Goal: Task Accomplishment & Management: Complete application form

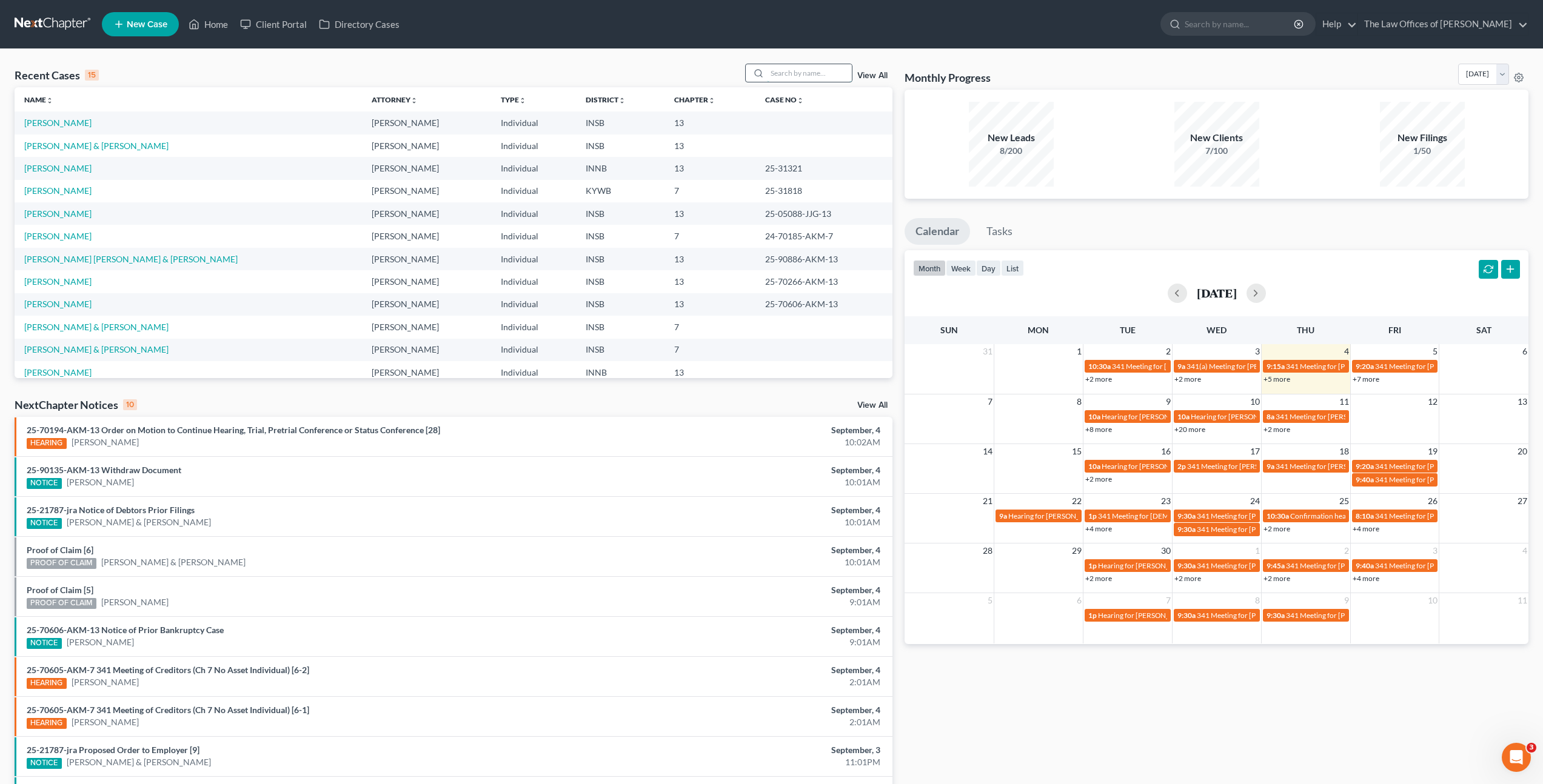
click at [818, 66] on input "search" at bounding box center [809, 73] width 85 height 18
type input "d"
type input "a"
type input "john"
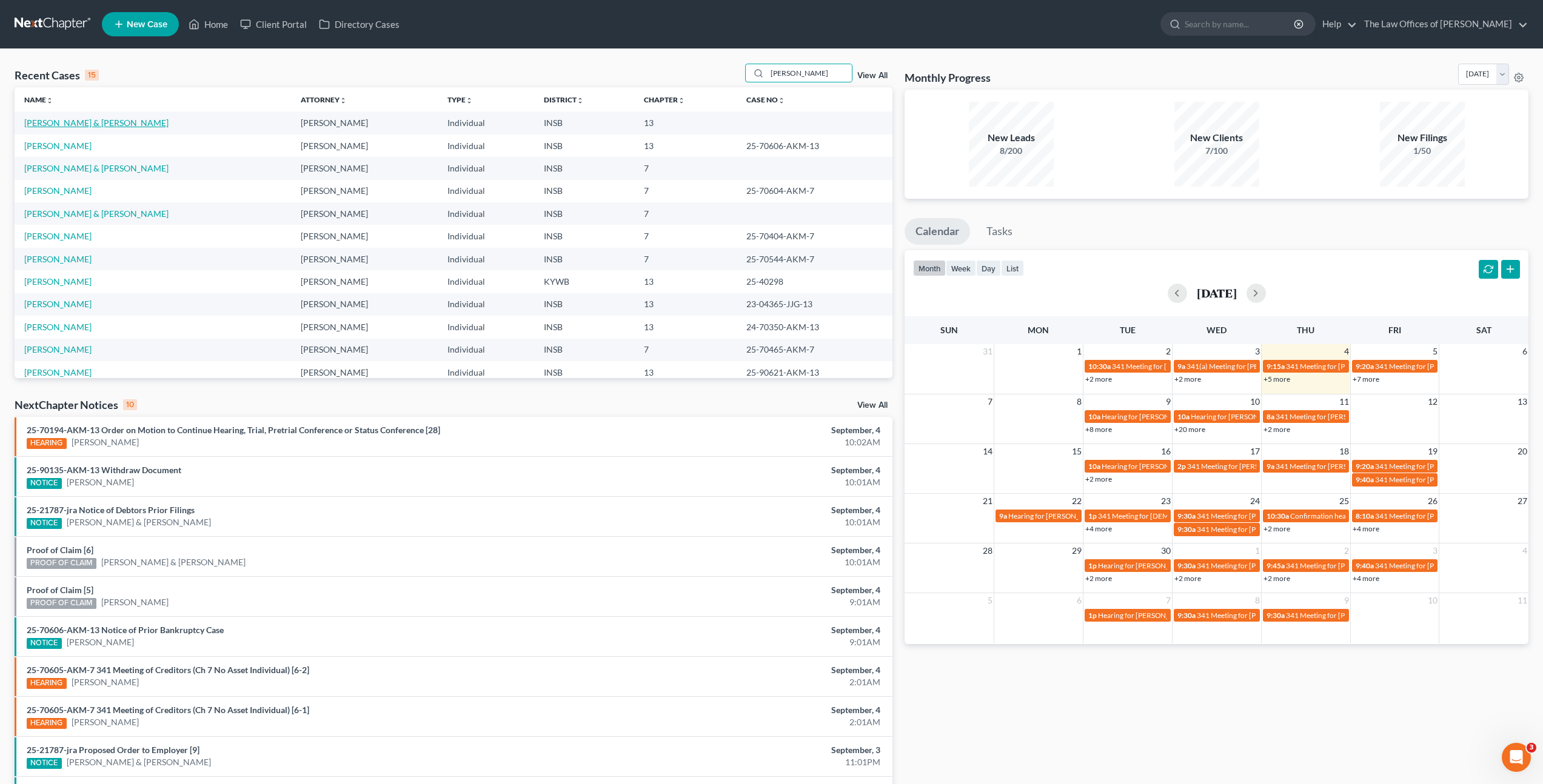
click at [45, 126] on link "[PERSON_NAME] & [PERSON_NAME]" at bounding box center [97, 123] width 144 height 10
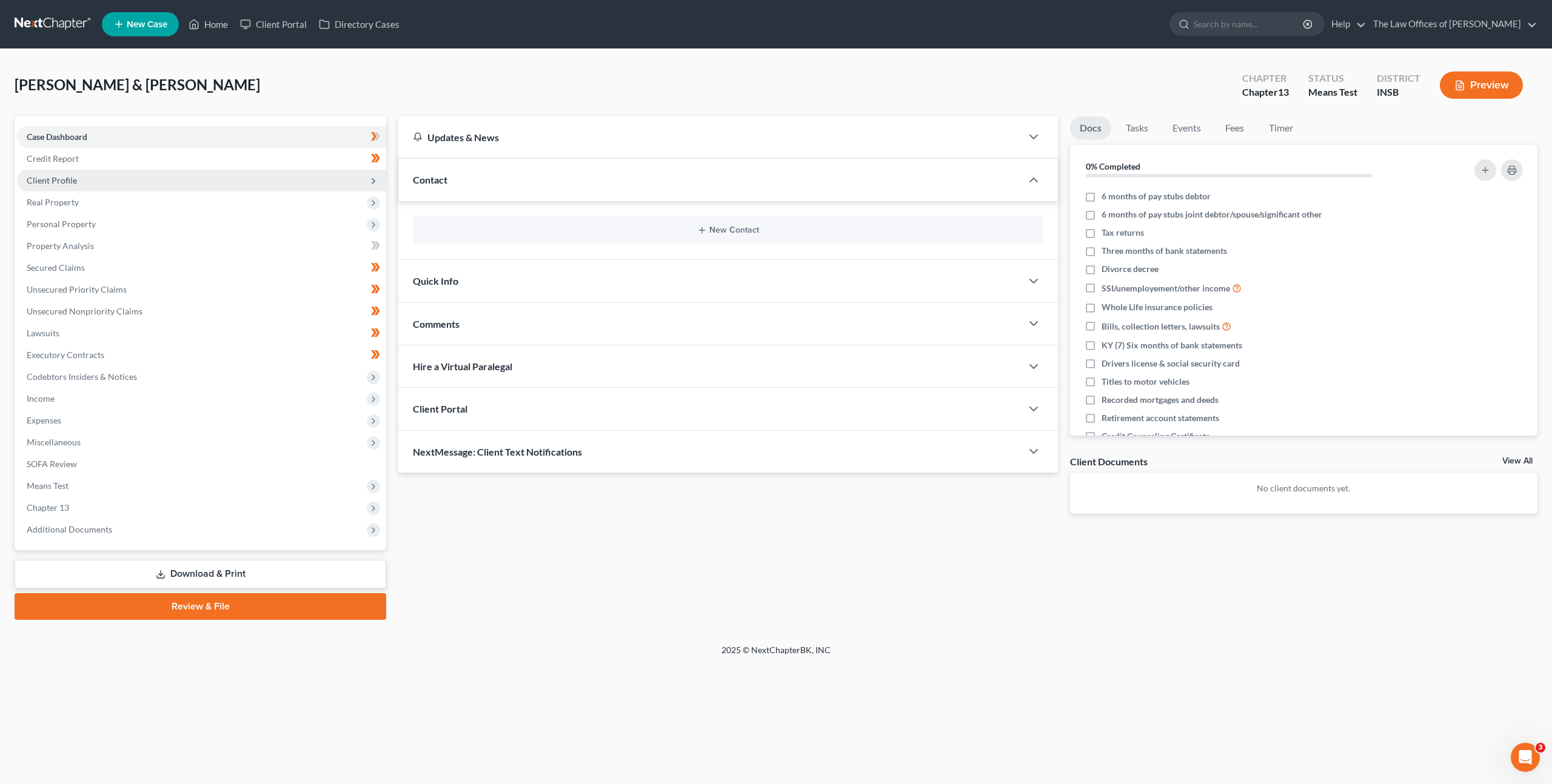
click at [193, 175] on span "Client Profile" at bounding box center [201, 180] width 369 height 22
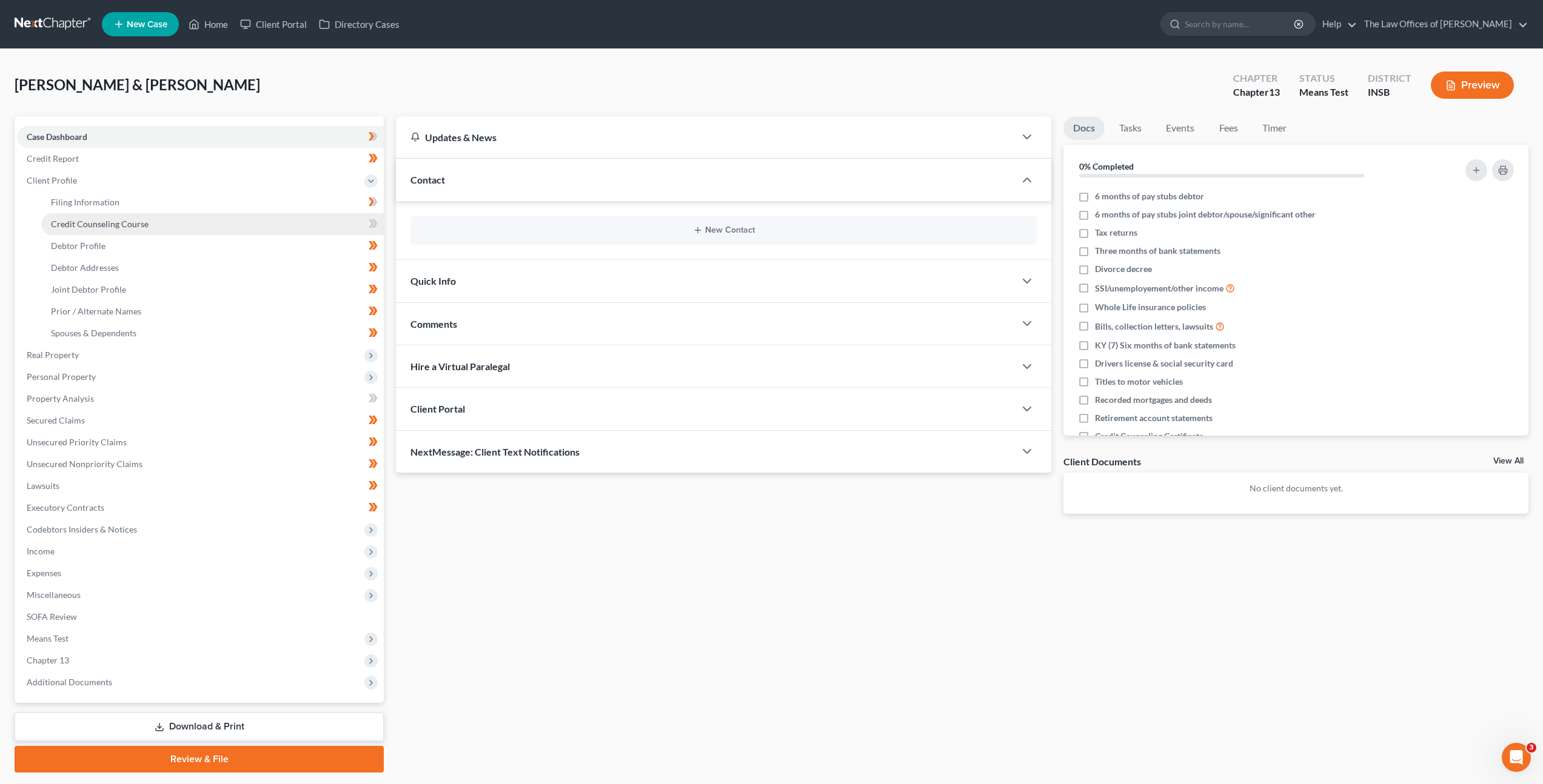
click at [173, 216] on link "Credit Counseling Course" at bounding box center [212, 224] width 343 height 22
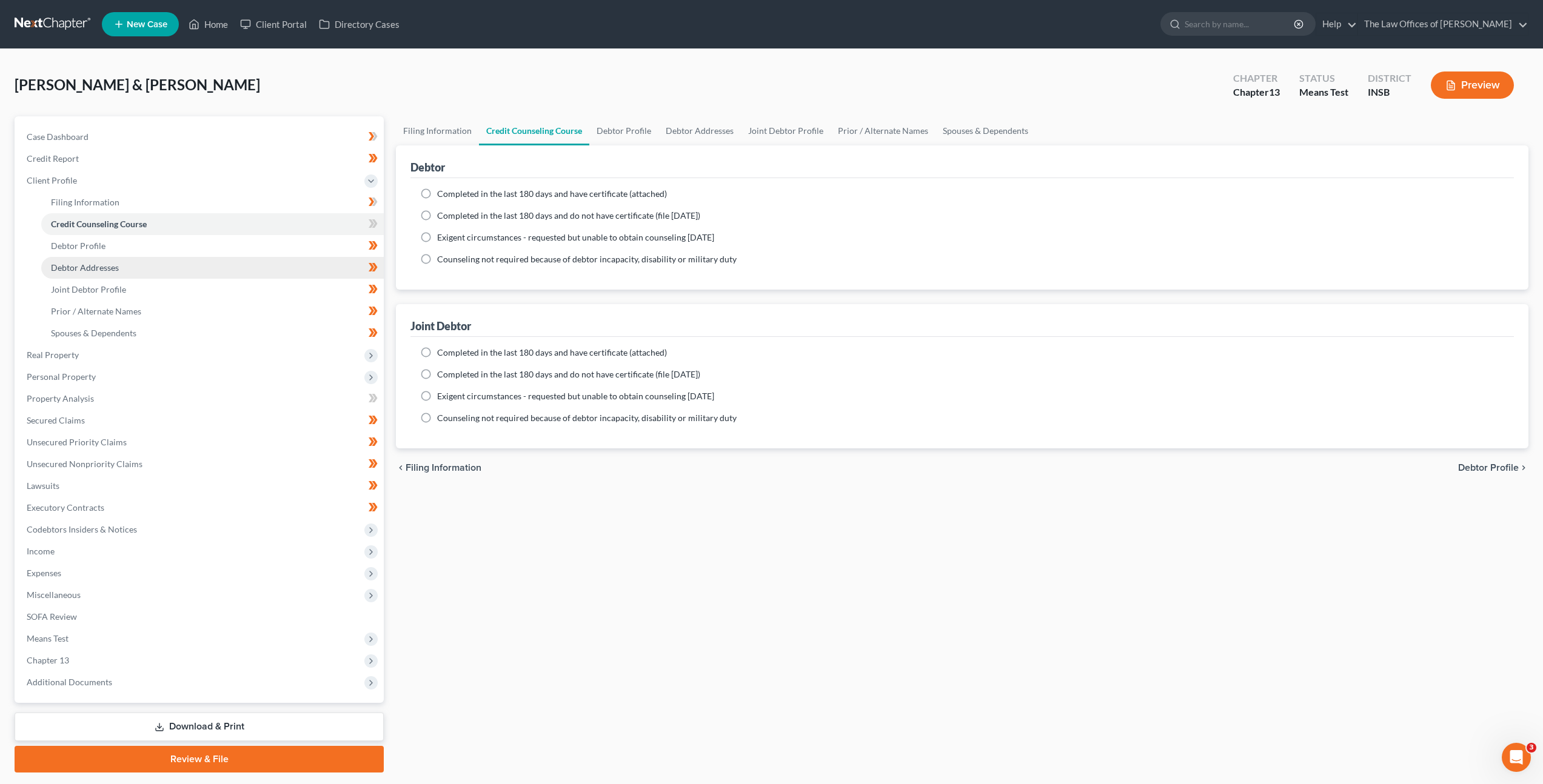
click at [167, 273] on link "Debtor Addresses" at bounding box center [212, 268] width 343 height 22
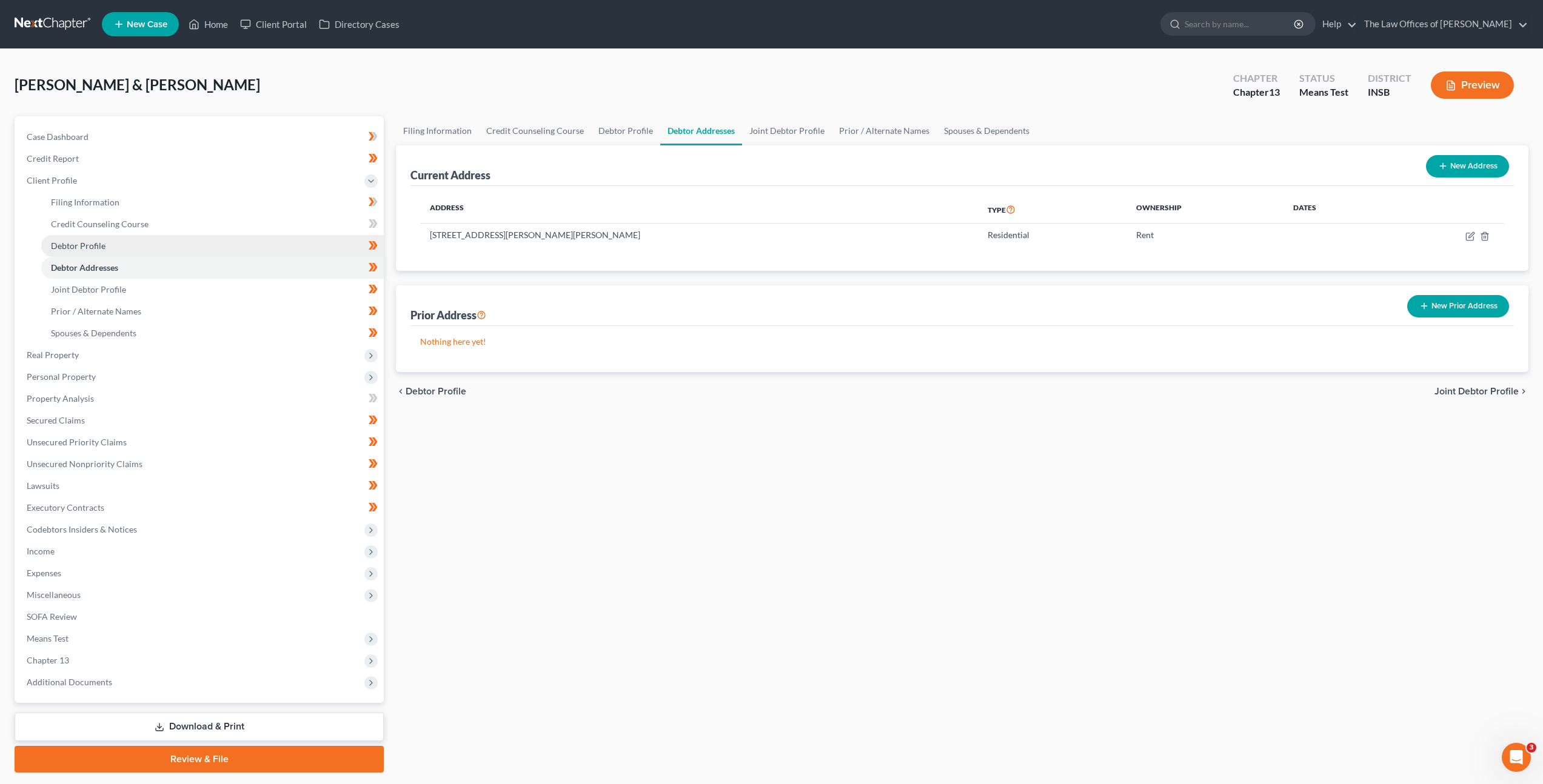
click at [240, 252] on link "Debtor Profile" at bounding box center [212, 245] width 343 height 22
select select "1"
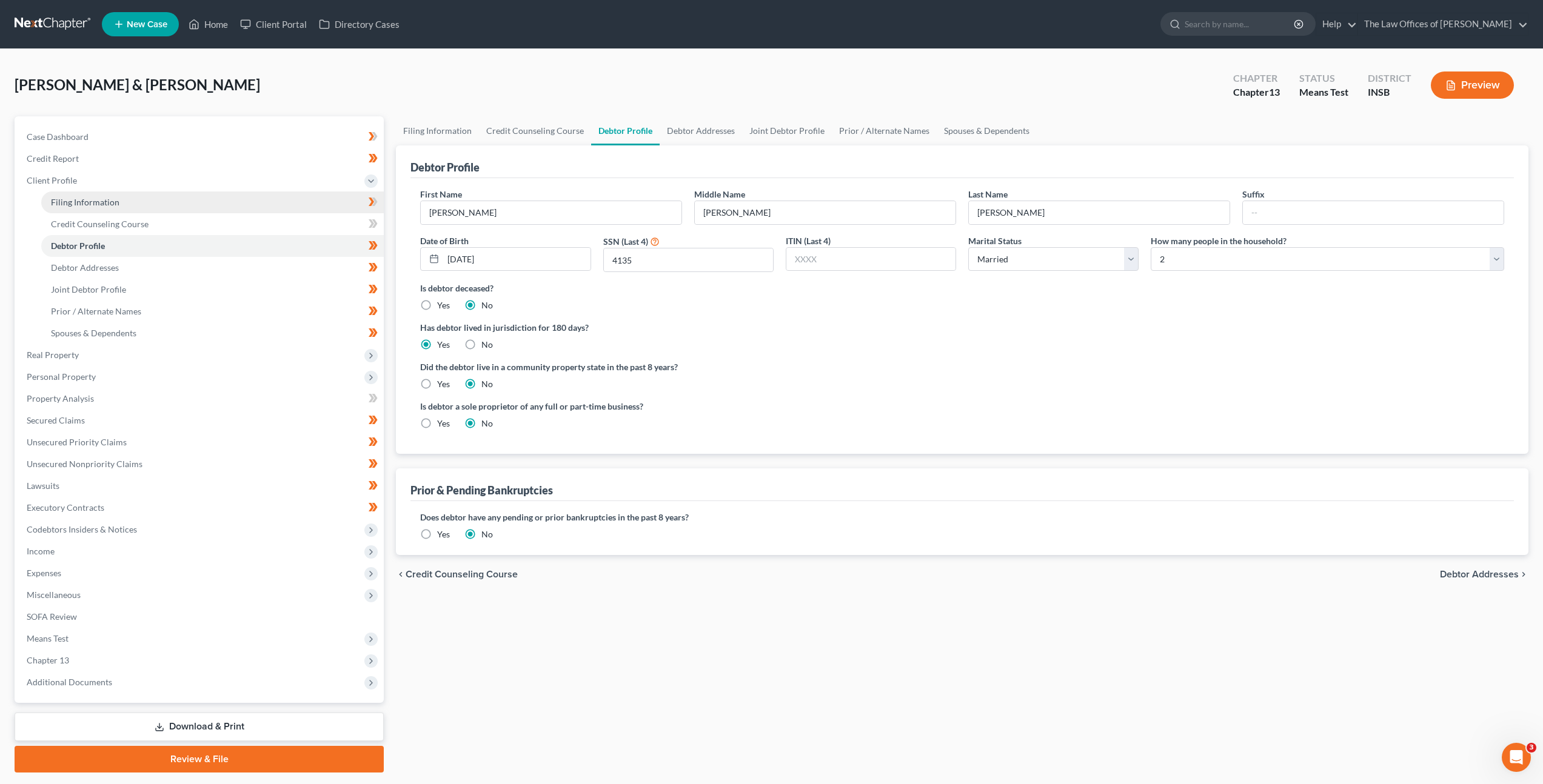
click at [239, 204] on link "Filing Information" at bounding box center [212, 202] width 343 height 22
select select "1"
select select "3"
select select "15"
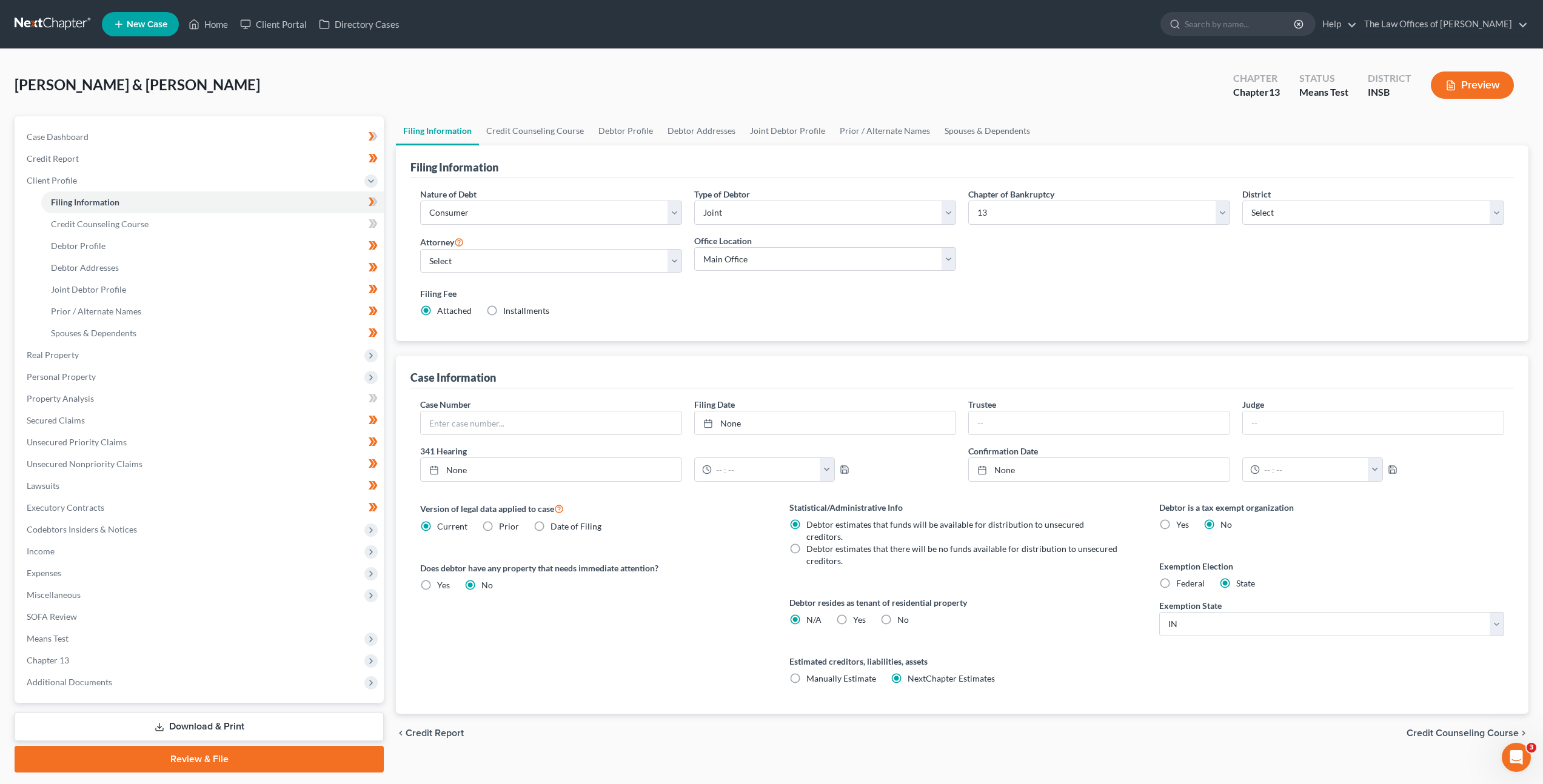
click at [853, 614] on label "Yes Yes" at bounding box center [859, 620] width 13 height 12
click at [858, 614] on input "Yes Yes" at bounding box center [861, 618] width 8 height 8
radio input "true"
radio input "false"
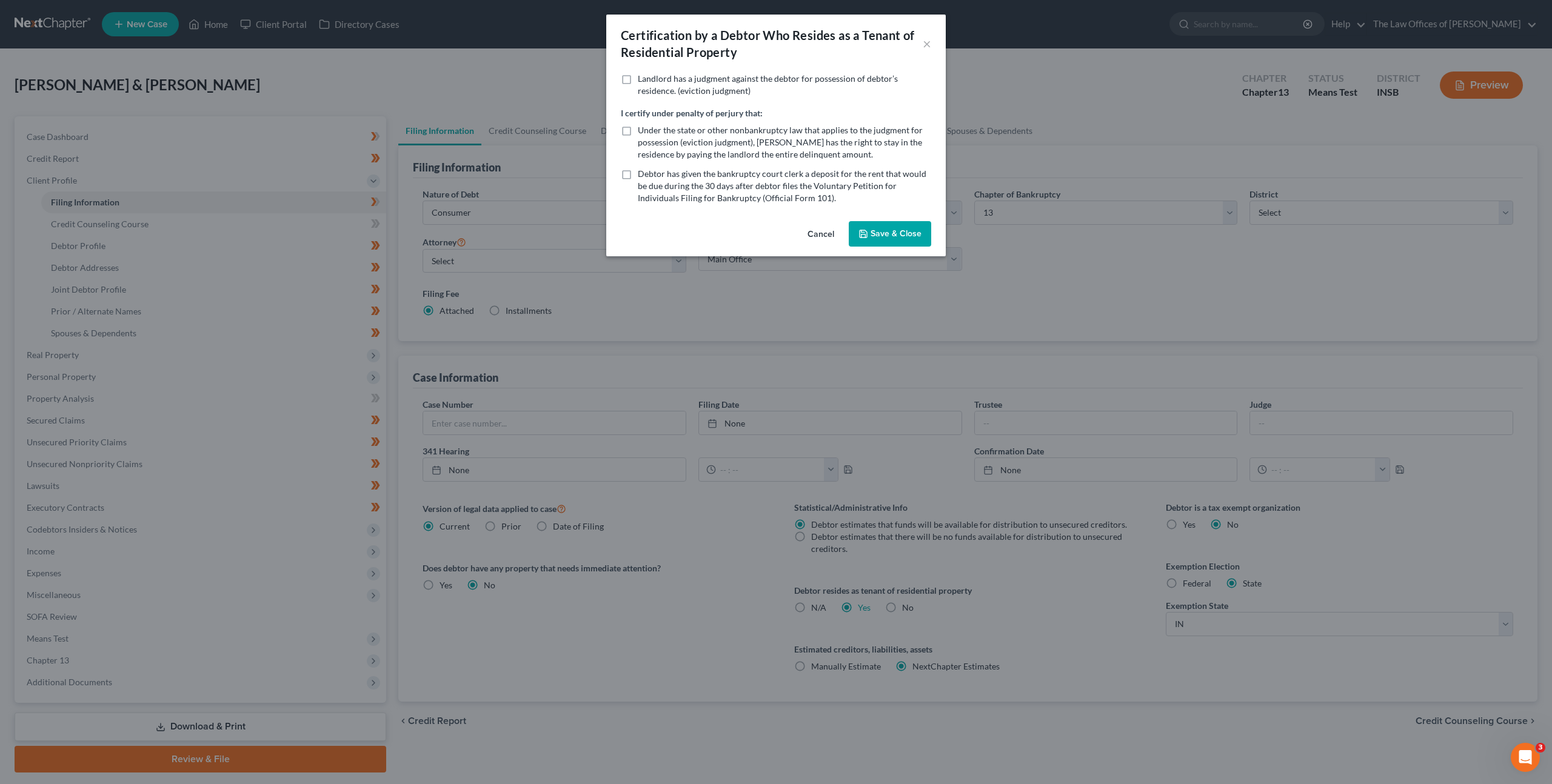
click at [884, 225] on button "Save & Close" at bounding box center [890, 234] width 83 height 25
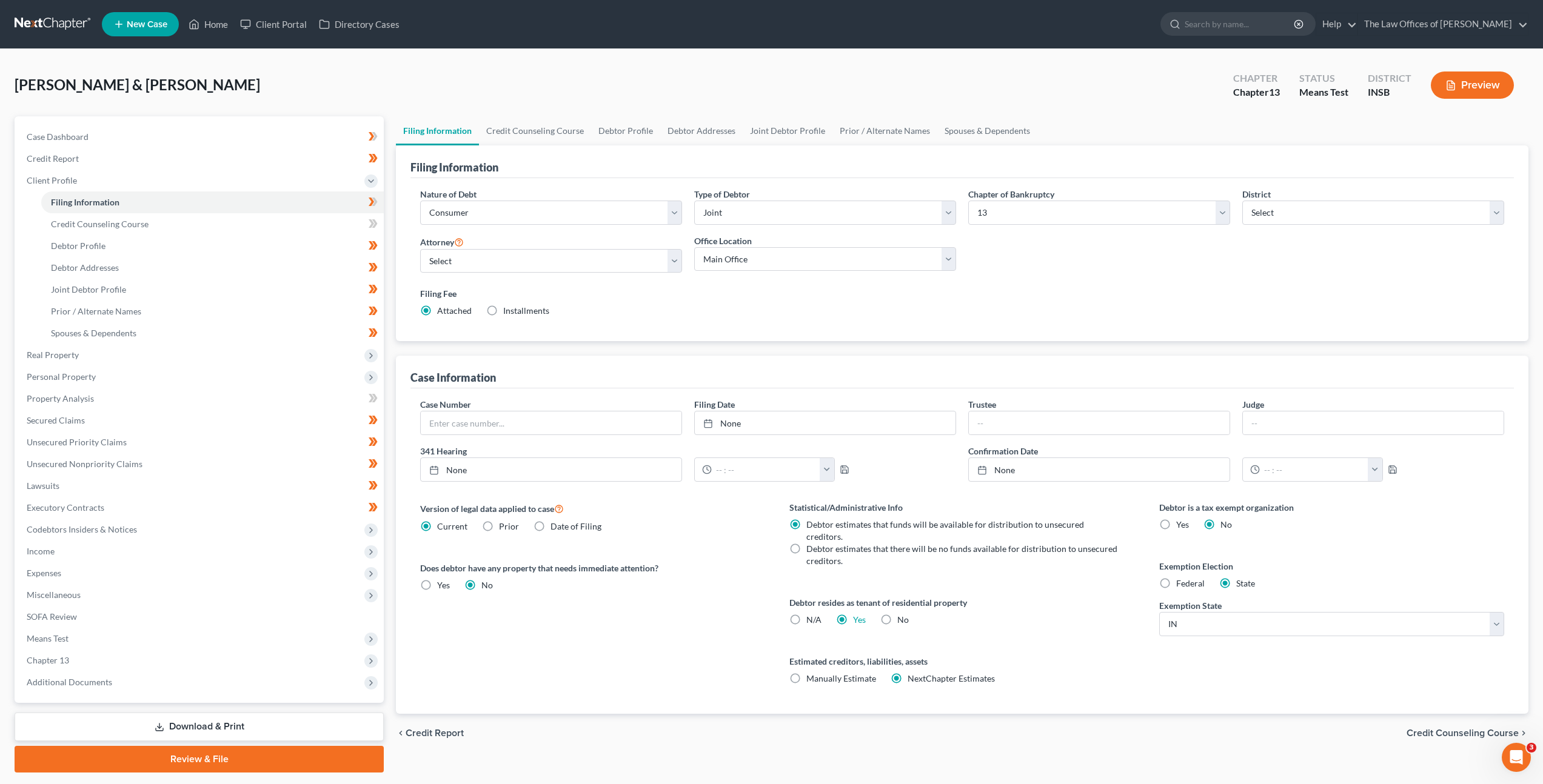
click at [1469, 96] on button "Preview" at bounding box center [1472, 85] width 83 height 27
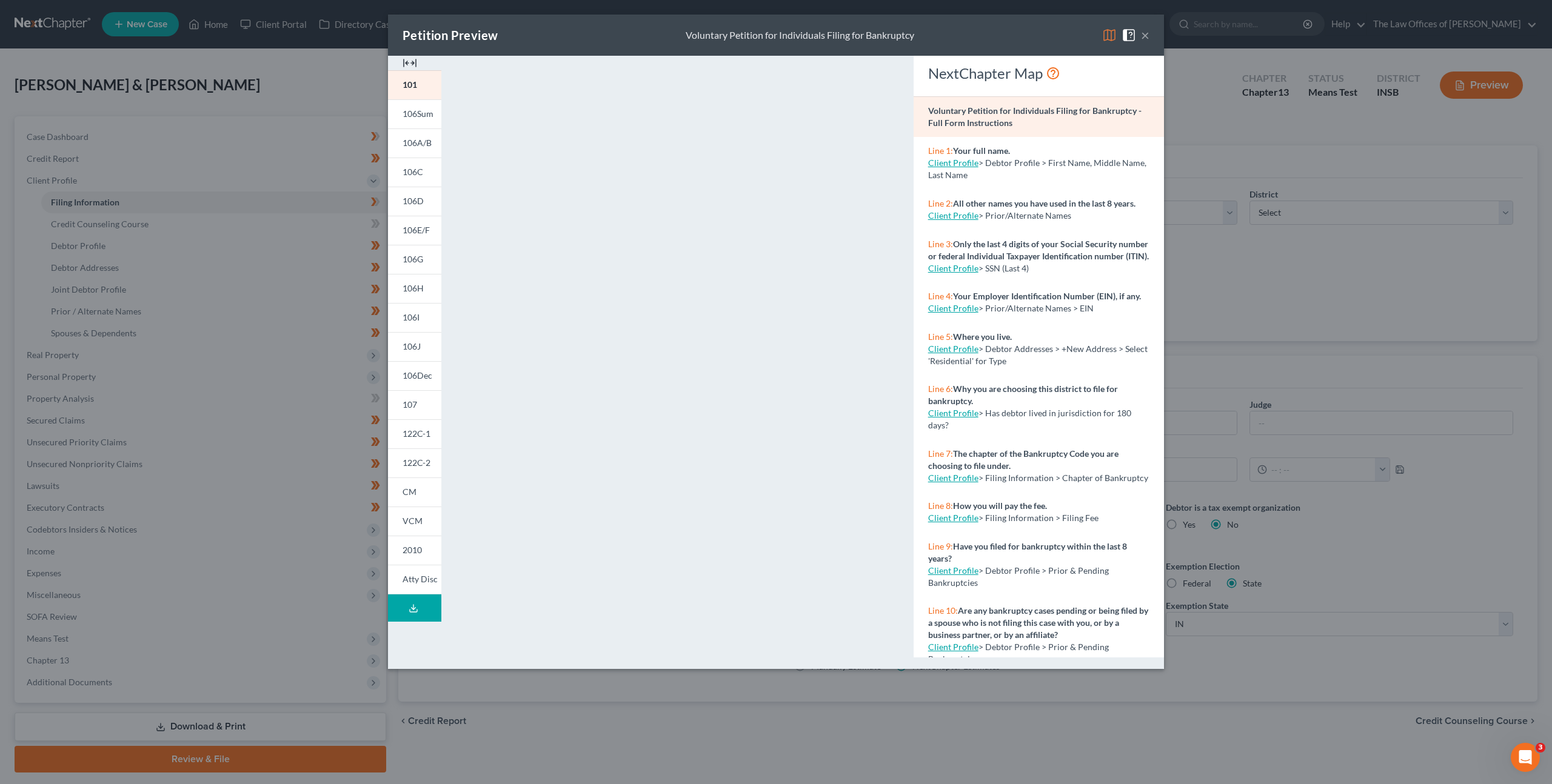
click at [1147, 37] on button "×" at bounding box center [1145, 36] width 8 height 15
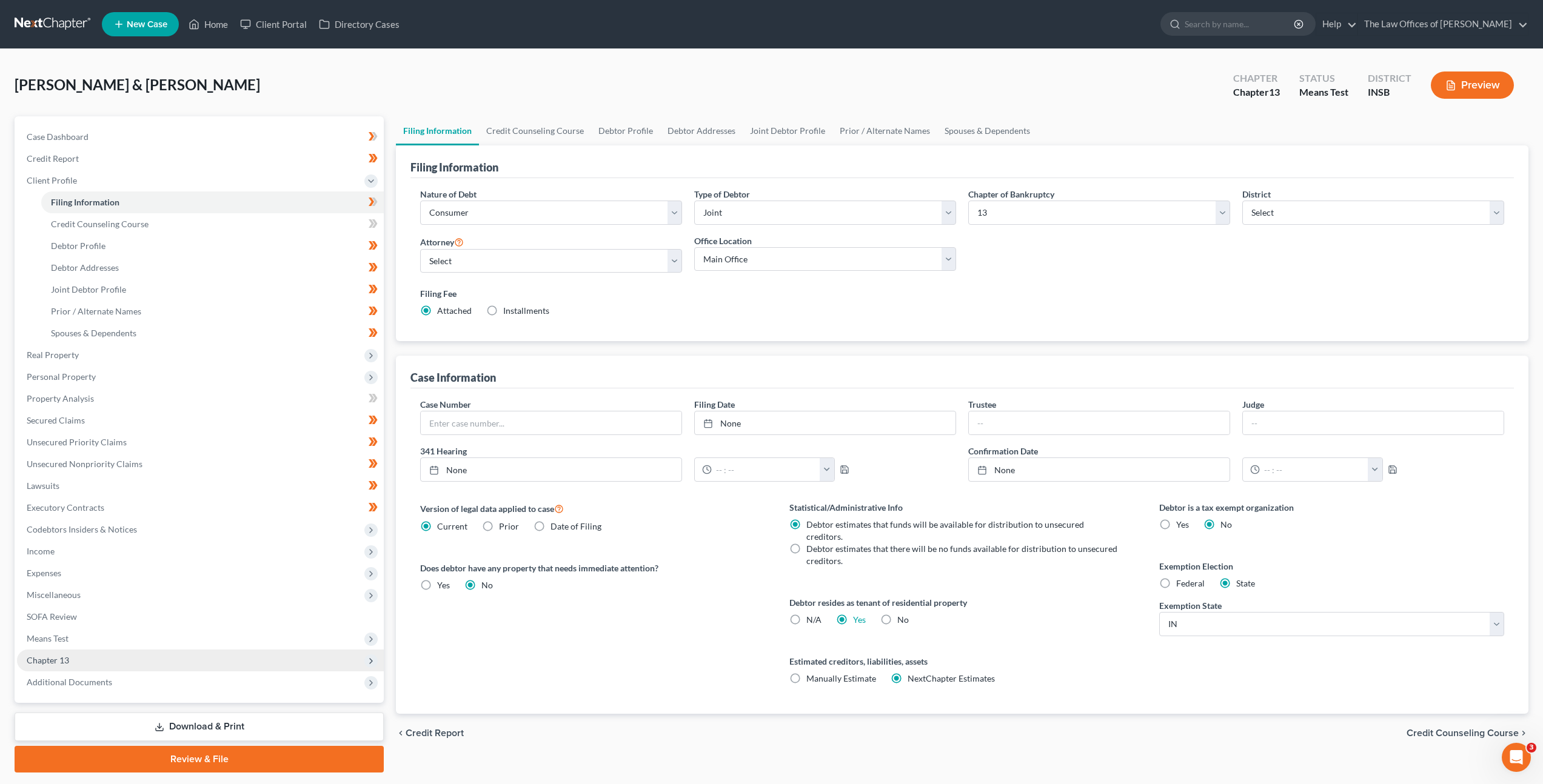
click at [128, 659] on span "Chapter 13" at bounding box center [200, 660] width 366 height 22
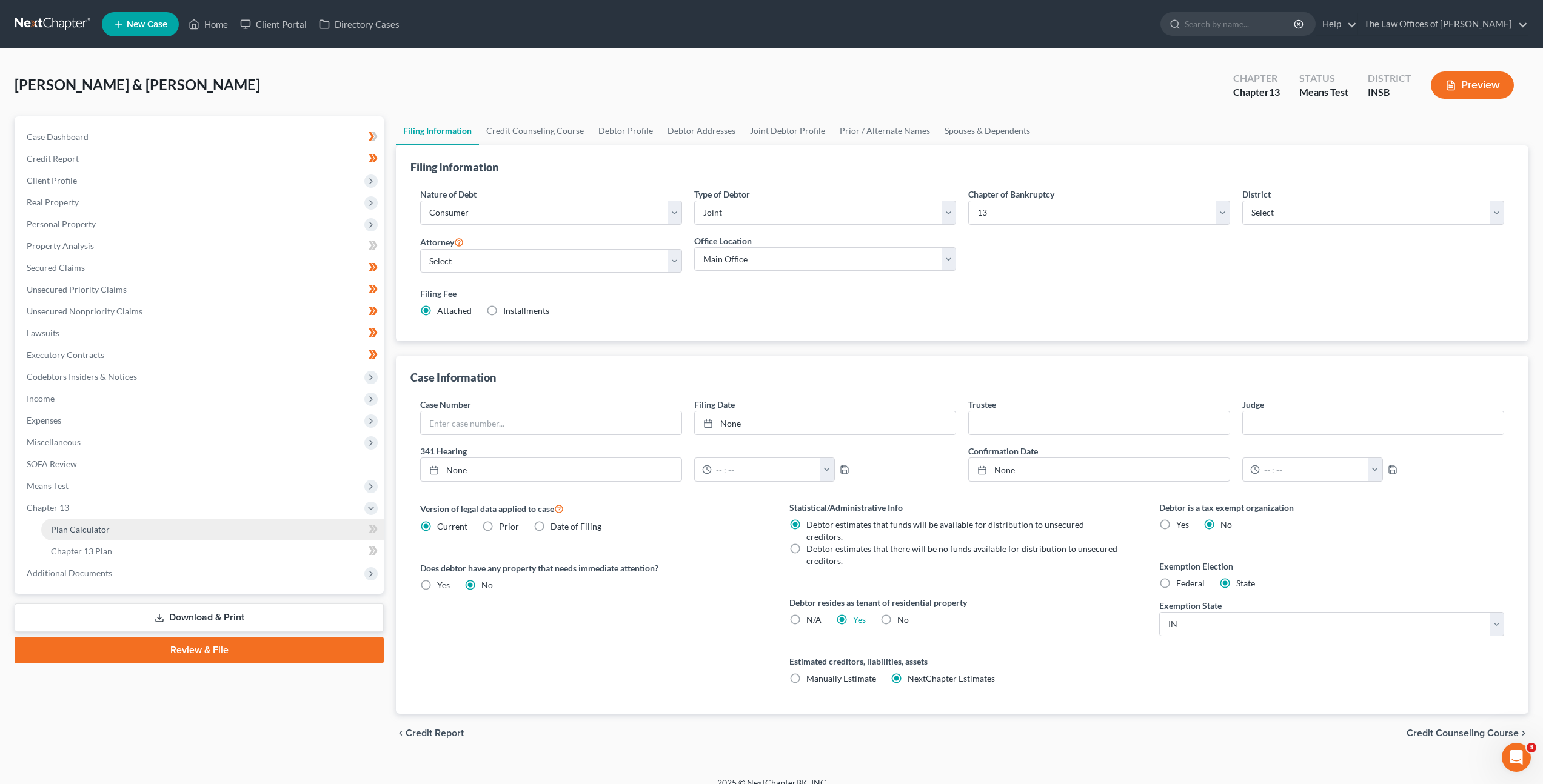
click at [219, 531] on link "Plan Calculator" at bounding box center [212, 529] width 343 height 22
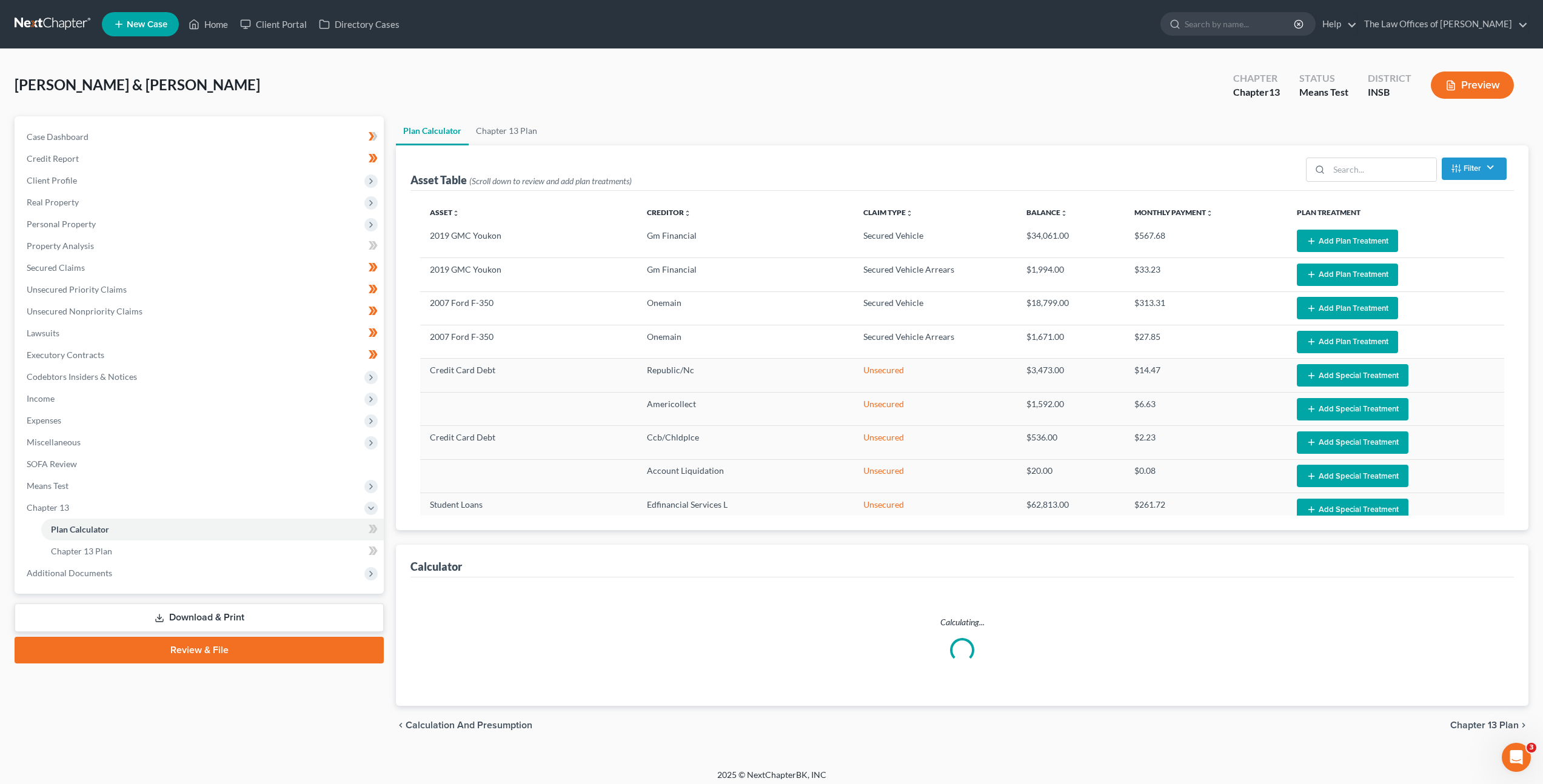
select select "59"
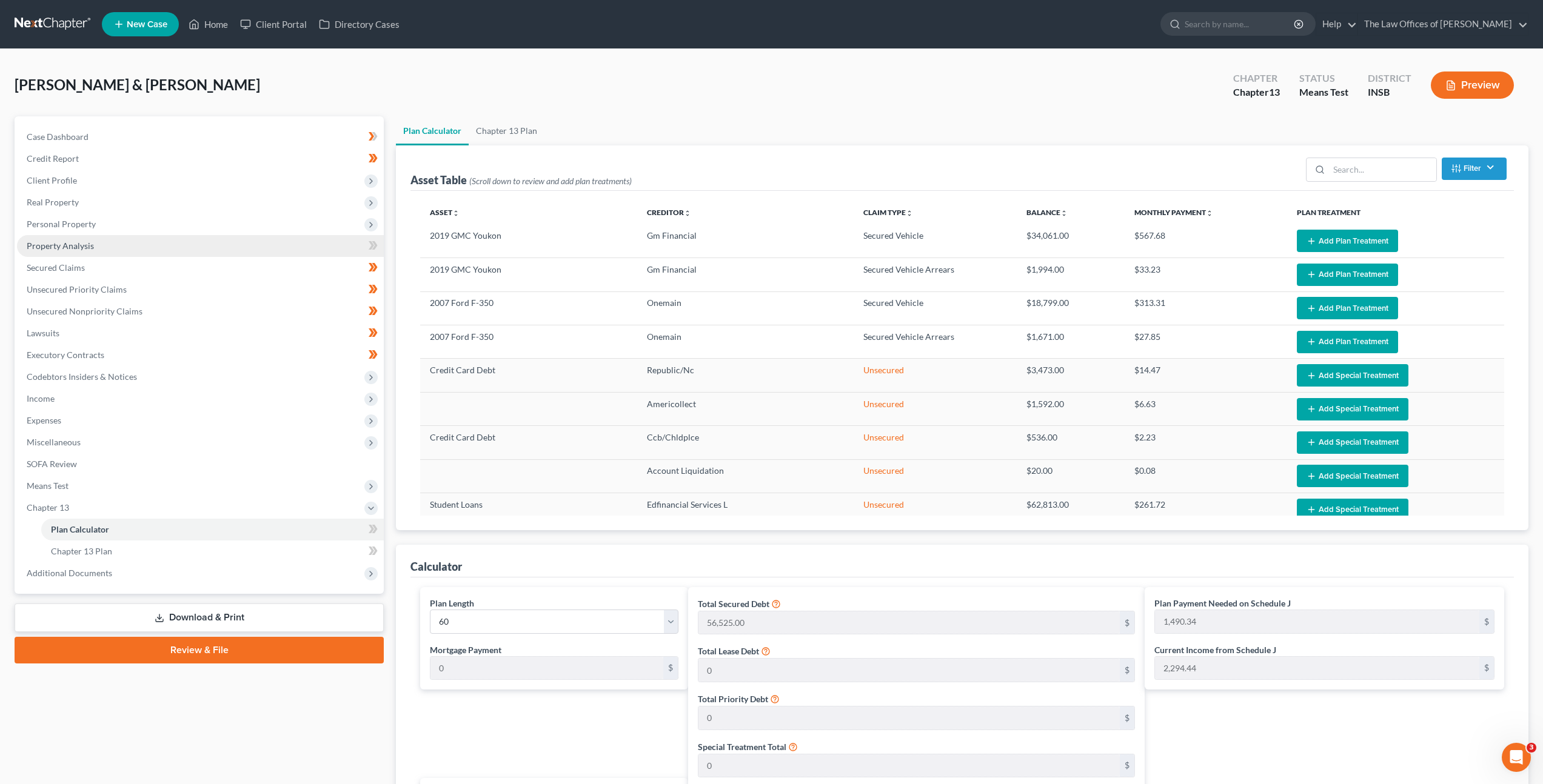
click at [77, 242] on span "Property Analysis" at bounding box center [60, 246] width 68 height 10
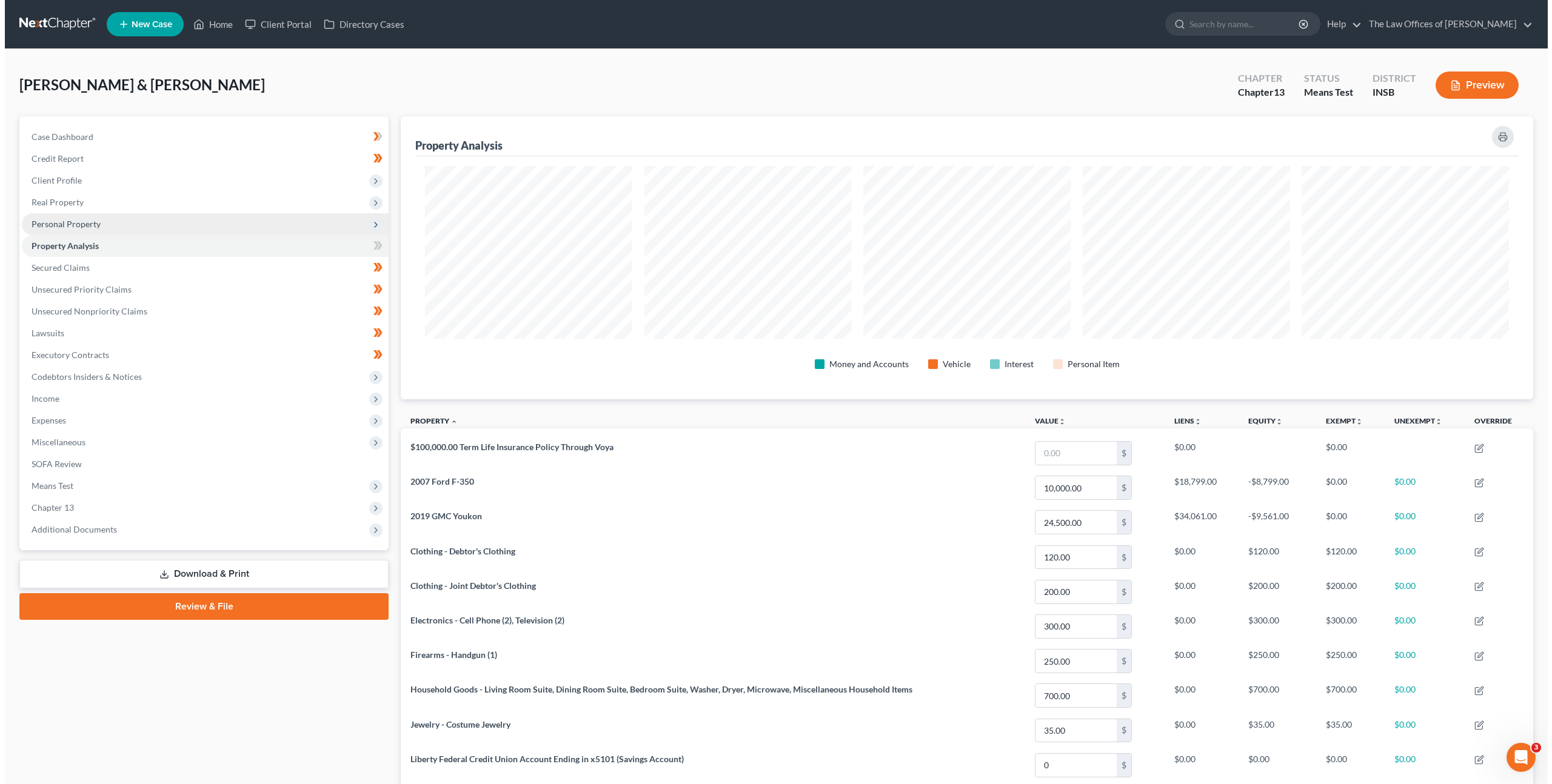
scroll to position [283, 1133]
click at [90, 227] on span "Personal Property" at bounding box center [61, 224] width 69 height 10
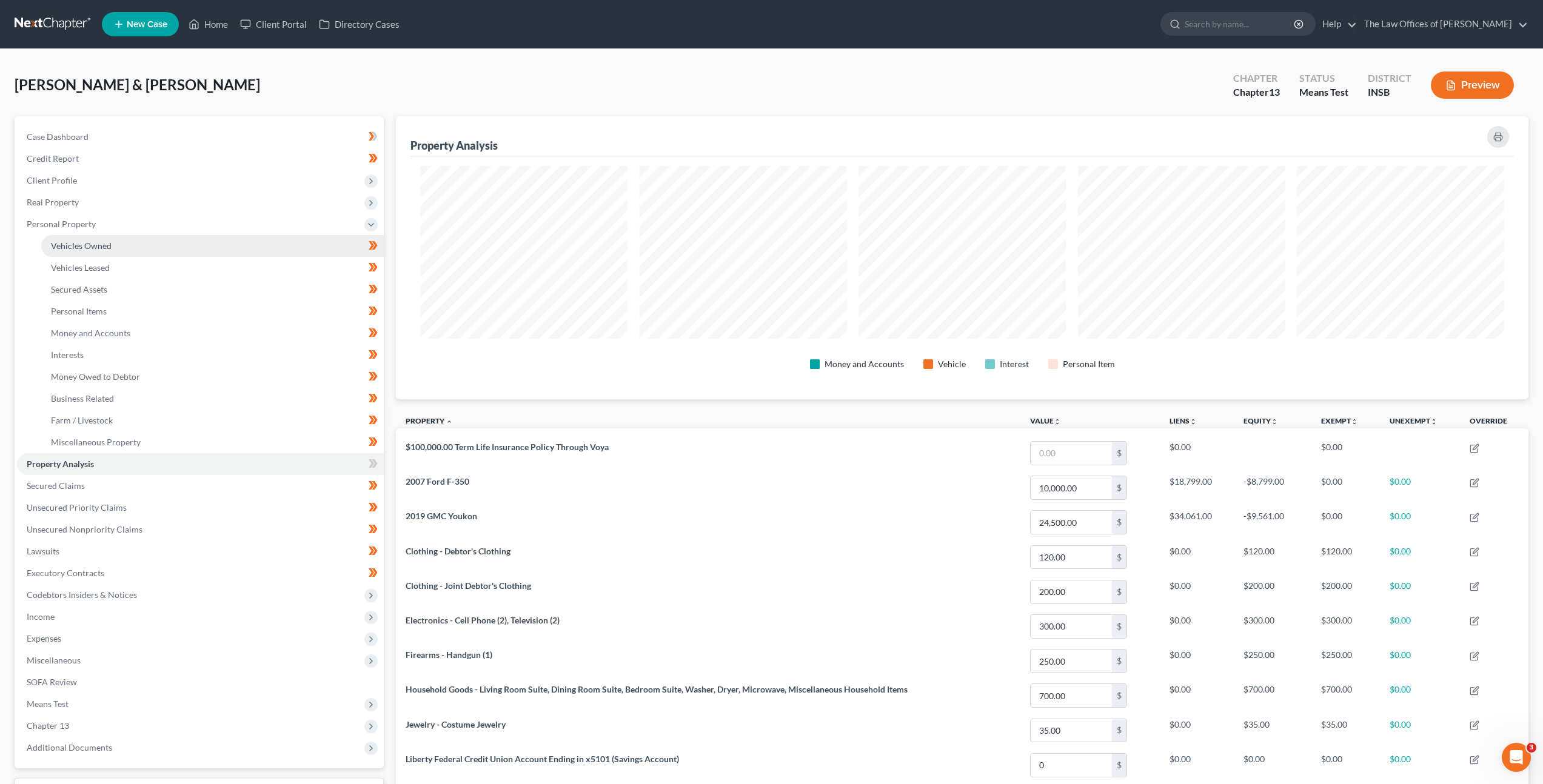
click at [126, 252] on link "Vehicles Owned" at bounding box center [212, 245] width 343 height 22
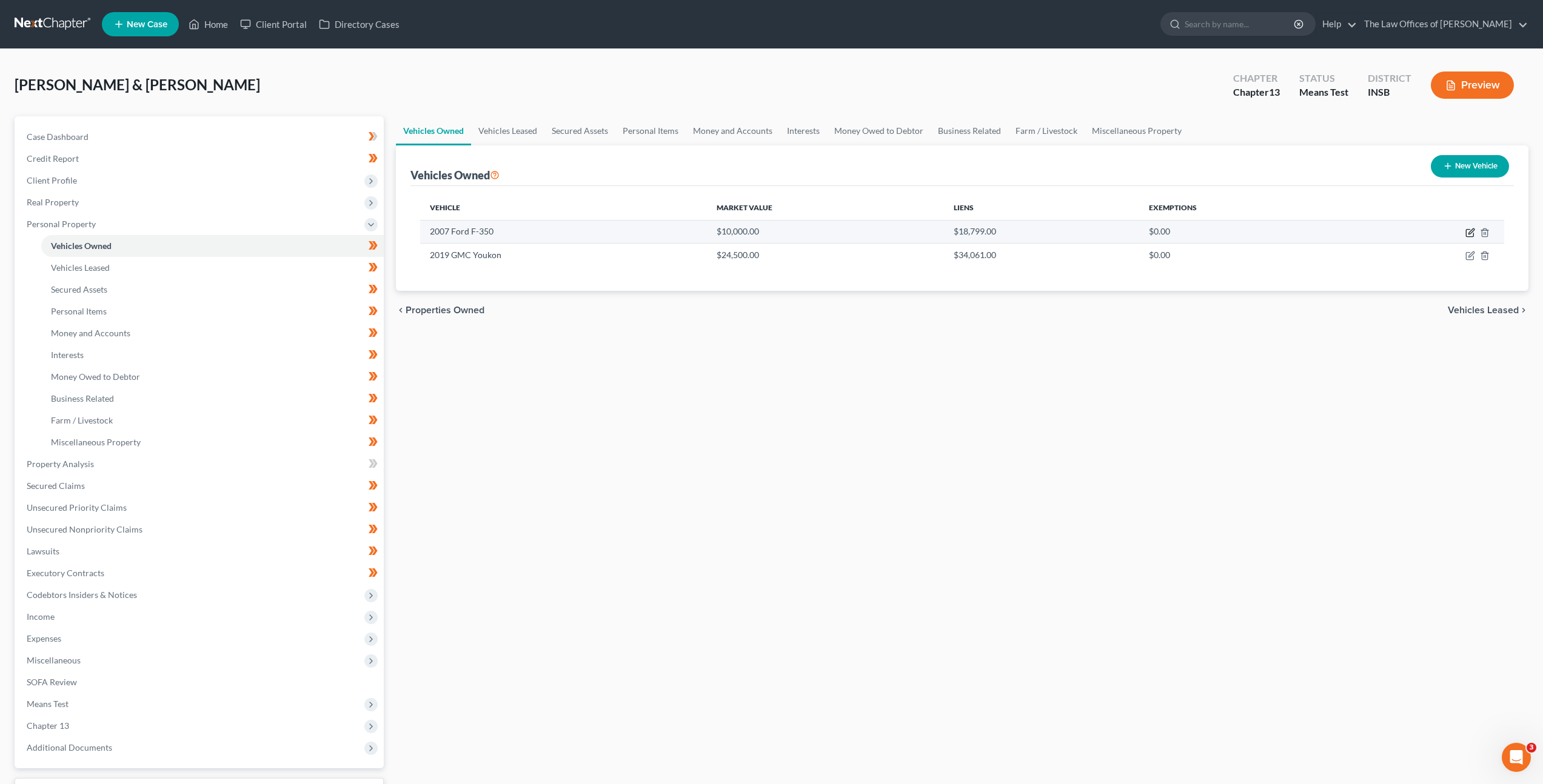
click at [1468, 236] on icon "button" at bounding box center [1469, 233] width 7 height 7
select select "0"
select select "19"
select select "3"
select select "2"
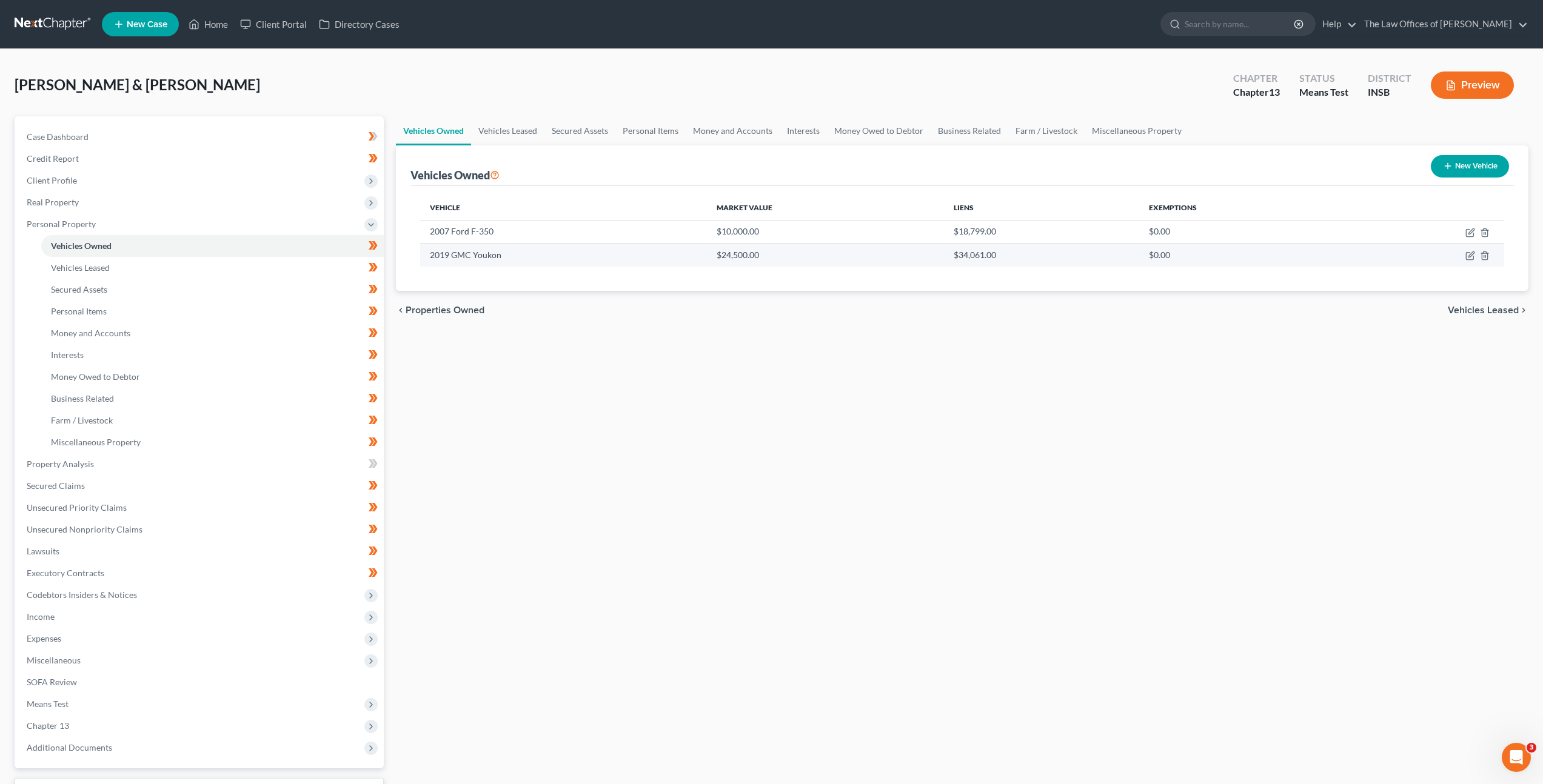
select select "15"
select select "0"
select select "2"
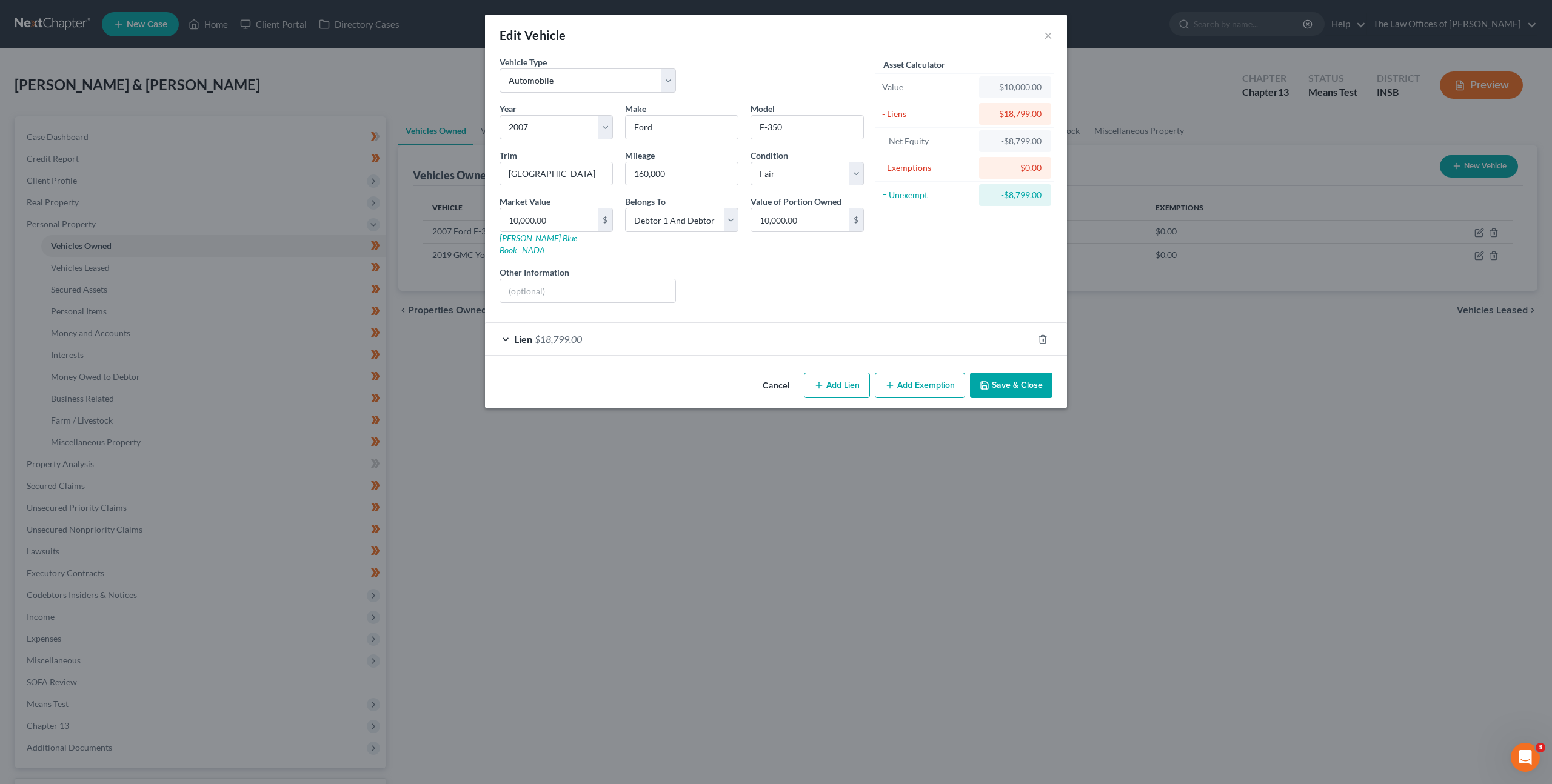
click at [756, 331] on div "Lien $18,799.00" at bounding box center [758, 339] width 548 height 32
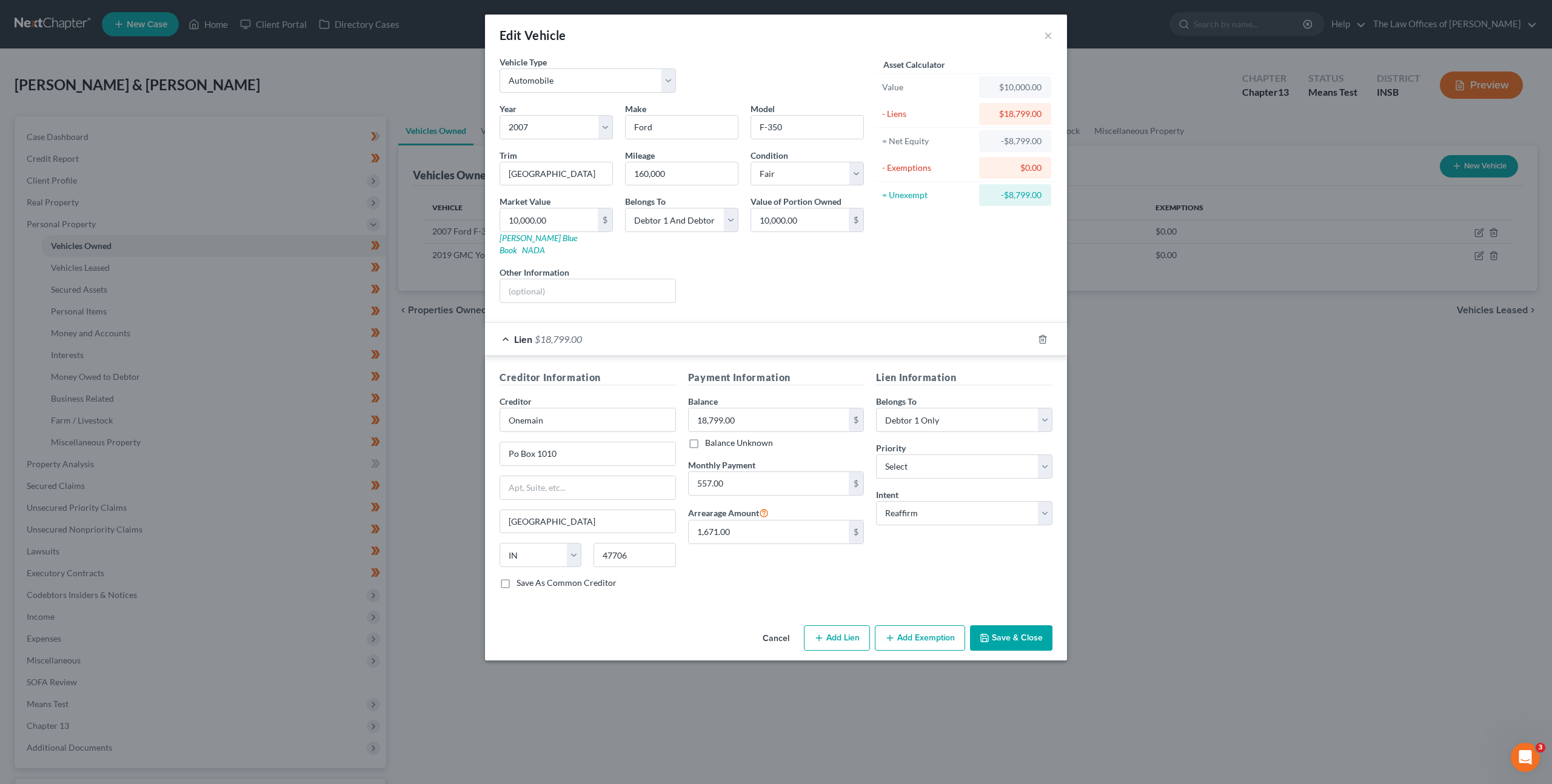
click at [779, 626] on button "Cancel" at bounding box center [776, 638] width 46 height 25
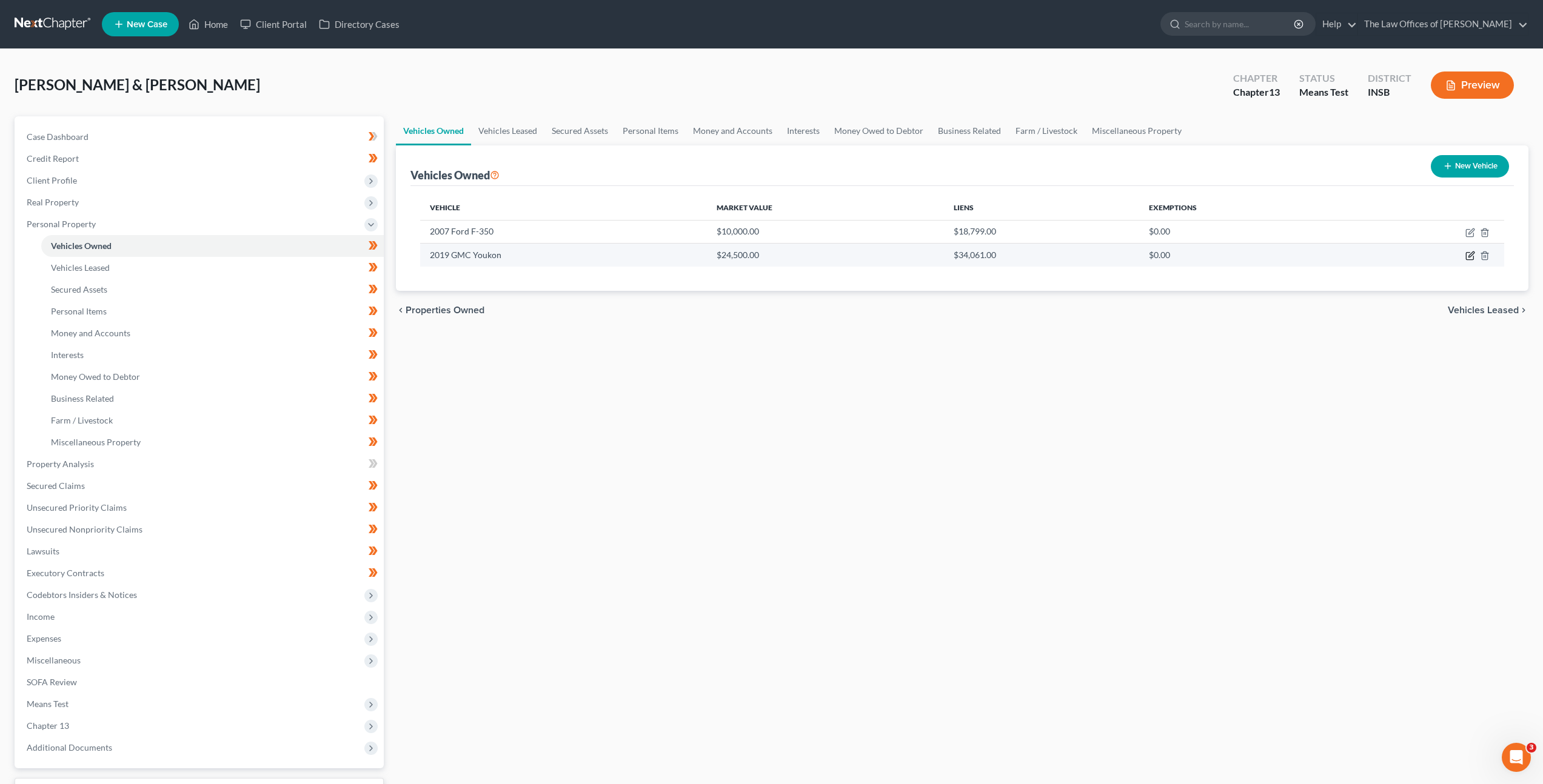
click at [1471, 257] on icon "button" at bounding box center [1469, 256] width 10 height 10
select select "0"
select select "7"
select select "1"
select select "2"
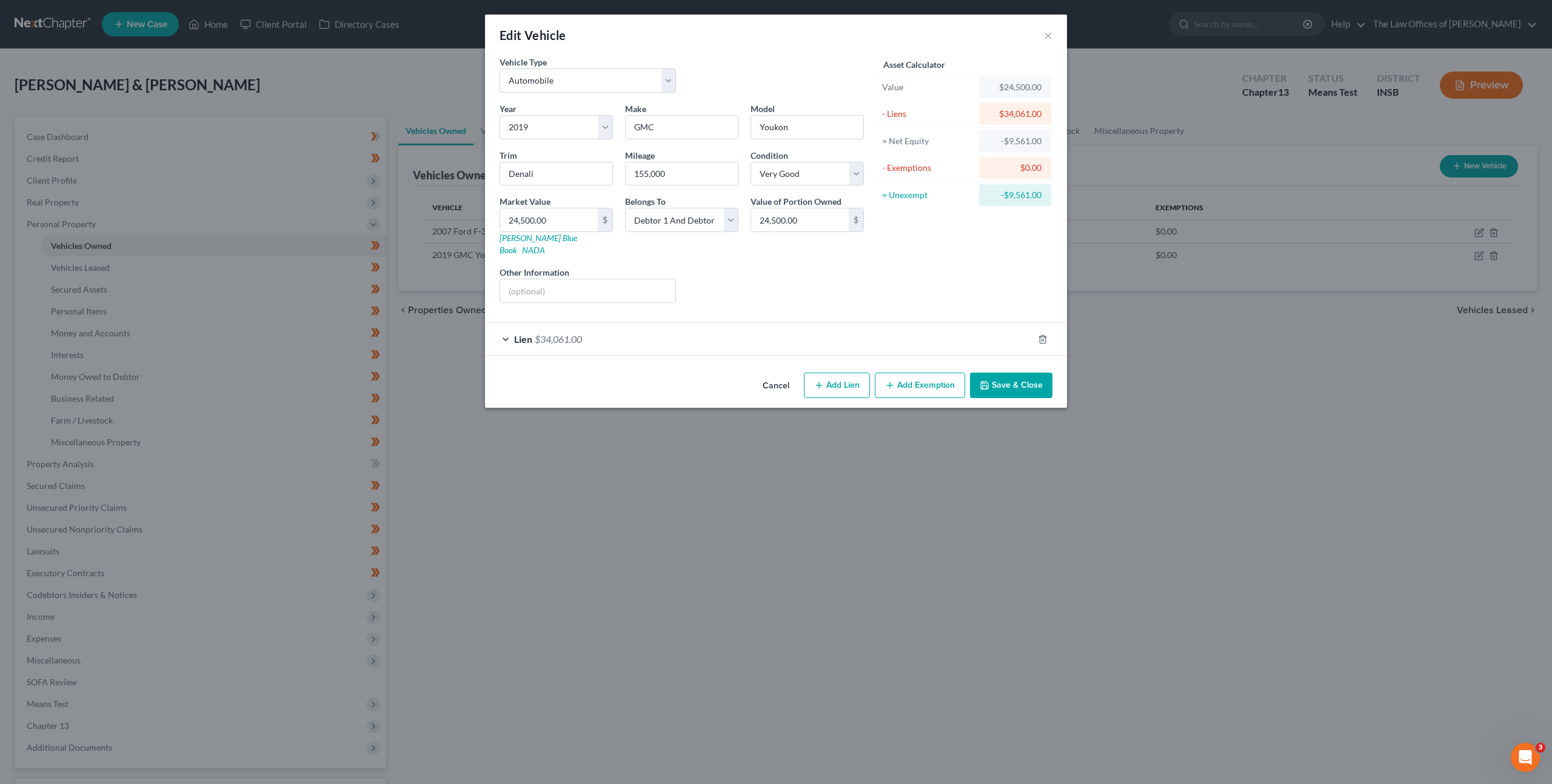
click at [809, 331] on div "Lien $34,061.00" at bounding box center [758, 339] width 548 height 32
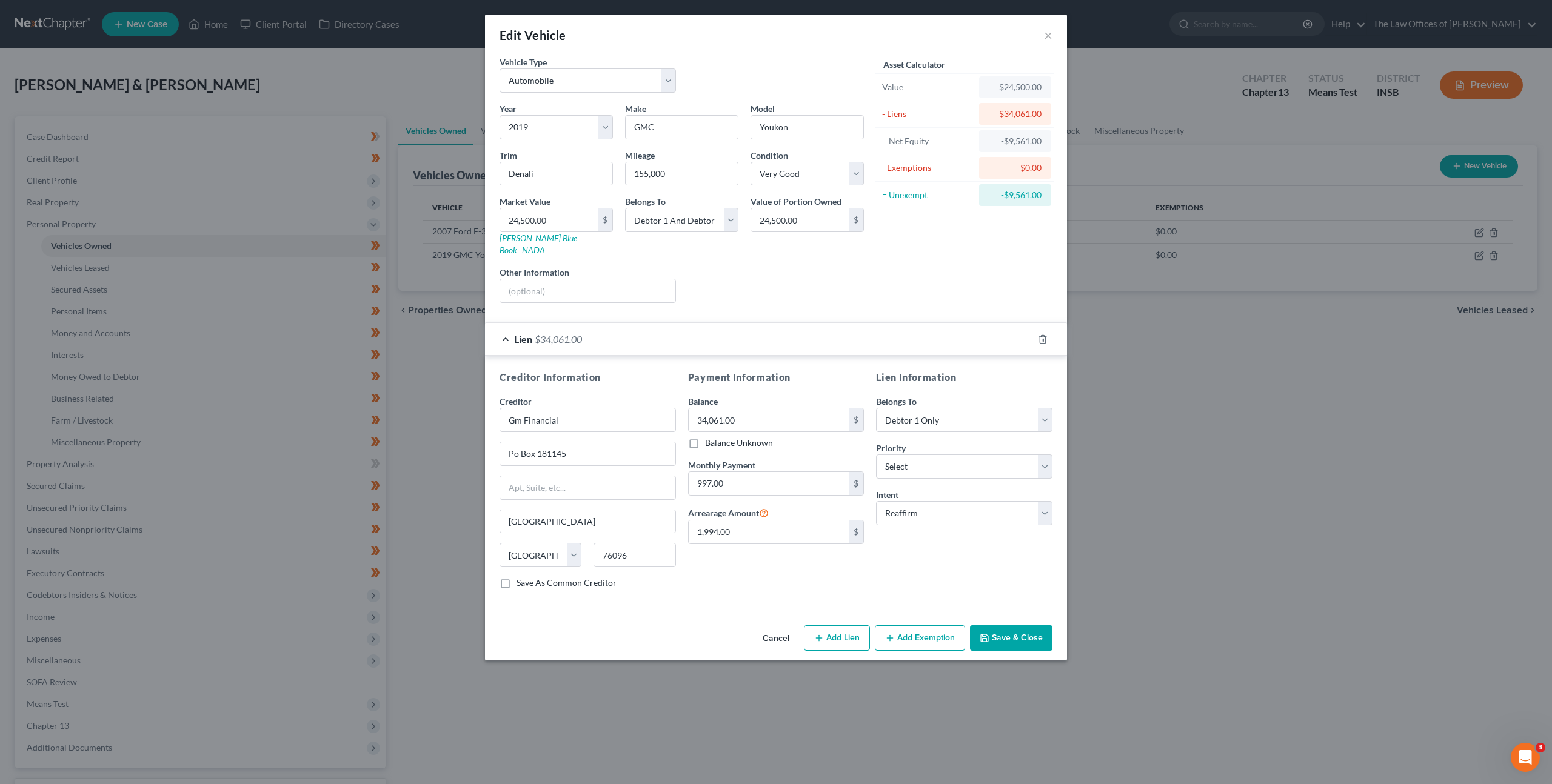
click at [780, 632] on button "Cancel" at bounding box center [776, 638] width 46 height 25
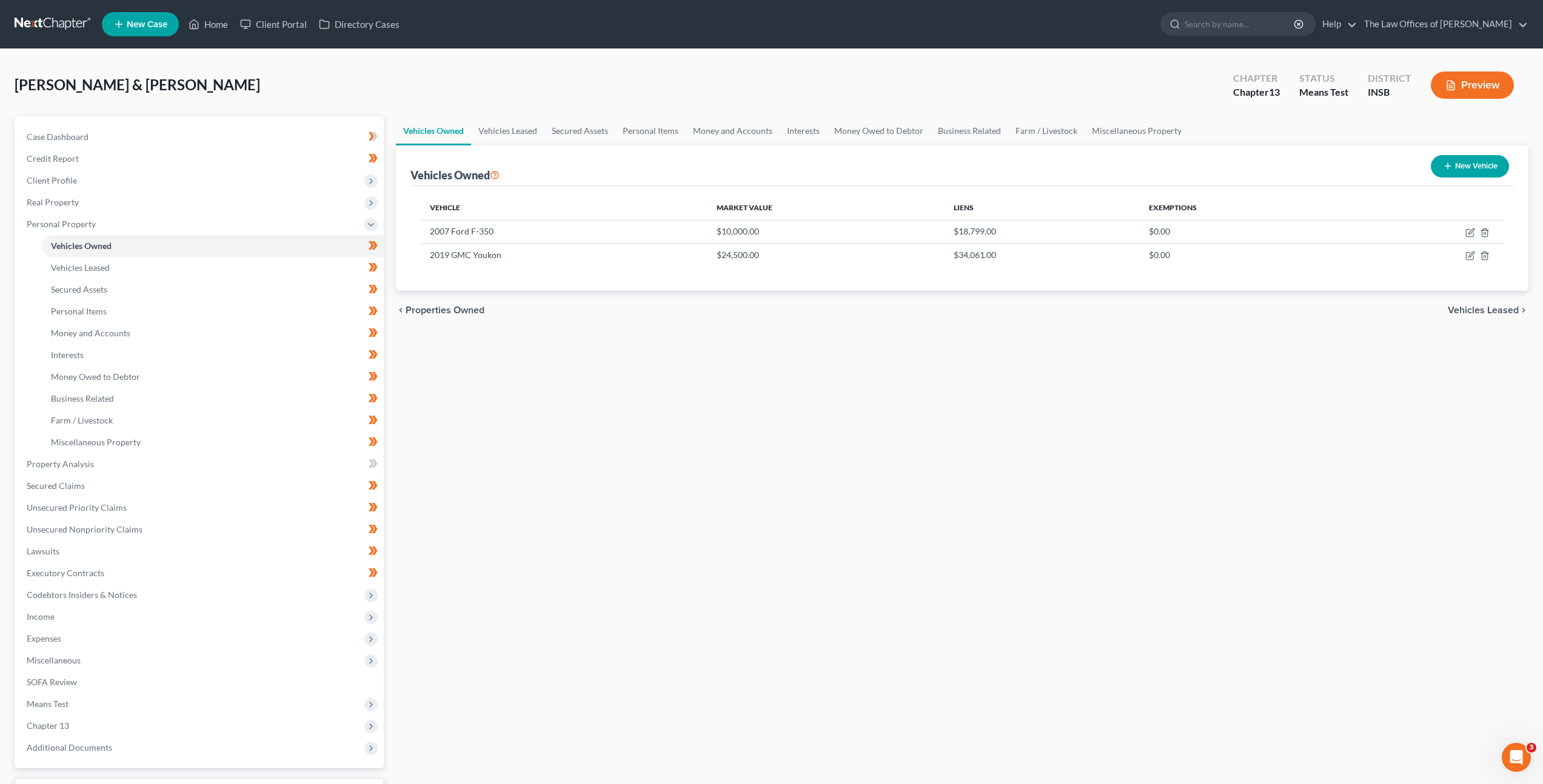
click at [689, 489] on div "Vehicles Owned Vehicles Leased Secured Assets Personal Items Money and Accounts…" at bounding box center [962, 477] width 1145 height 722
click at [293, 188] on span "Client Profile" at bounding box center [200, 180] width 366 height 22
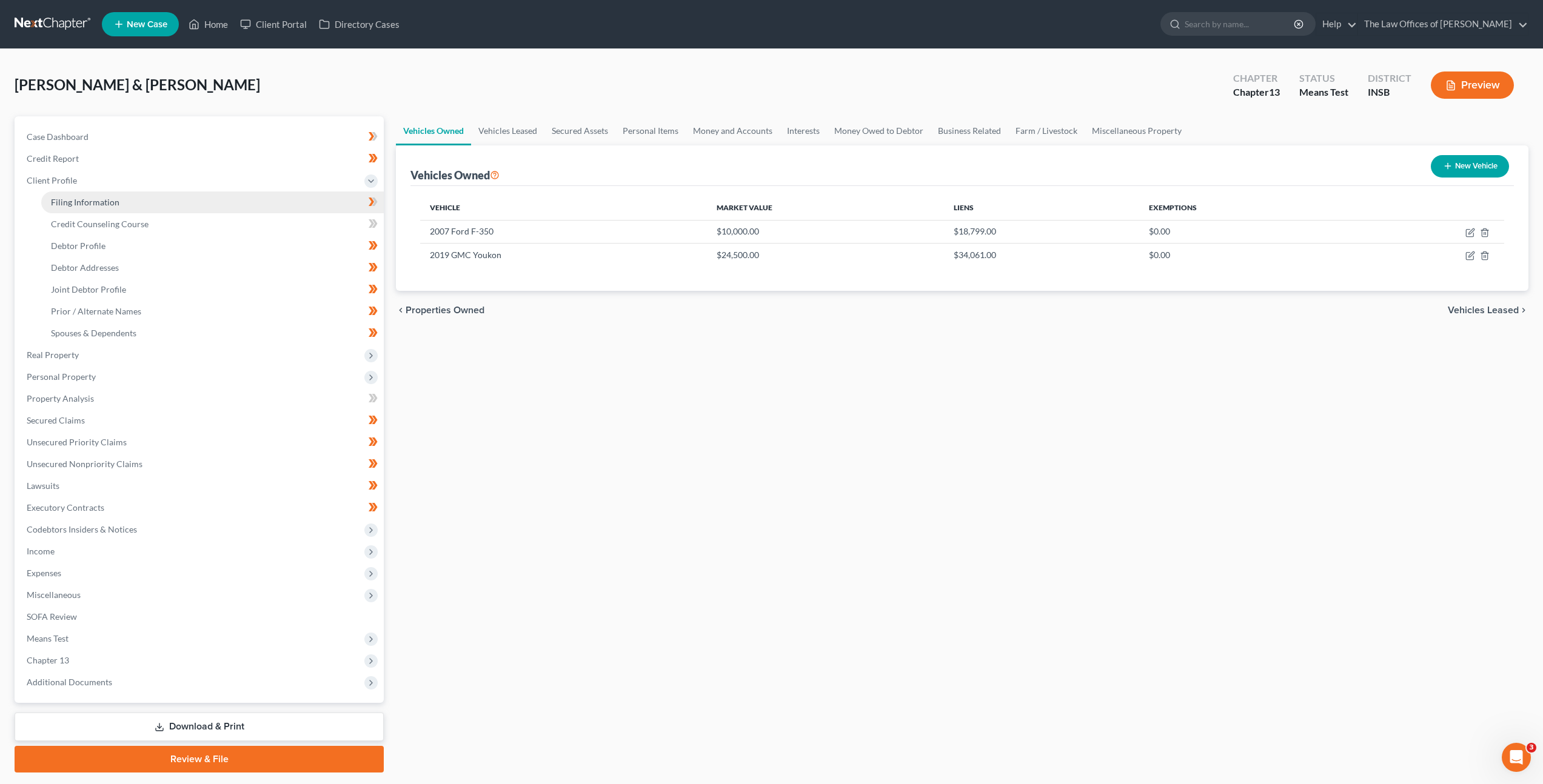
click at [294, 192] on link "Filing Information" at bounding box center [212, 202] width 343 height 22
select select "1"
select select "3"
select select "28"
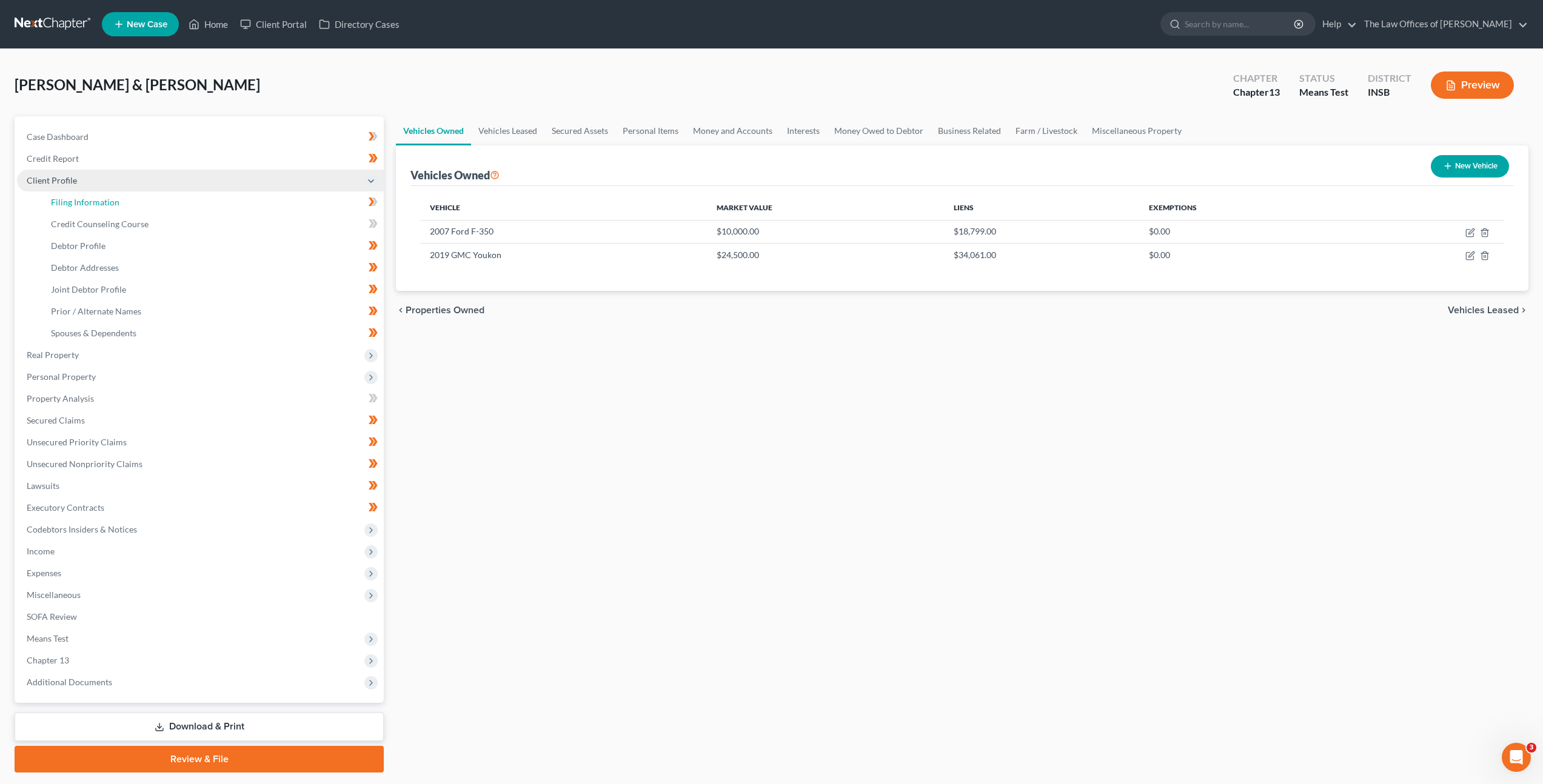
select select "0"
select select "15"
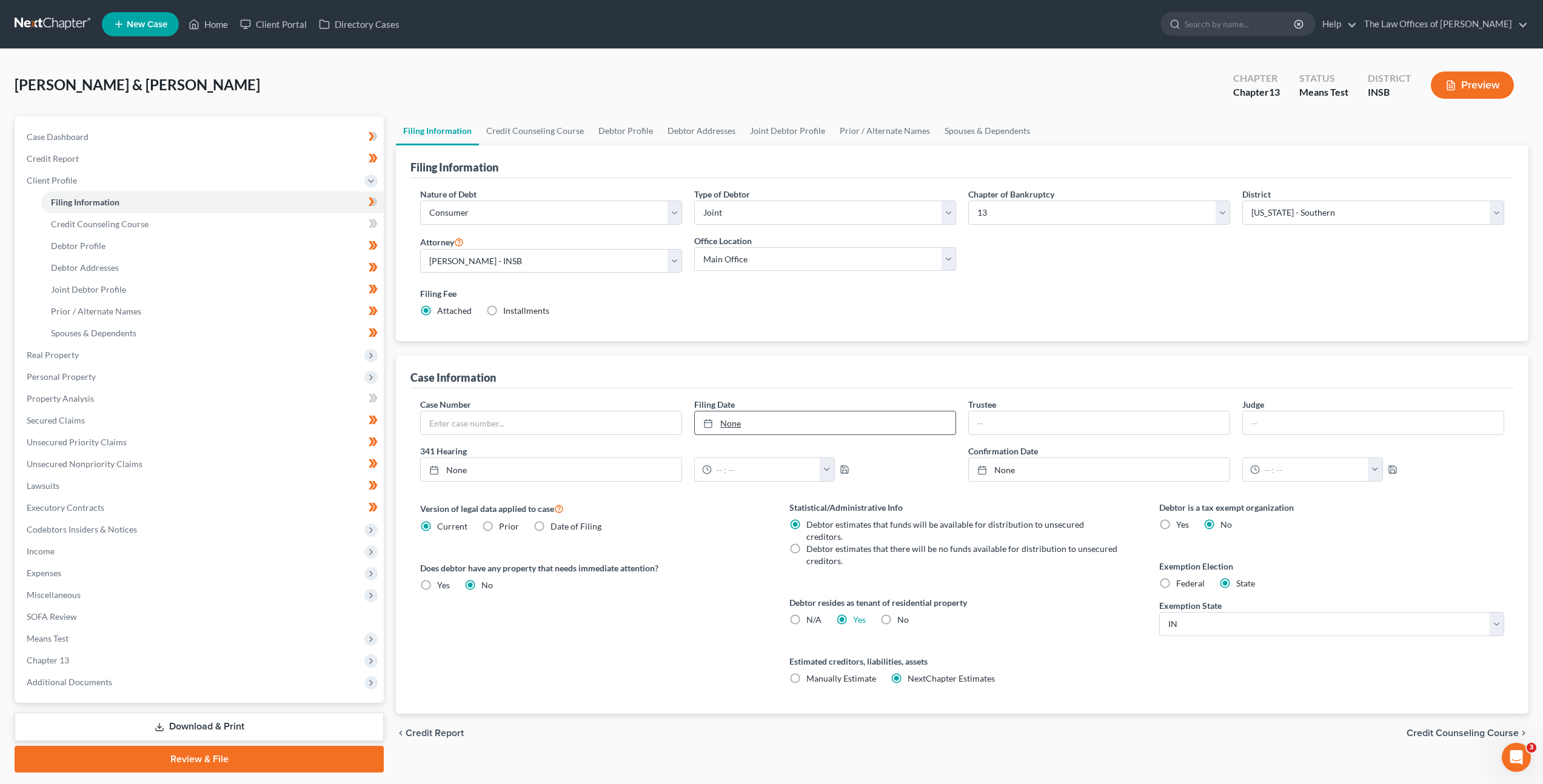
type input "9/4/2025"
click at [735, 426] on link "9/4/2025" at bounding box center [825, 423] width 261 height 23
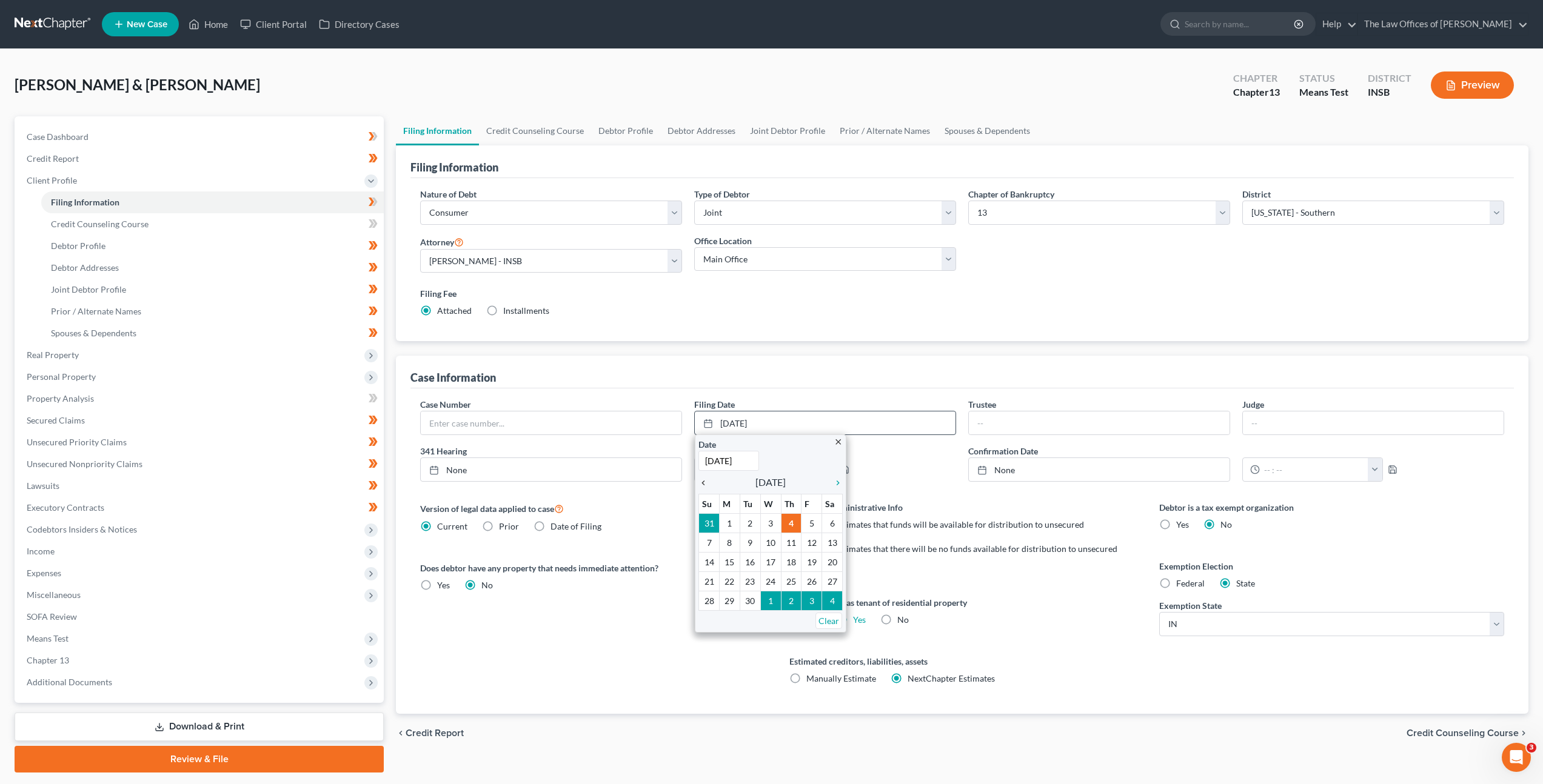
click at [705, 482] on icon "chevron_left" at bounding box center [706, 483] width 16 height 10
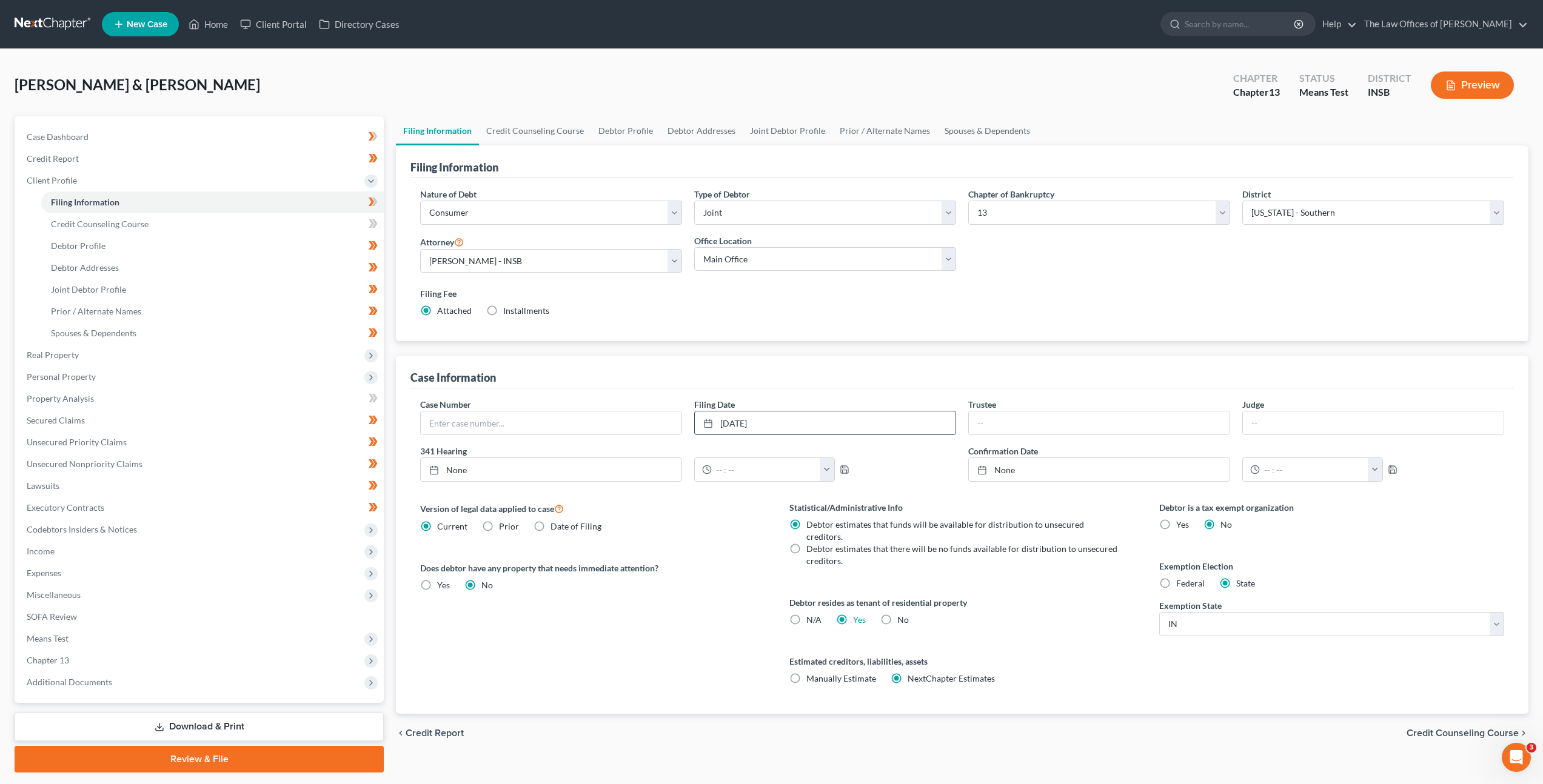
click at [714, 568] on label "Does debtor have any property that needs immediate attention?" at bounding box center [592, 568] width 345 height 13
click at [370, 202] on icon at bounding box center [373, 202] width 9 height 15
click at [268, 224] on link "Credit Counseling Course" at bounding box center [212, 224] width 343 height 22
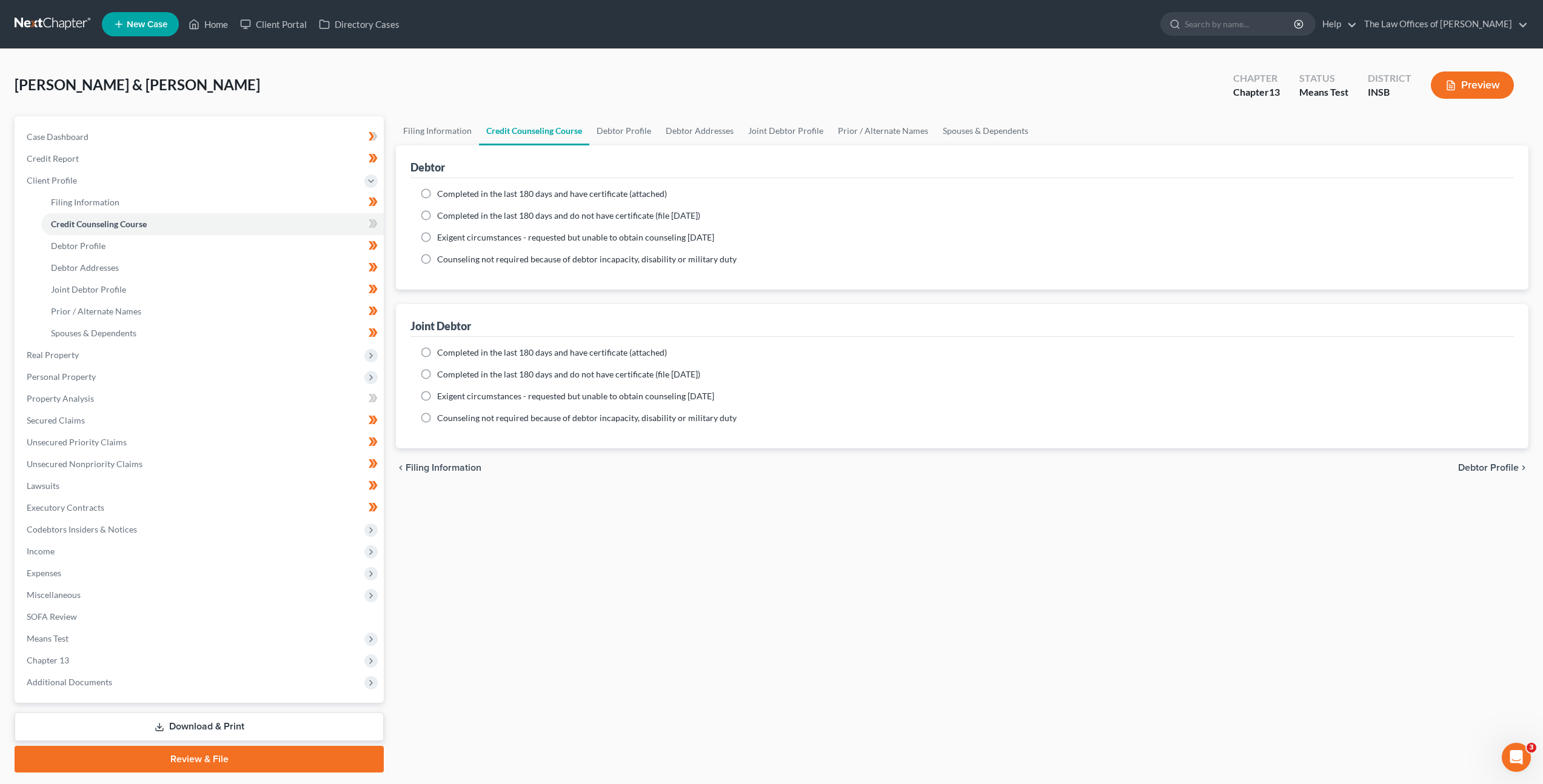
click at [437, 192] on label "Completed in the last 180 days and have certificate (attached)" at bounding box center [551, 194] width 230 height 12
click at [442, 192] on input "Completed in the last 180 days and have certificate (attached)" at bounding box center [446, 192] width 8 height 8
radio input "true"
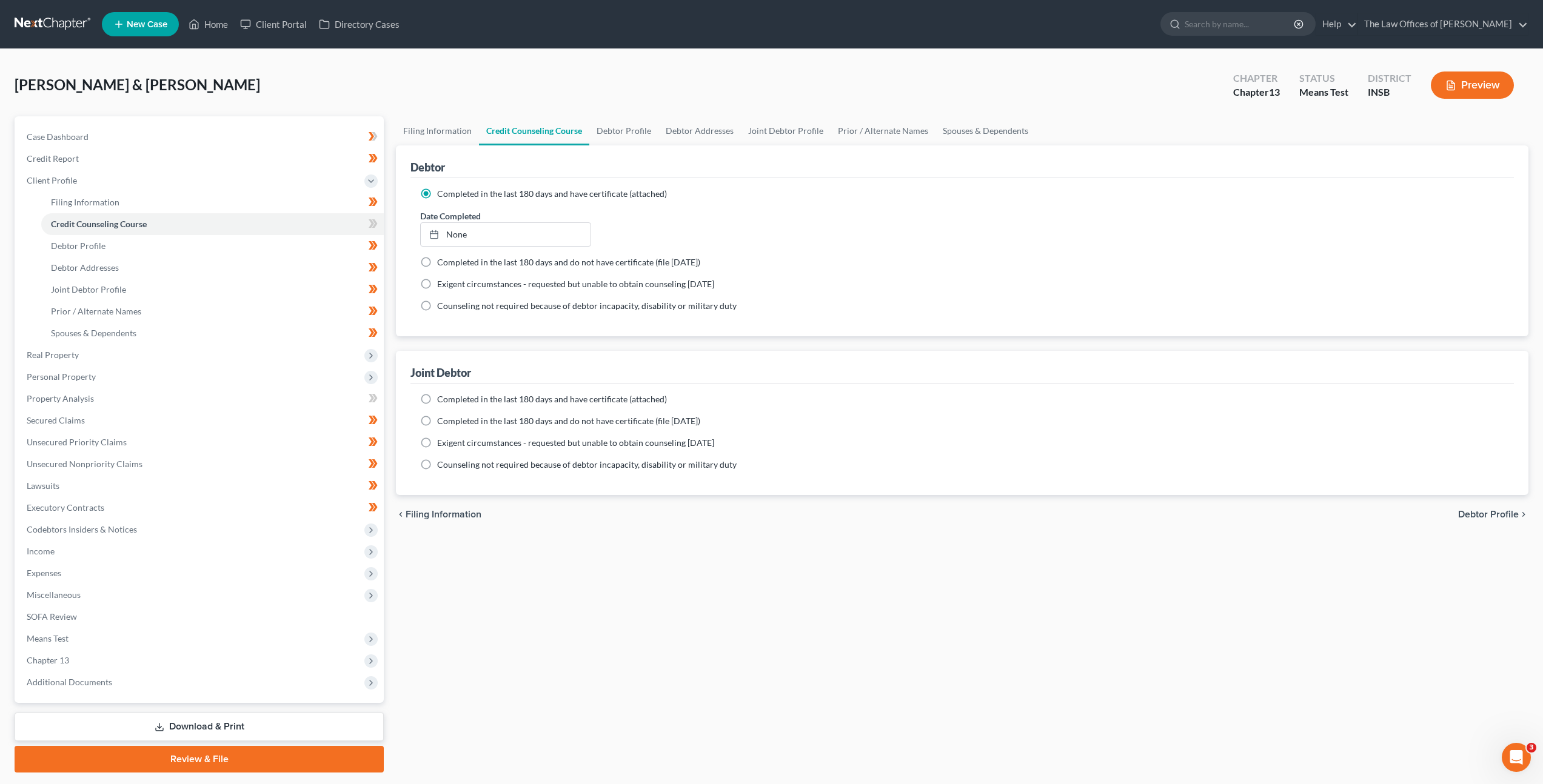
click at [437, 402] on label "Completed in the last 180 days and have certificate (attached)" at bounding box center [551, 399] width 230 height 12
click at [442, 401] on input "Completed in the last 180 days and have certificate (attached)" at bounding box center [446, 397] width 8 height 8
radio input "true"
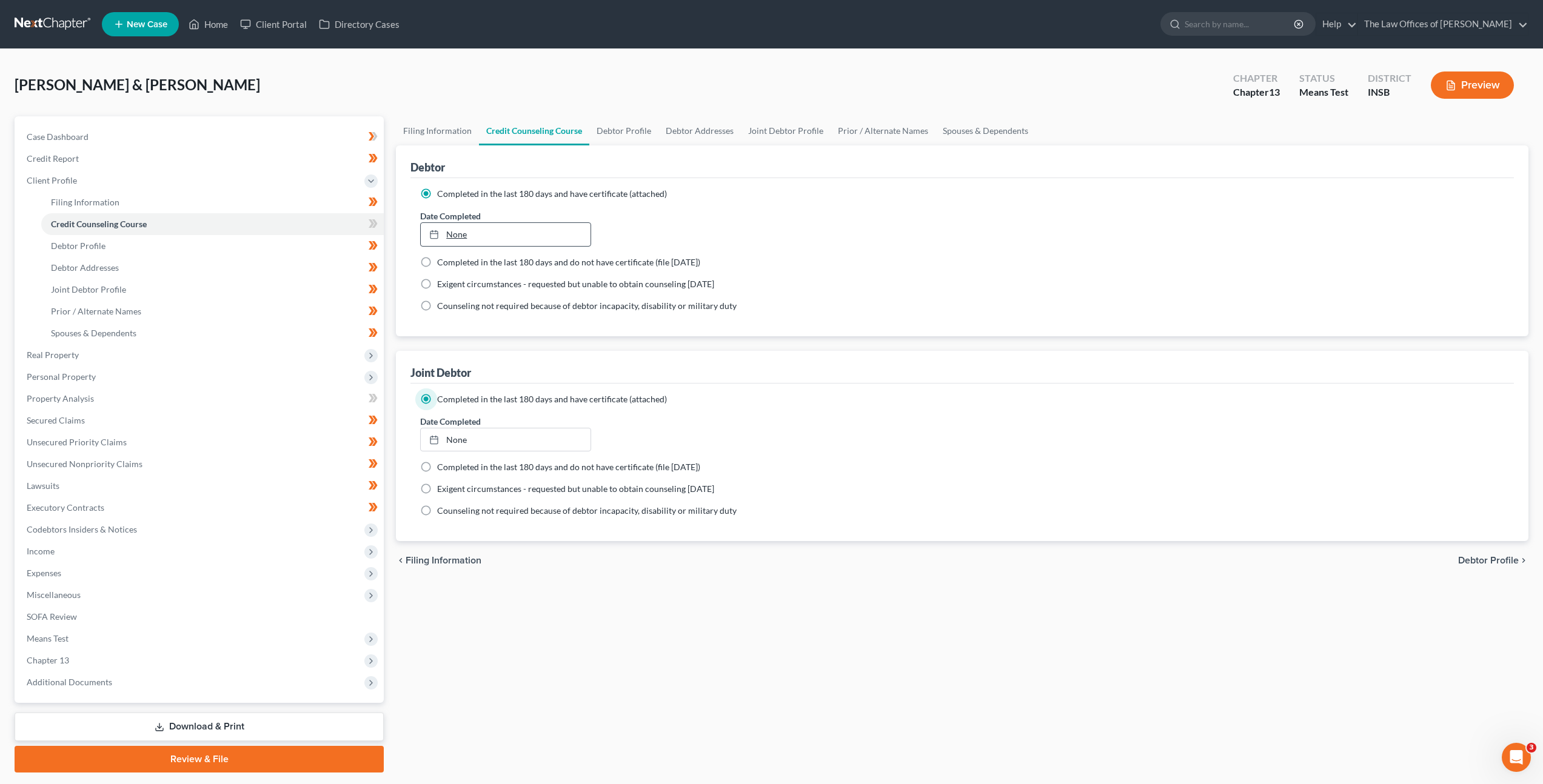
type input "9/4/2025"
click at [488, 234] on link "9/4/2025" at bounding box center [505, 234] width 169 height 23
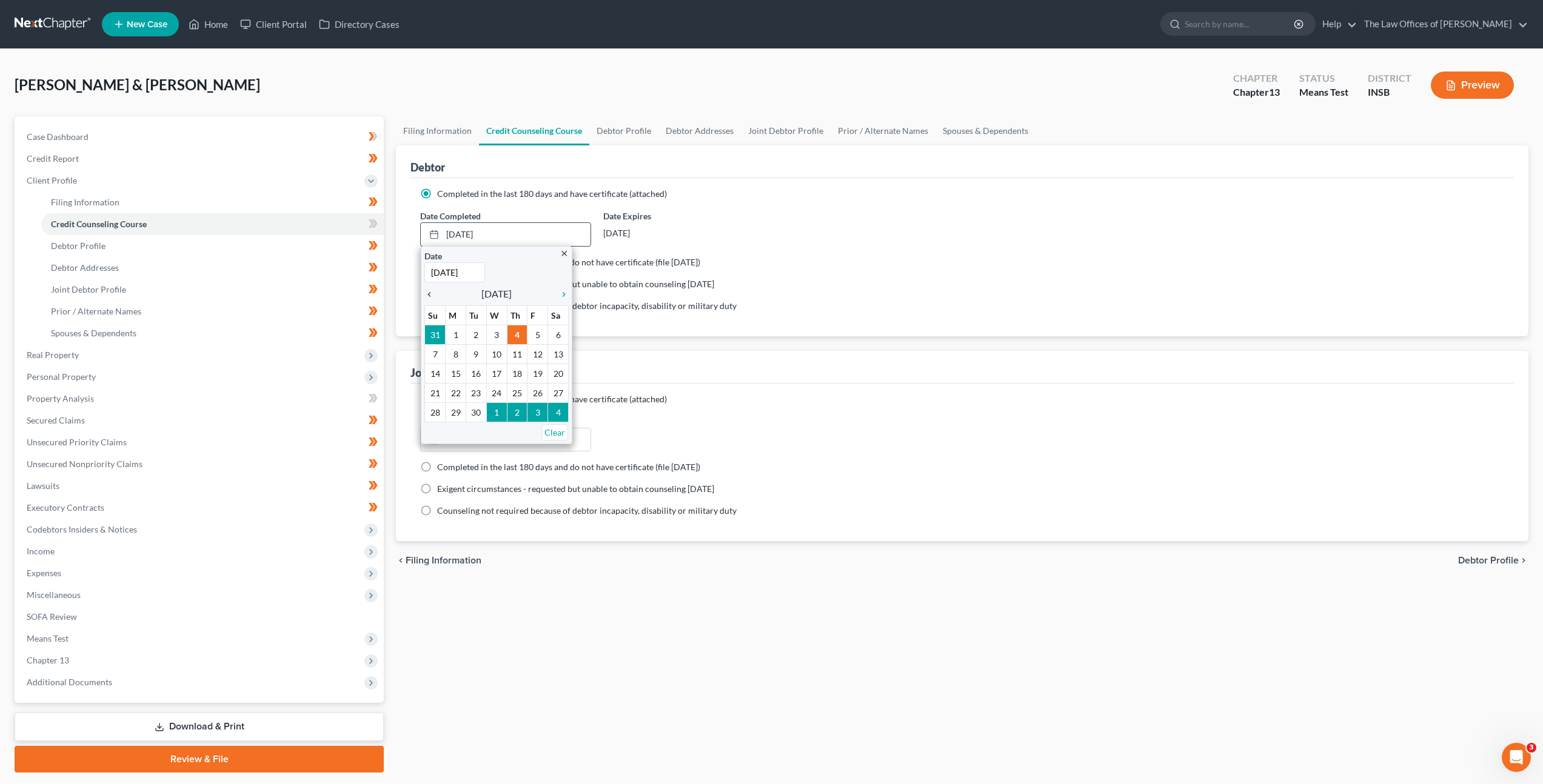
click at [429, 294] on icon "chevron_left" at bounding box center [432, 294] width 16 height 10
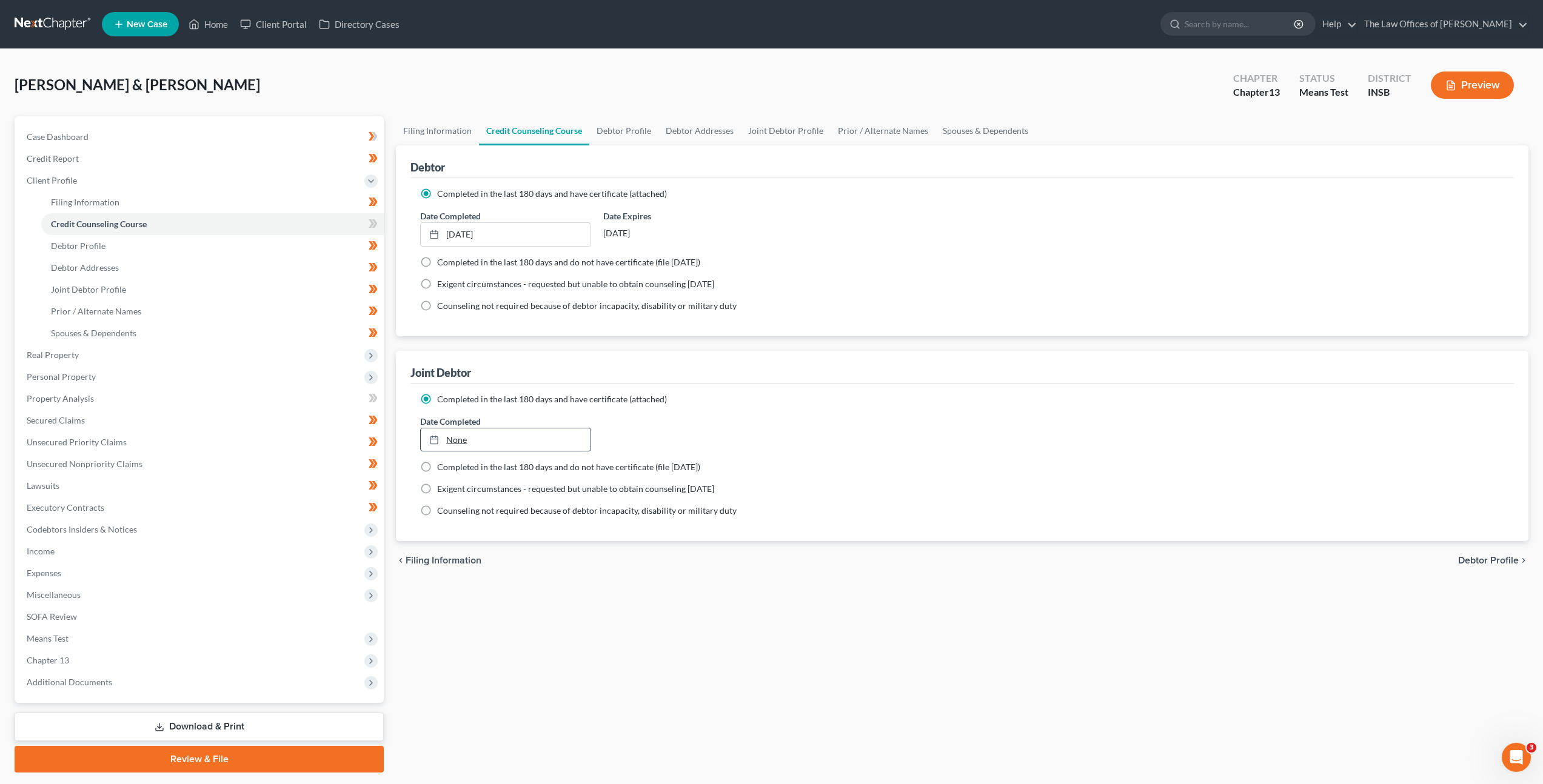
drag, startPoint x: 477, startPoint y: 434, endPoint x: 481, endPoint y: 440, distance: 7.2
click at [477, 435] on link "None" at bounding box center [505, 440] width 169 height 23
type input "9/4/2025"
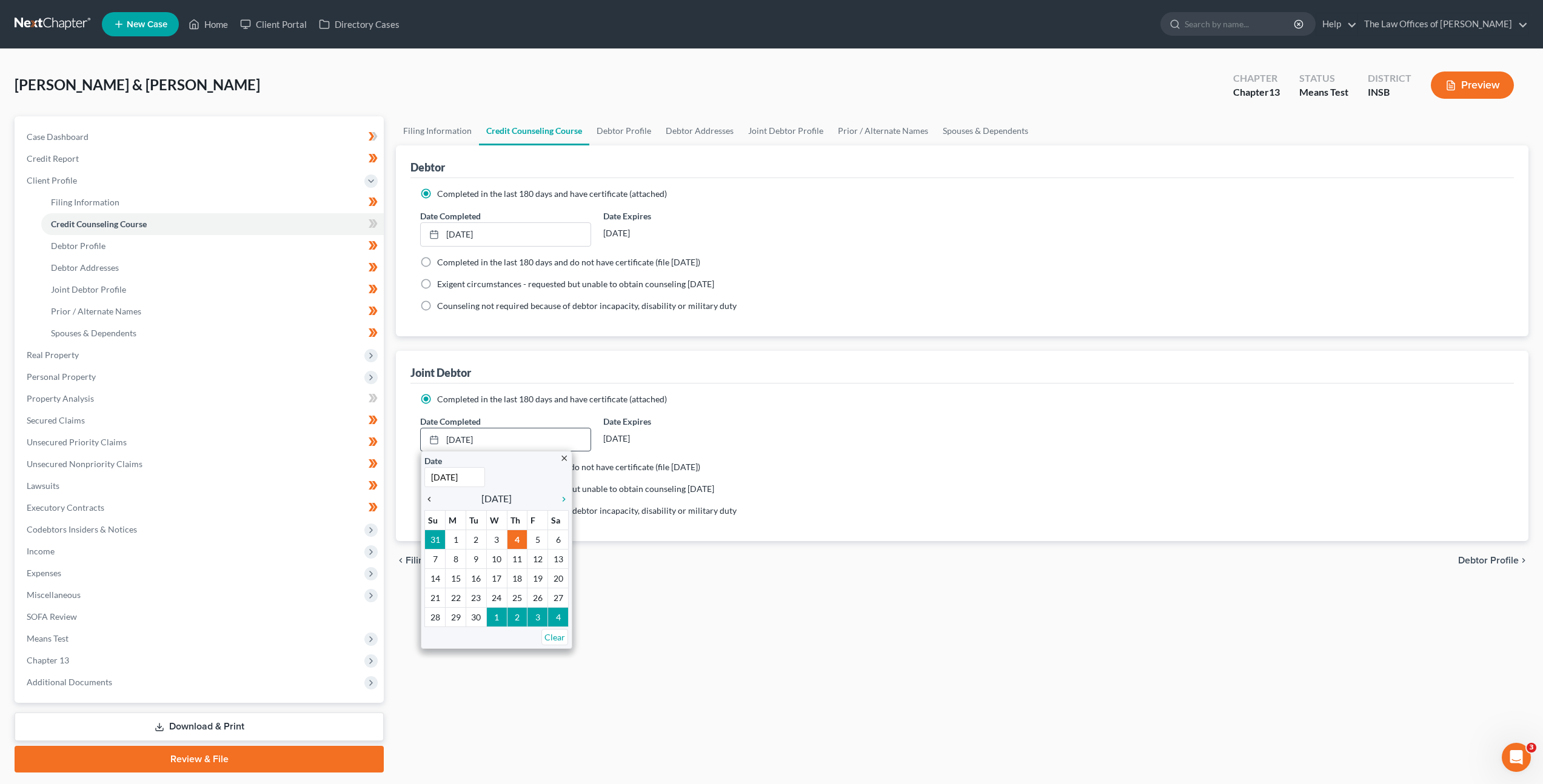
click at [427, 501] on icon "chevron_left" at bounding box center [432, 499] width 16 height 10
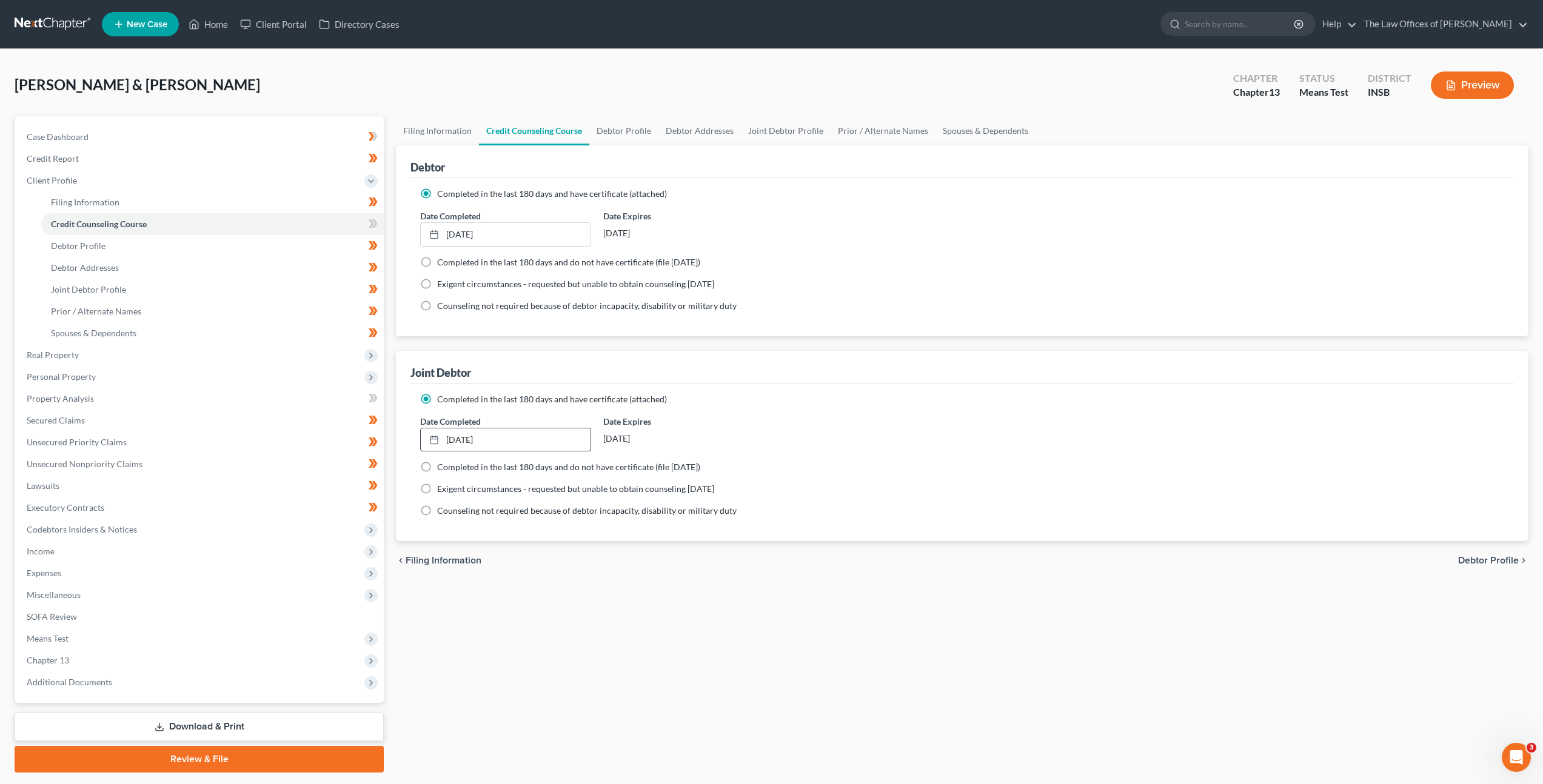
drag, startPoint x: 459, startPoint y: 622, endPoint x: 499, endPoint y: 587, distance: 53.2
click at [909, 415] on div "Date Completed 8/25/2025 close Date 8/25/2025 Time 12:00 AM chevron_left August…" at bounding box center [962, 434] width 1096 height 37
click at [375, 226] on icon at bounding box center [375, 223] width 5 height 8
click at [321, 357] on span "Real Property" at bounding box center [200, 354] width 366 height 22
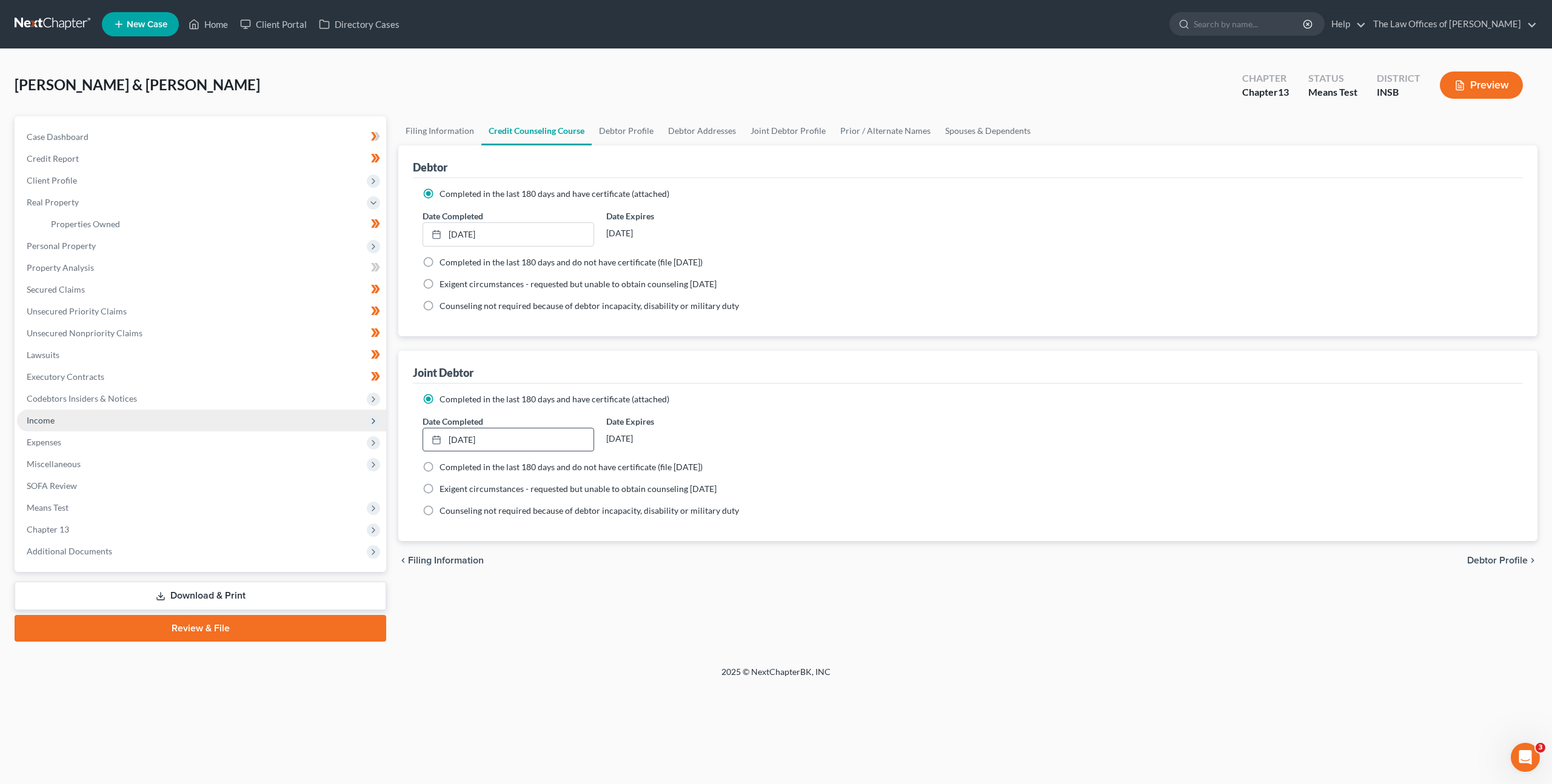
click at [219, 416] on span "Income" at bounding box center [201, 420] width 369 height 22
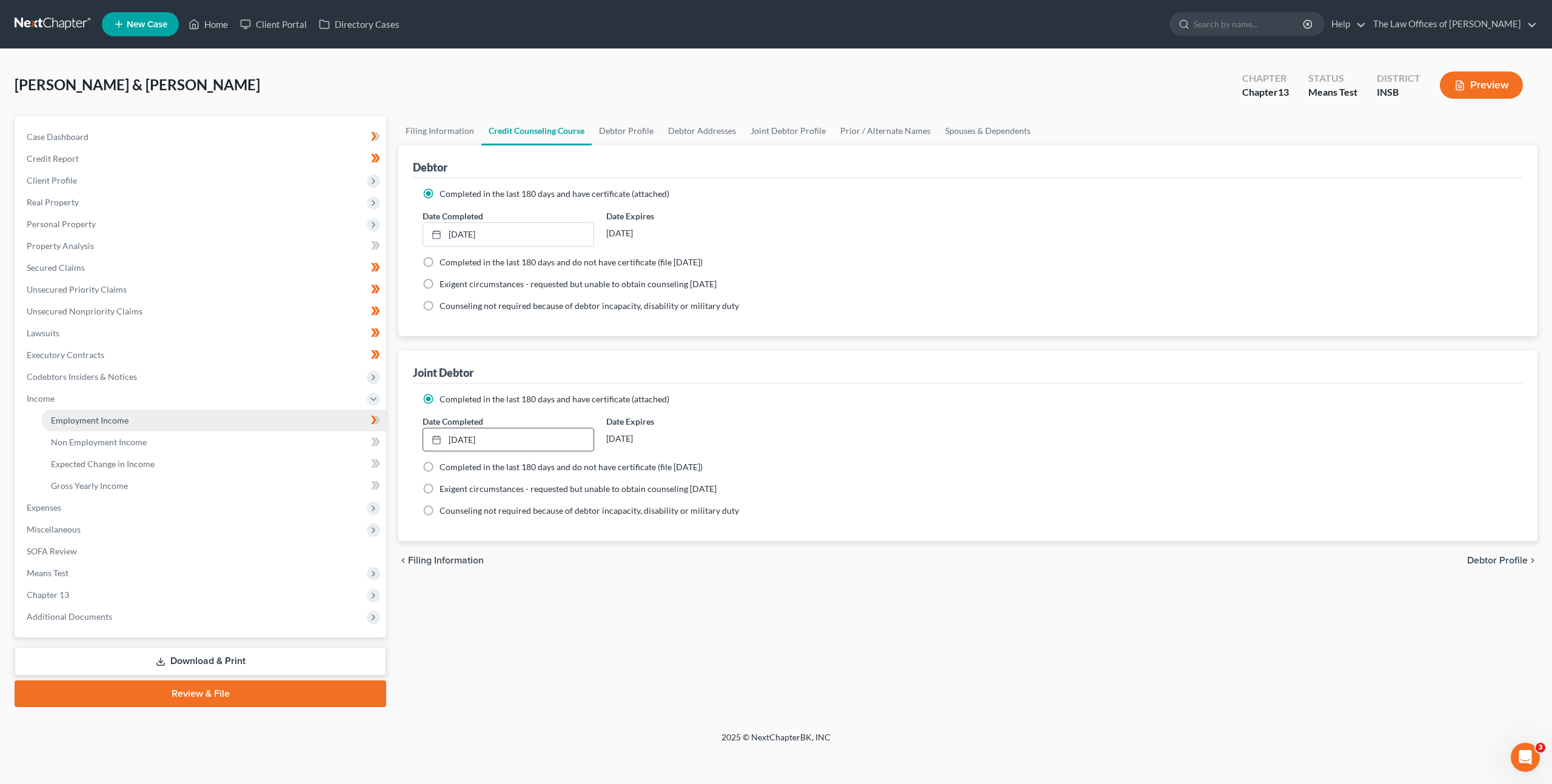
click at [181, 424] on link "Employment Income" at bounding box center [213, 420] width 345 height 22
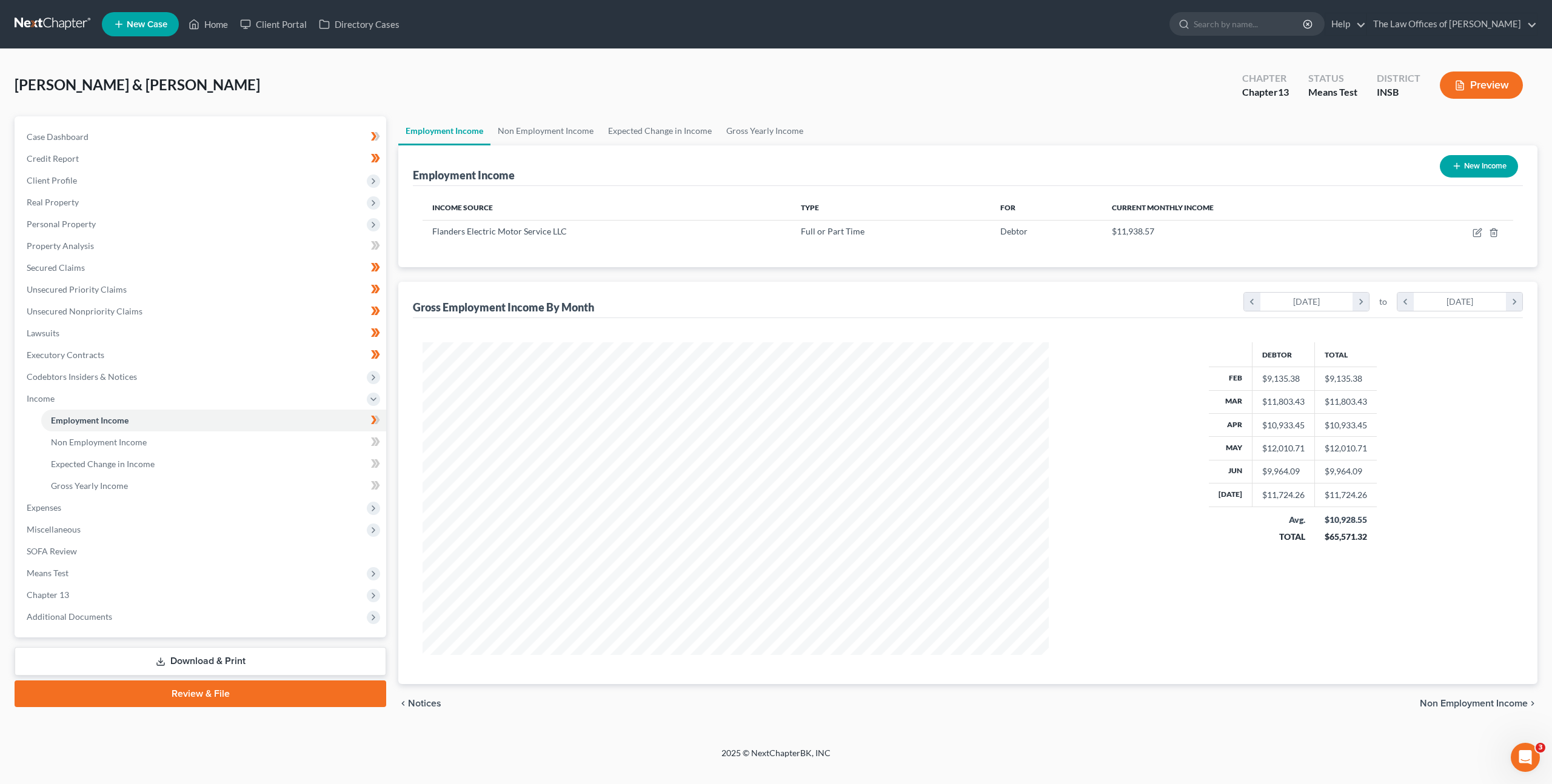
scroll to position [313, 650]
click at [1472, 232] on icon "button" at bounding box center [1477, 233] width 10 height 10
select select "0"
select select "15"
select select "2"
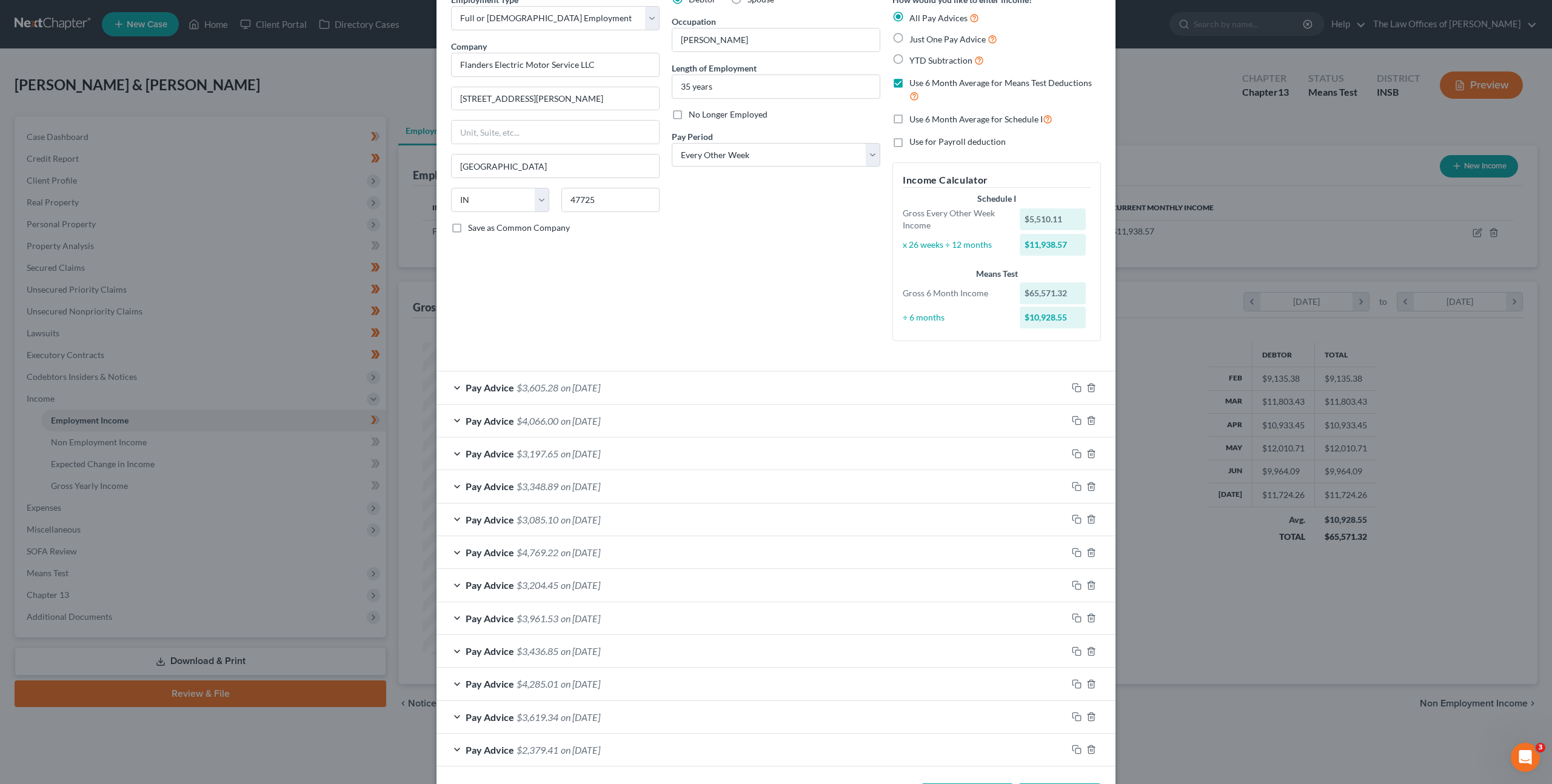
scroll to position [111, 0]
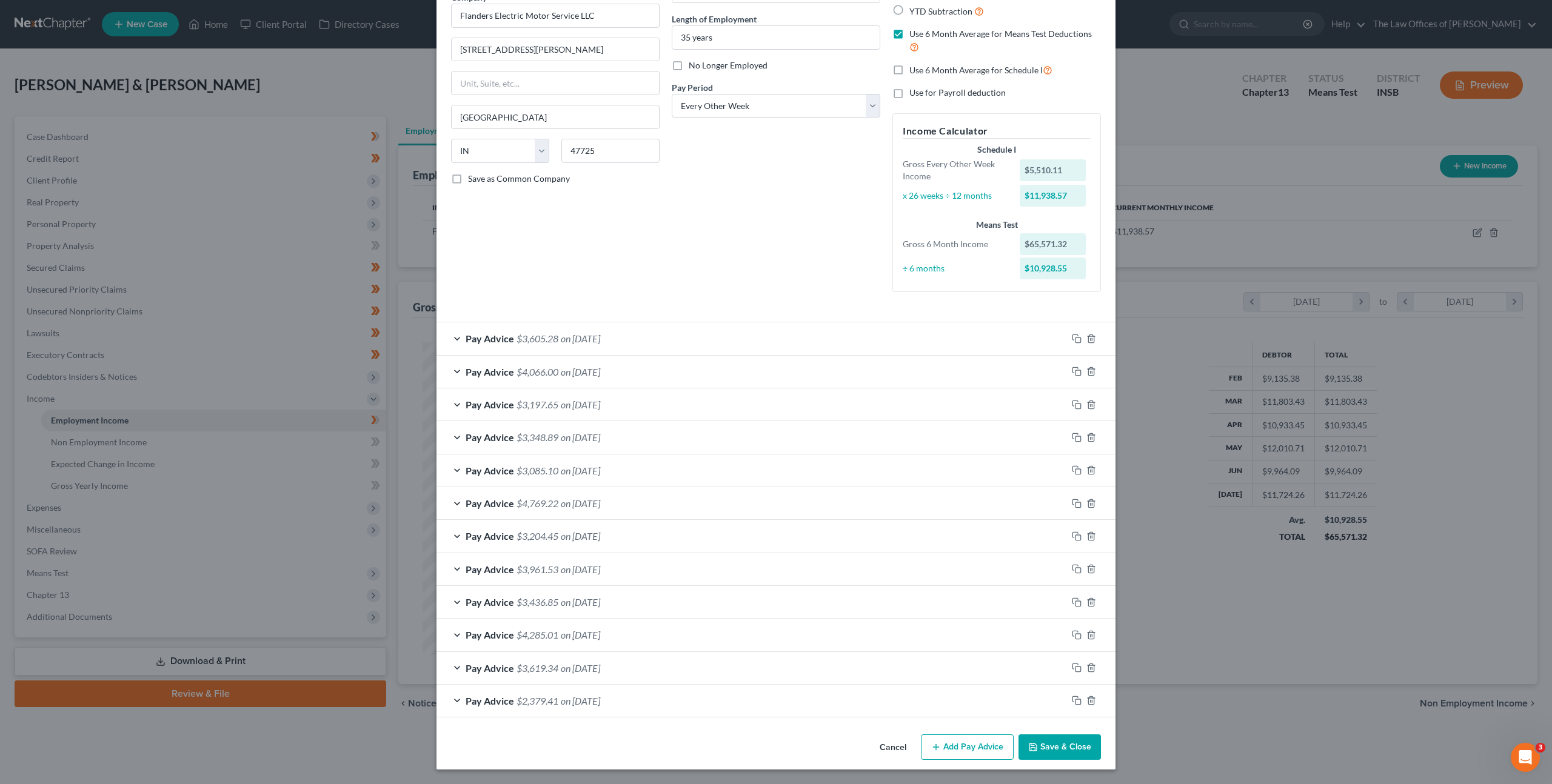
click at [885, 738] on button "Cancel" at bounding box center [893, 748] width 46 height 25
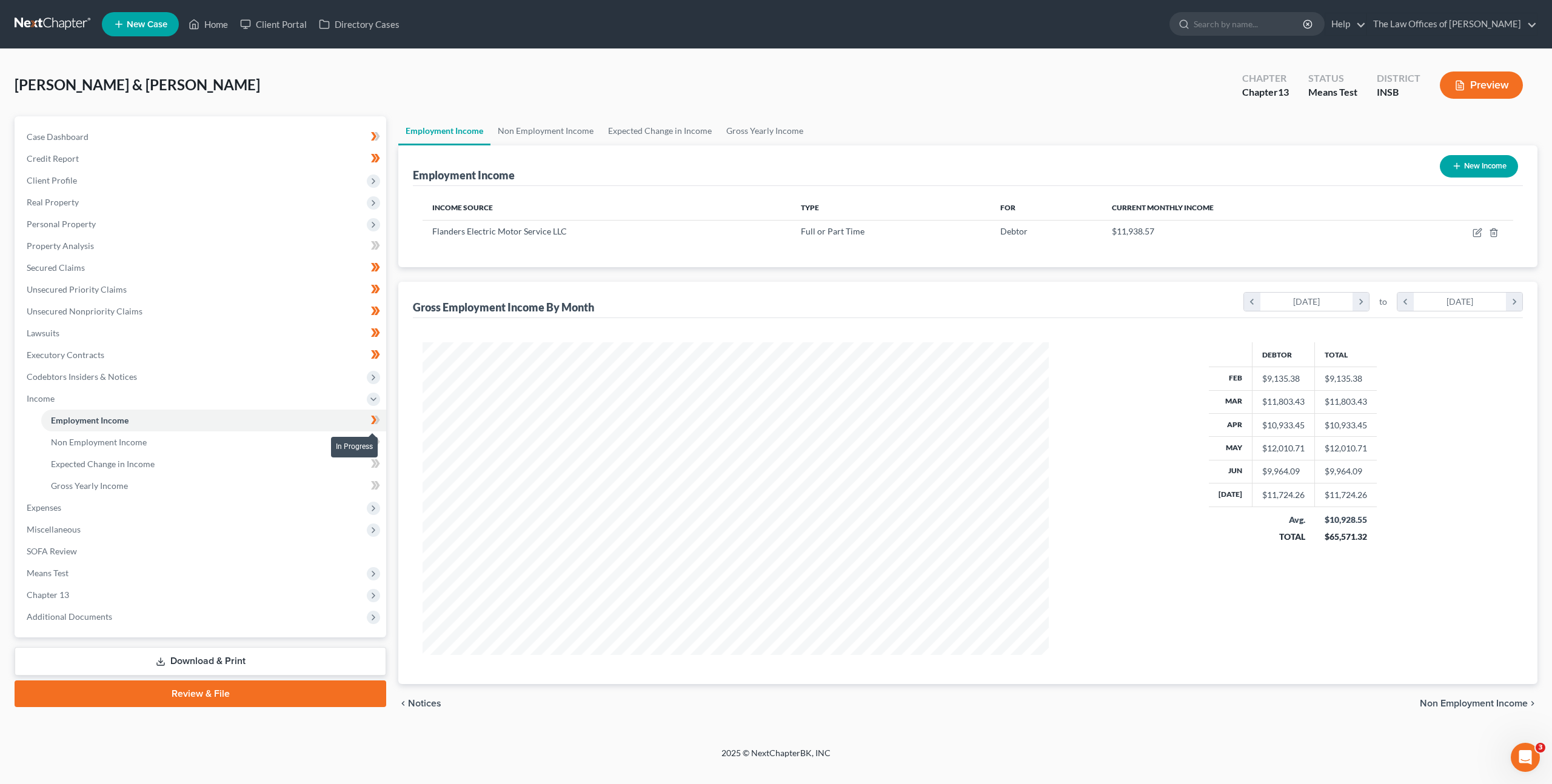
click at [375, 421] on icon at bounding box center [373, 420] width 5 height 8
click at [548, 131] on link "Non Employment Income" at bounding box center [546, 131] width 110 height 29
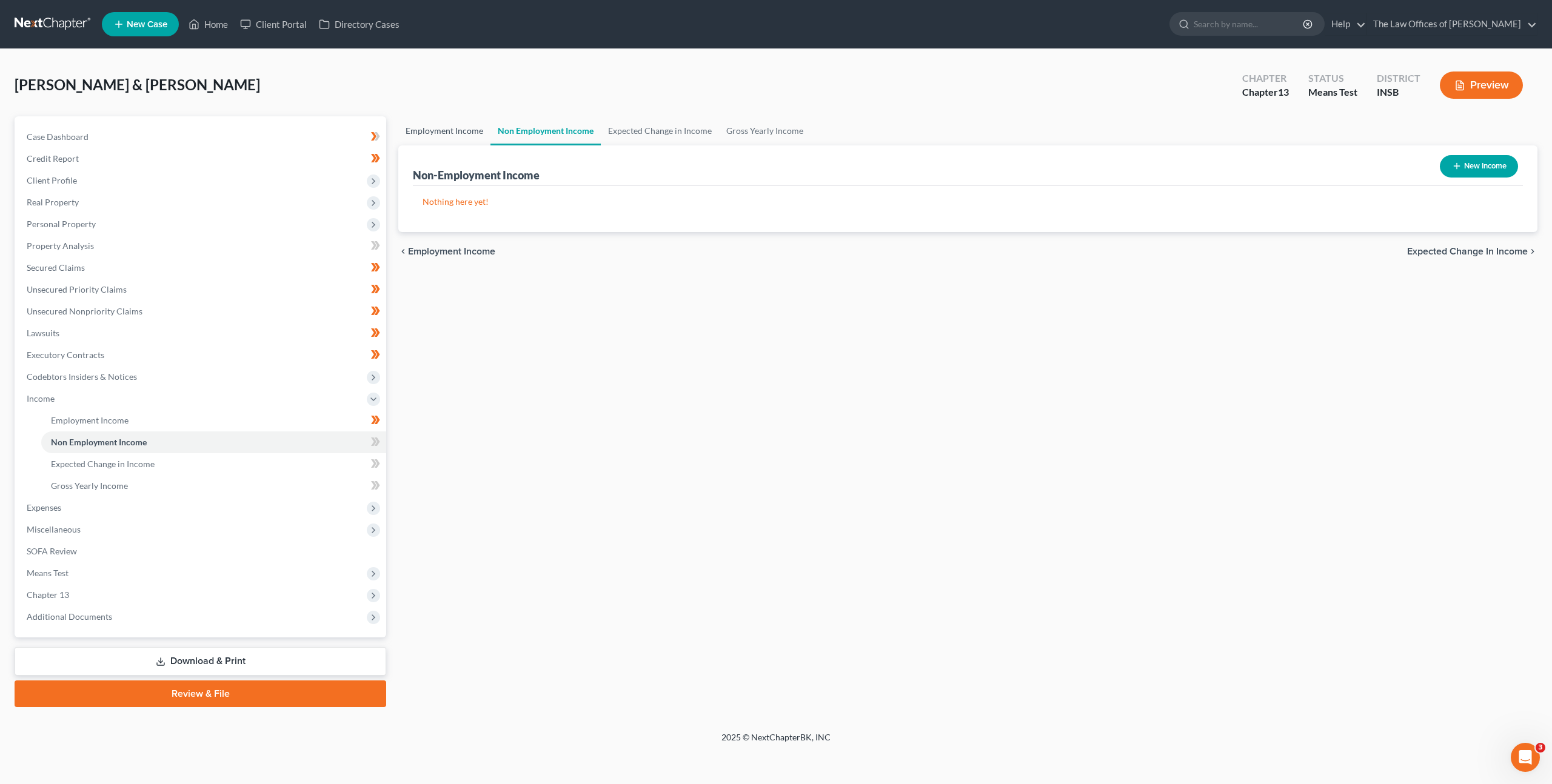
click at [459, 135] on link "Employment Income" at bounding box center [444, 131] width 92 height 29
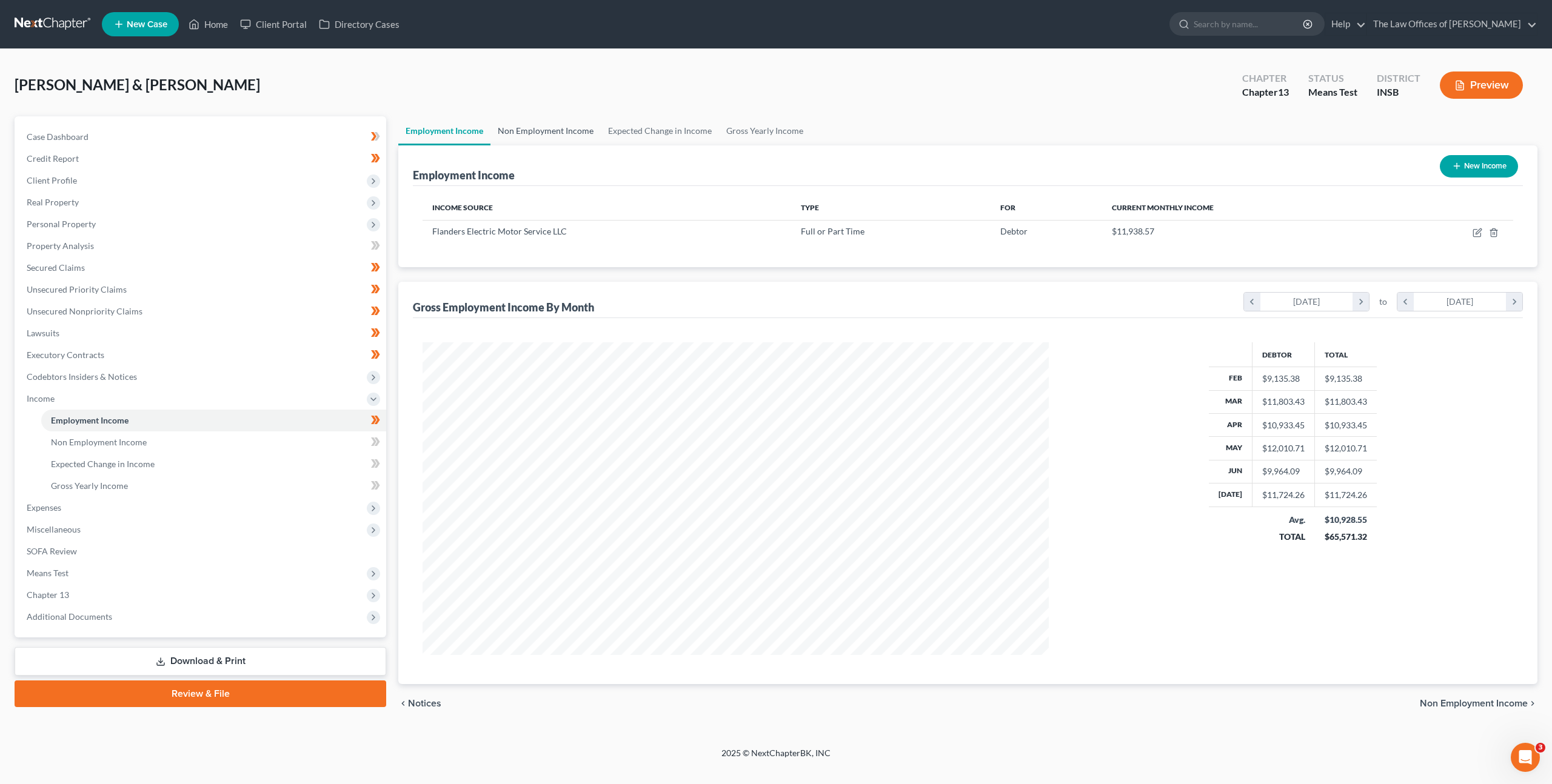
scroll to position [313, 650]
click at [537, 134] on link "Non Employment Income" at bounding box center [546, 131] width 110 height 29
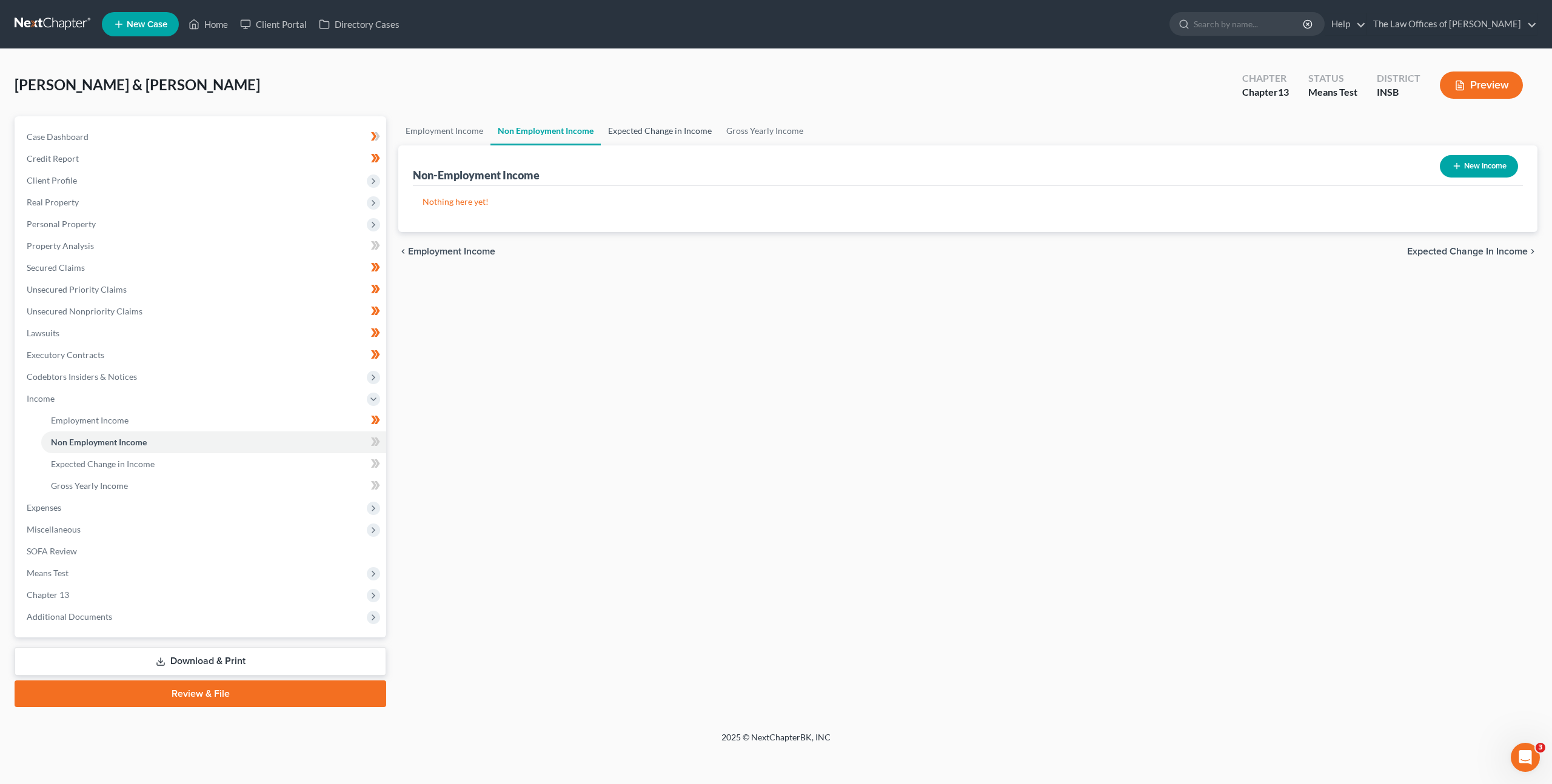
click at [659, 133] on link "Expected Change in Income" at bounding box center [659, 131] width 118 height 29
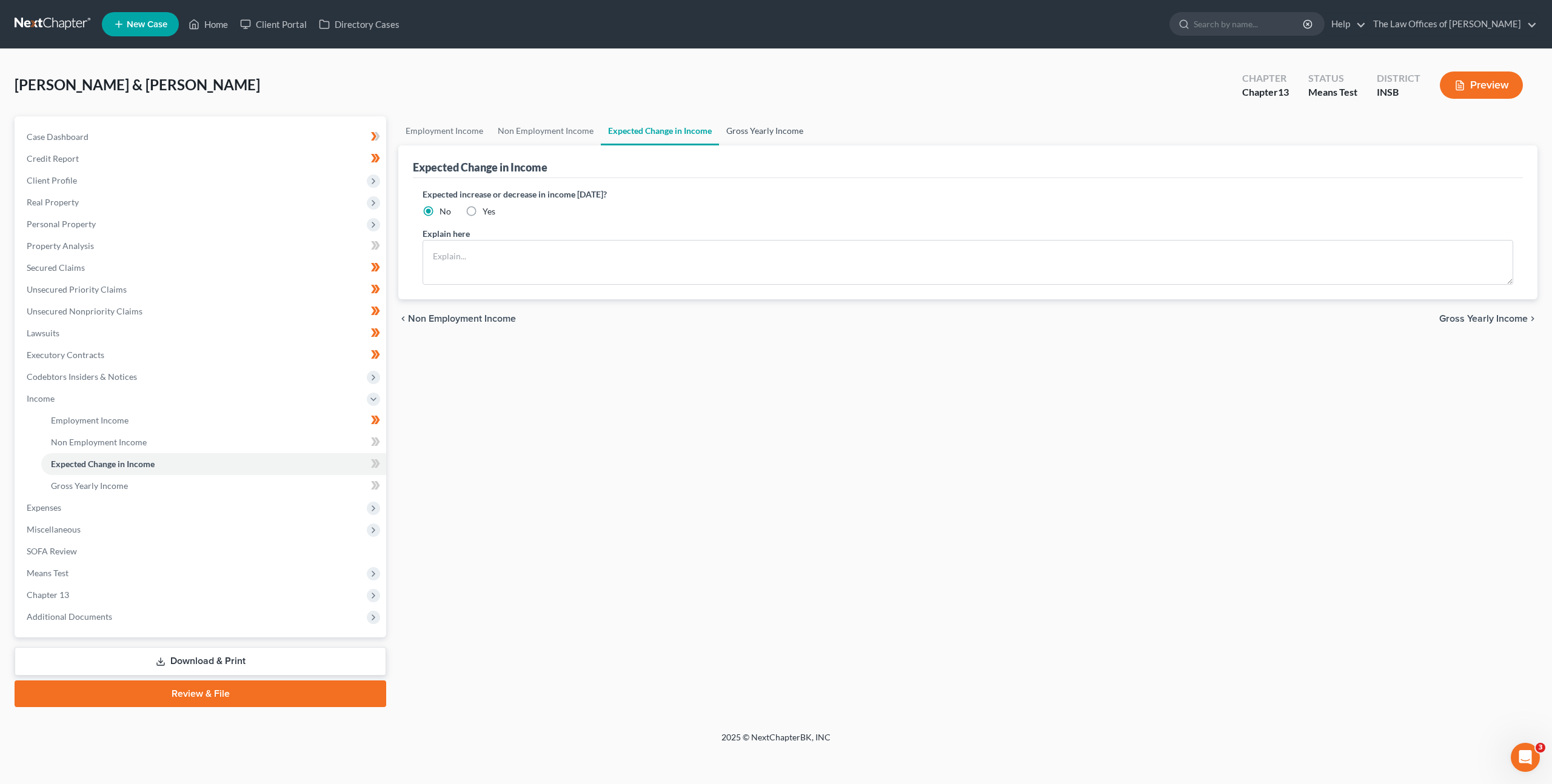
click at [744, 129] on link "Gross Yearly Income" at bounding box center [764, 131] width 91 height 29
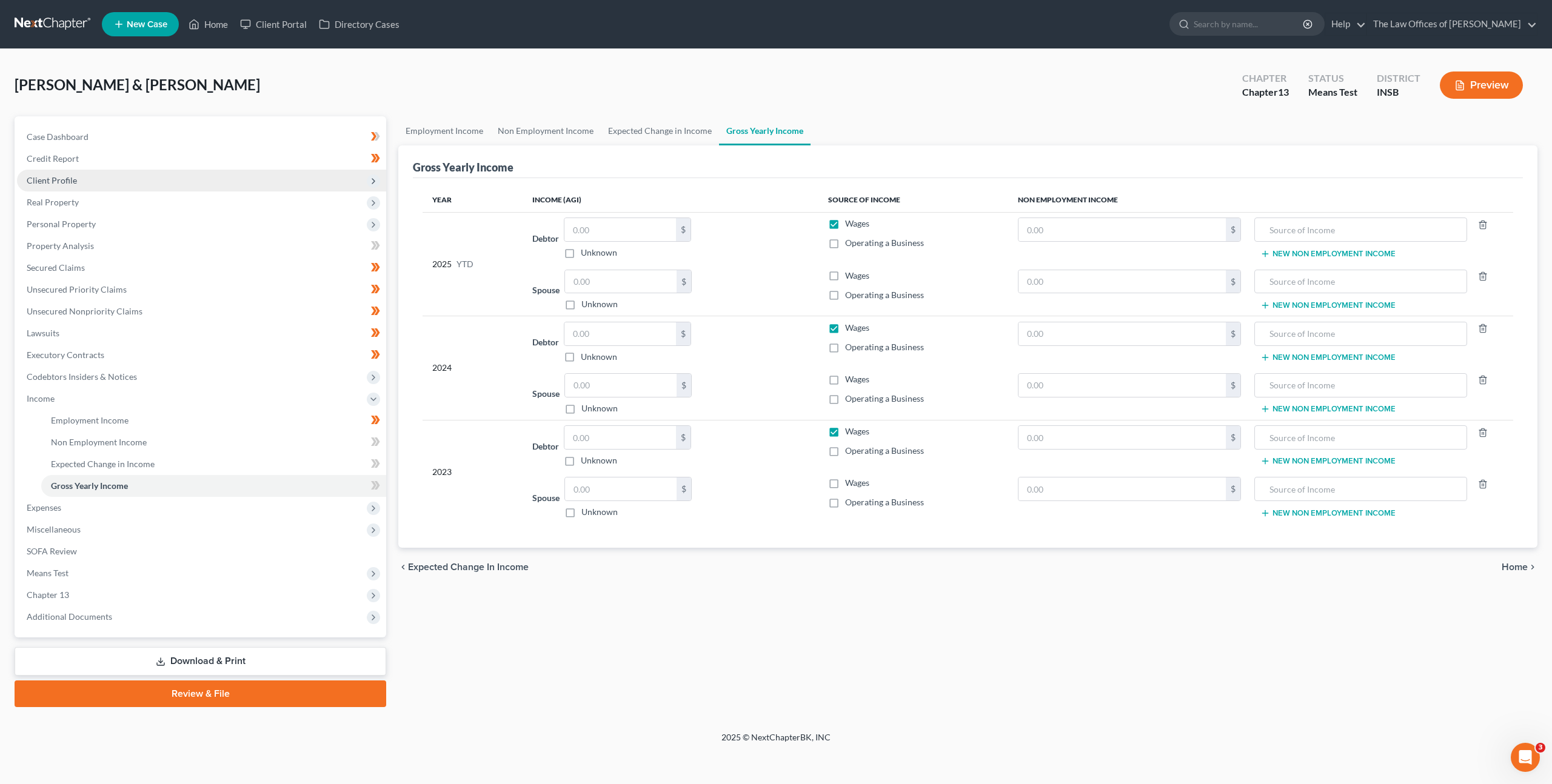
click at [183, 178] on span "Client Profile" at bounding box center [201, 180] width 369 height 22
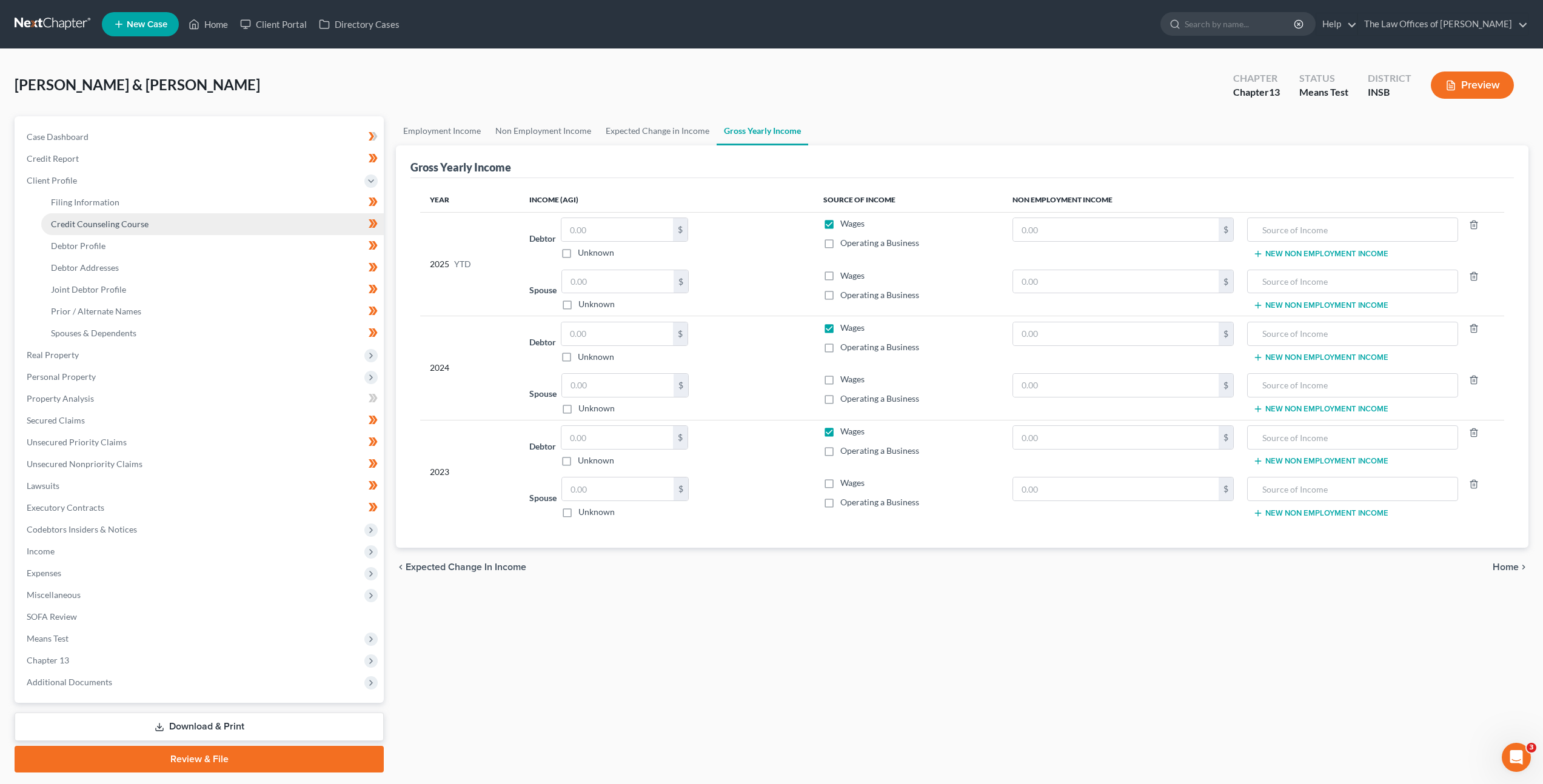
click at [179, 223] on link "Credit Counseling Course" at bounding box center [212, 224] width 343 height 22
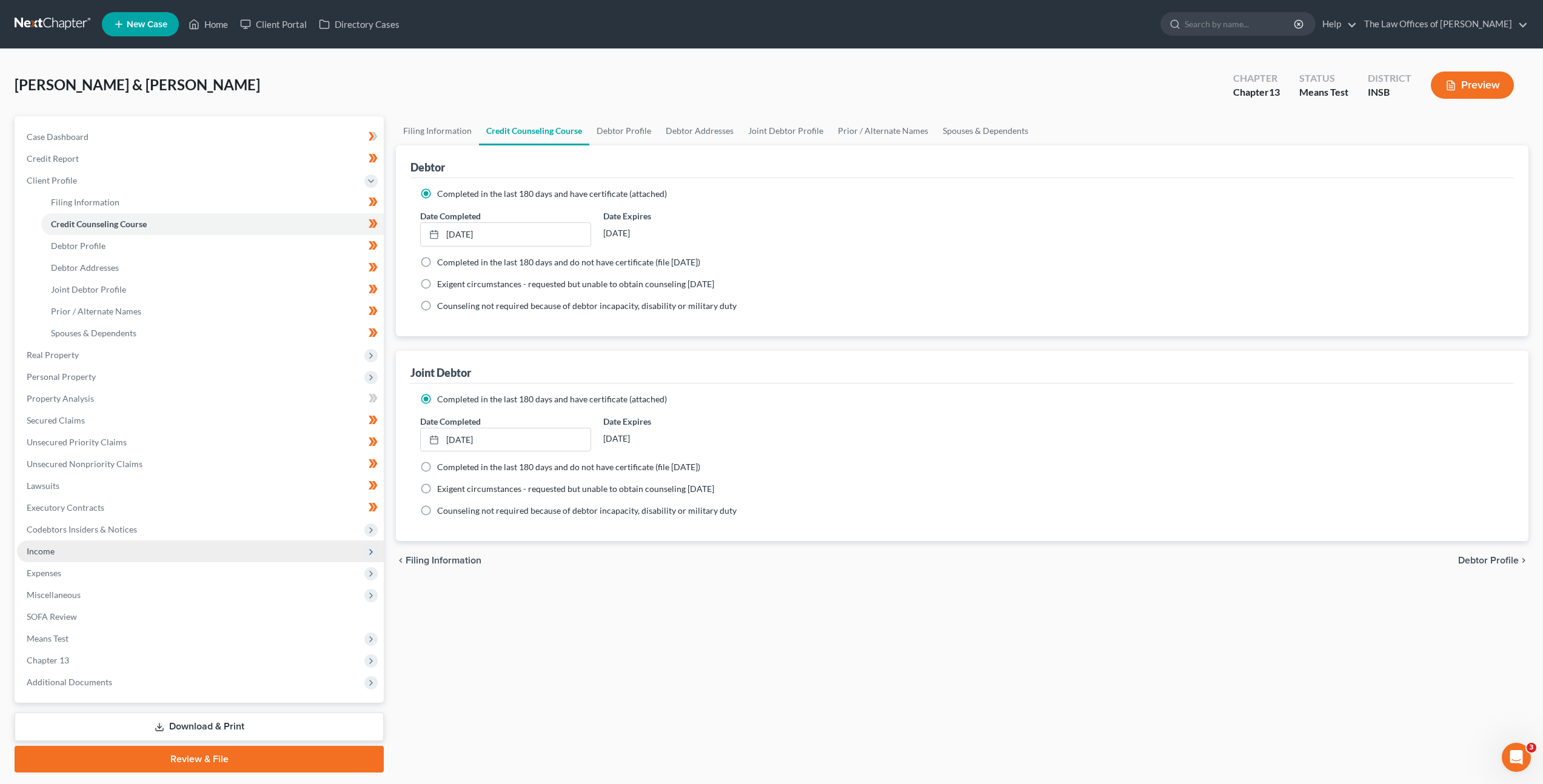
click at [196, 554] on span "Income" at bounding box center [200, 551] width 366 height 22
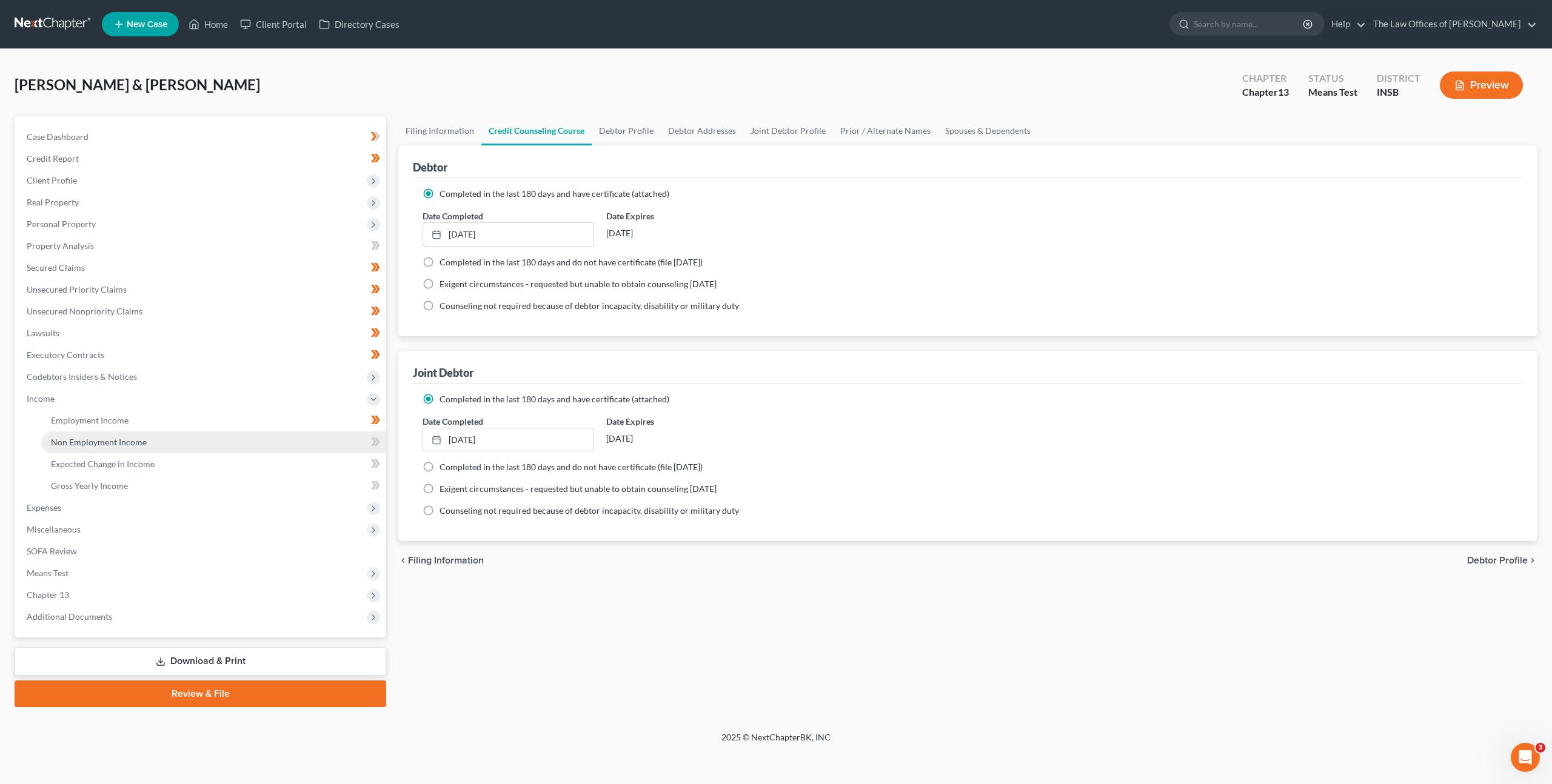
click at [219, 444] on link "Non Employment Income" at bounding box center [213, 442] width 345 height 22
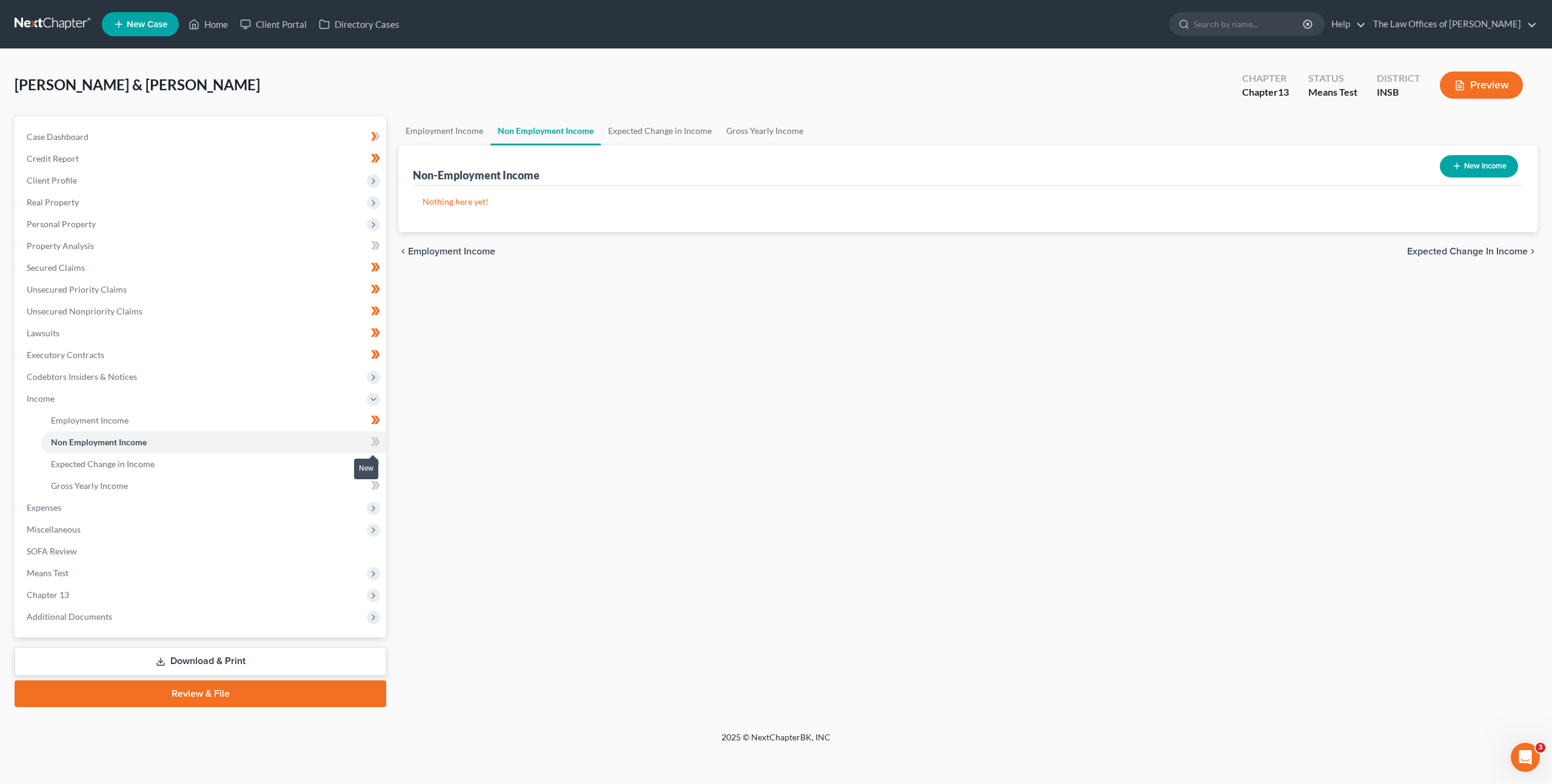
click at [372, 447] on icon at bounding box center [375, 442] width 9 height 15
click at [306, 458] on link "Expected Change in Income" at bounding box center [213, 464] width 345 height 22
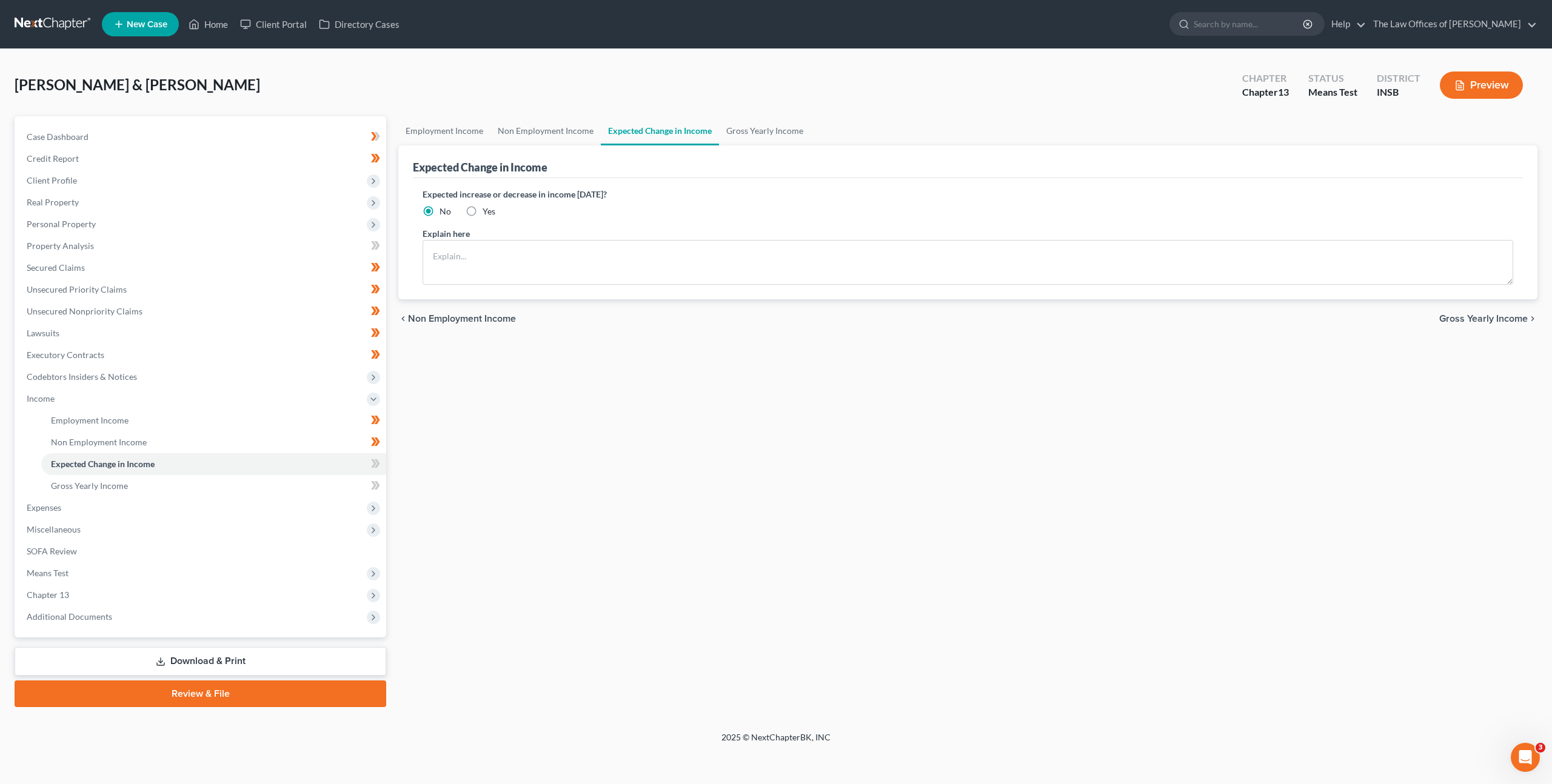
click at [563, 448] on div "Employment Income Non Employment Income Expected Change in Income Gross Yearly …" at bounding box center [968, 412] width 1151 height 591
click at [377, 459] on icon at bounding box center [375, 464] width 9 height 15
drag, startPoint x: 377, startPoint y: 459, endPoint x: 334, endPoint y: 472, distance: 44.9
click at [377, 459] on icon at bounding box center [375, 464] width 9 height 15
click at [308, 473] on link "Expected Change in Income" at bounding box center [213, 464] width 345 height 22
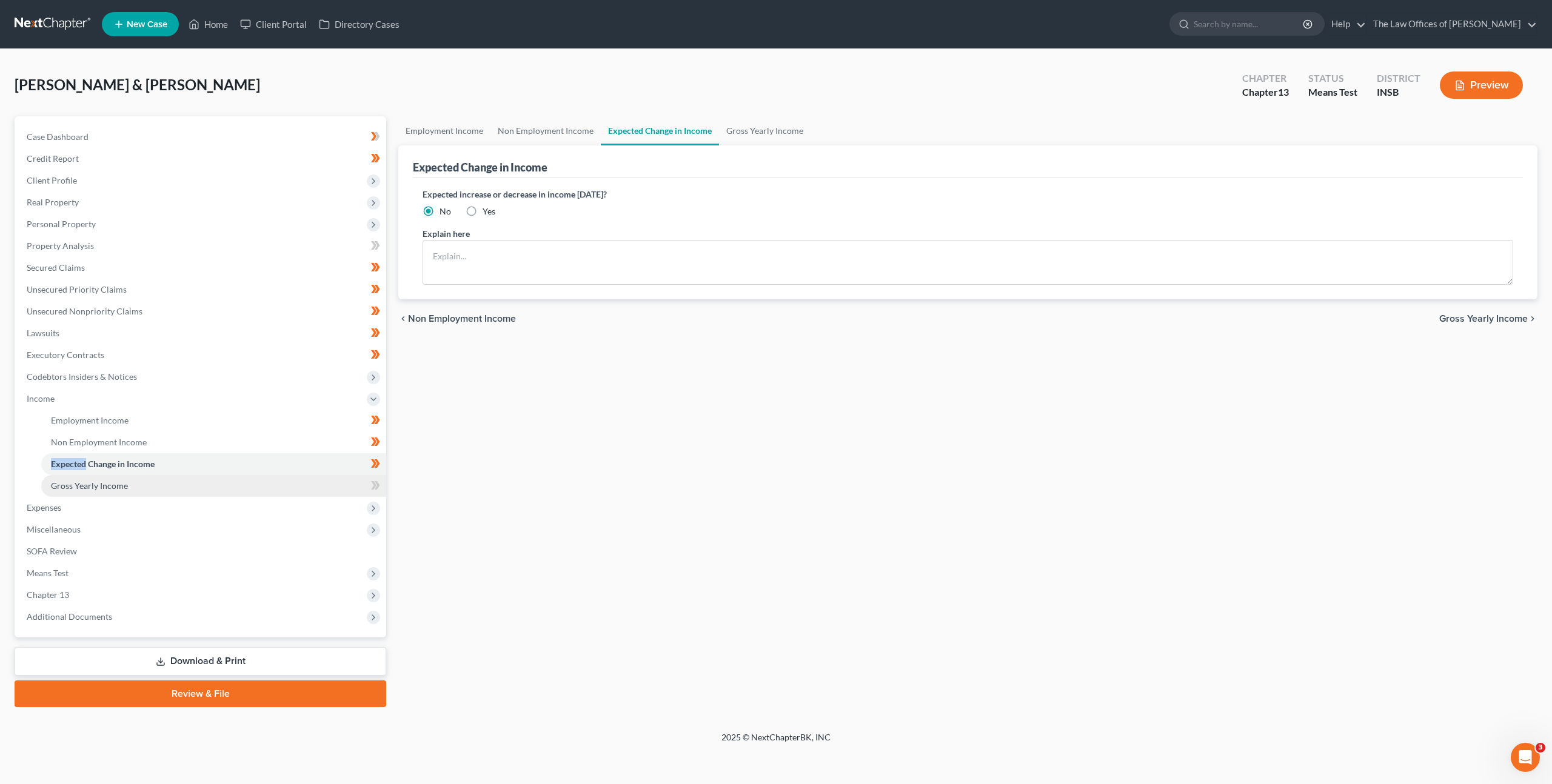
click at [343, 484] on link "Gross Yearly Income" at bounding box center [213, 485] width 345 height 22
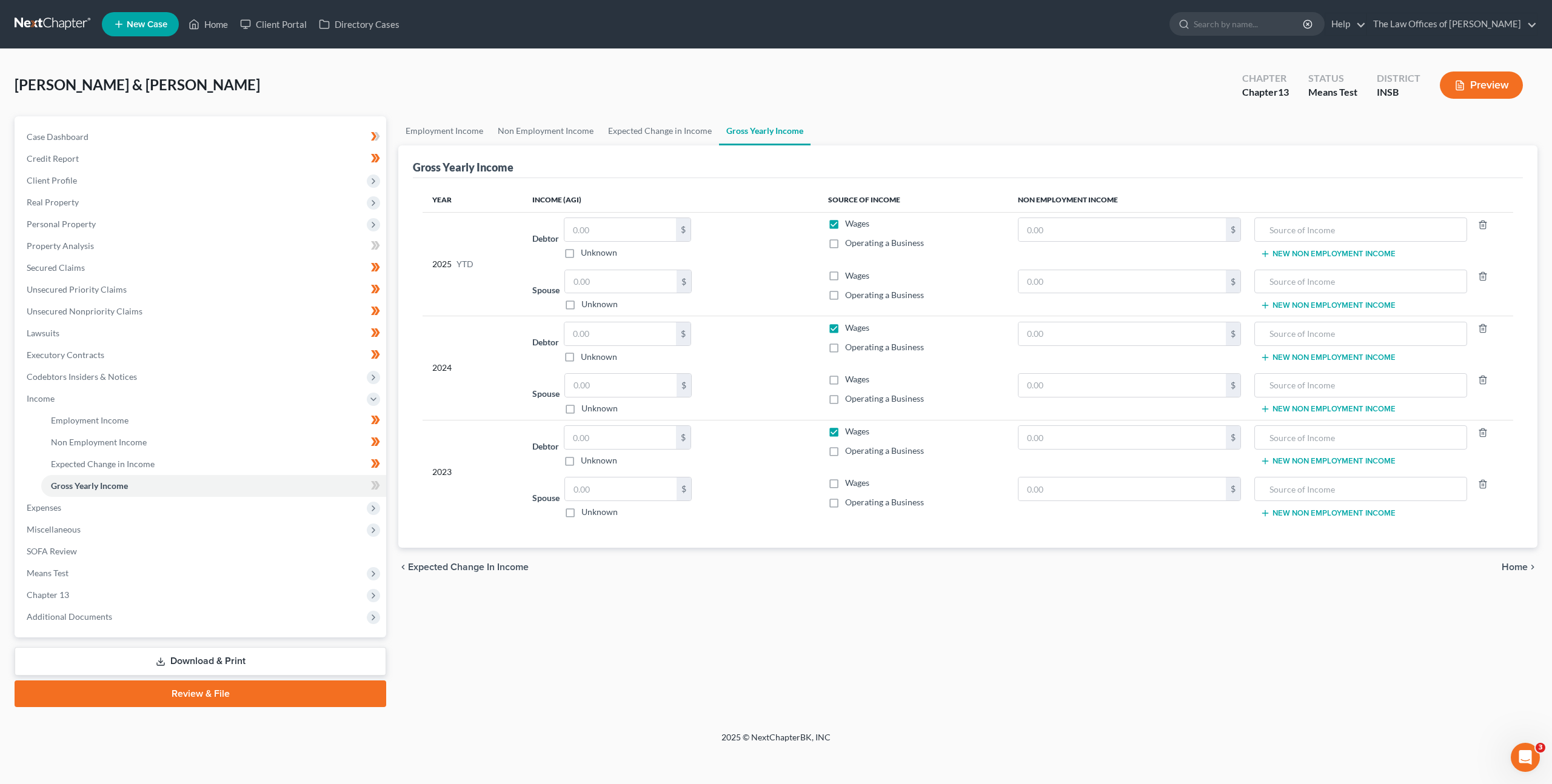
click at [795, 599] on div "Employment Income Non Employment Income Expected Change in Income Gross Yearly …" at bounding box center [968, 412] width 1151 height 591
click at [618, 439] on input "text" at bounding box center [620, 437] width 111 height 23
type input "143,073"
click at [1027, 603] on div "Employment Income Non Employment Income Expected Change in Income Gross Yearly …" at bounding box center [968, 412] width 1151 height 591
click at [1003, 604] on div "Employment Income Non Employment Income Expected Change in Income Gross Yearly …" at bounding box center [968, 412] width 1151 height 591
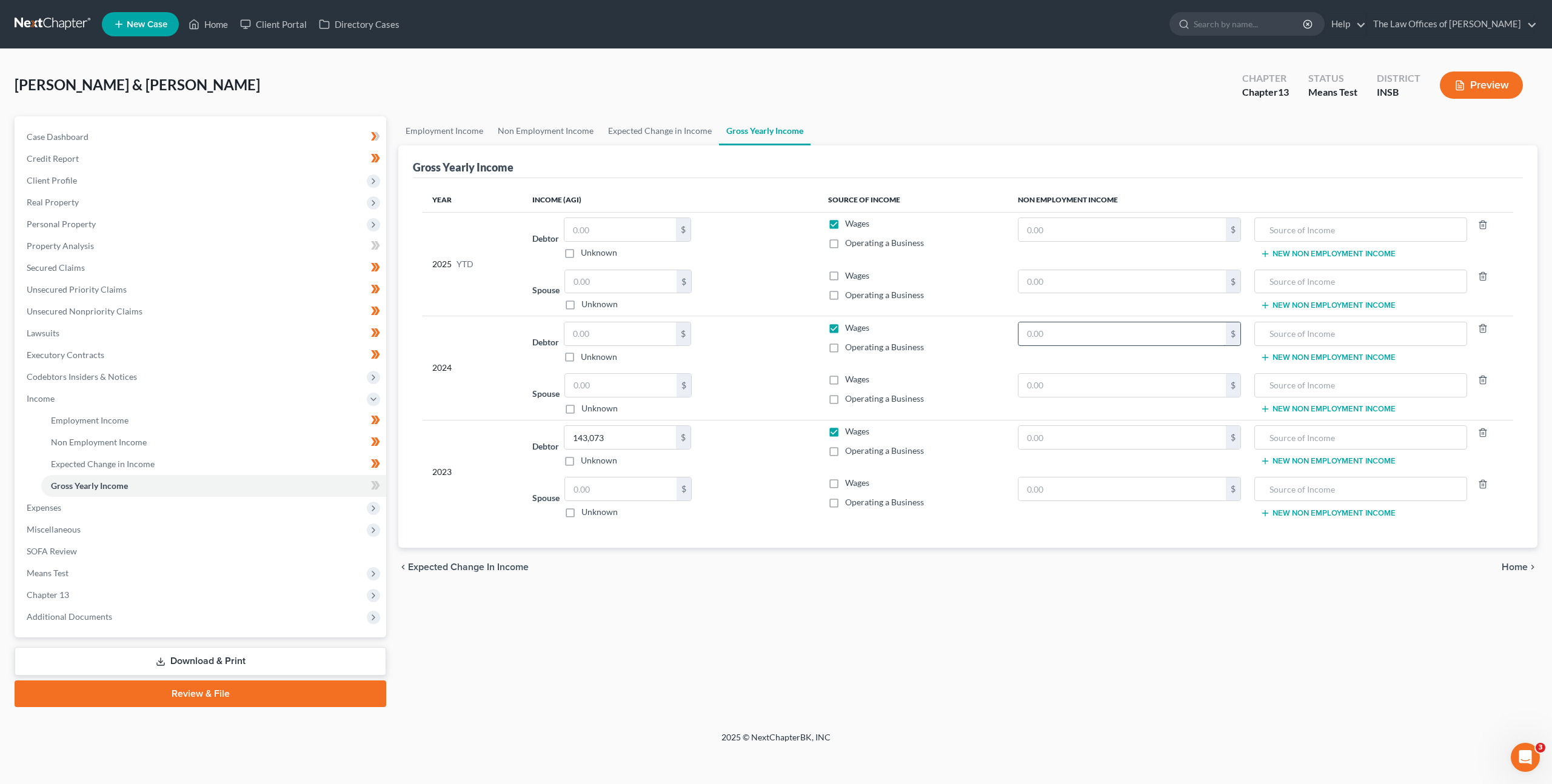
click at [1059, 337] on input "text" at bounding box center [1122, 334] width 207 height 23
type input "10,532"
click at [1307, 328] on input "text" at bounding box center [1360, 334] width 199 height 23
type input "2023 Federal Income Tax Refund"
click at [602, 323] on input "text" at bounding box center [620, 334] width 111 height 23
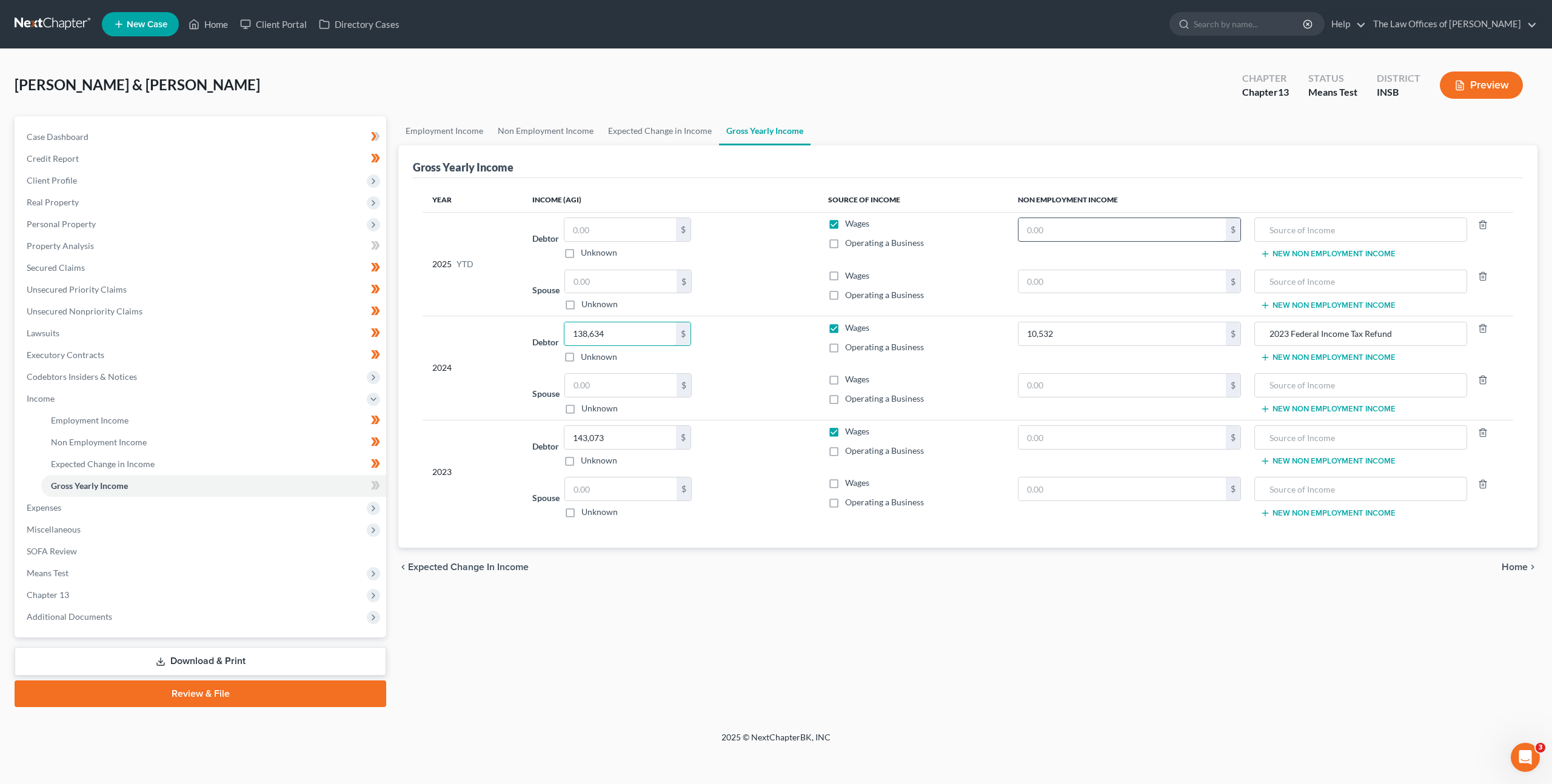
type input "138,634"
click at [1056, 236] on input "text" at bounding box center [1122, 230] width 207 height 23
click at [1112, 230] on input "text" at bounding box center [1122, 230] width 207 height 23
type input "10,353"
click at [1325, 232] on input "text" at bounding box center [1360, 230] width 199 height 23
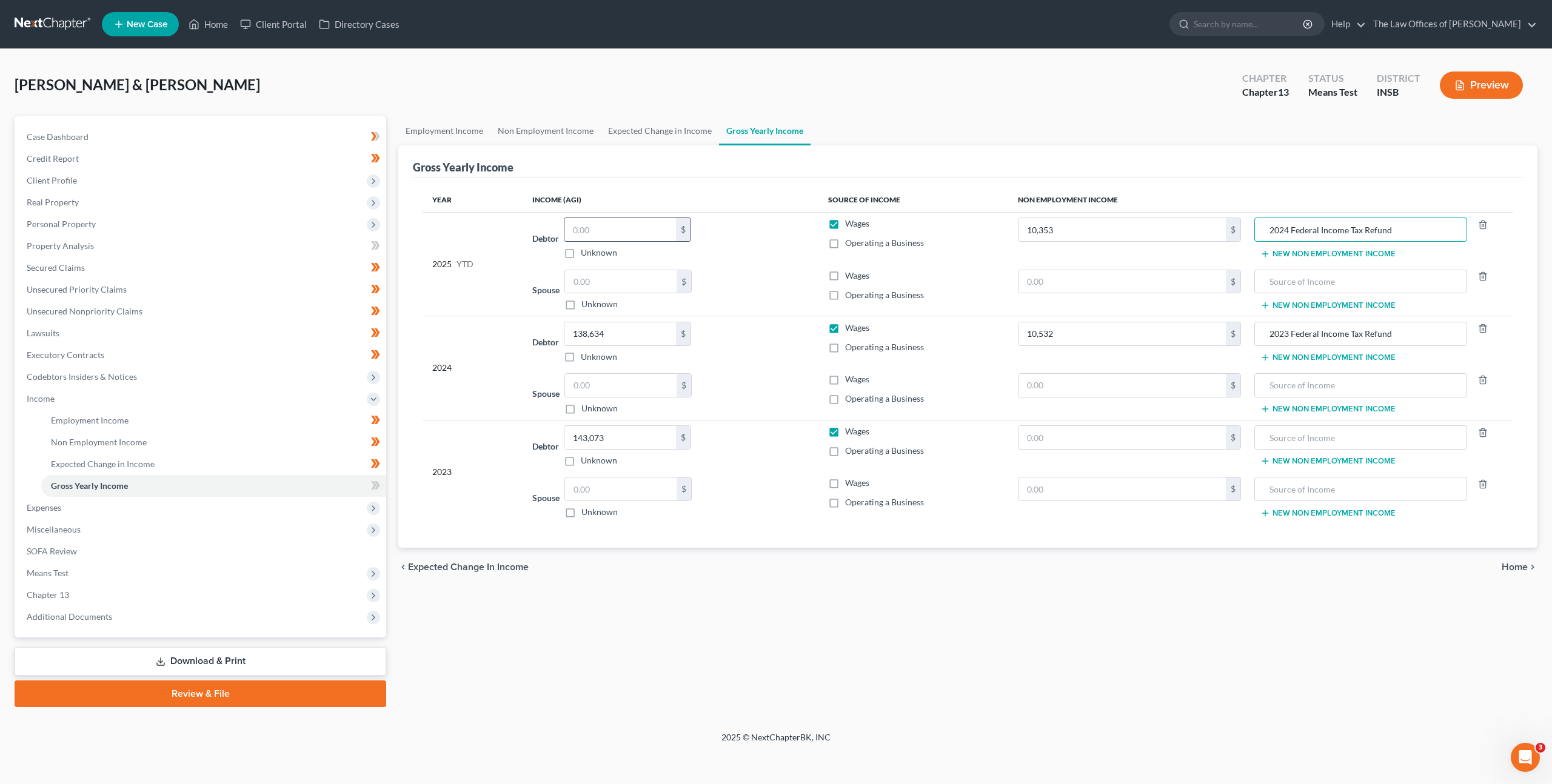
type input "2024 Federal Income Tax Refund"
click at [635, 217] on td "Debtor $ Unknown Balance Undetermined $ Unknown" at bounding box center [670, 238] width 295 height 52
click at [598, 233] on input "text" at bounding box center [620, 230] width 111 height 23
type input "98,303"
click at [792, 254] on div "Debtor 98,303.00 $ Unknown Balance Undetermined 98,303 $ Unknown" at bounding box center [670, 238] width 276 height 41
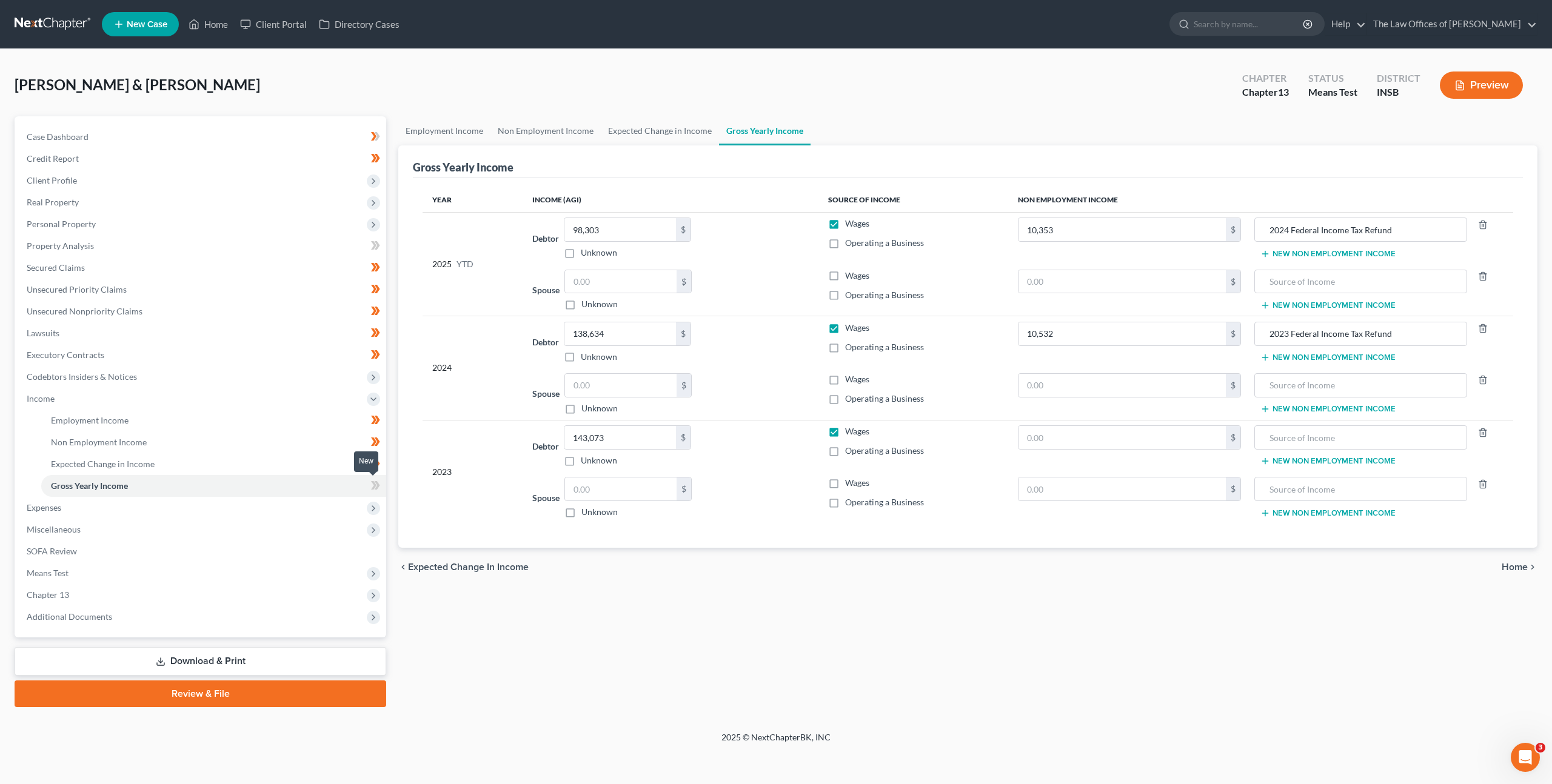
click at [377, 487] on icon at bounding box center [377, 485] width 5 height 8
click at [436, 449] on div "2023" at bounding box center [473, 472] width 80 height 93
click at [1035, 555] on div "chevron_left Expected Change in Income Home chevron_right" at bounding box center [968, 567] width 1139 height 39
click at [777, 392] on div "Spouse $ Unknown Balance Undetermined $ Unknown" at bounding box center [670, 393] width 276 height 41
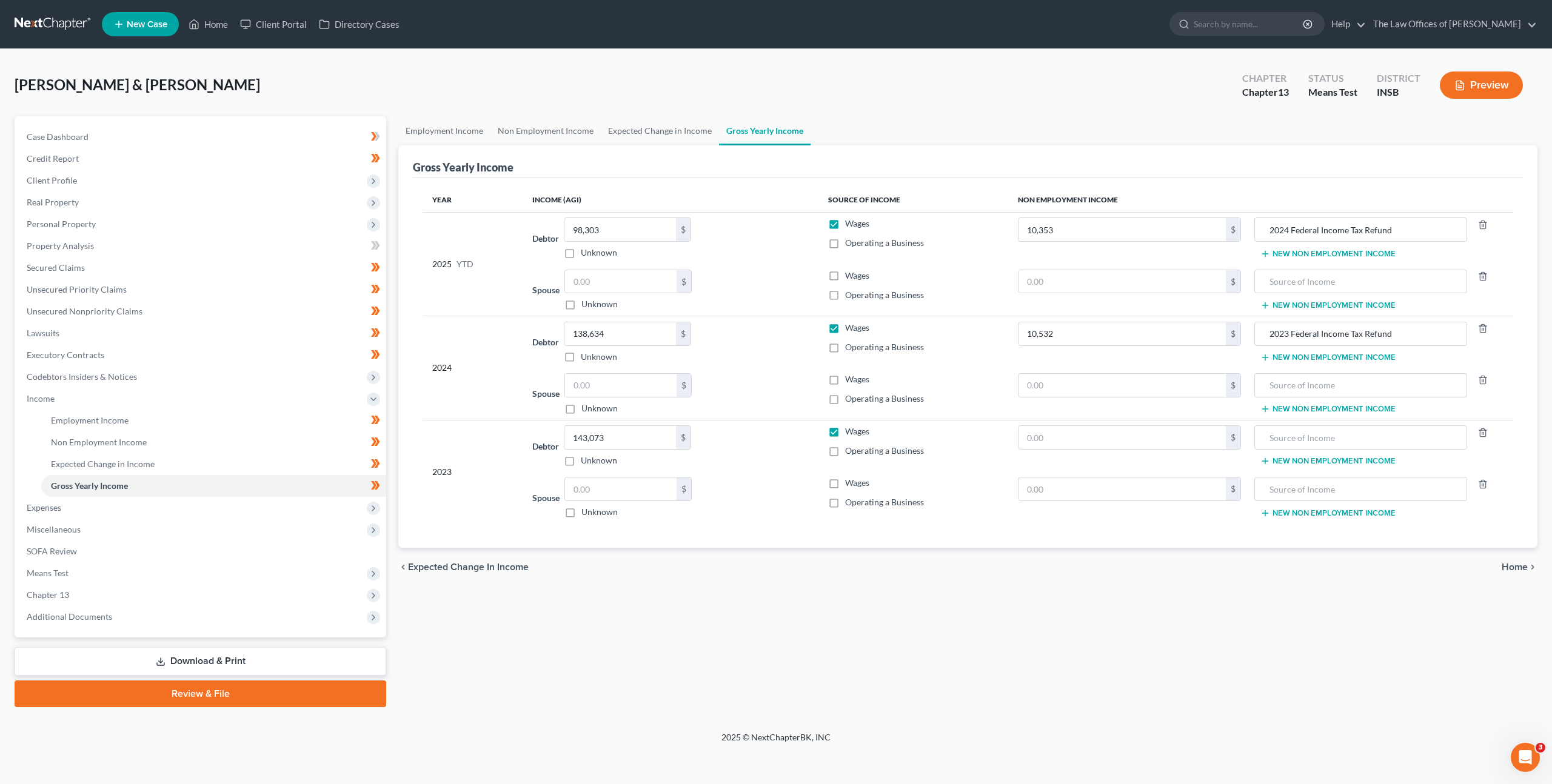
click at [787, 513] on div "Spouse $ Unknown Balance Undetermined $ Unknown" at bounding box center [670, 497] width 276 height 41
click at [327, 511] on span "Expenses" at bounding box center [201, 508] width 369 height 22
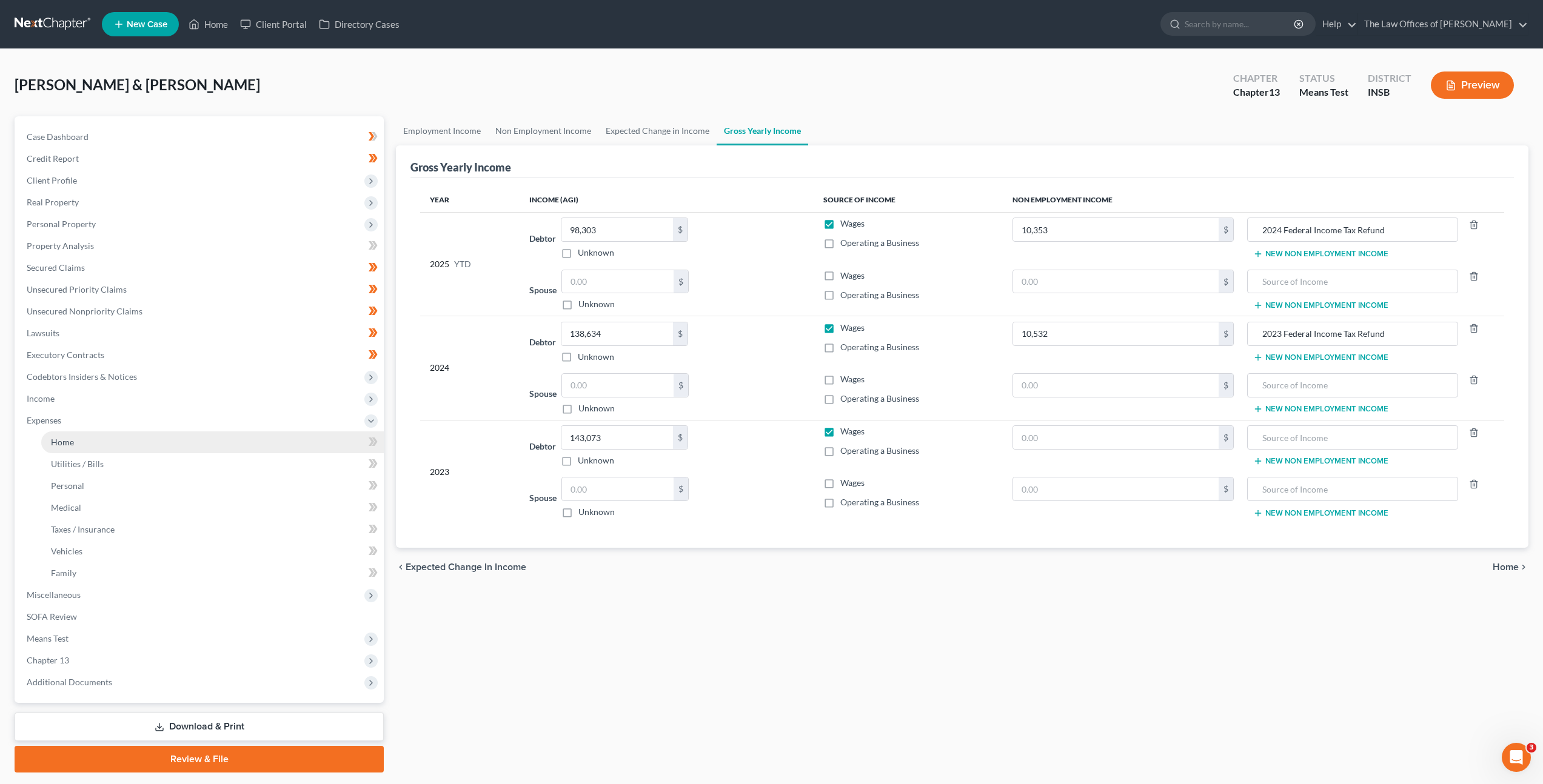
click at [291, 441] on link "Home" at bounding box center [212, 442] width 343 height 22
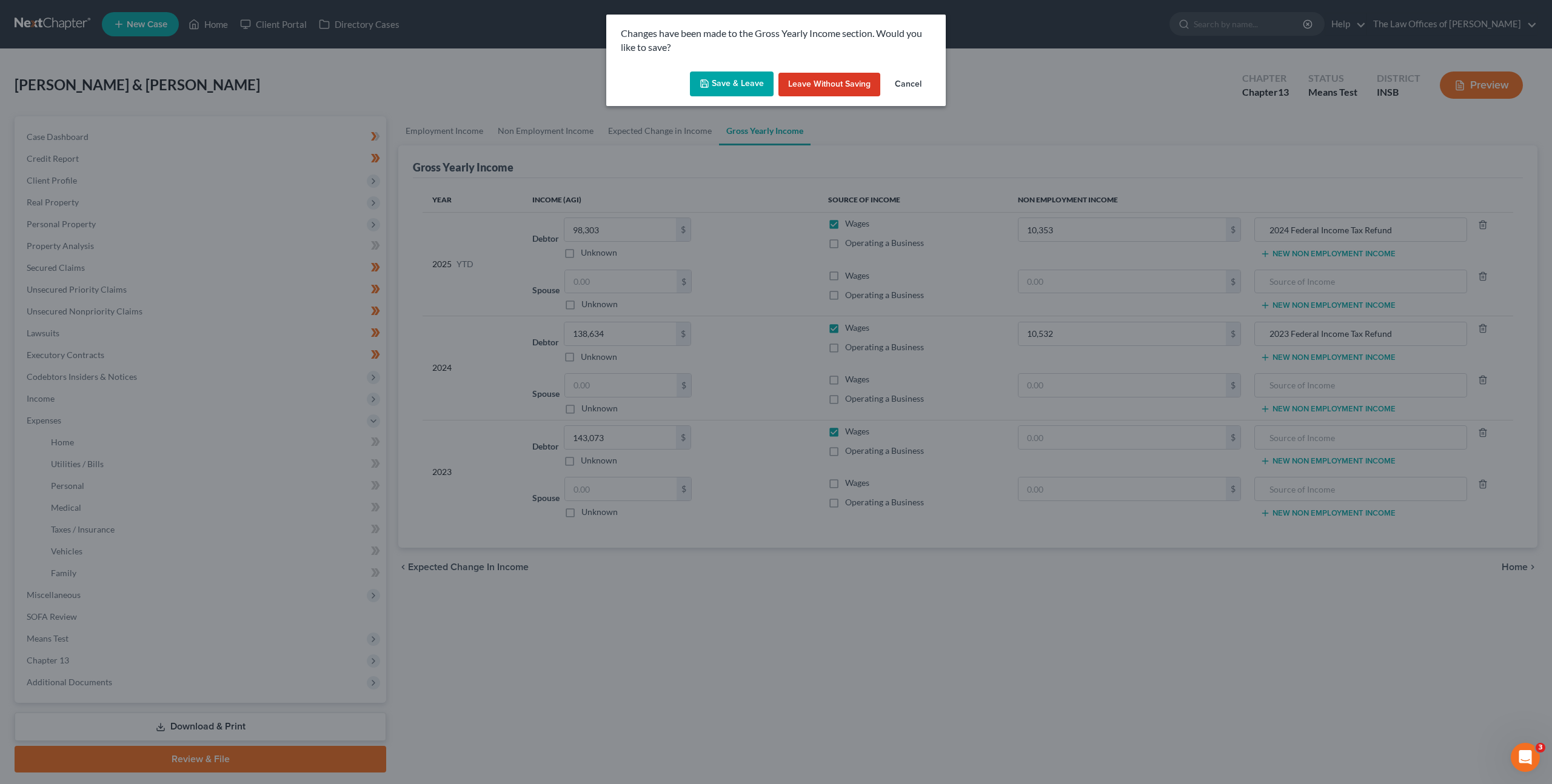
click at [733, 87] on button "Save & Leave" at bounding box center [731, 84] width 84 height 25
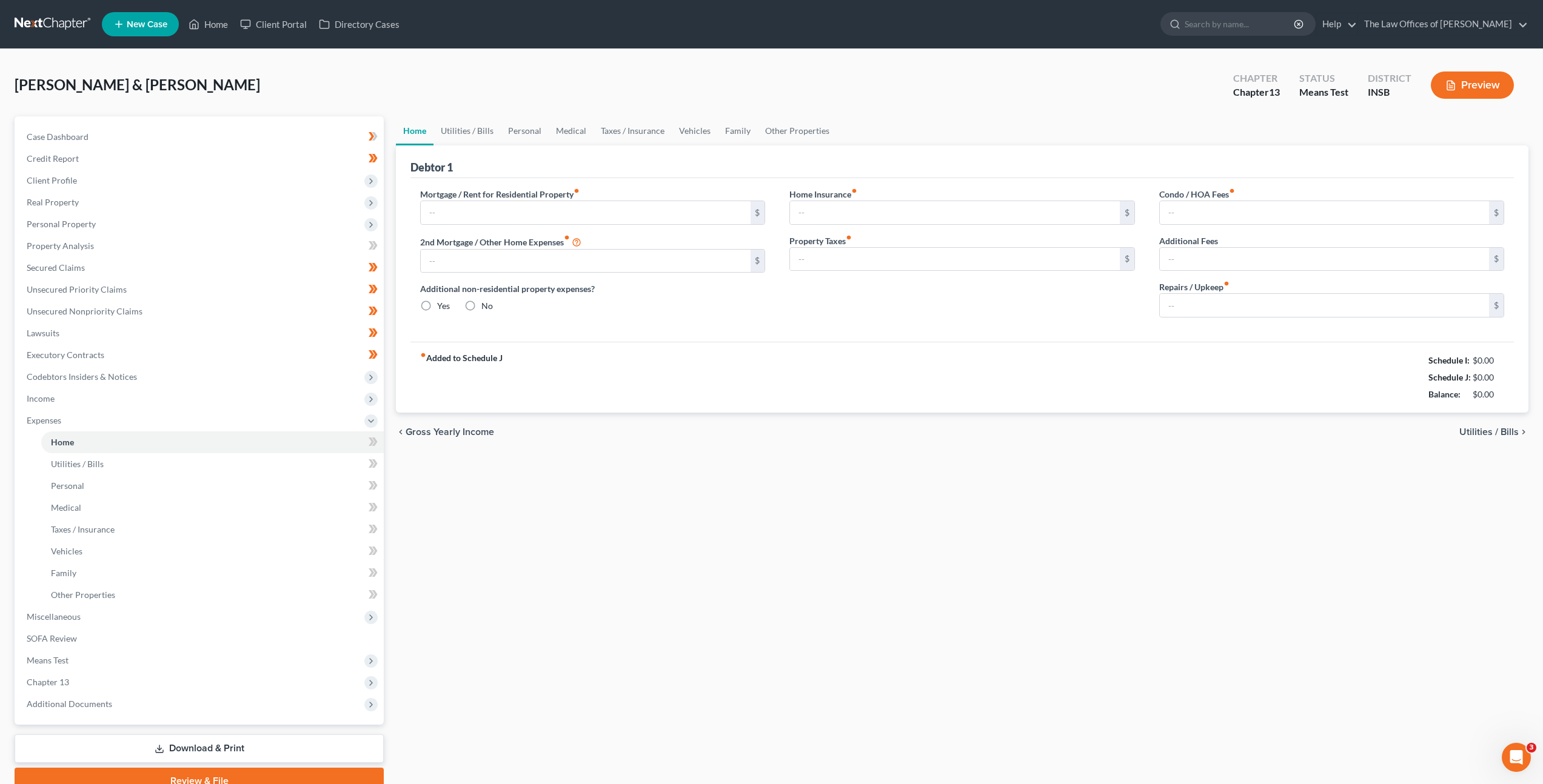
type input "900.00"
type input "0.00"
radio input "true"
type input "0.00"
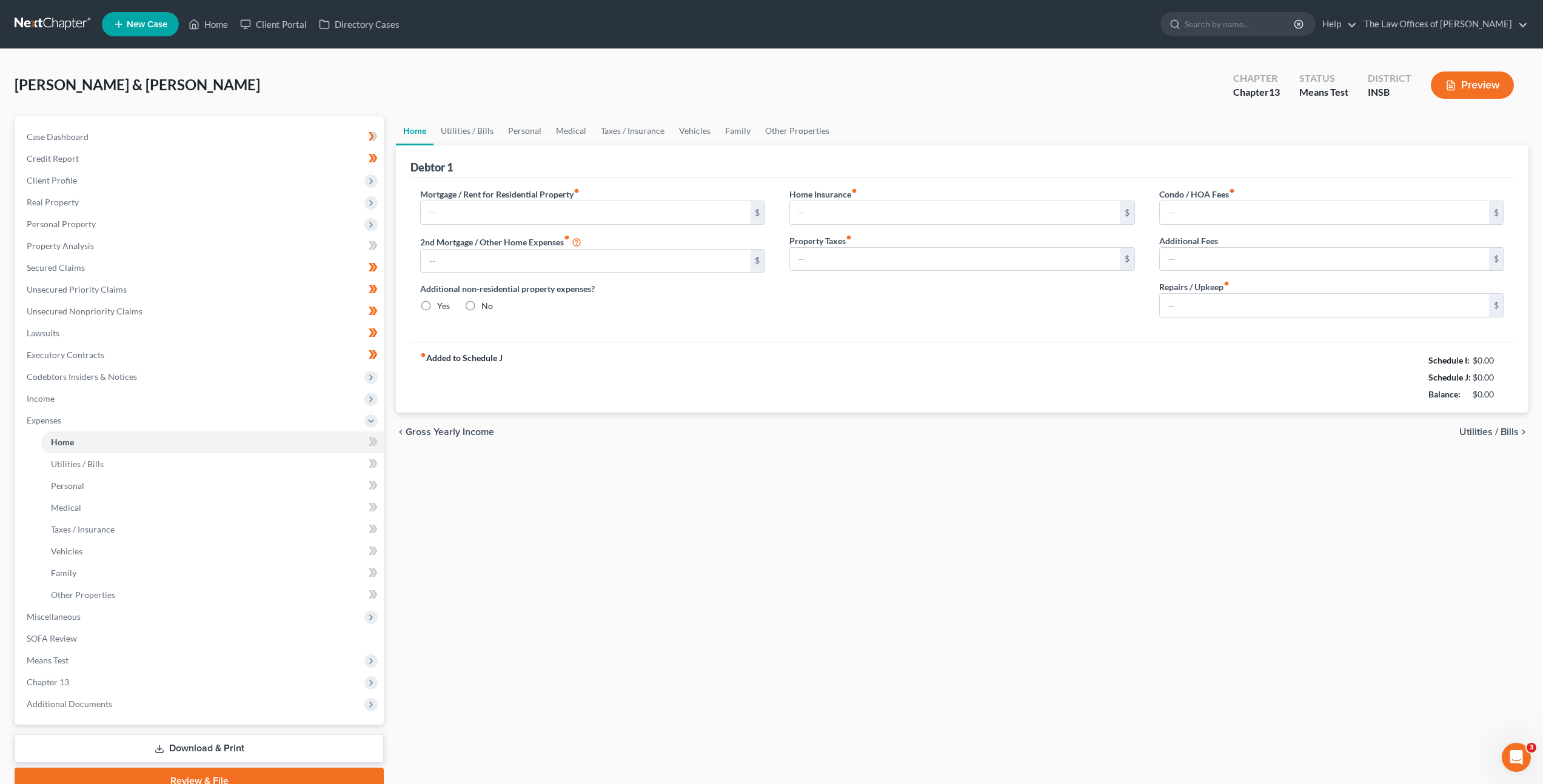
type input "0.00"
type input "100.00"
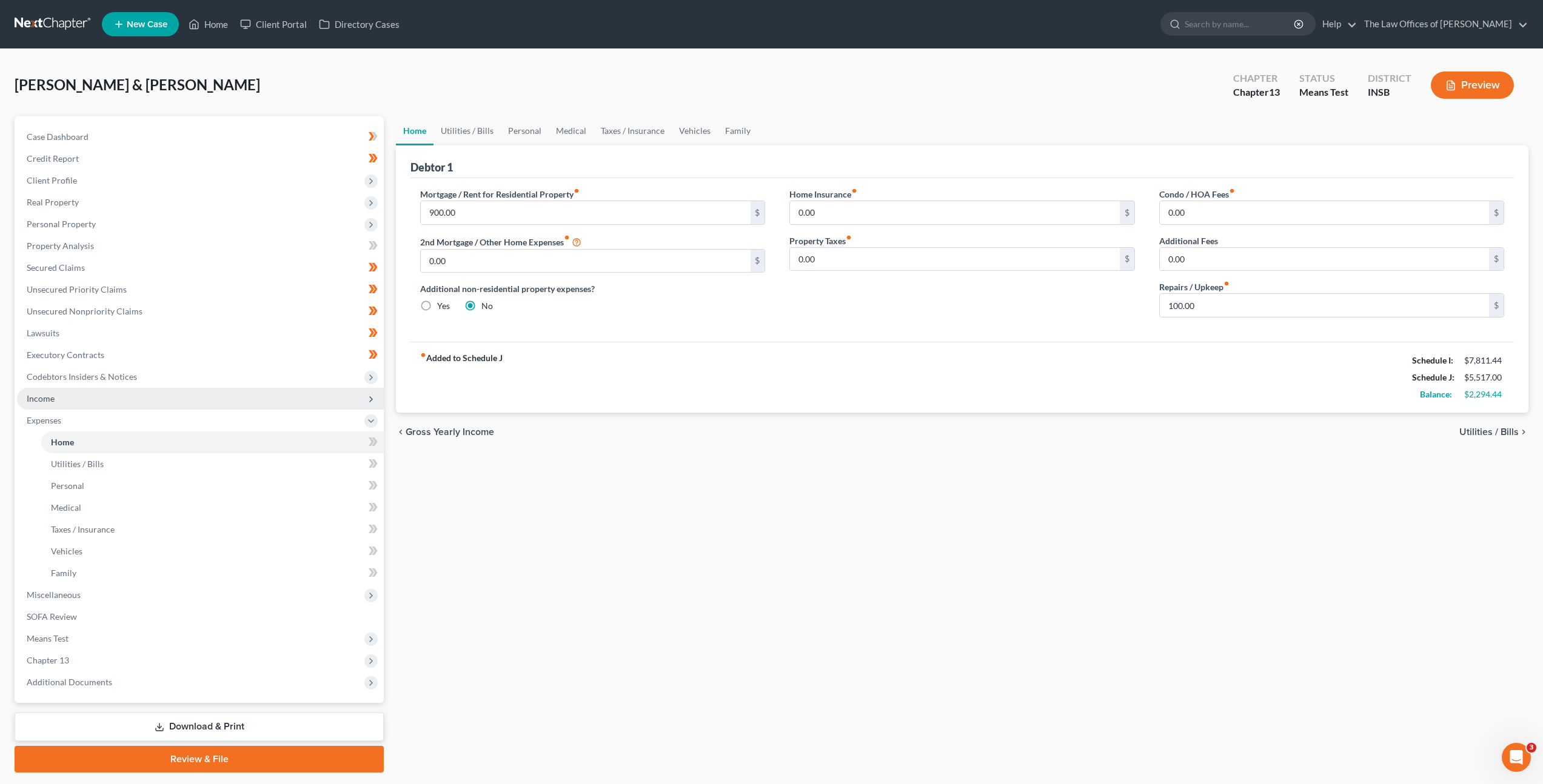
click at [209, 392] on span "Income" at bounding box center [200, 398] width 366 height 22
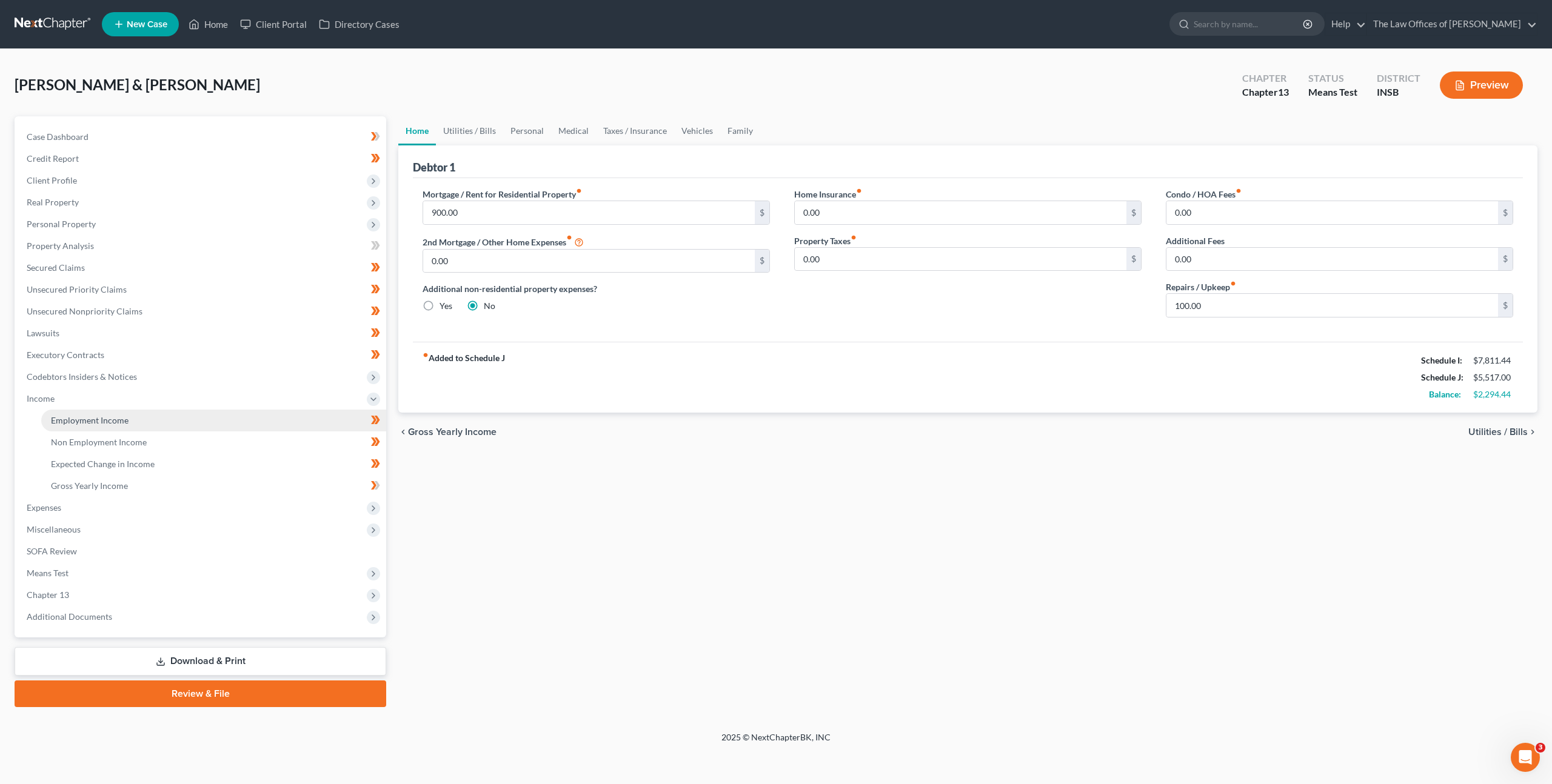
click at [174, 416] on link "Employment Income" at bounding box center [213, 420] width 345 height 22
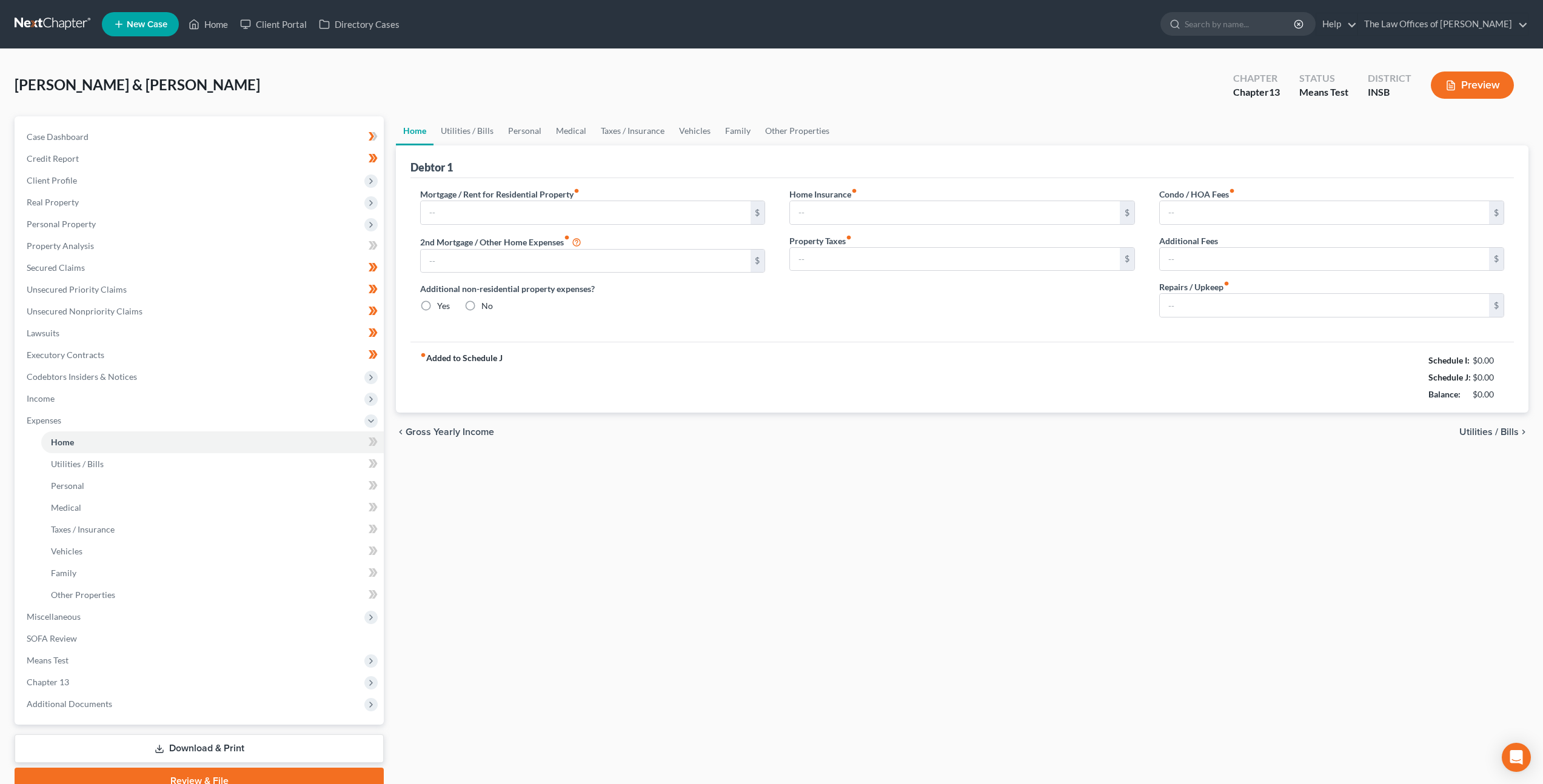
type input "900.00"
type input "0.00"
radio input "true"
type input "0.00"
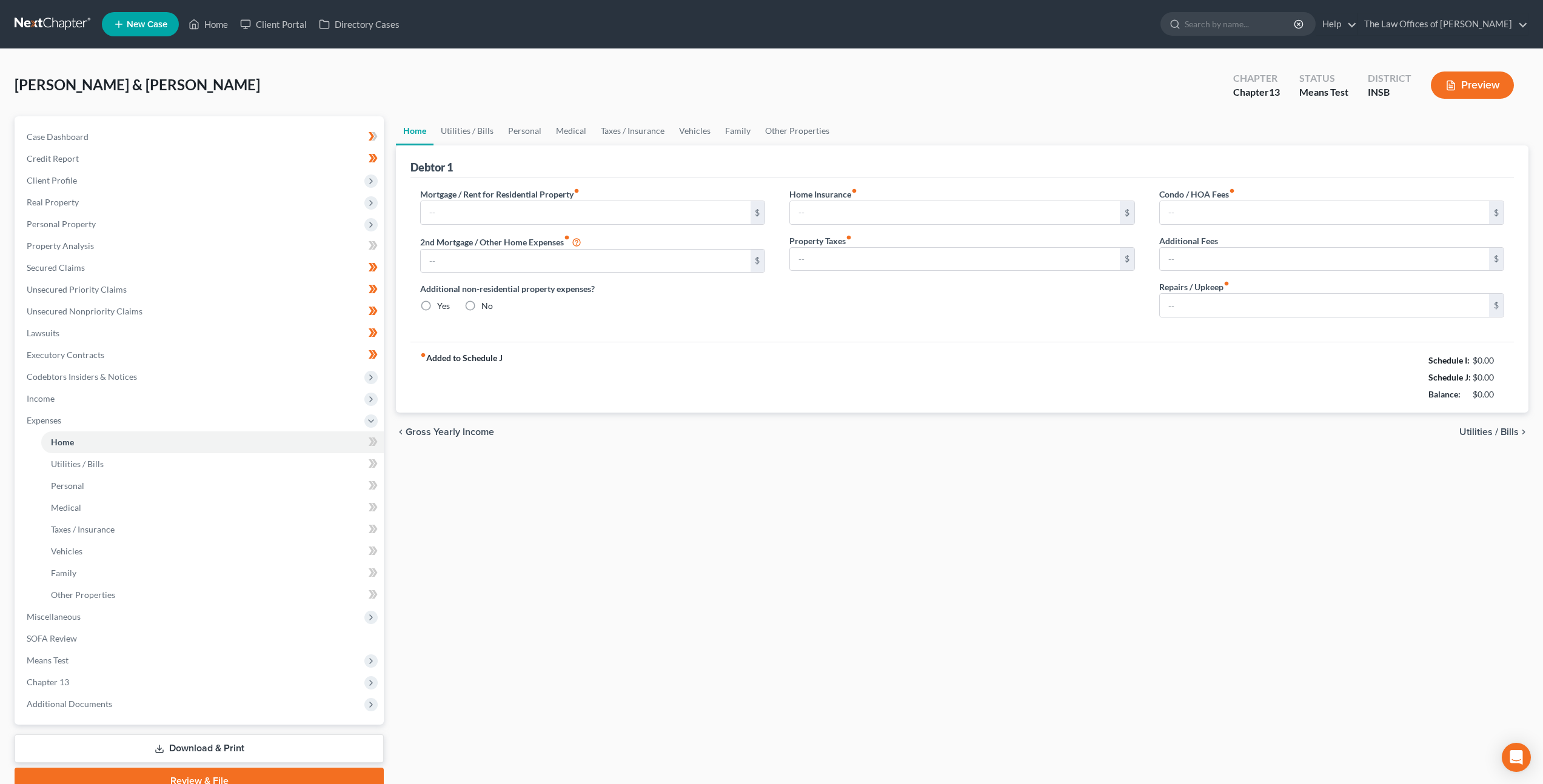
type input "0.00"
type input "100.00"
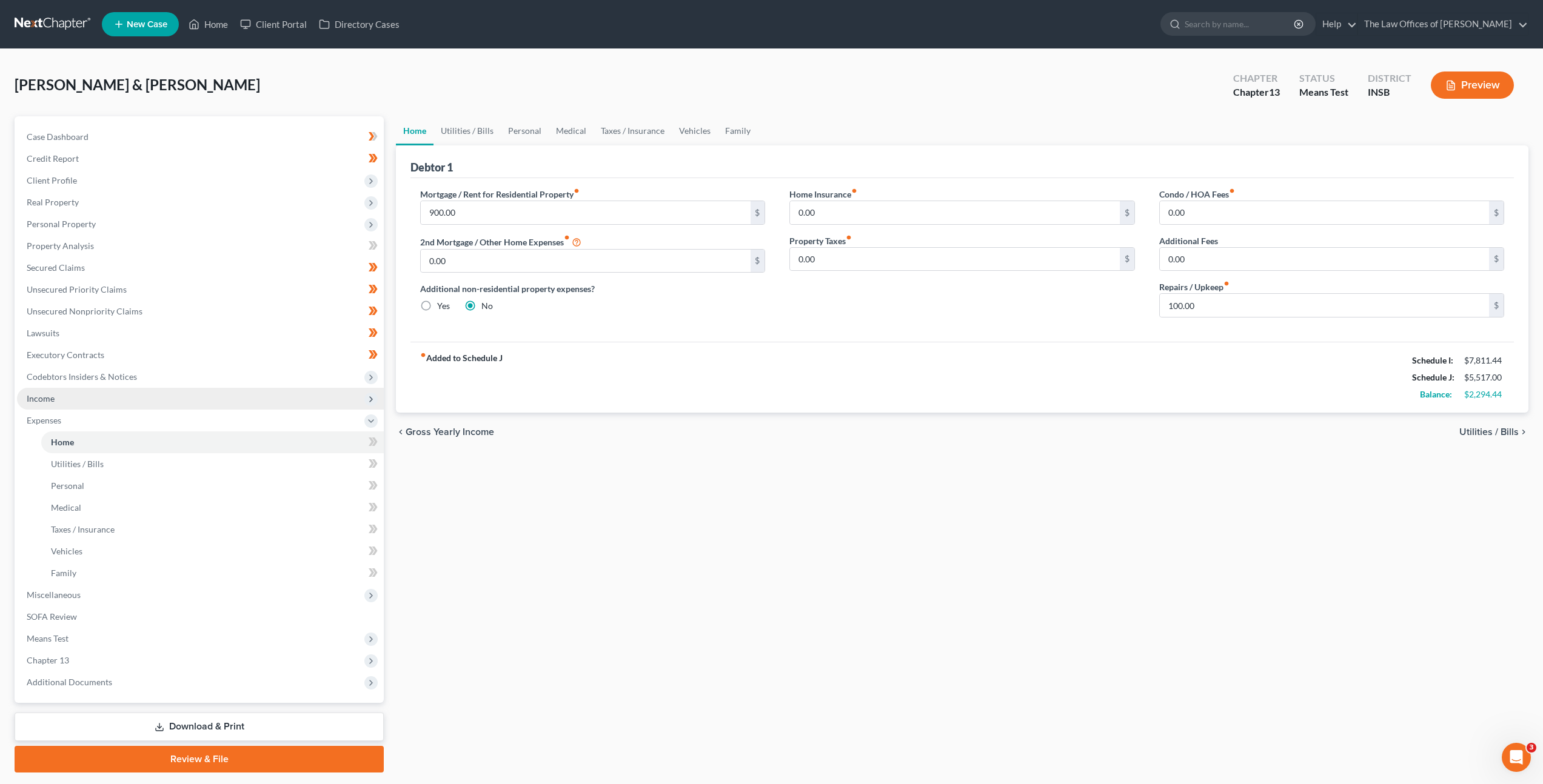
click at [219, 399] on span "Income" at bounding box center [200, 398] width 366 height 22
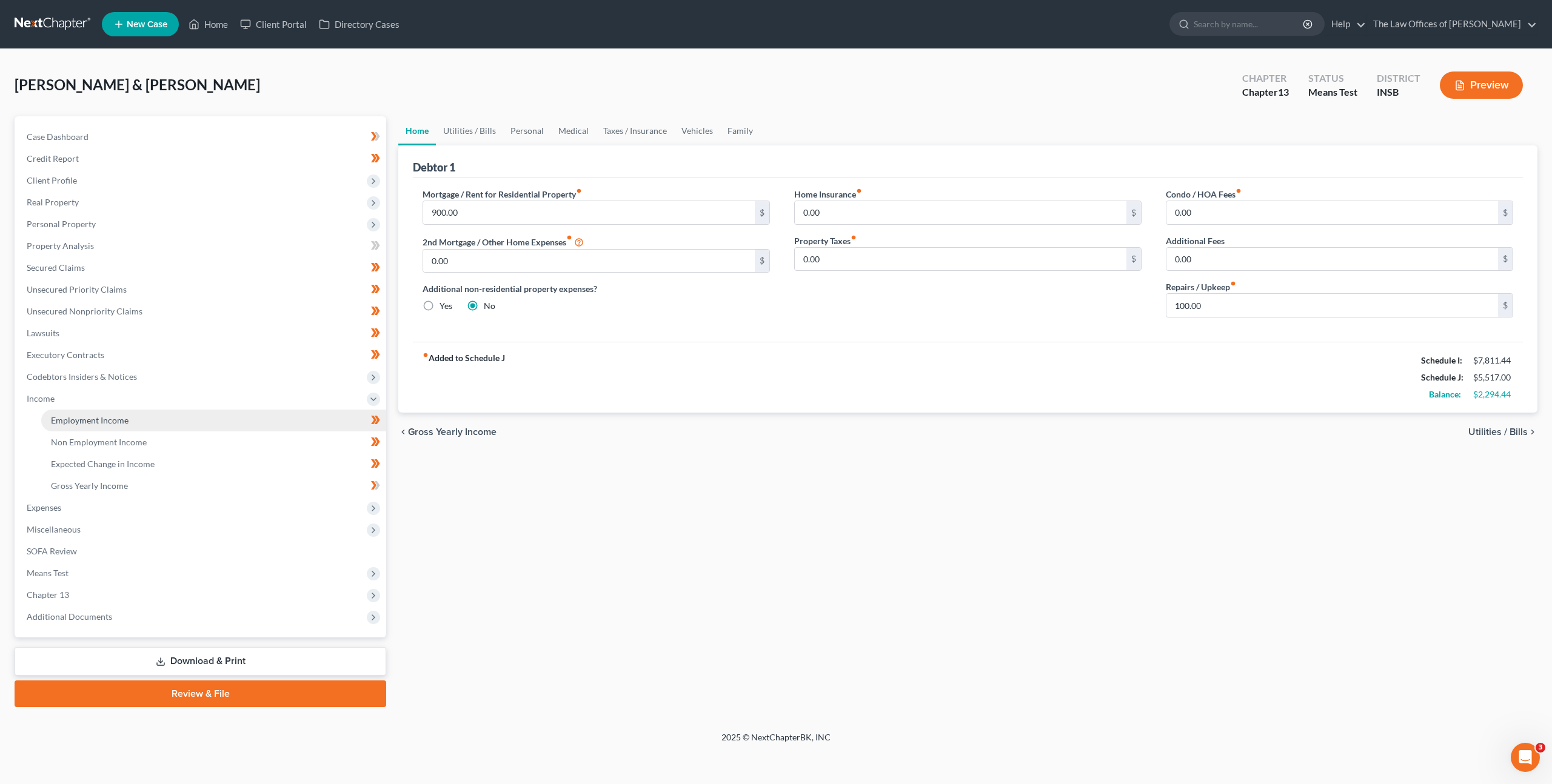
click at [210, 419] on link "Employment Income" at bounding box center [213, 420] width 345 height 22
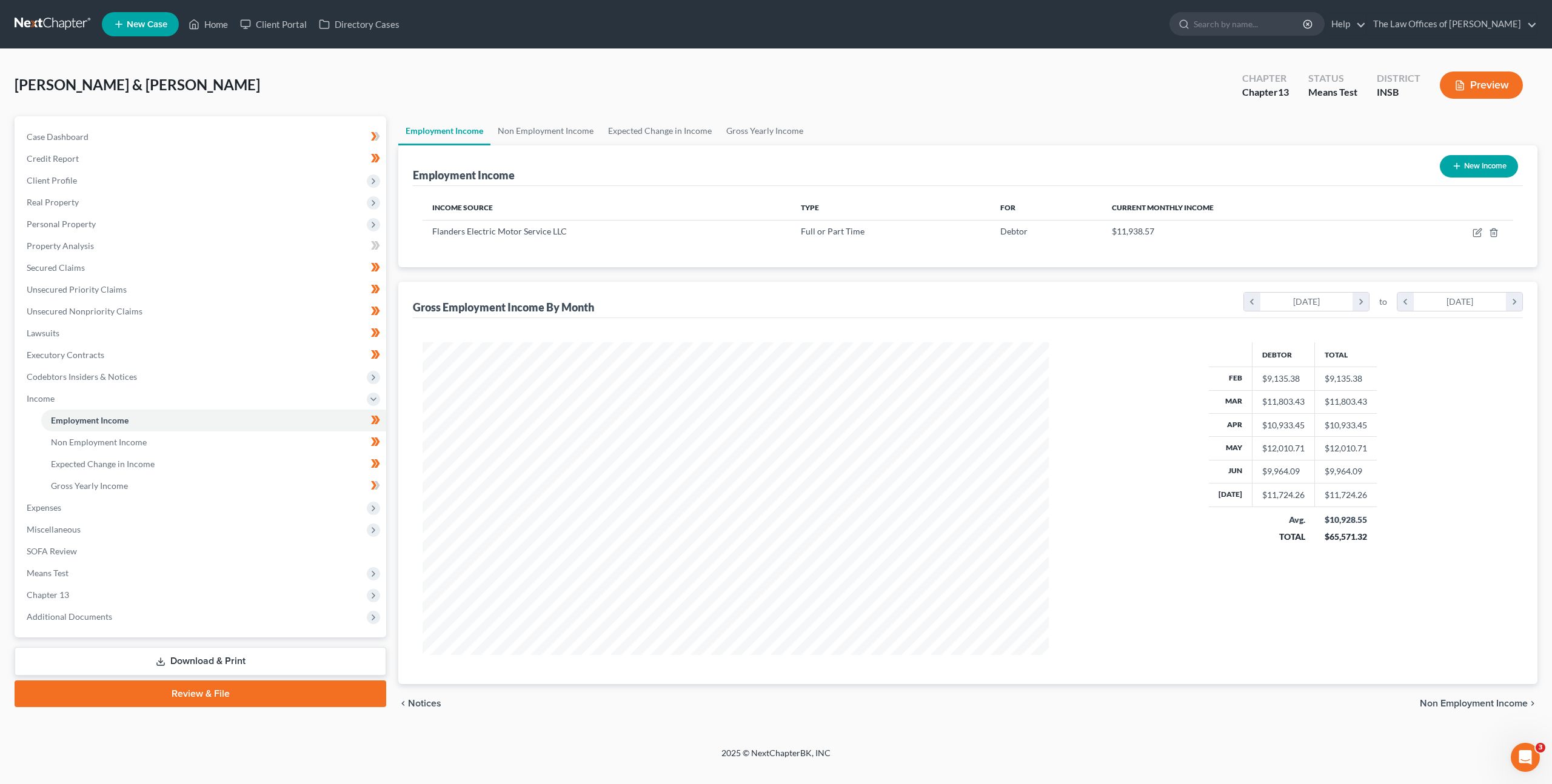
scroll to position [313, 650]
click at [1473, 233] on icon "button" at bounding box center [1477, 233] width 7 height 7
select select "0"
select select "15"
select select "2"
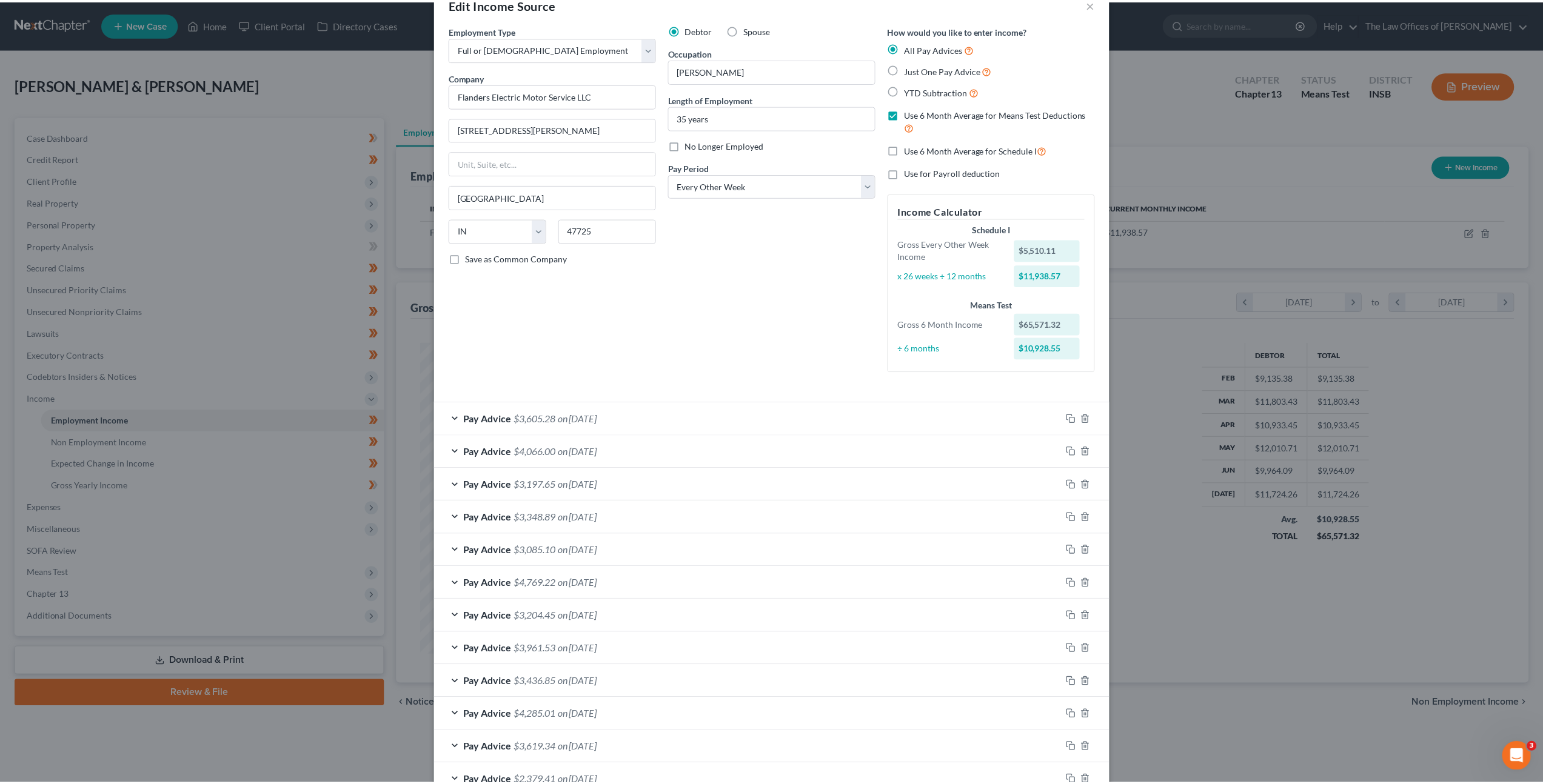
scroll to position [111, 0]
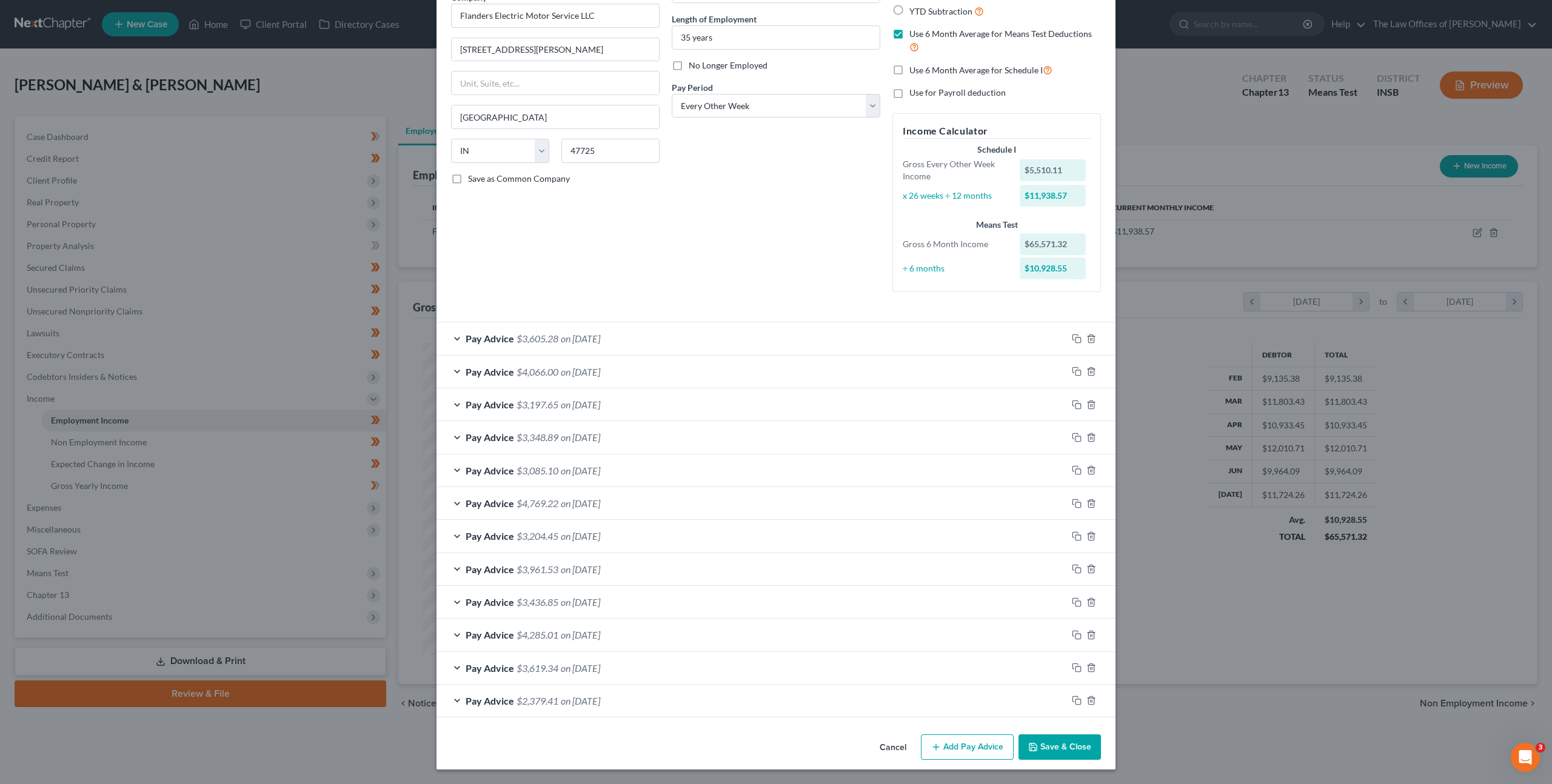
click at [1055, 748] on button "Save & Close" at bounding box center [1059, 748] width 83 height 25
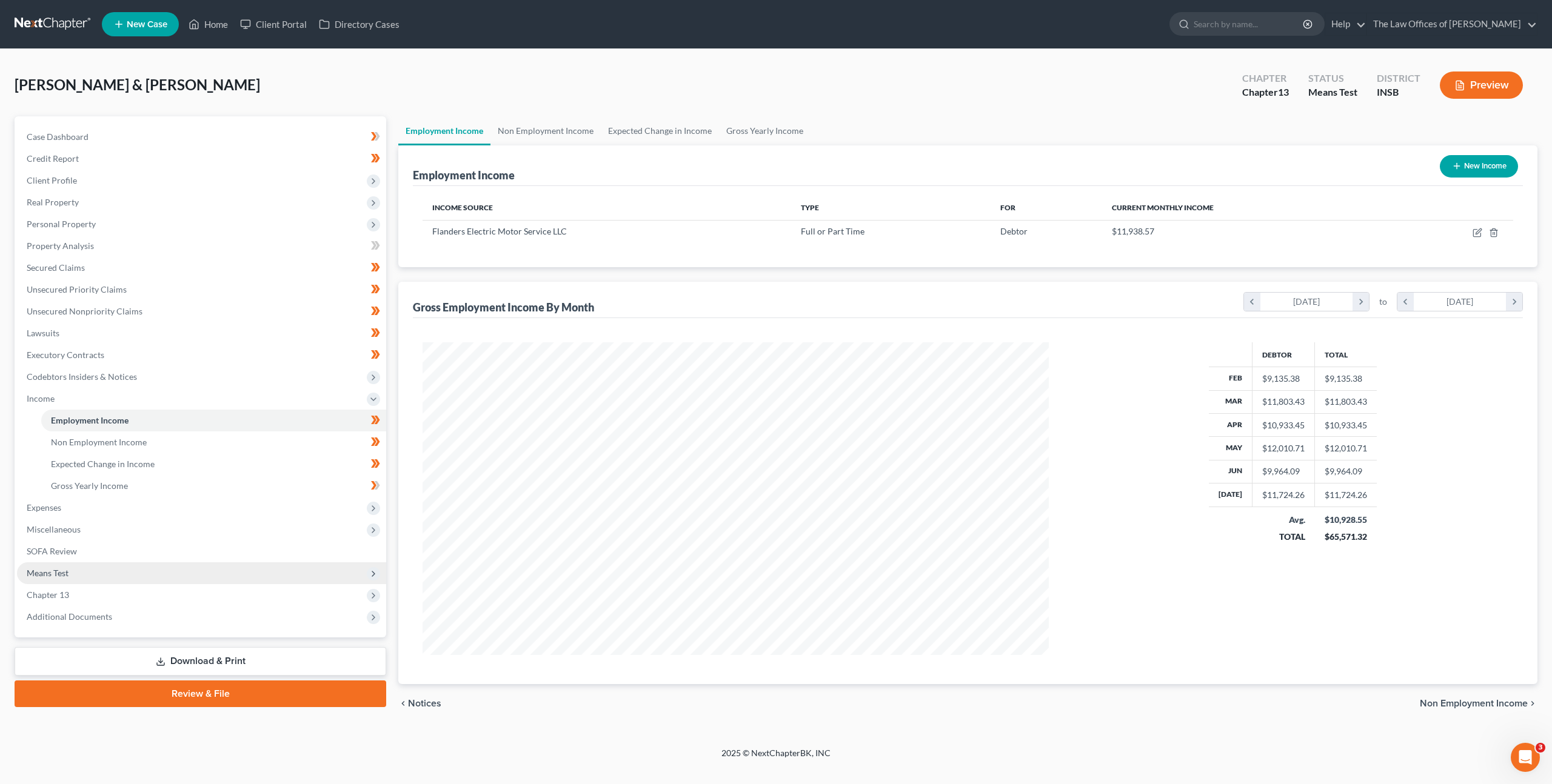
click at [161, 571] on span "Means Test" at bounding box center [201, 573] width 369 height 22
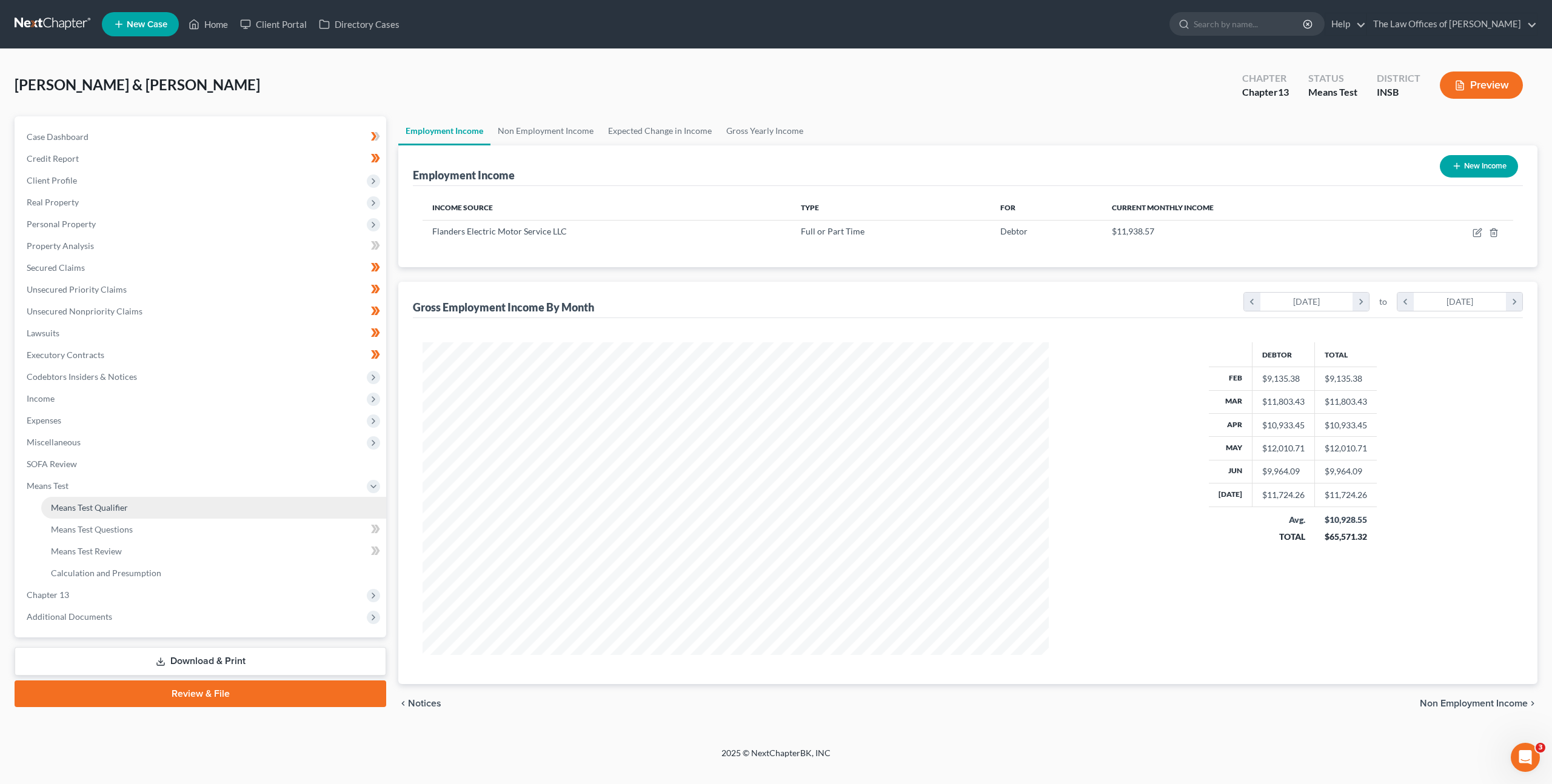
click at [172, 514] on link "Means Test Qualifier" at bounding box center [213, 508] width 345 height 22
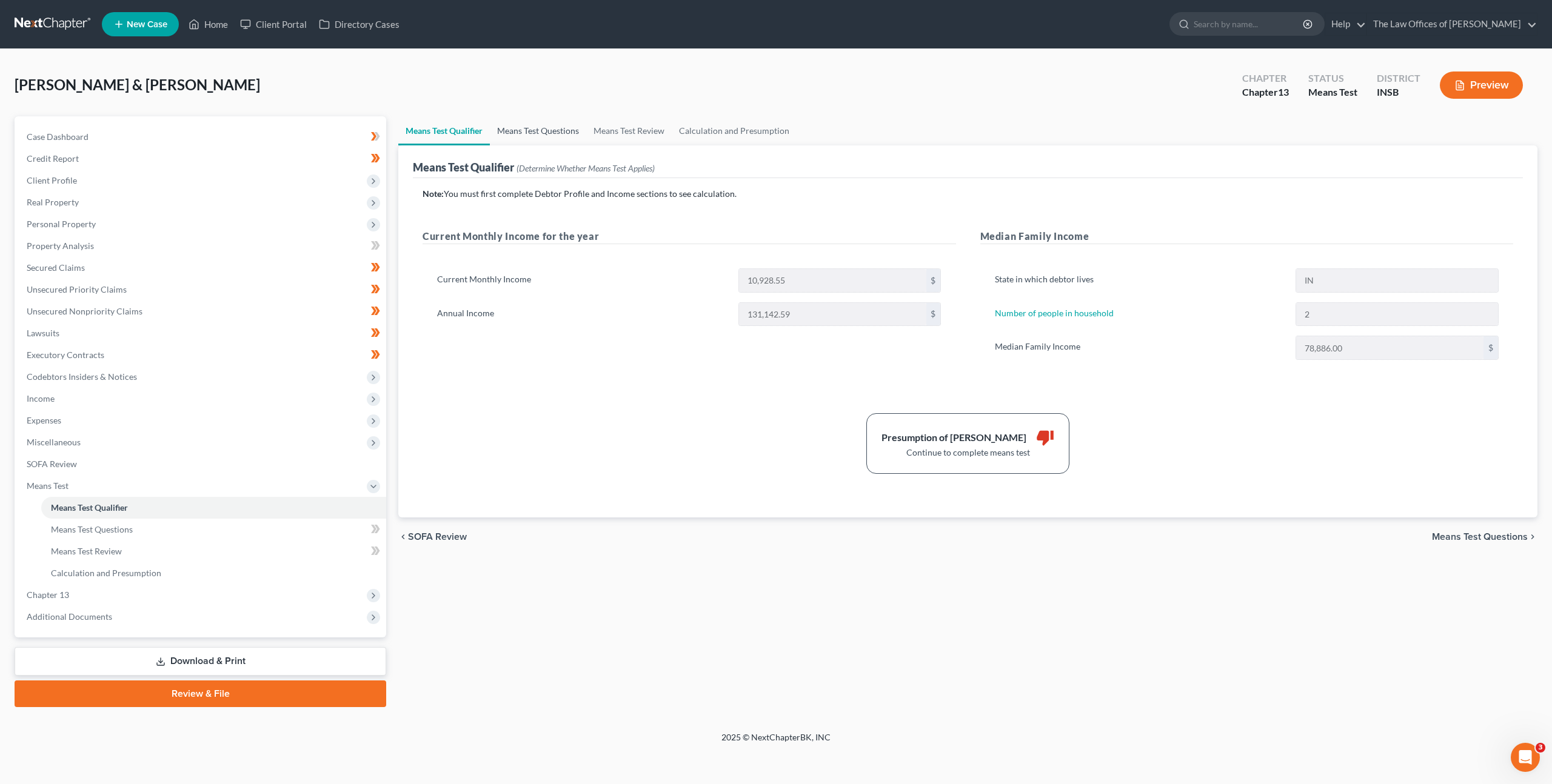
click at [510, 125] on link "Means Test Questions" at bounding box center [538, 131] width 97 height 29
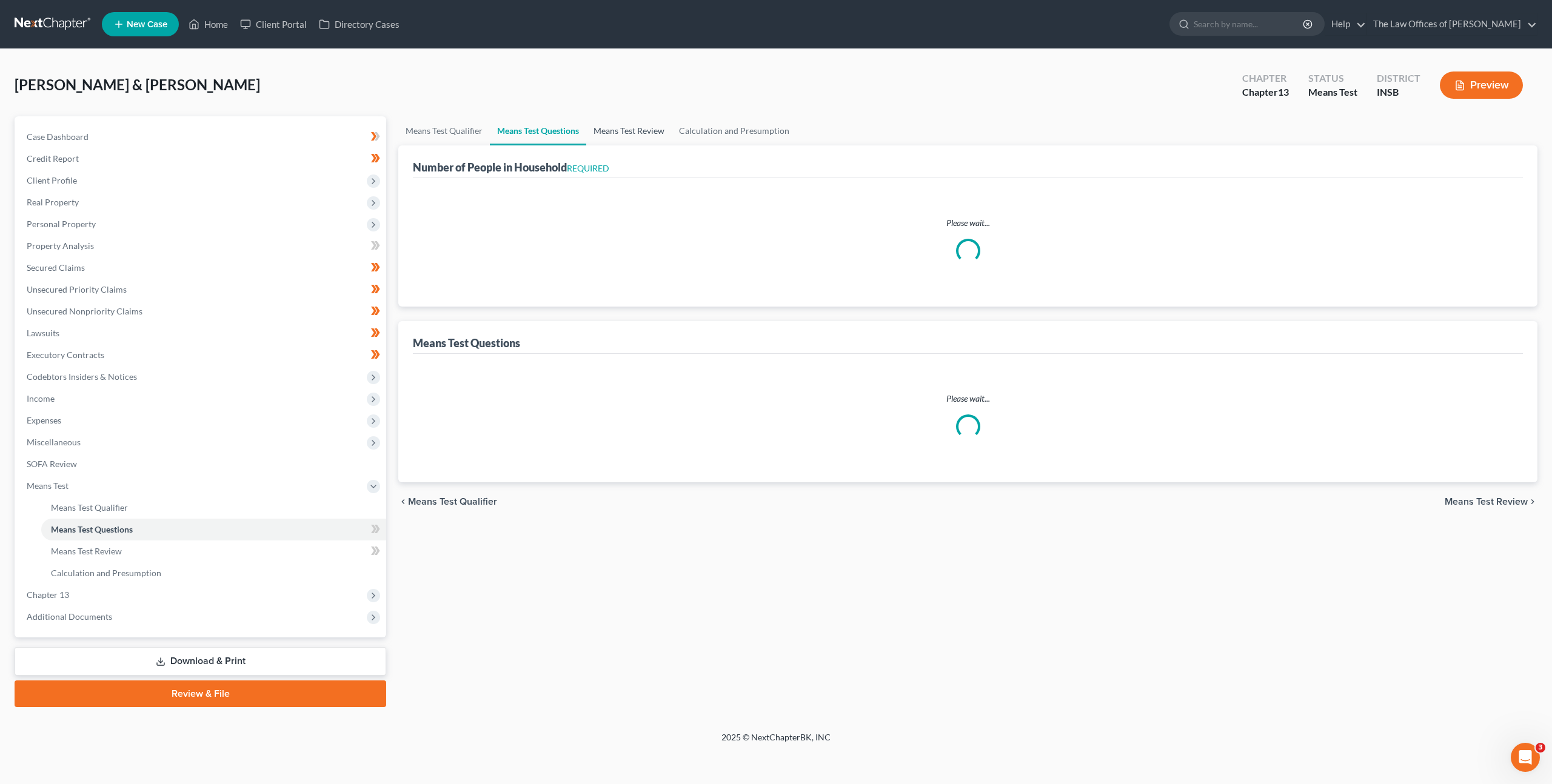
select select "1"
select select "60"
select select "1"
select select "60"
select select "2"
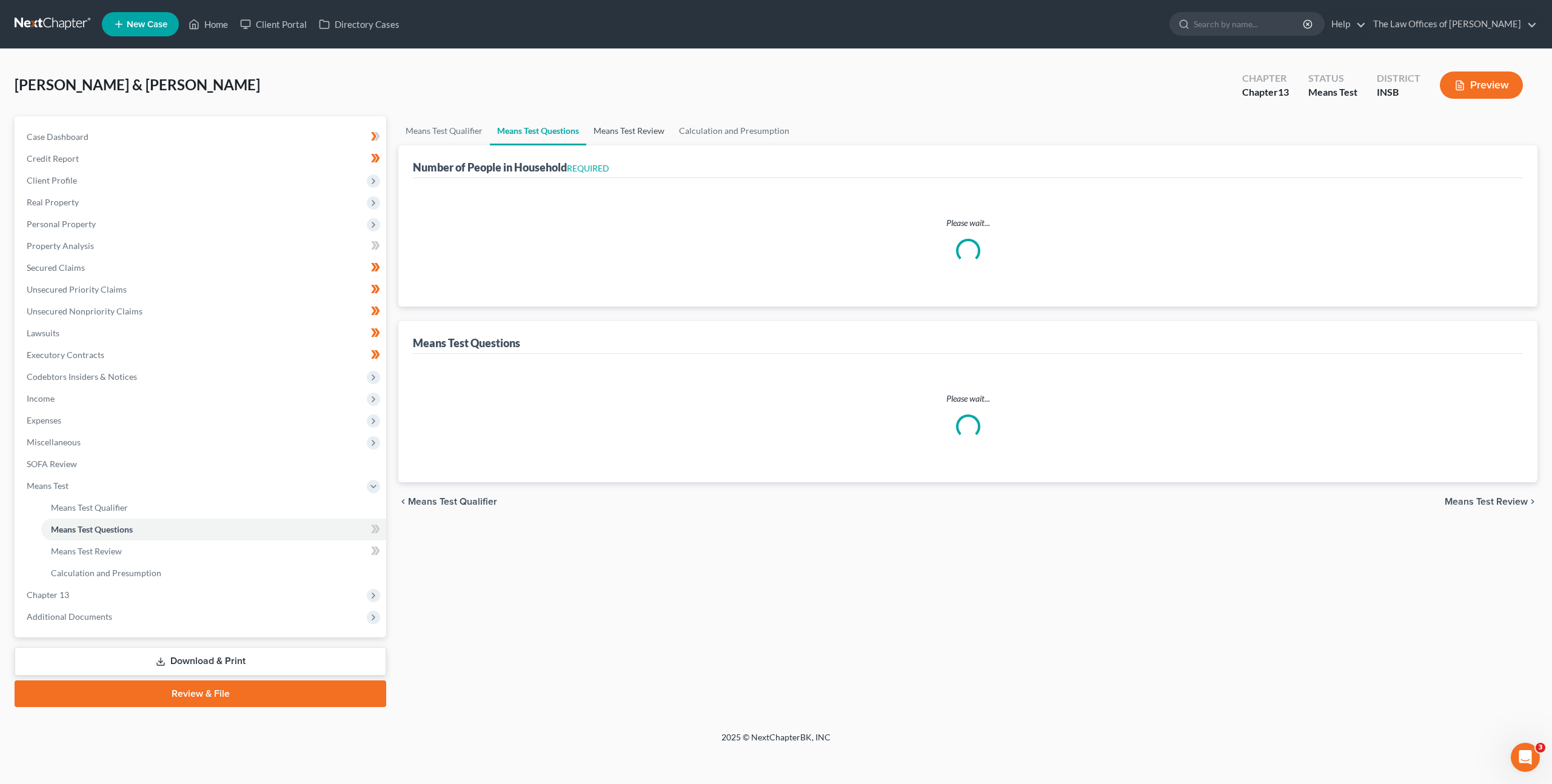
select select "2"
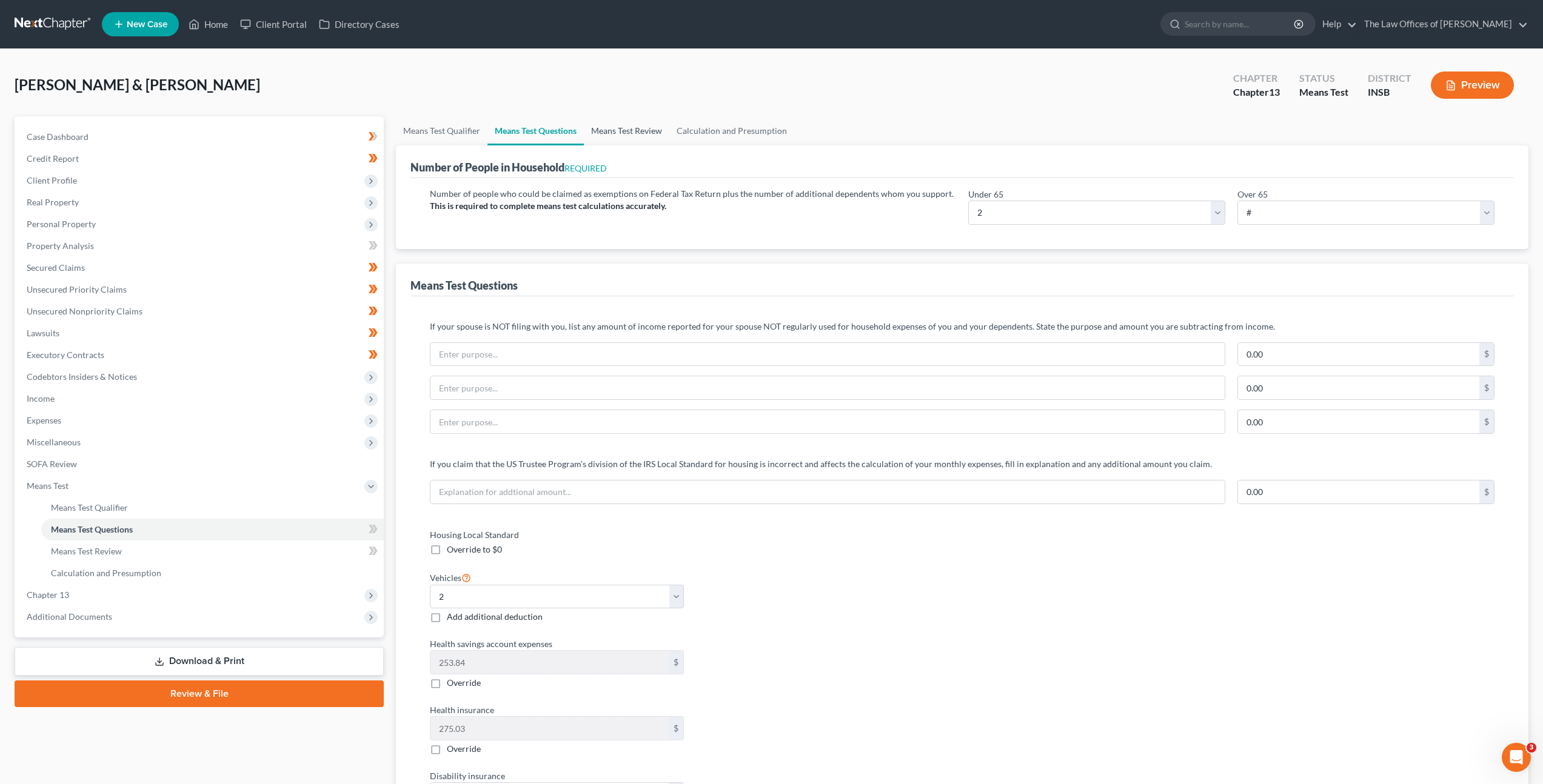
click at [647, 134] on link "Means Test Review" at bounding box center [626, 131] width 85 height 29
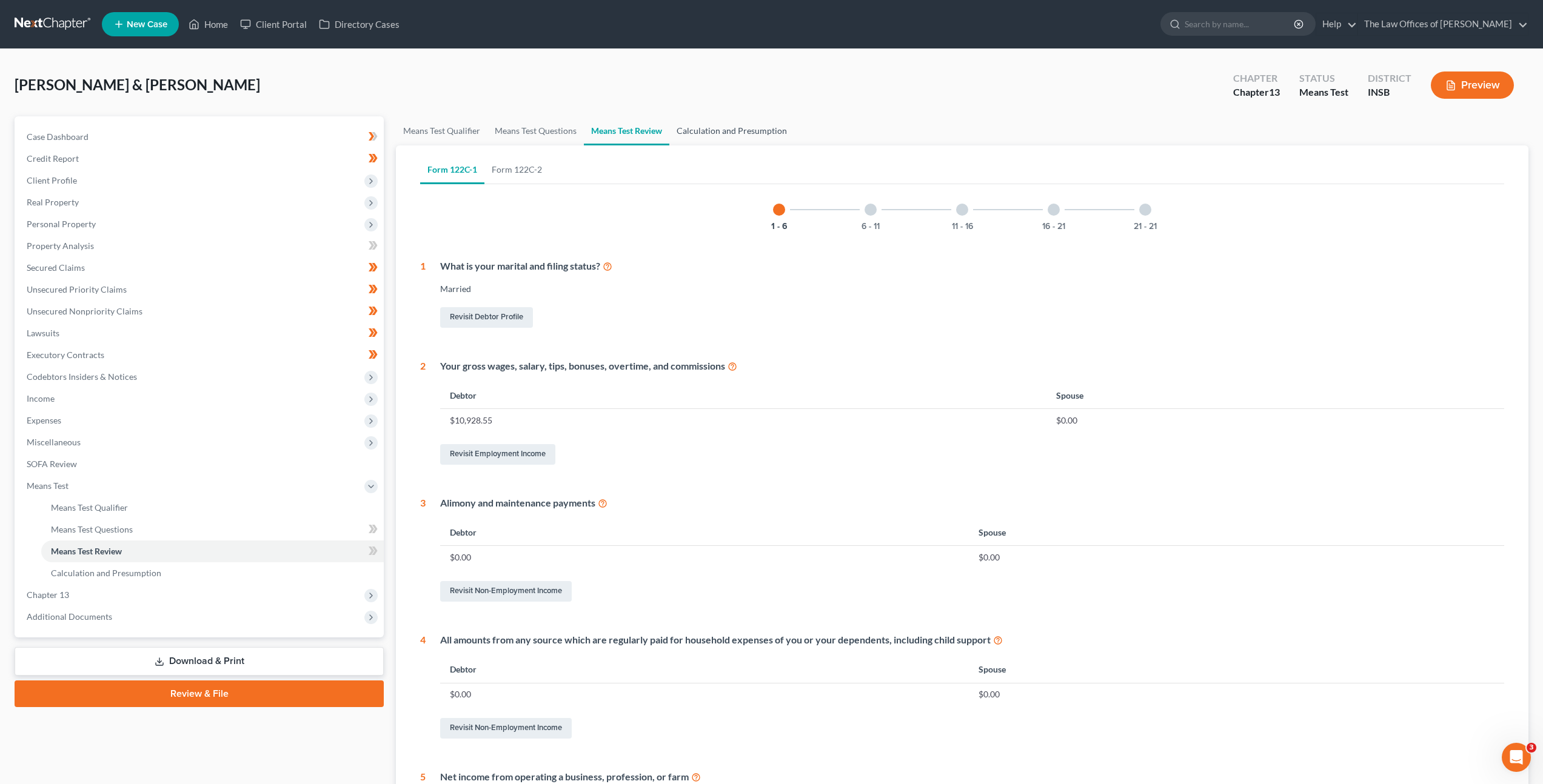
click at [720, 133] on link "Calculation and Presumption" at bounding box center [731, 131] width 125 height 29
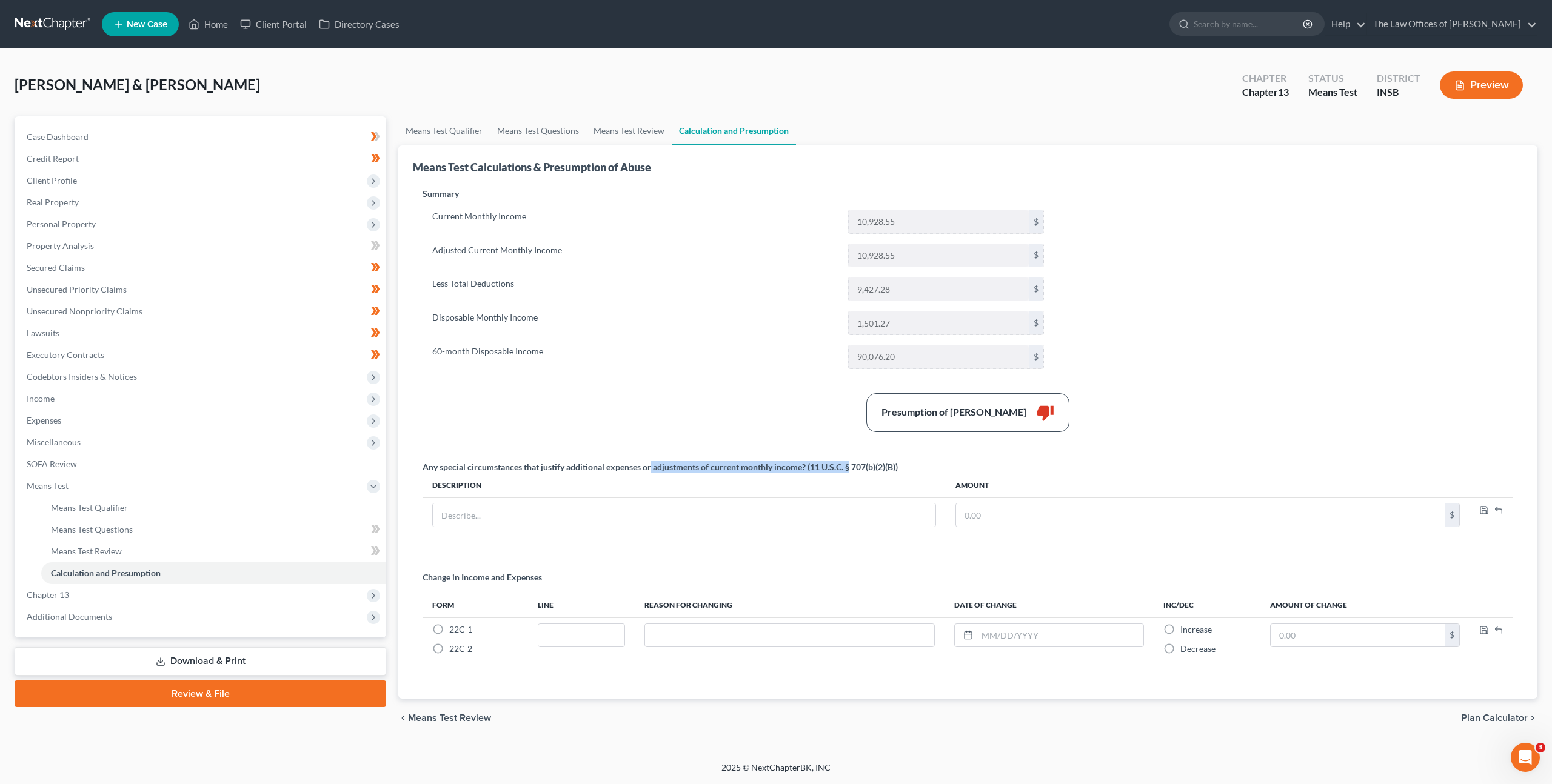
drag, startPoint x: 650, startPoint y: 464, endPoint x: 849, endPoint y: 464, distance: 199.0
click at [849, 464] on div "Any special circumstances that justify additional expenses or adjustments of cu…" at bounding box center [659, 467] width 475 height 12
click at [786, 444] on div "Summary Current Monthly Income 10,928.55 $ Adjusted Current Monthly Income 10,9…" at bounding box center [968, 436] width 1103 height 496
click at [194, 416] on span "Expenses" at bounding box center [201, 420] width 369 height 22
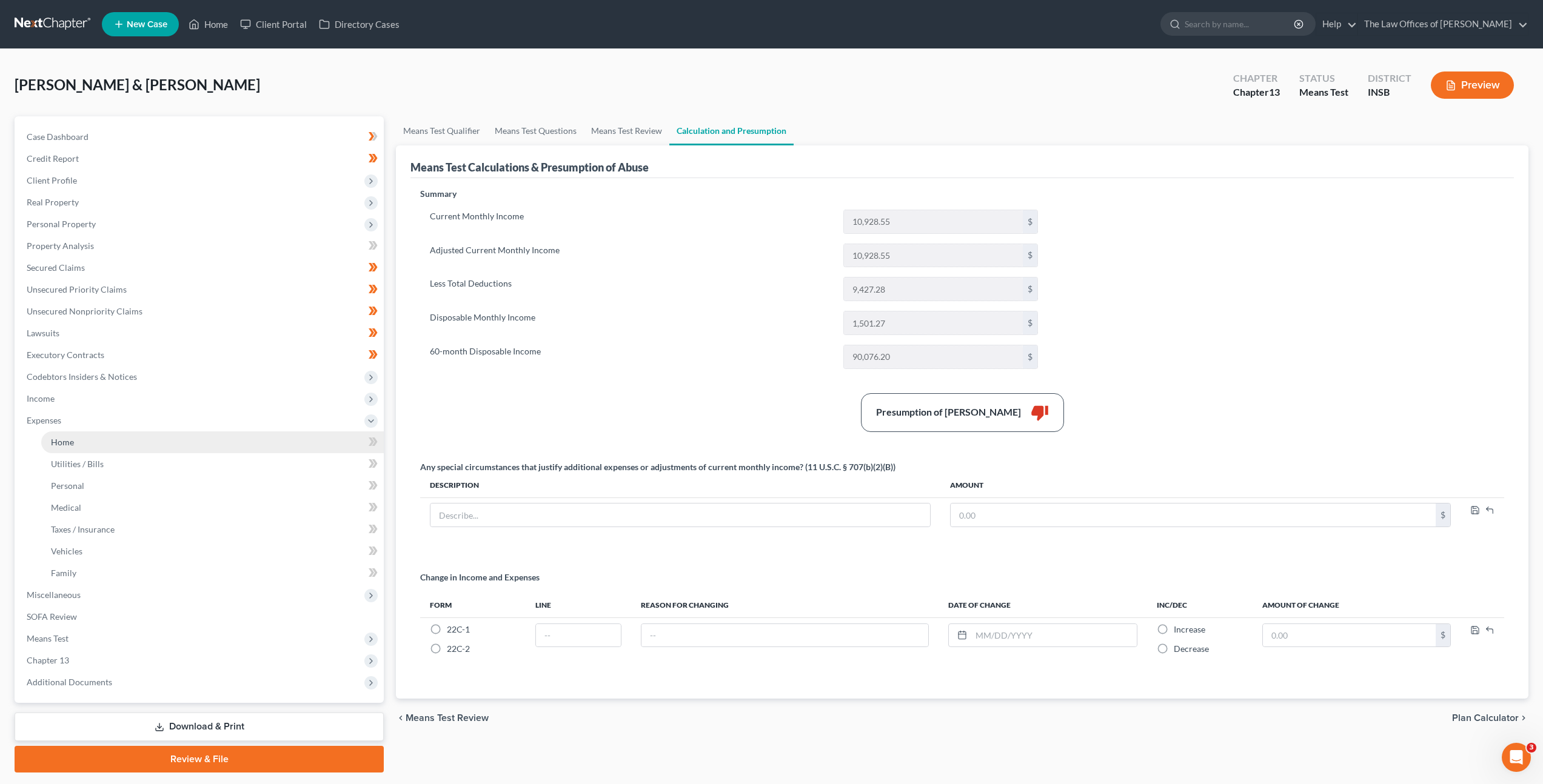
click at [216, 438] on link "Home" at bounding box center [212, 442] width 343 height 22
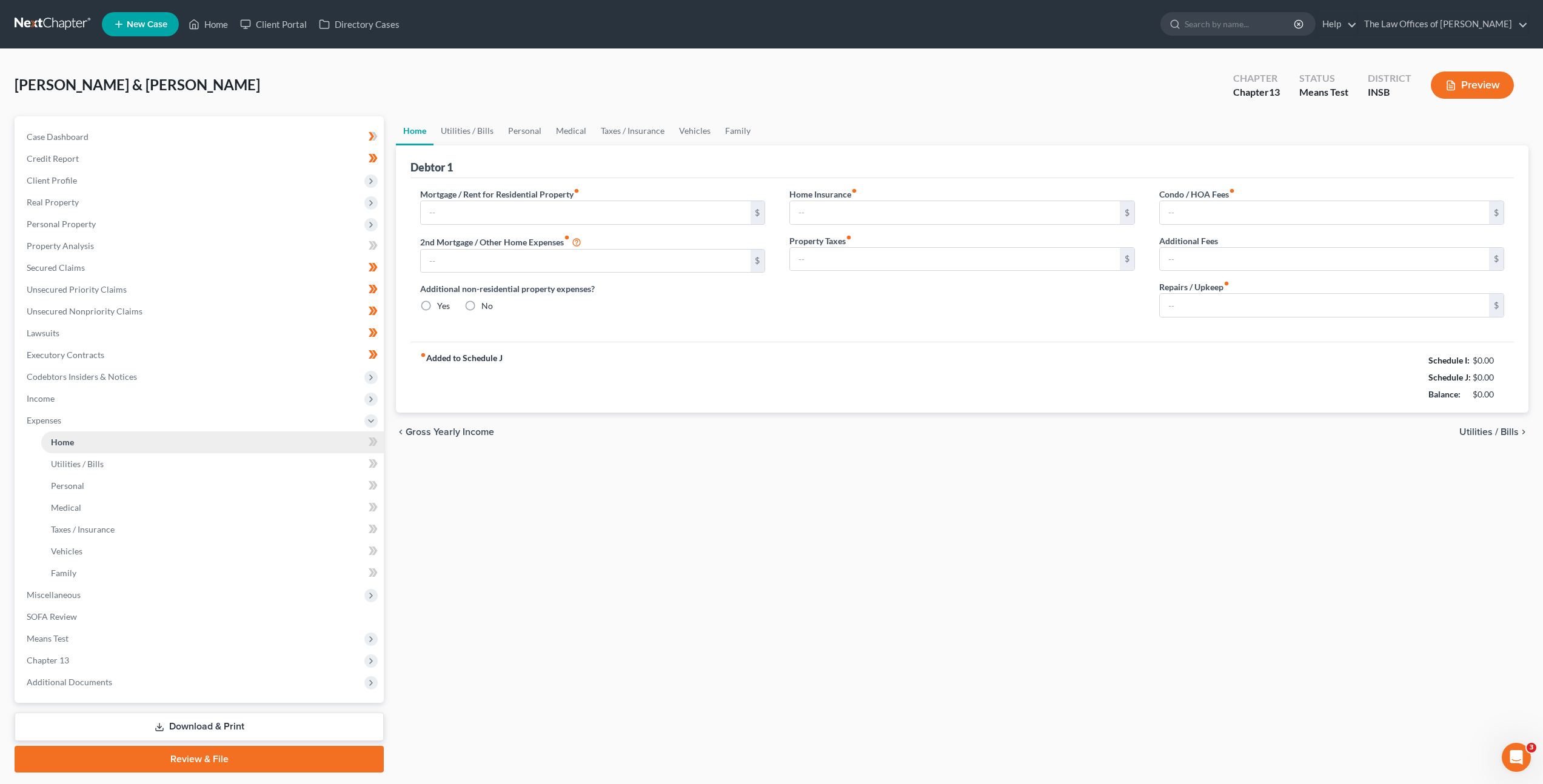
type input "900.00"
type input "0.00"
radio input "true"
type input "0.00"
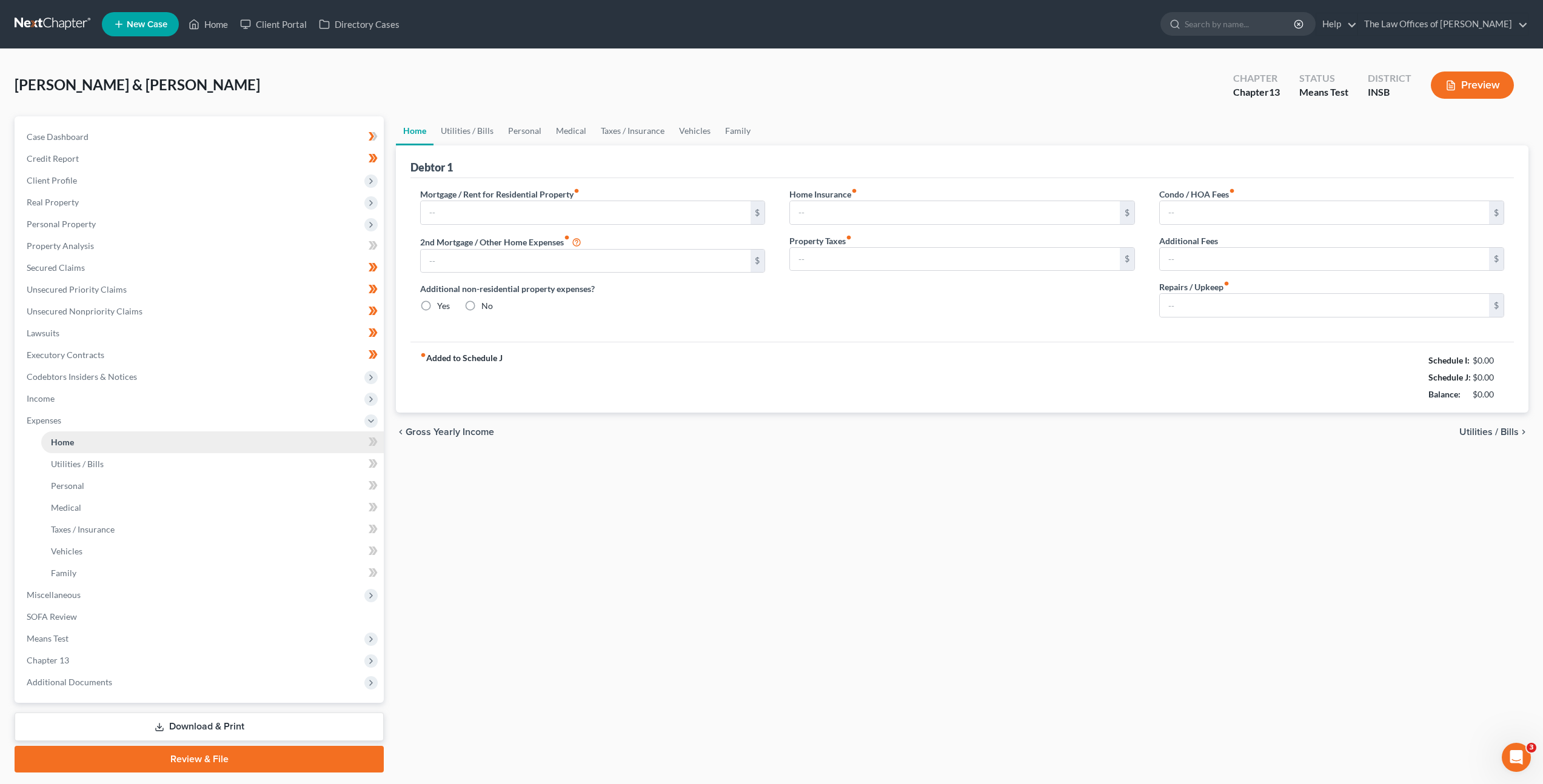
type input "0.00"
type input "100.00"
click at [216, 629] on span "Means Test" at bounding box center [200, 638] width 366 height 22
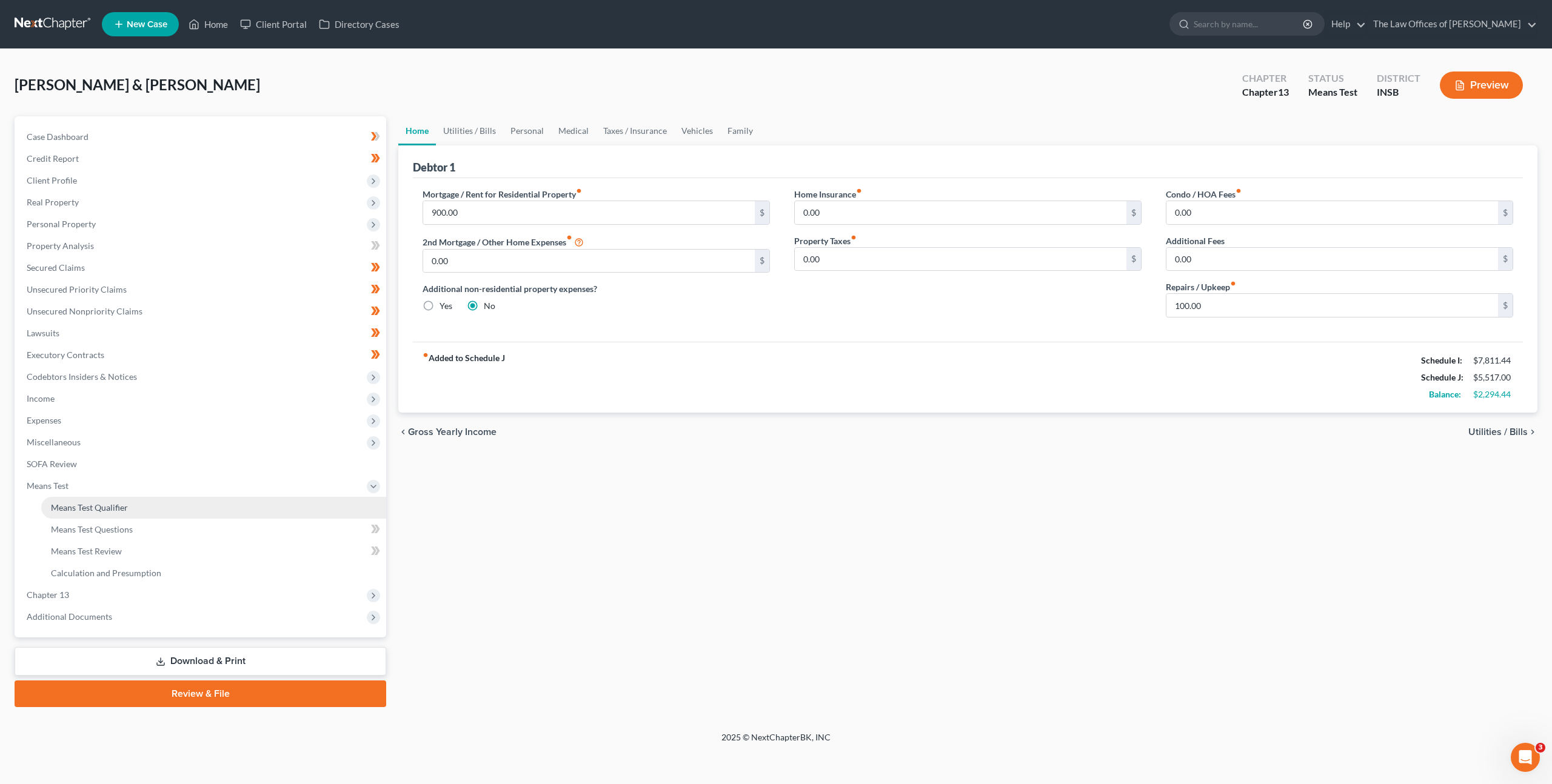
click at [219, 512] on link "Means Test Qualifier" at bounding box center [213, 508] width 345 height 22
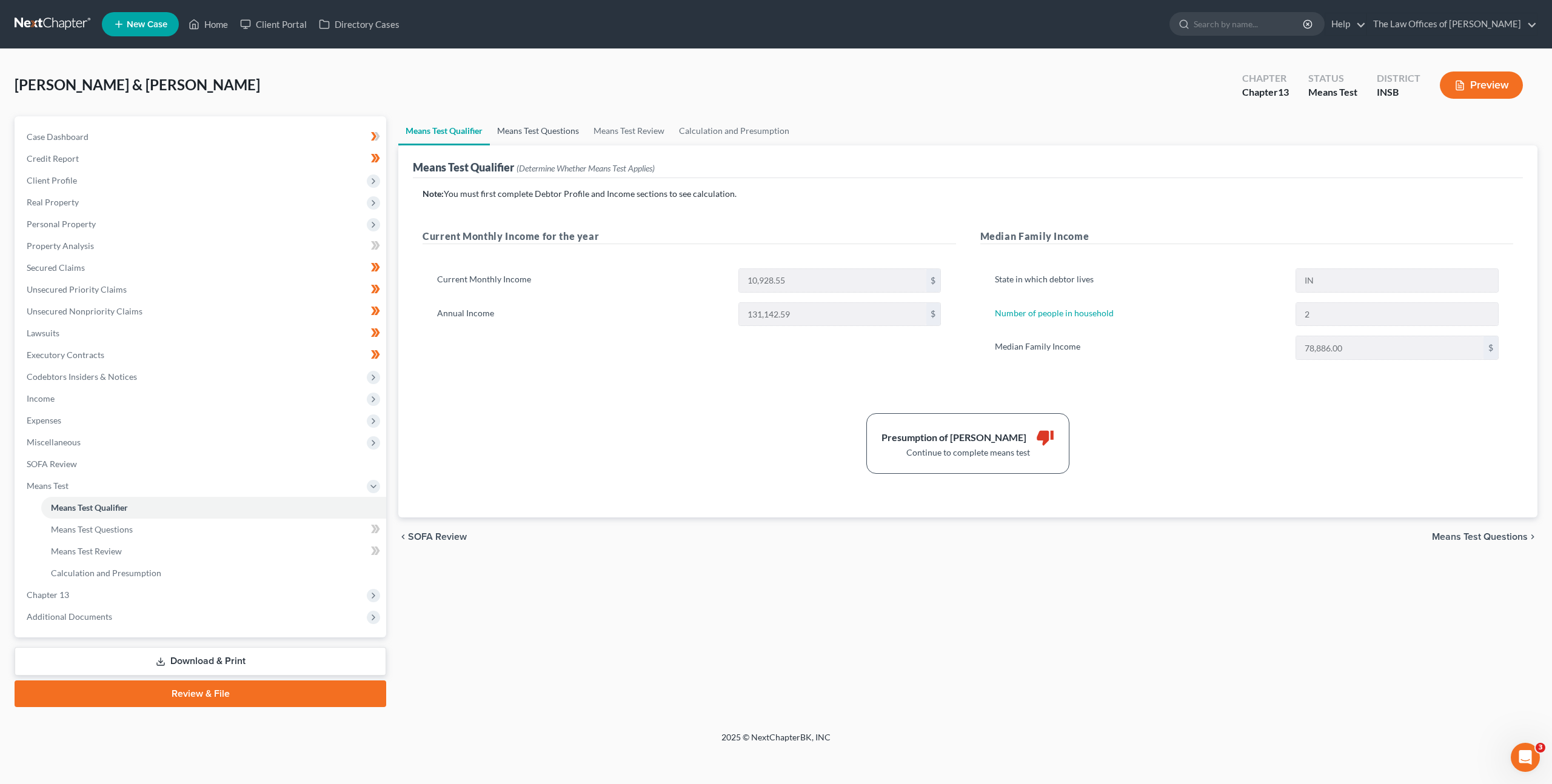
click at [535, 133] on link "Means Test Questions" at bounding box center [538, 131] width 97 height 29
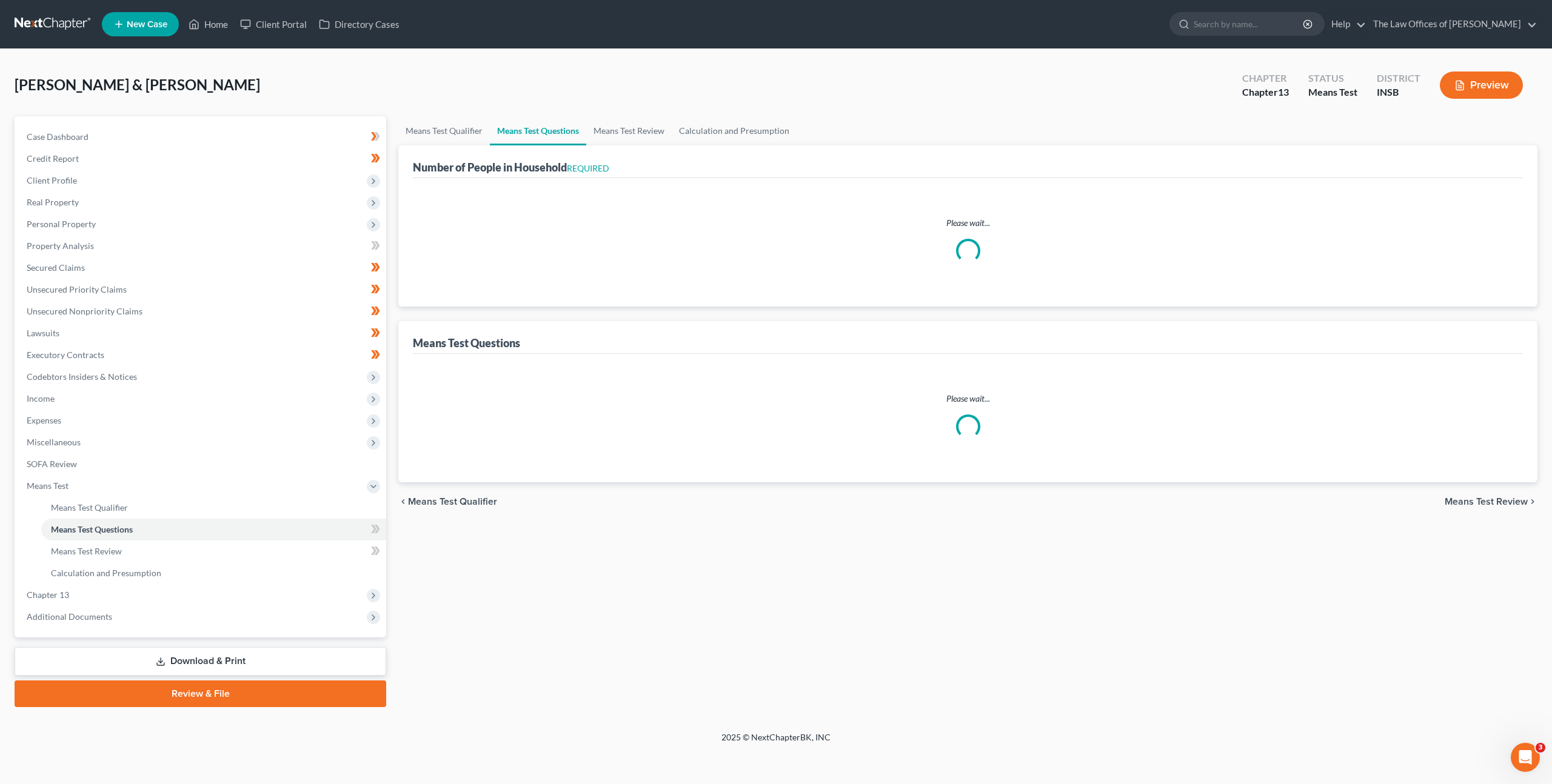
select select "1"
select select "60"
select select "1"
select select "60"
select select "2"
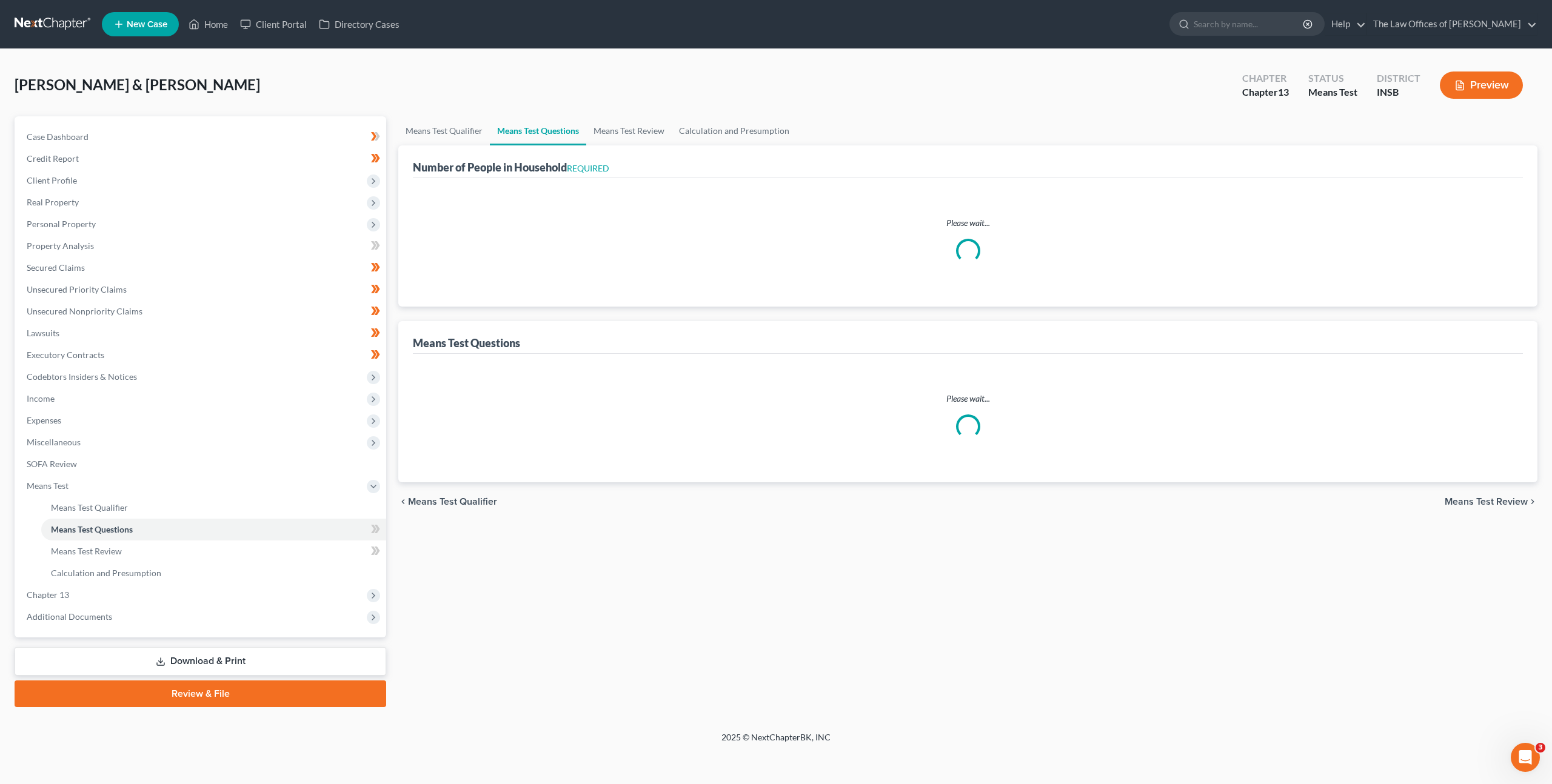
select select "2"
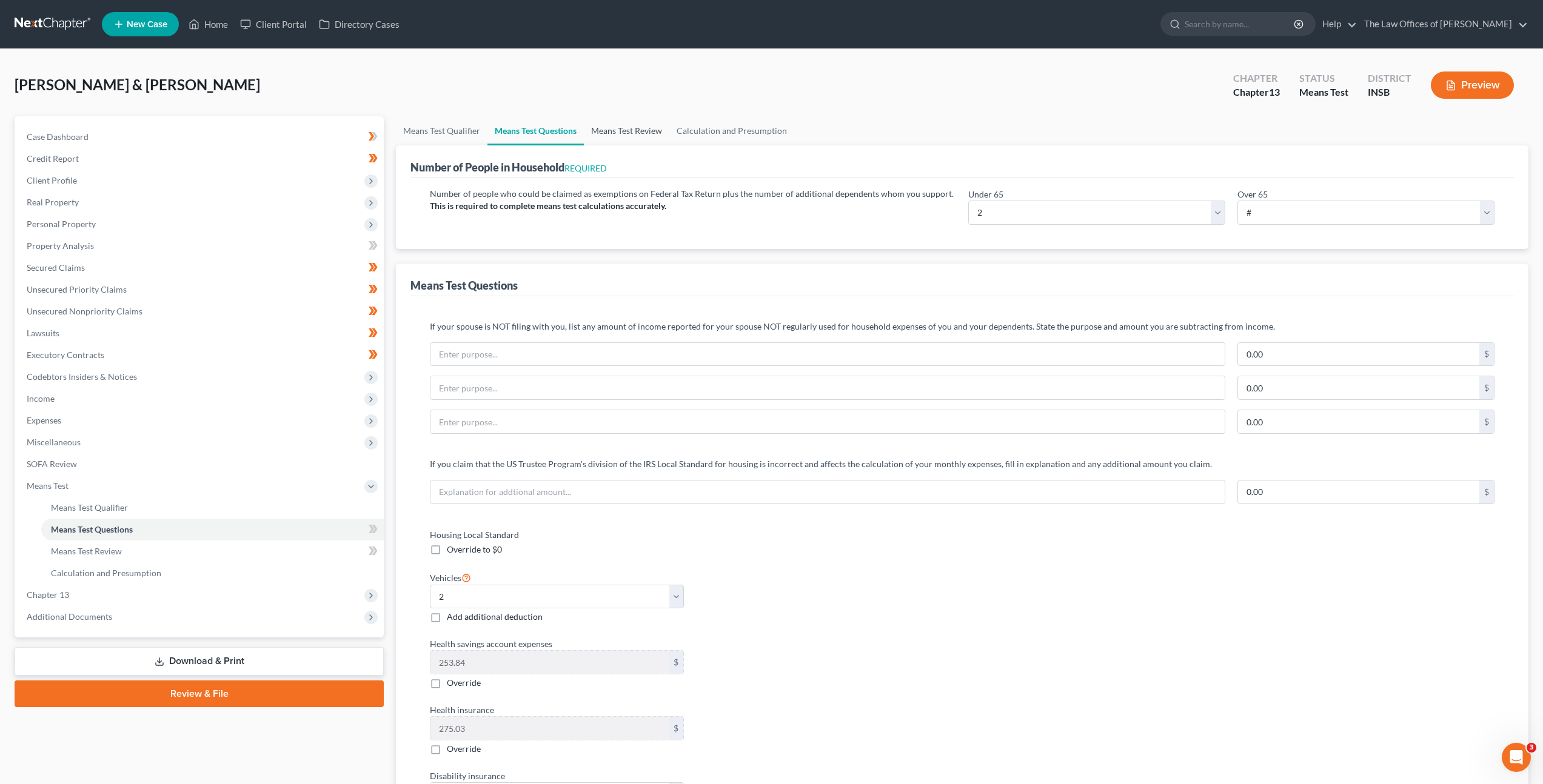
click at [621, 129] on link "Means Test Review" at bounding box center [626, 131] width 85 height 29
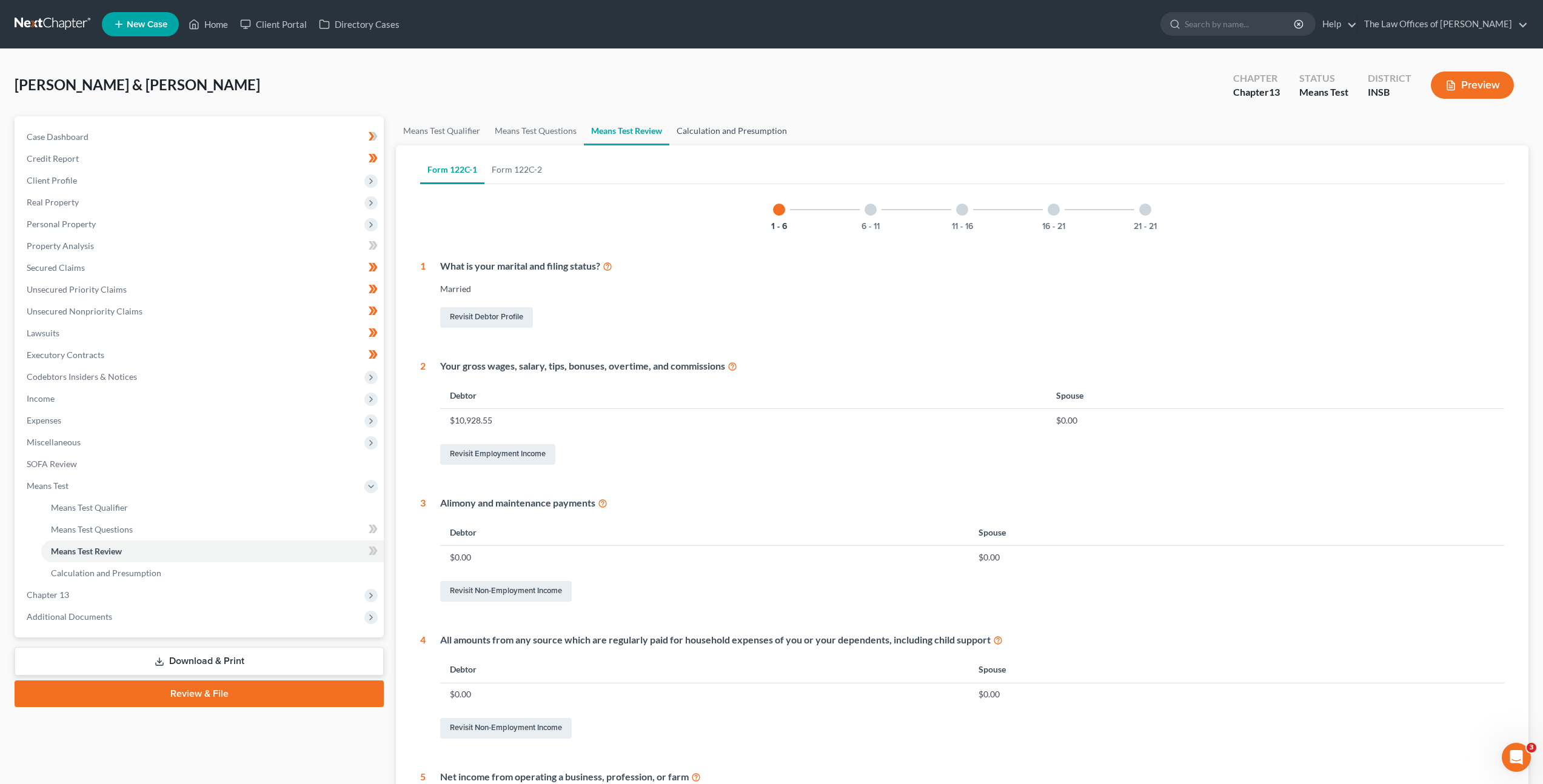
click at [731, 121] on link "Calculation and Presumption" at bounding box center [731, 131] width 125 height 29
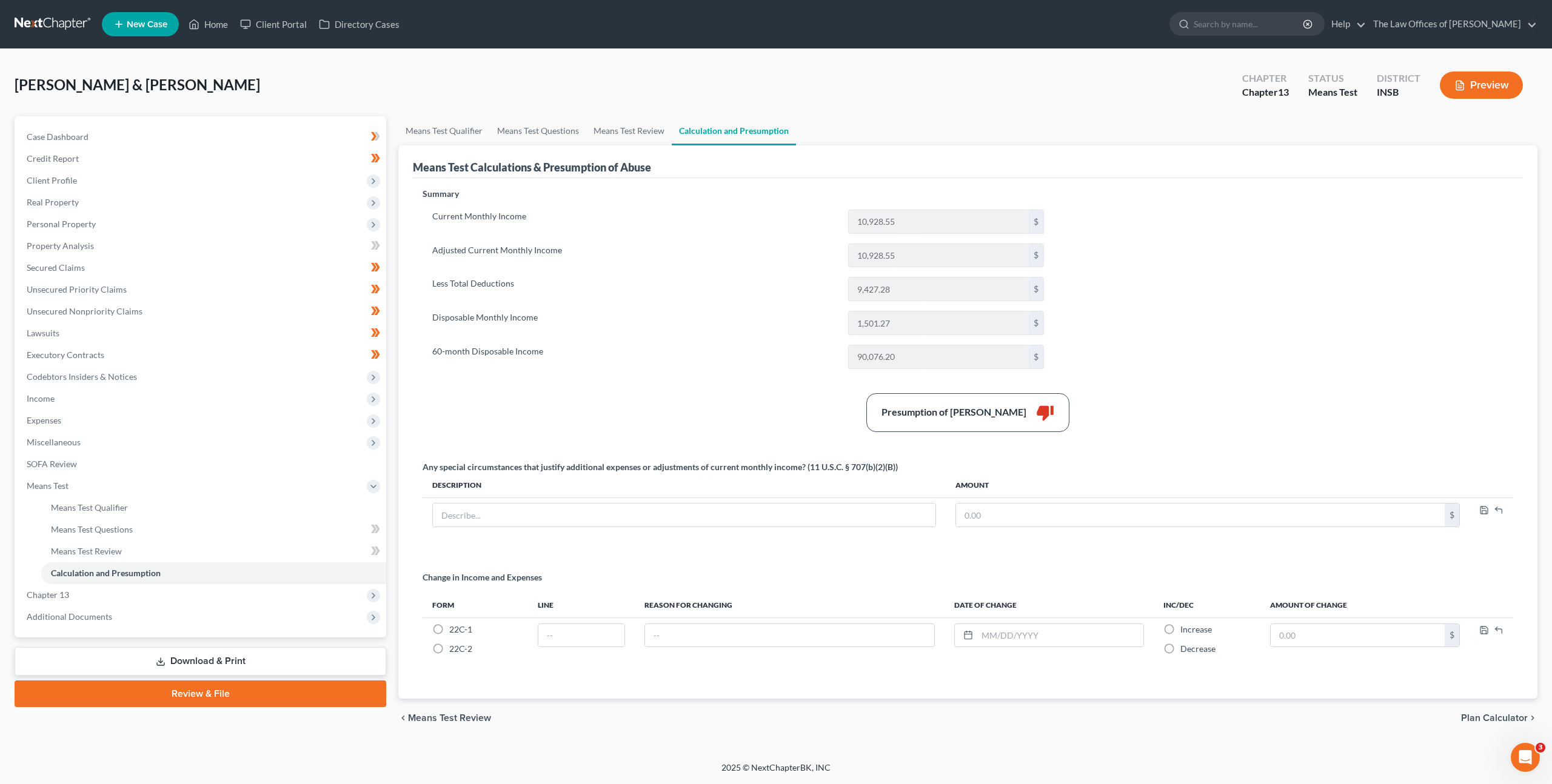
click at [755, 412] on div "Presumption of Abuse Arises thumb_down" at bounding box center [968, 412] width 1103 height 39
click at [643, 131] on link "Means Test Review" at bounding box center [629, 131] width 85 height 29
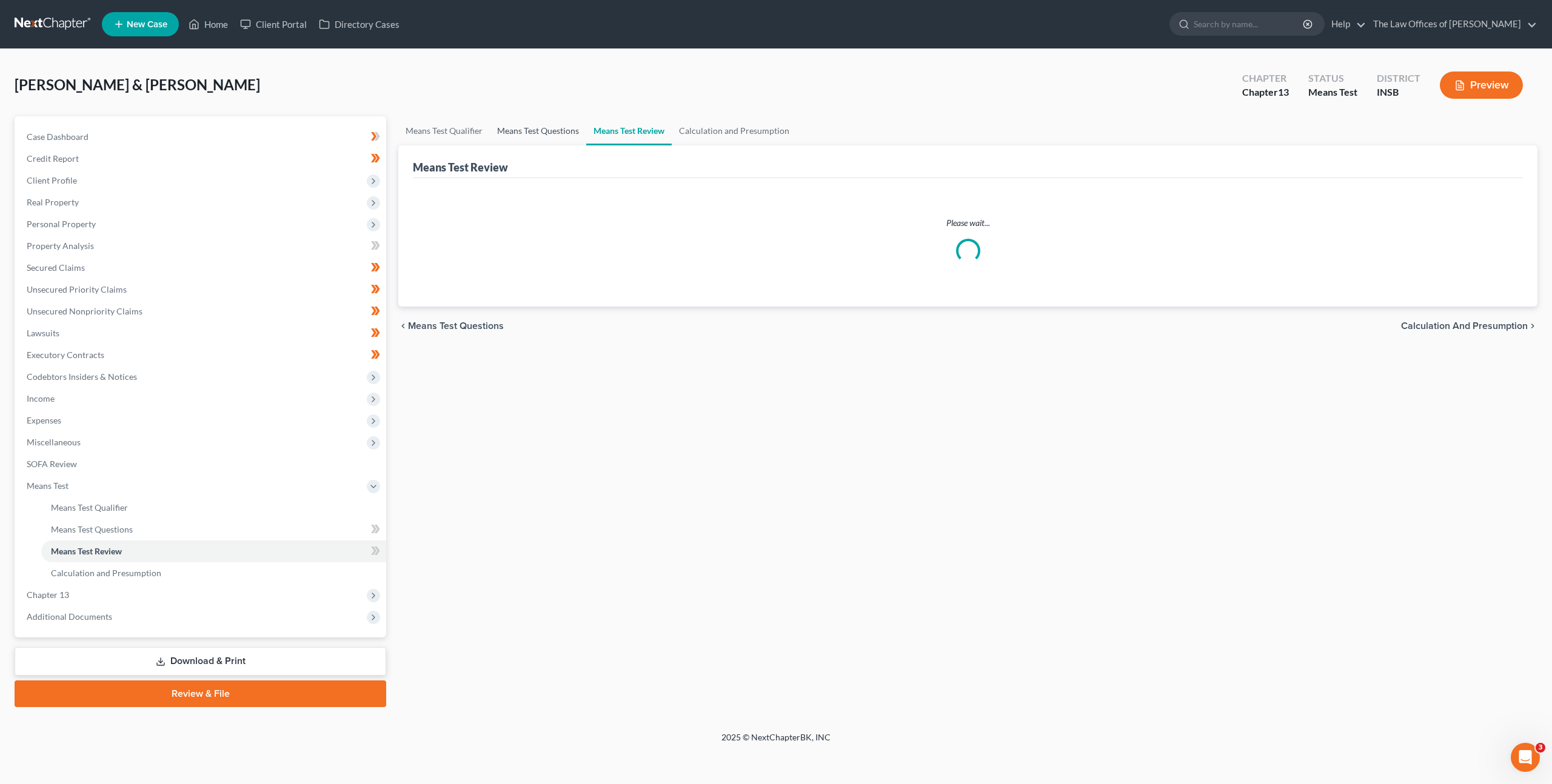
click at [572, 134] on link "Means Test Questions" at bounding box center [538, 131] width 97 height 29
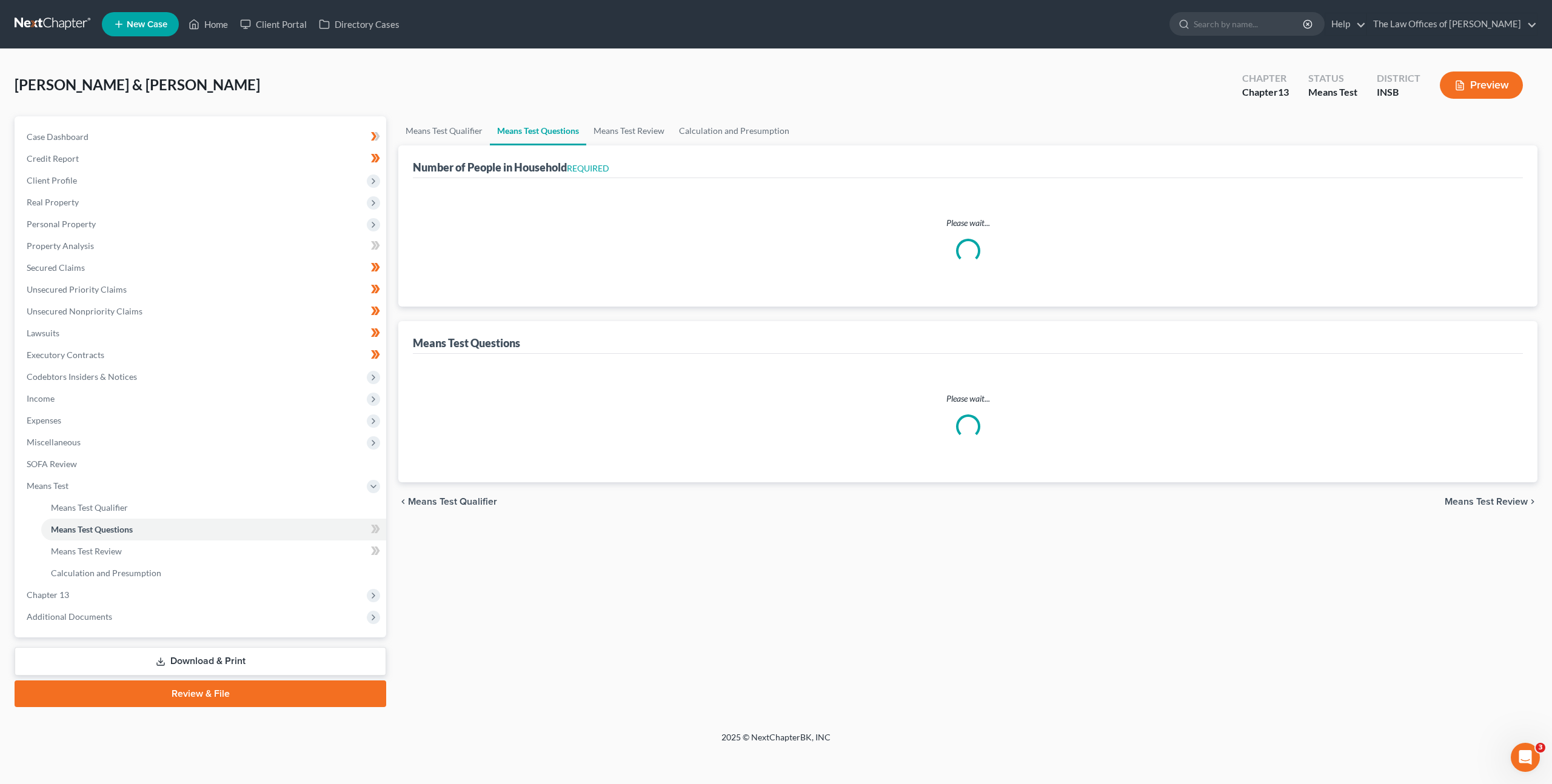
click at [462, 114] on div "Rodenberg, John & Kimberley Upgraded Chapter Chapter 13 Status Means Test Distr…" at bounding box center [776, 90] width 1523 height 53
click at [452, 126] on link "Means Test Qualifier" at bounding box center [444, 131] width 91 height 29
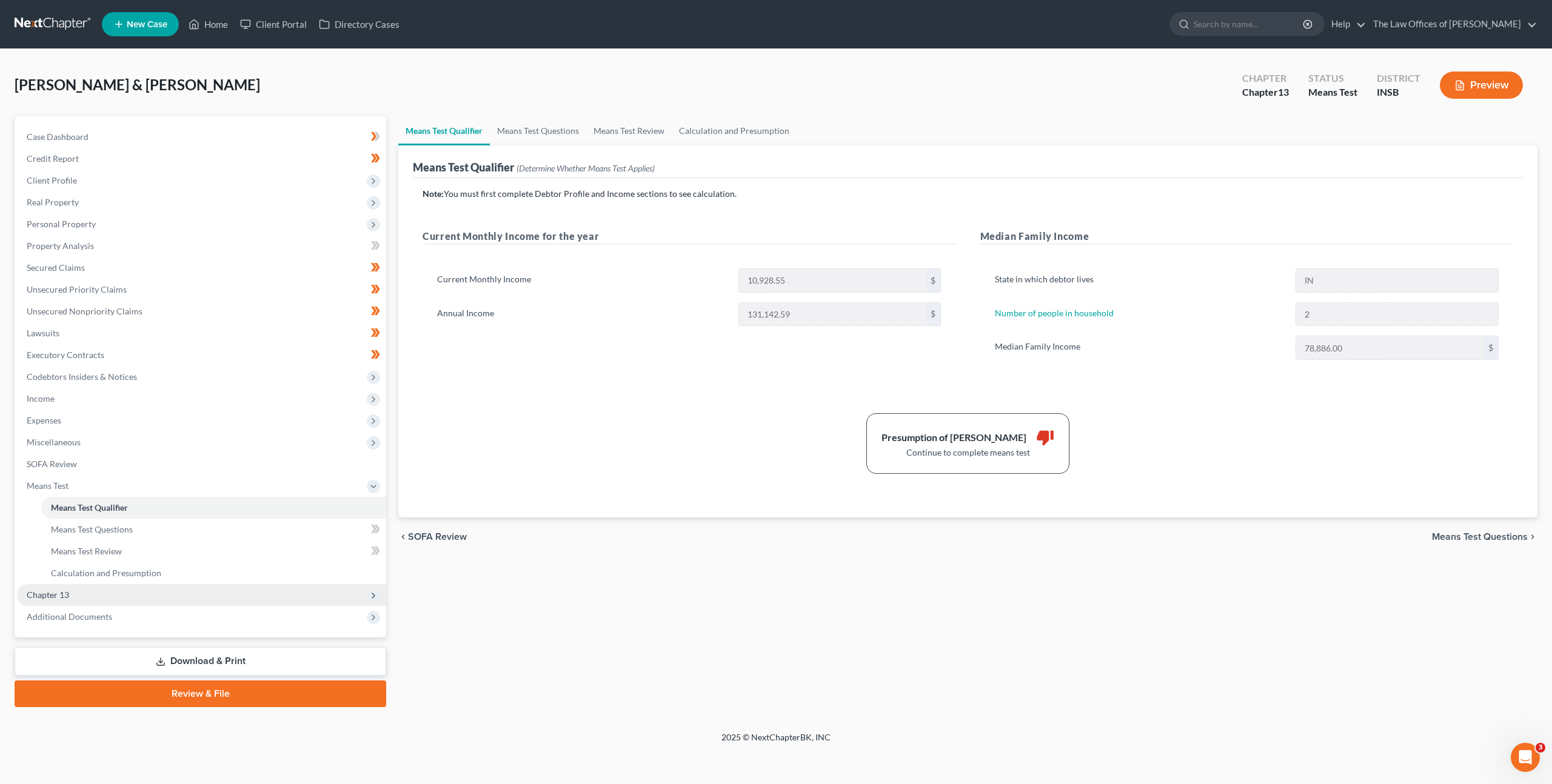
click at [195, 593] on span "Chapter 13" at bounding box center [201, 595] width 369 height 22
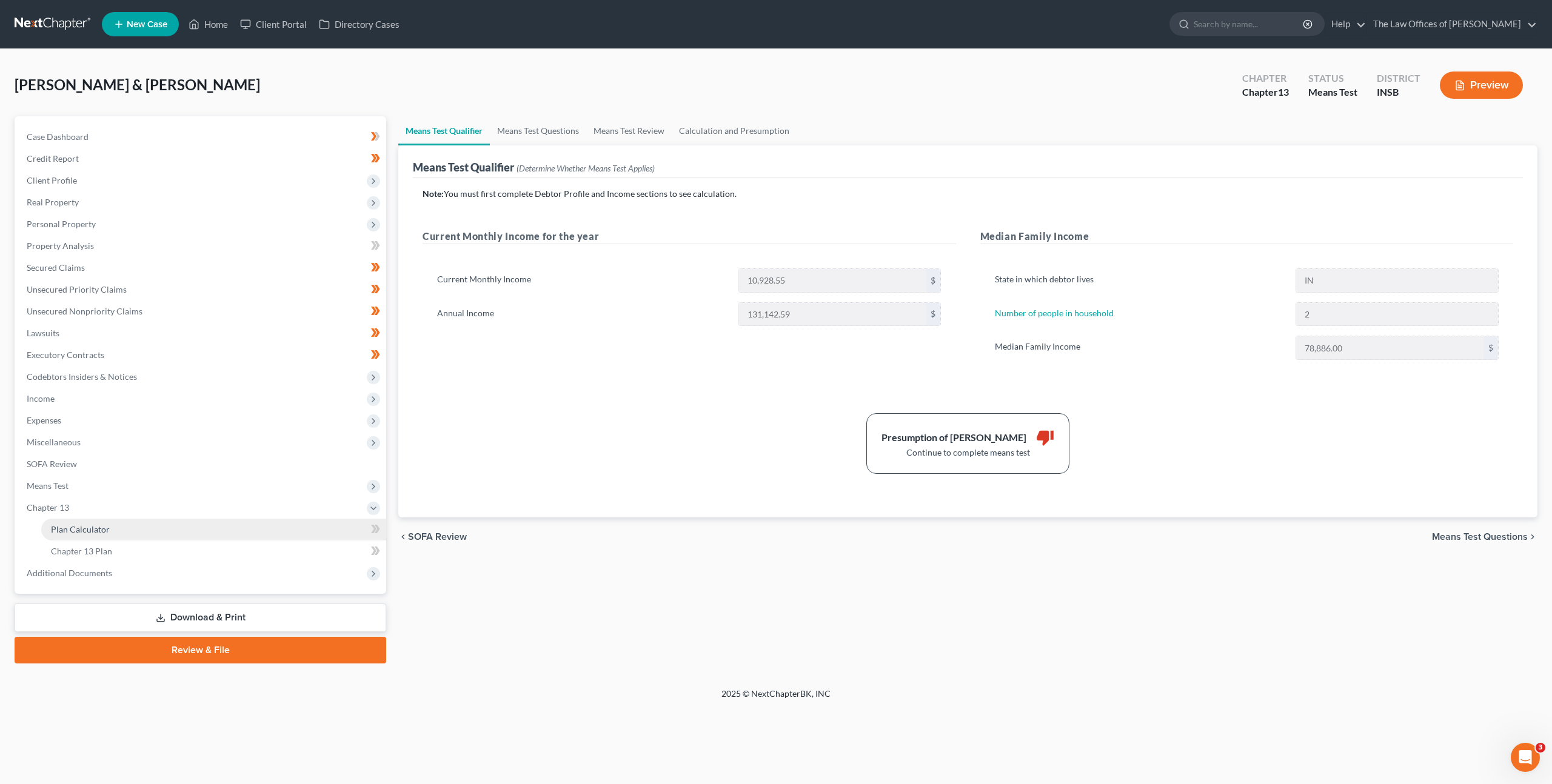
click at [205, 534] on link "Plan Calculator" at bounding box center [213, 529] width 345 height 22
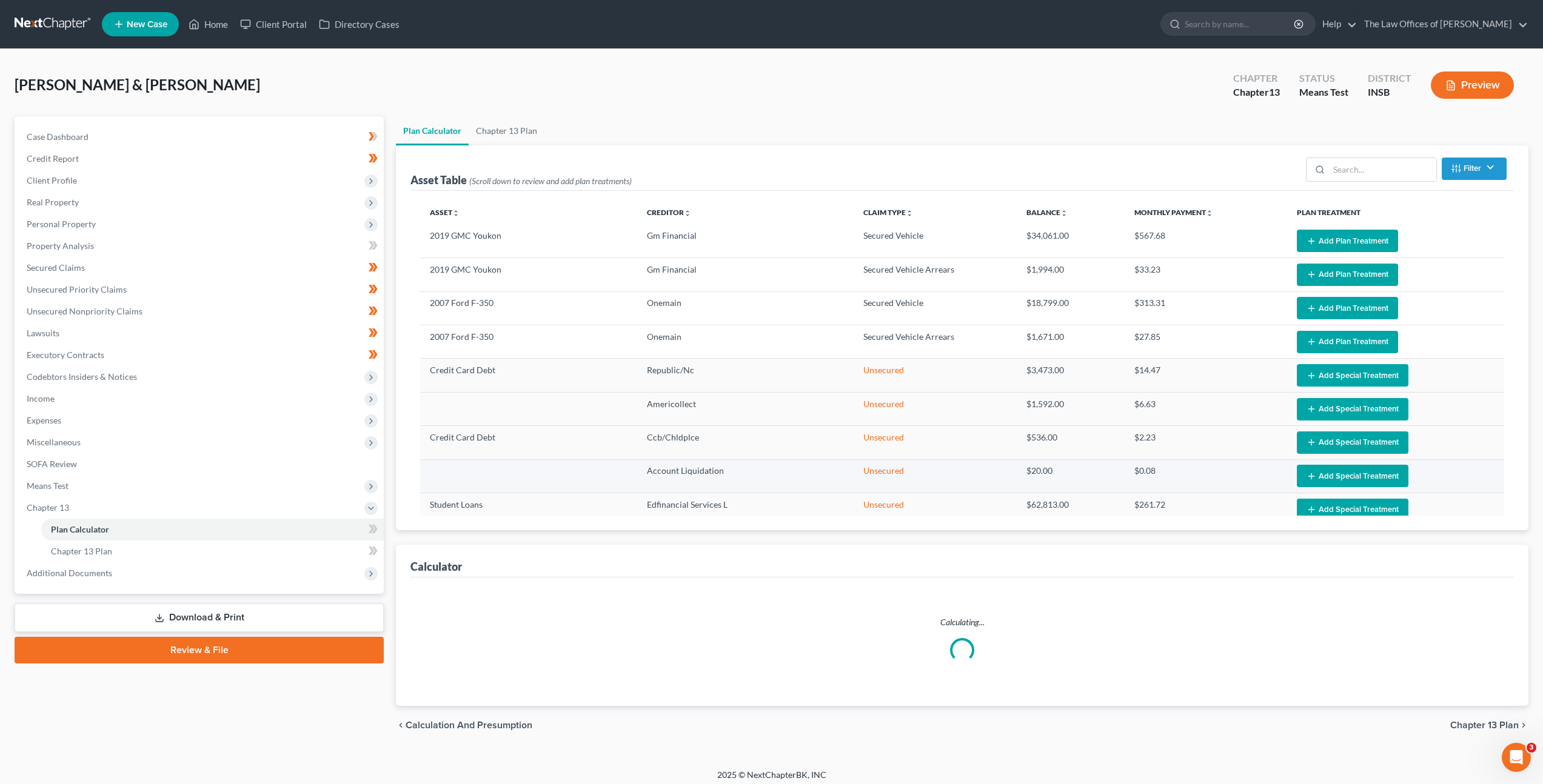
select select "59"
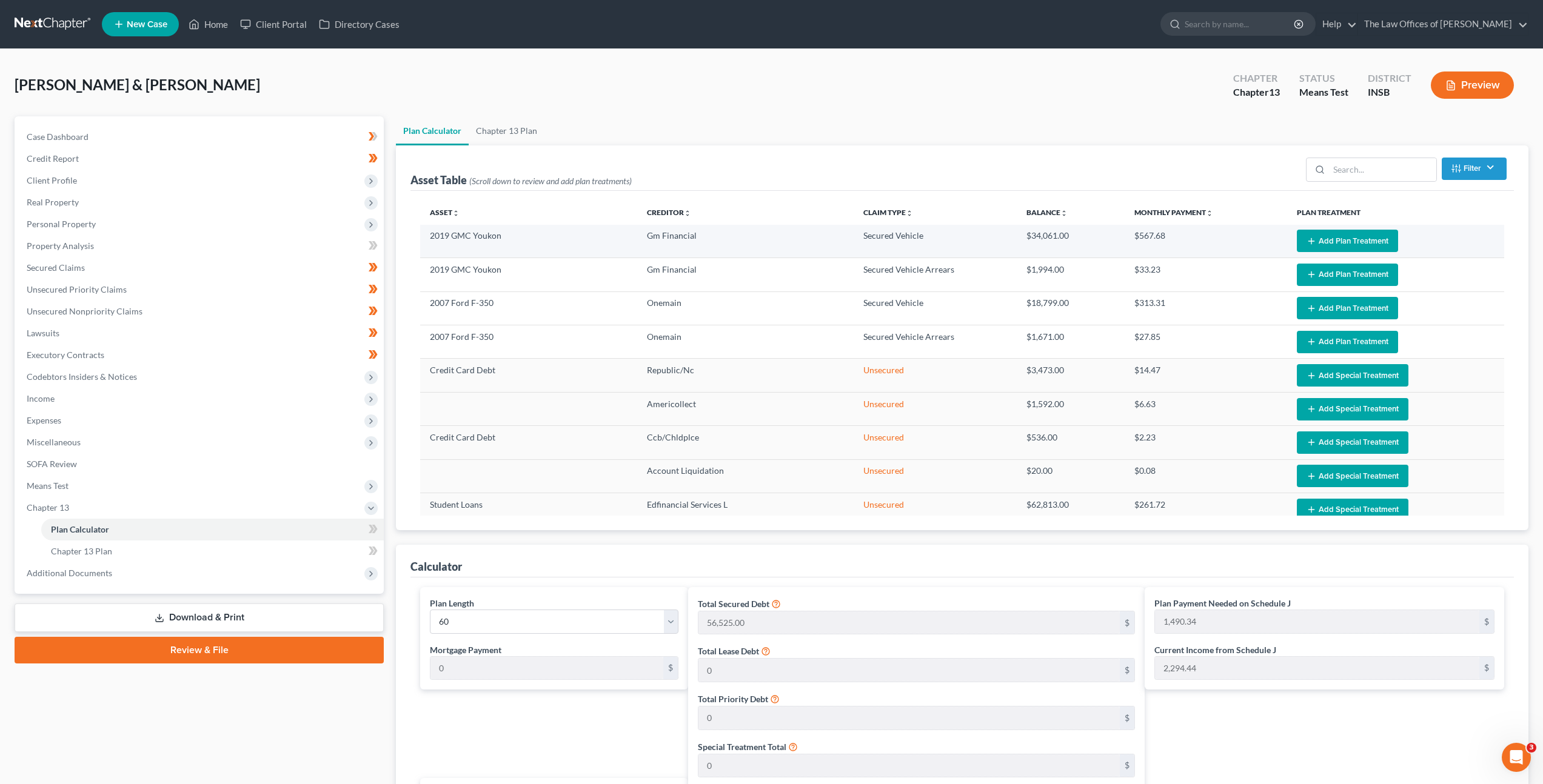
click at [1336, 233] on button "Add Plan Treatment" at bounding box center [1348, 241] width 101 height 22
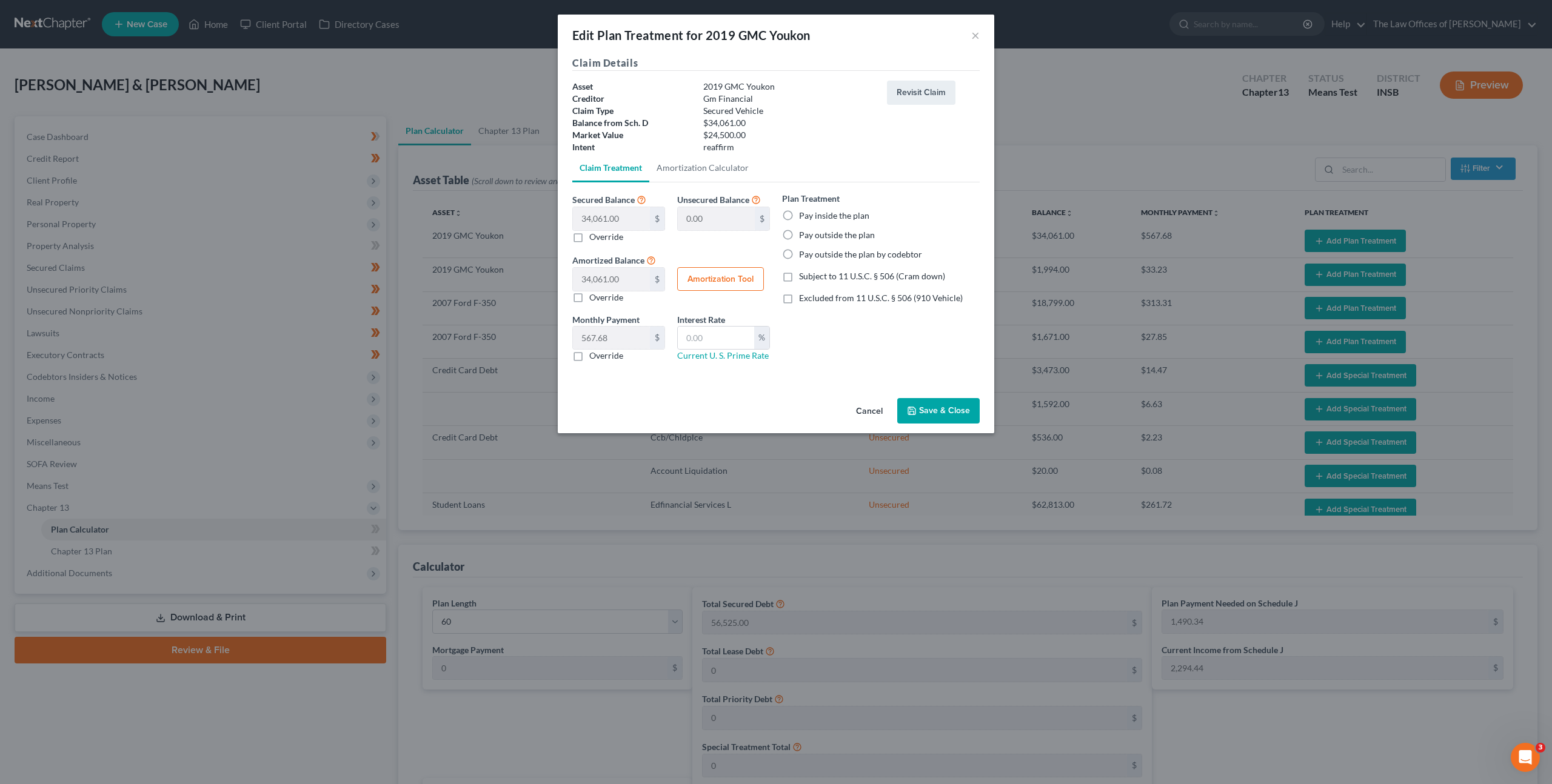
click at [867, 406] on button "Cancel" at bounding box center [870, 411] width 46 height 25
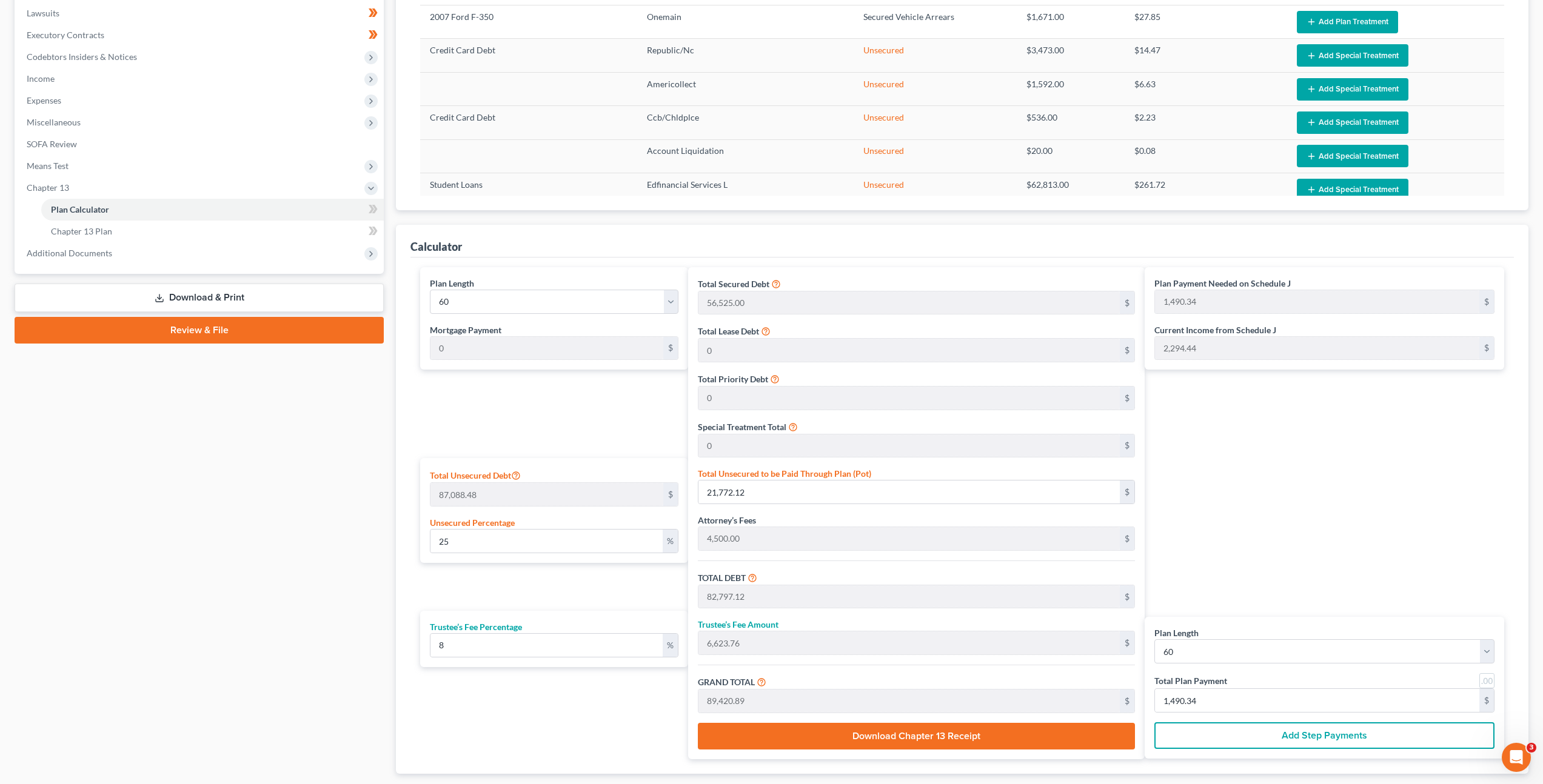
scroll to position [327, 0]
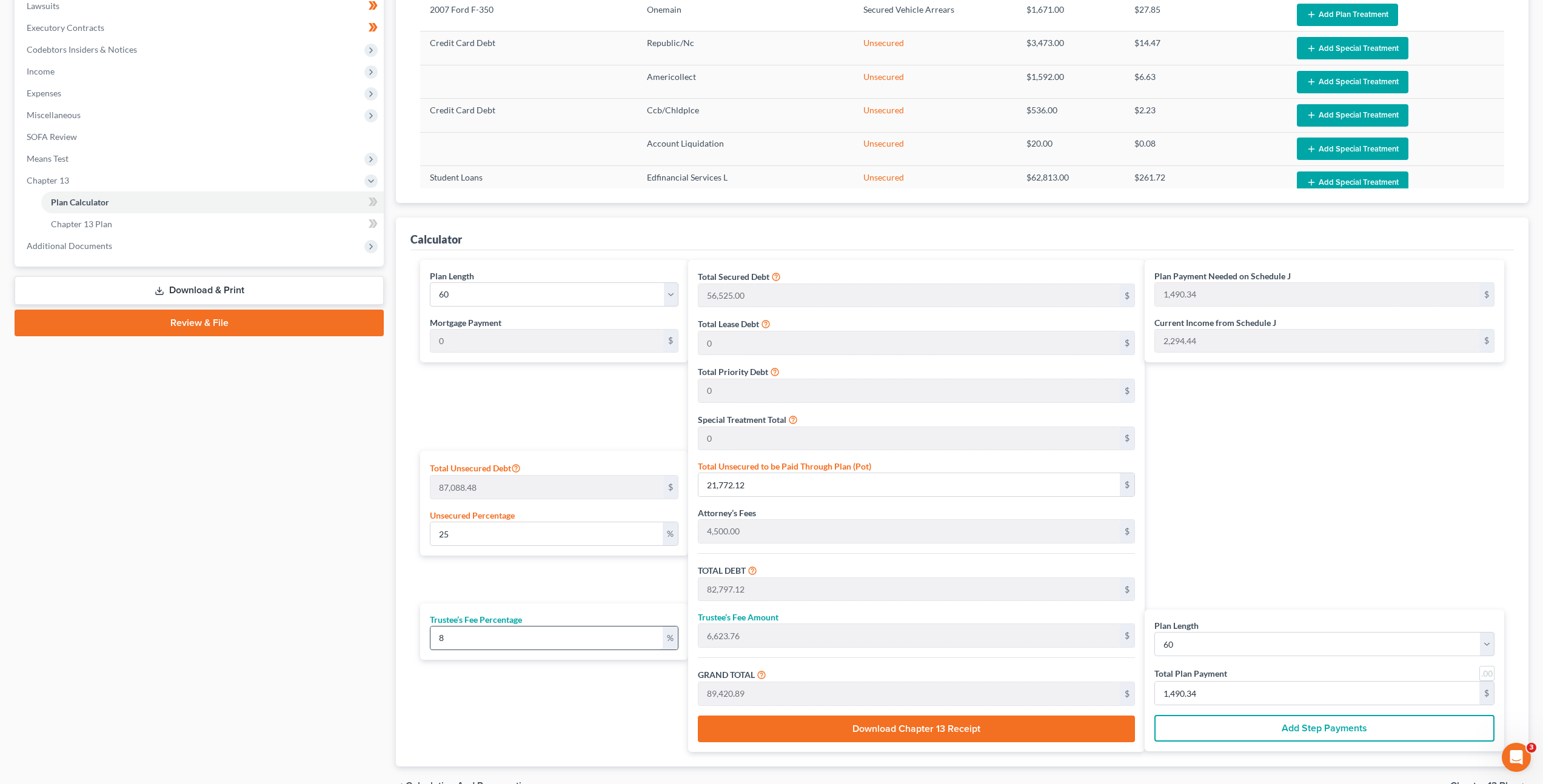
click at [495, 639] on input "8" at bounding box center [546, 638] width 232 height 23
click at [546, 571] on div "Plan Length 1 2 3 4 5 6 7 8 9 10 11 12 13 14 15 16 17 18 19 20 21 22 23 24 25 2…" at bounding box center [551, 506] width 274 height 492
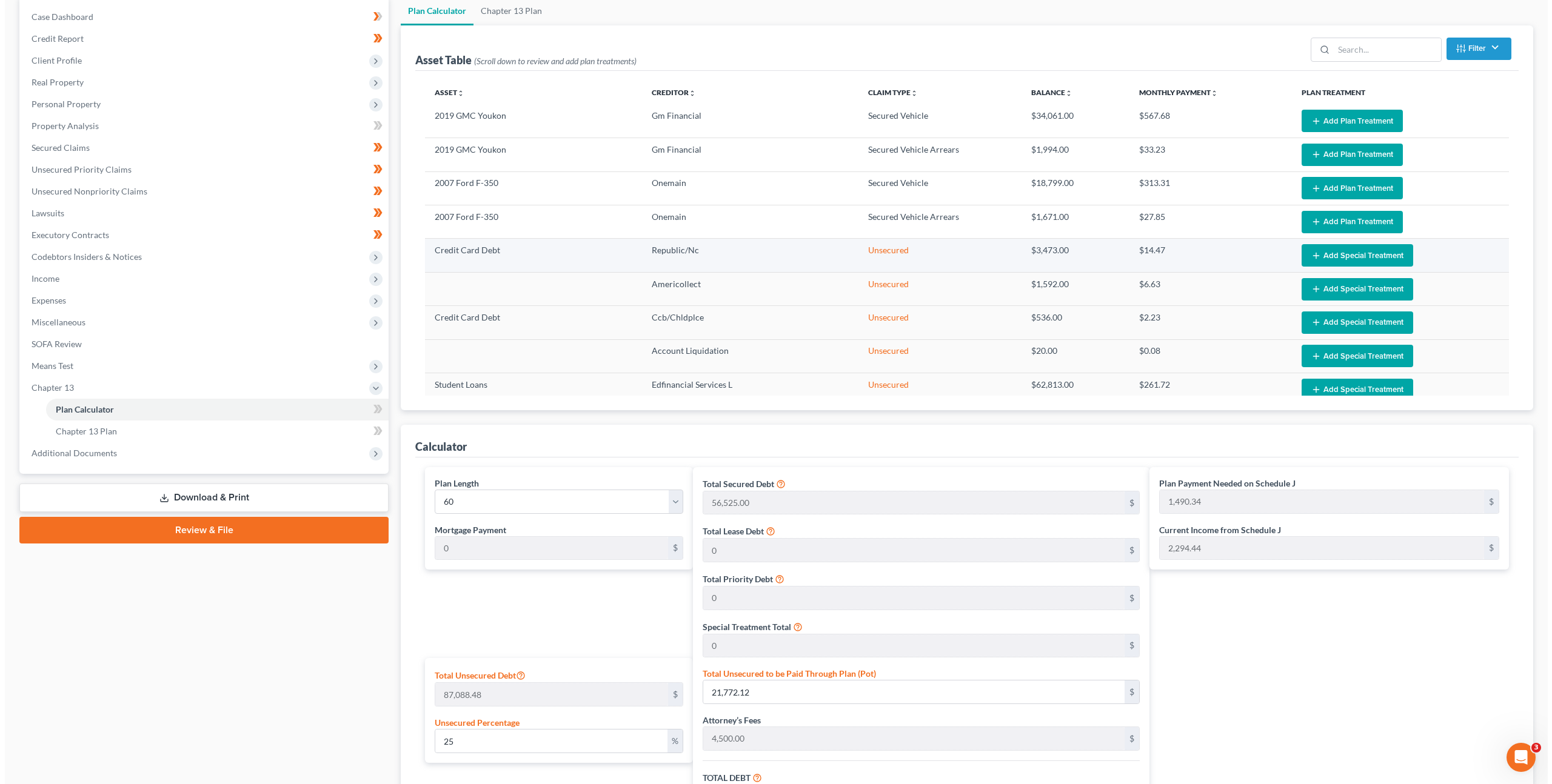
scroll to position [0, 0]
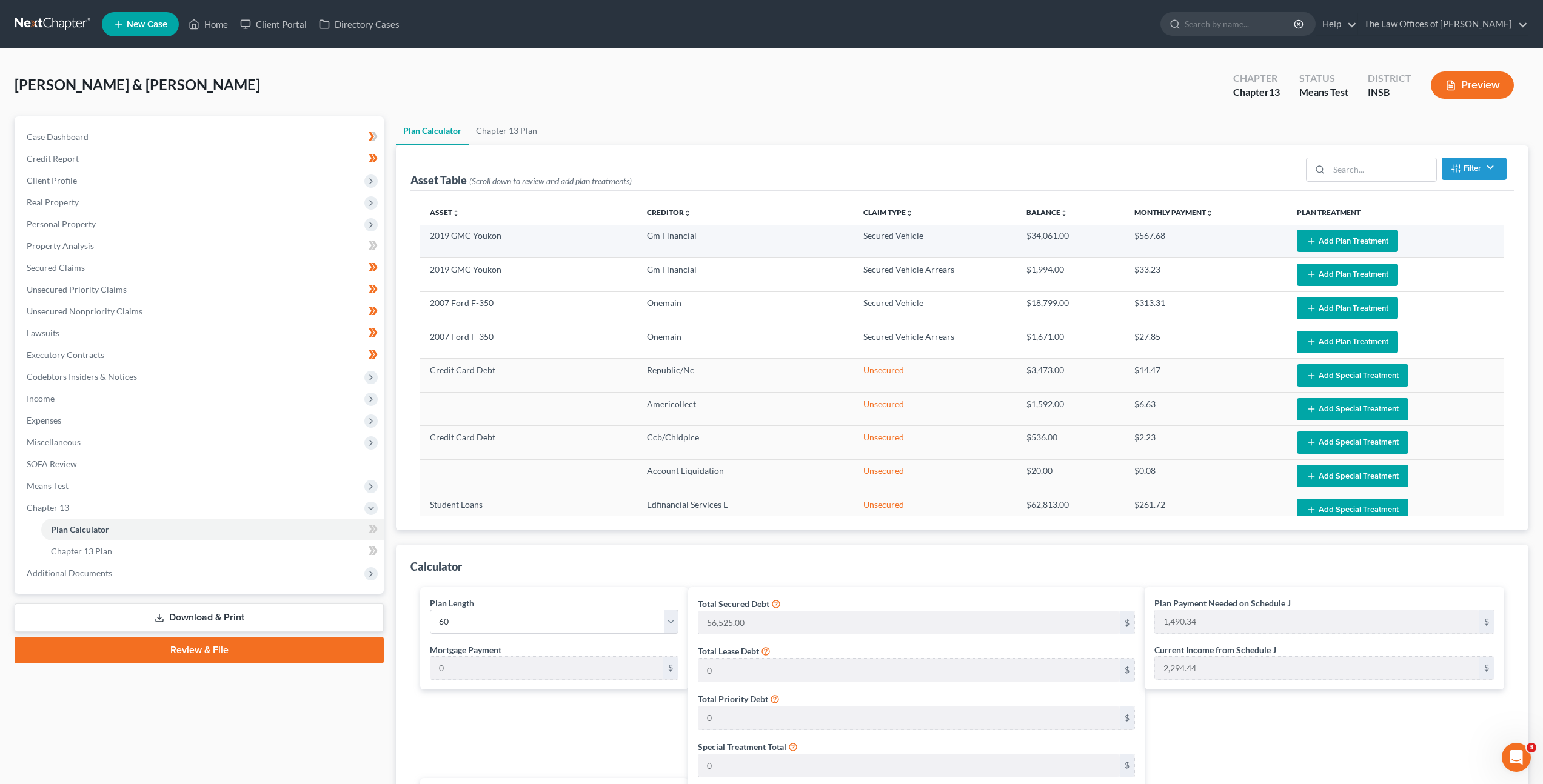
click at [1310, 239] on button "Add Plan Treatment" at bounding box center [1348, 241] width 101 height 22
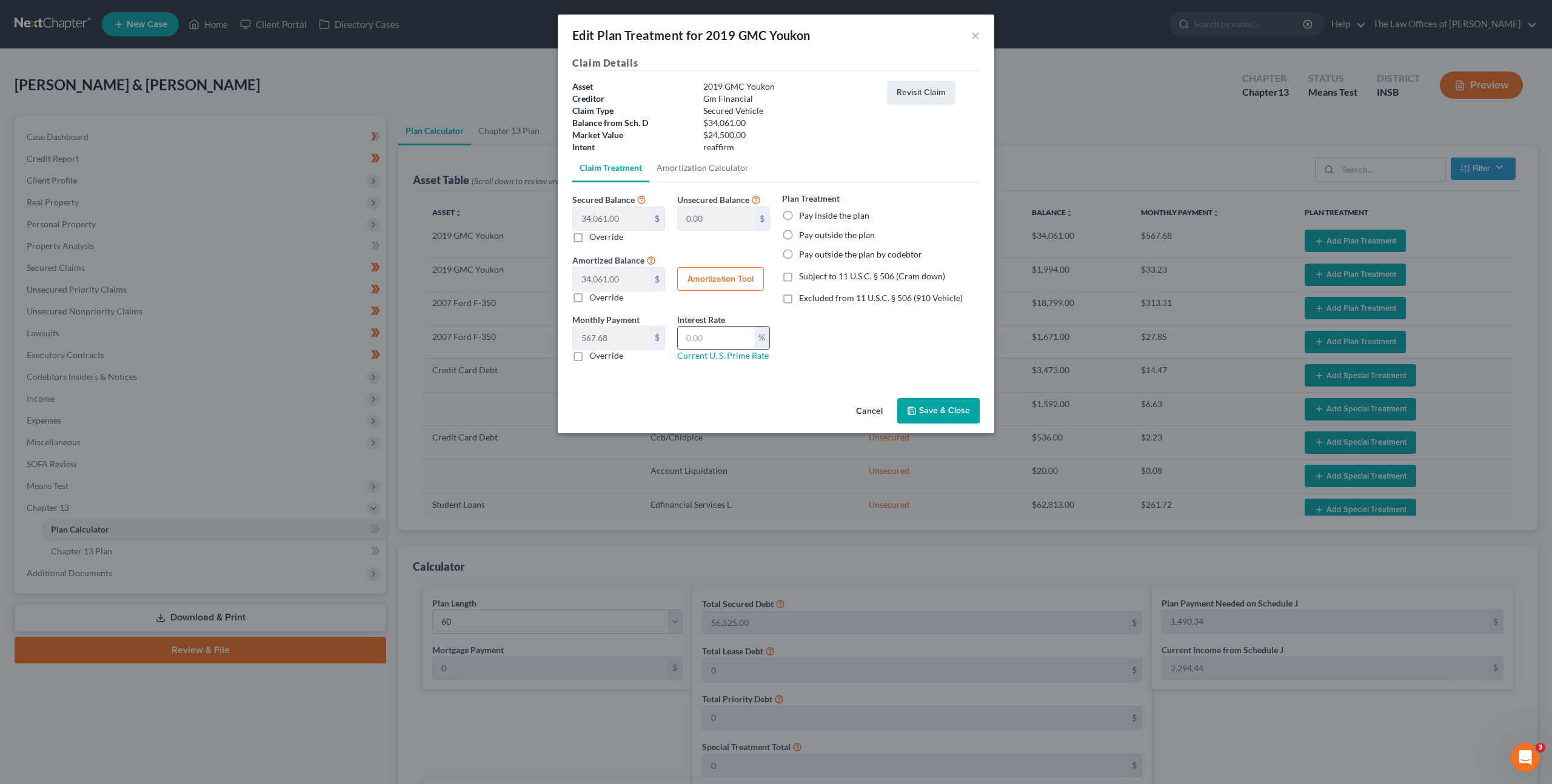
click at [725, 333] on input "text" at bounding box center [716, 338] width 77 height 23
type input "8.5"
drag, startPoint x: 850, startPoint y: 355, endPoint x: 823, endPoint y: 348, distance: 27.9
click at [850, 355] on div "Plan Treatment Pay inside the plan Pay outside the plan Pay outside the plan by…" at bounding box center [881, 282] width 210 height 179
click at [870, 412] on button "Cancel" at bounding box center [870, 411] width 46 height 25
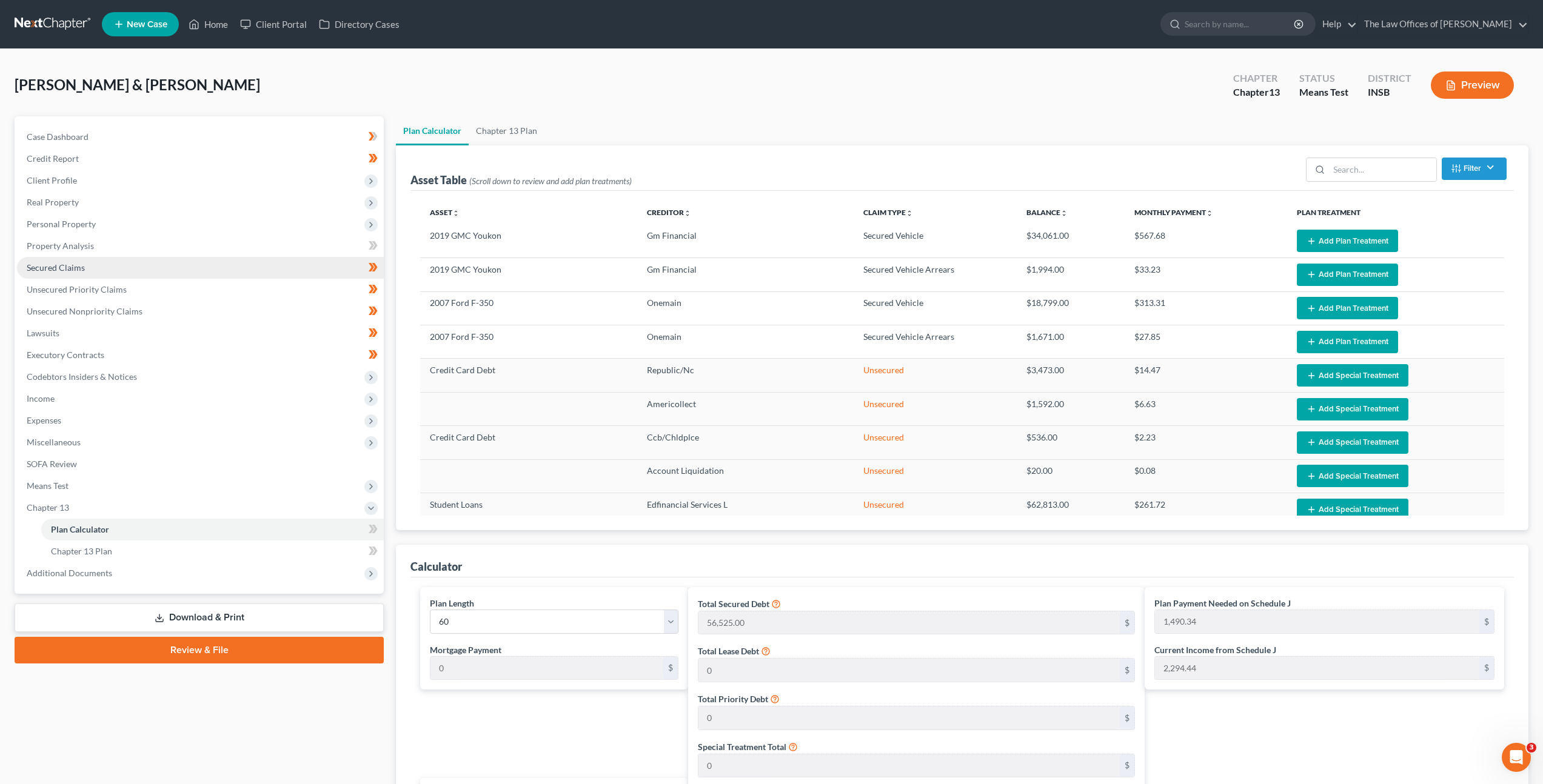
click at [227, 270] on link "Secured Claims" at bounding box center [200, 268] width 366 height 22
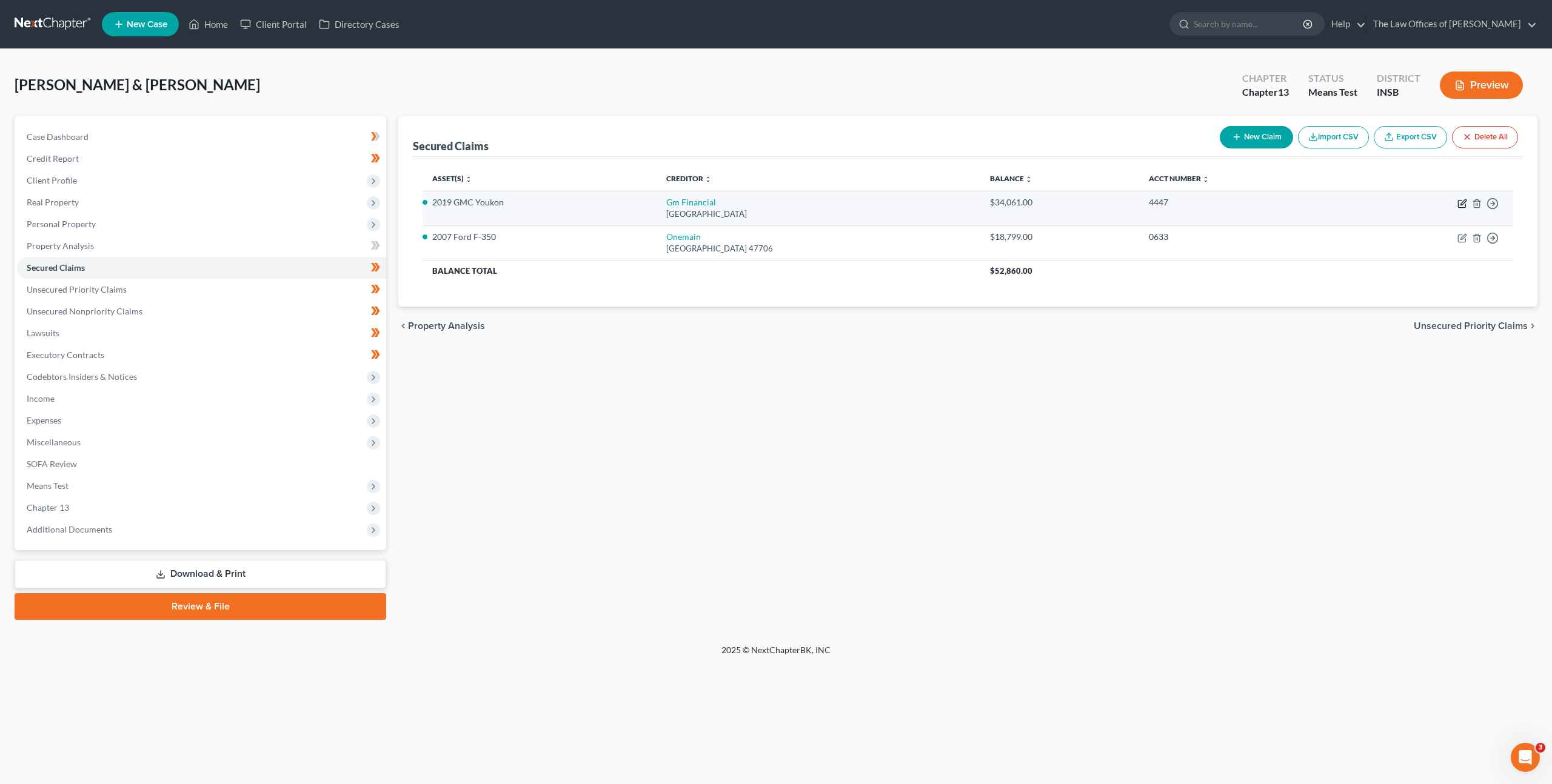
click at [1458, 204] on icon "button" at bounding box center [1462, 204] width 10 height 10
select select "45"
select select "2"
select select "0"
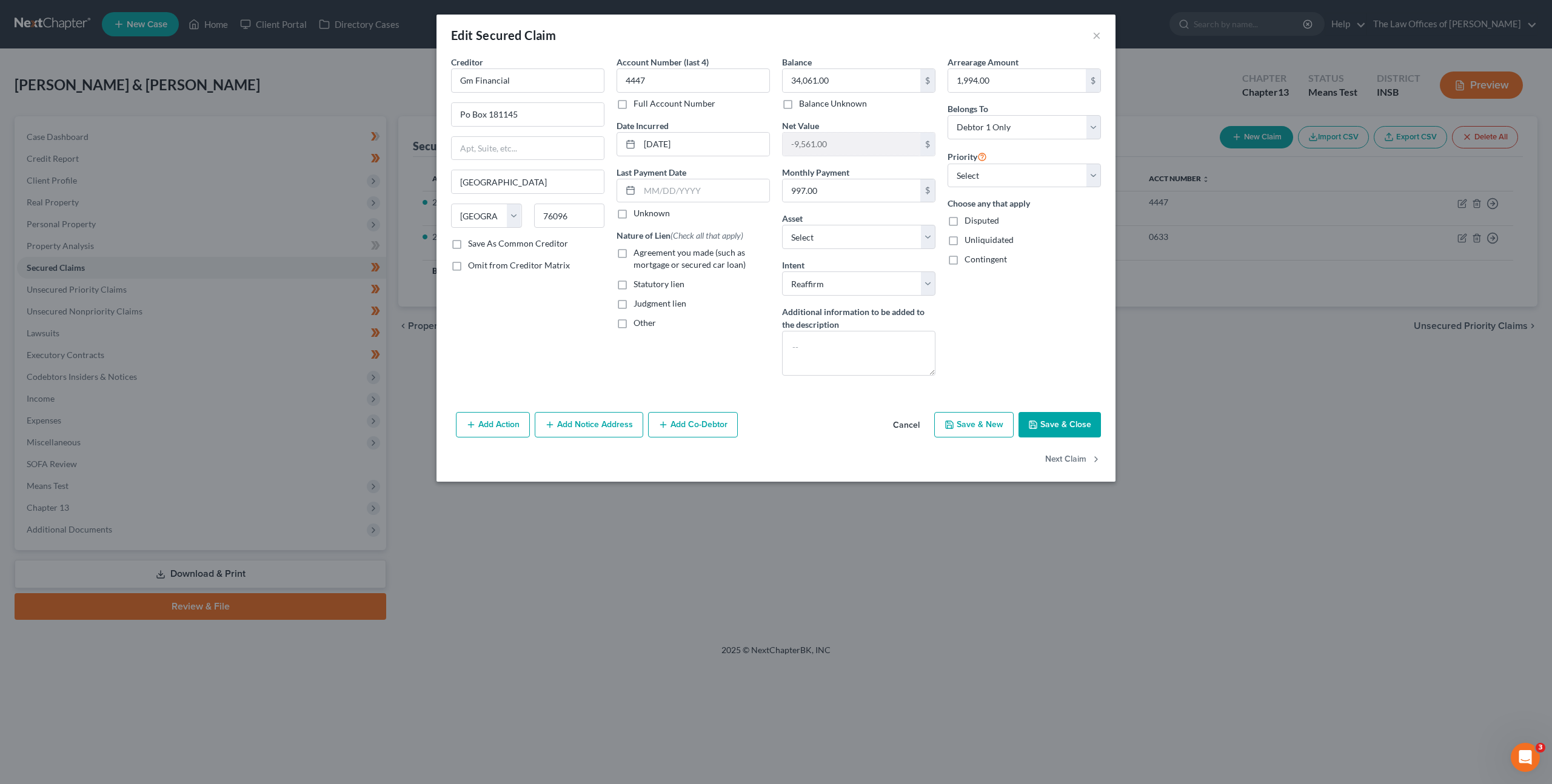
click at [916, 427] on button "Cancel" at bounding box center [906, 425] width 46 height 25
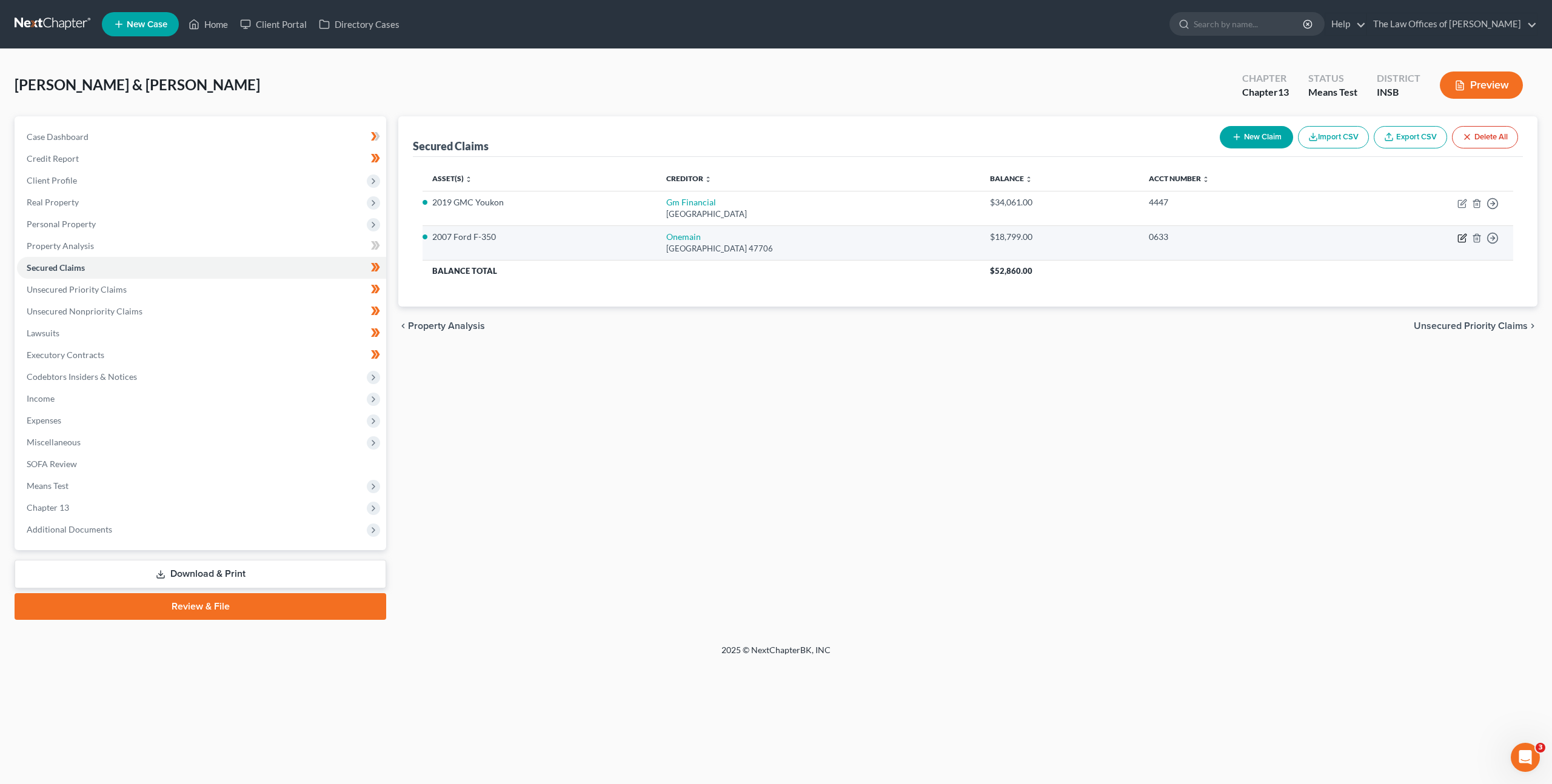
click at [1462, 239] on icon "button" at bounding box center [1463, 236] width 5 height 5
select select "15"
select select "3"
select select "2"
select select "0"
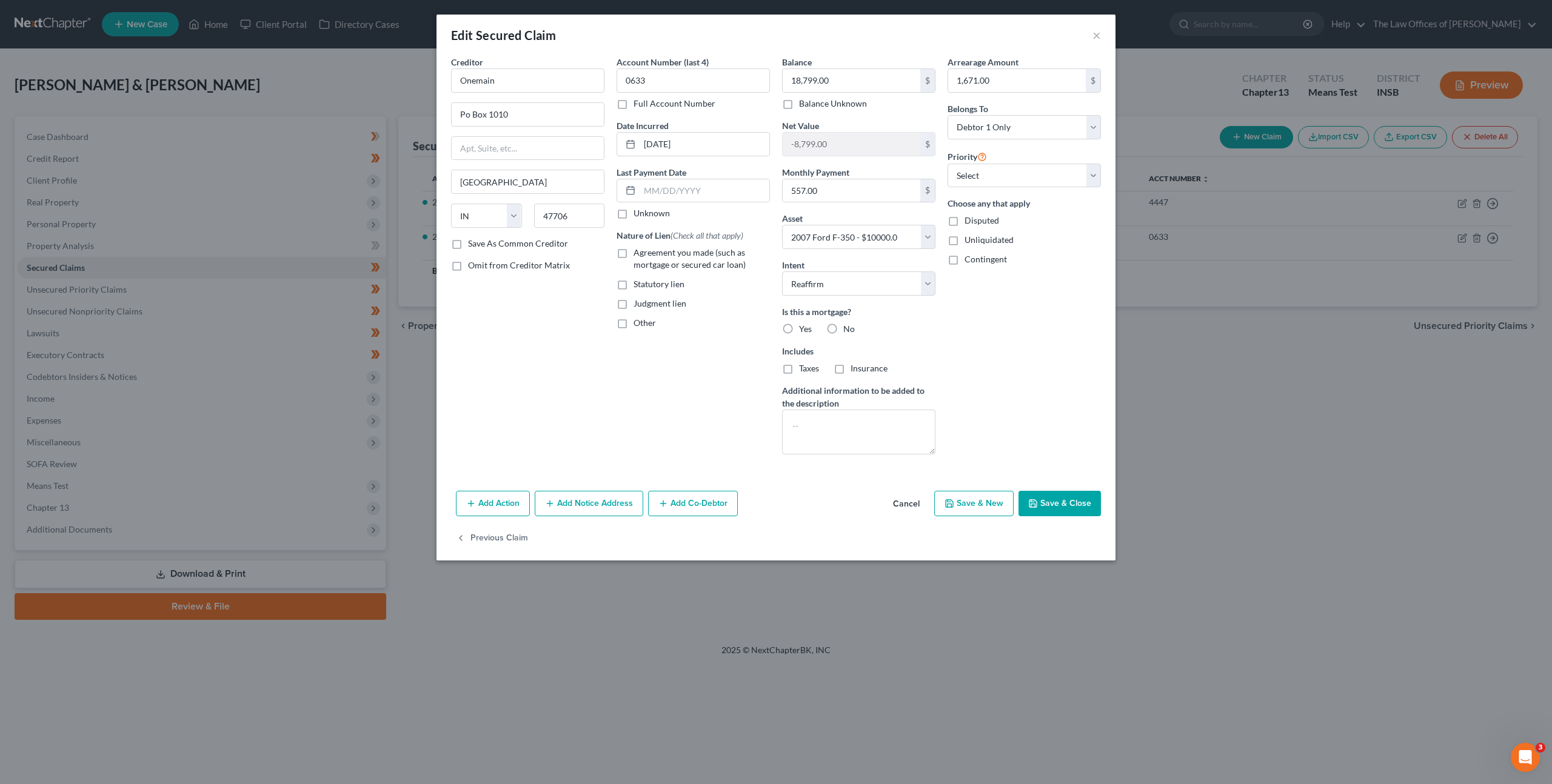
click at [906, 502] on button "Cancel" at bounding box center [906, 504] width 46 height 25
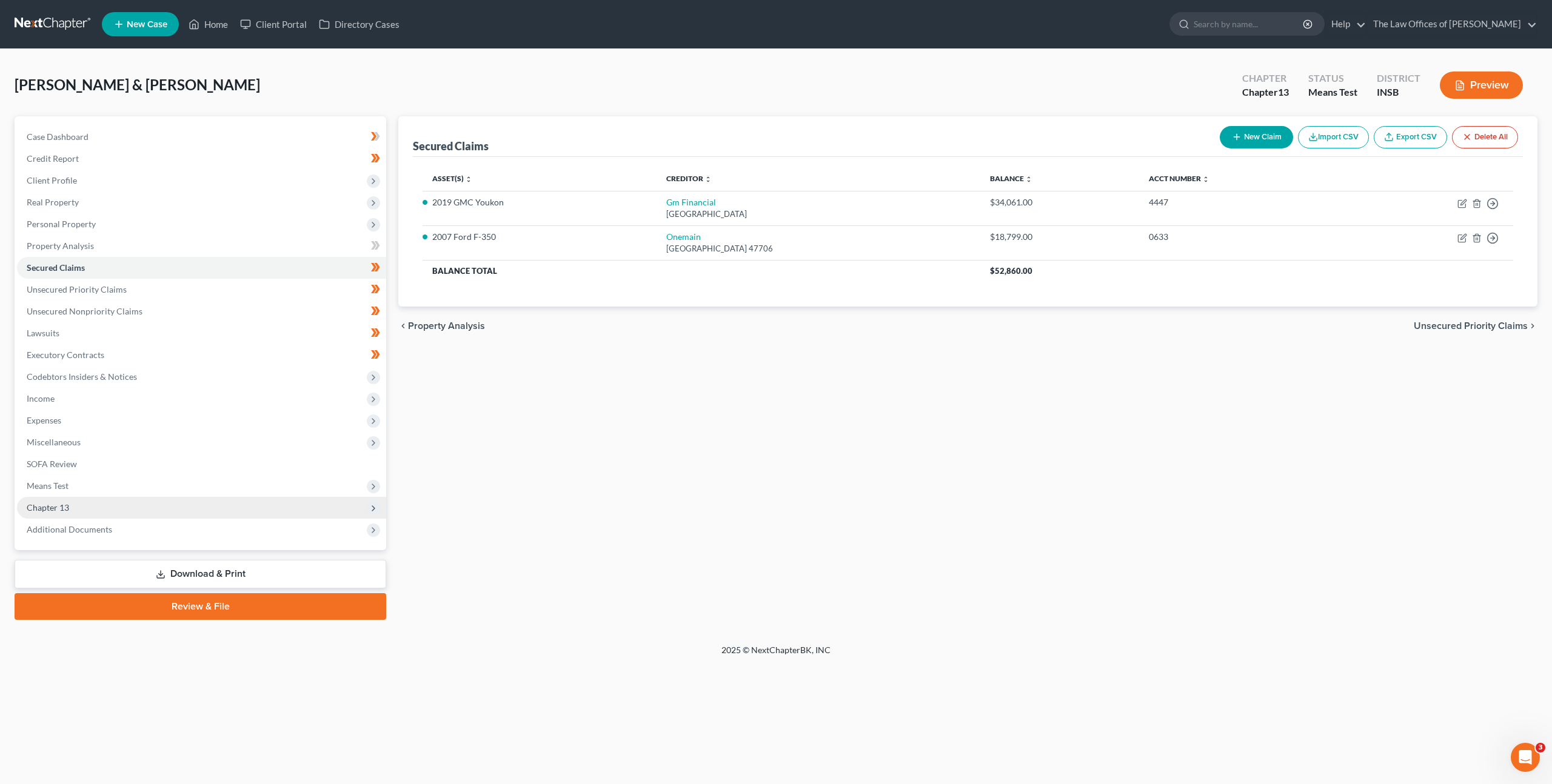
click at [187, 508] on span "Chapter 13" at bounding box center [201, 508] width 369 height 22
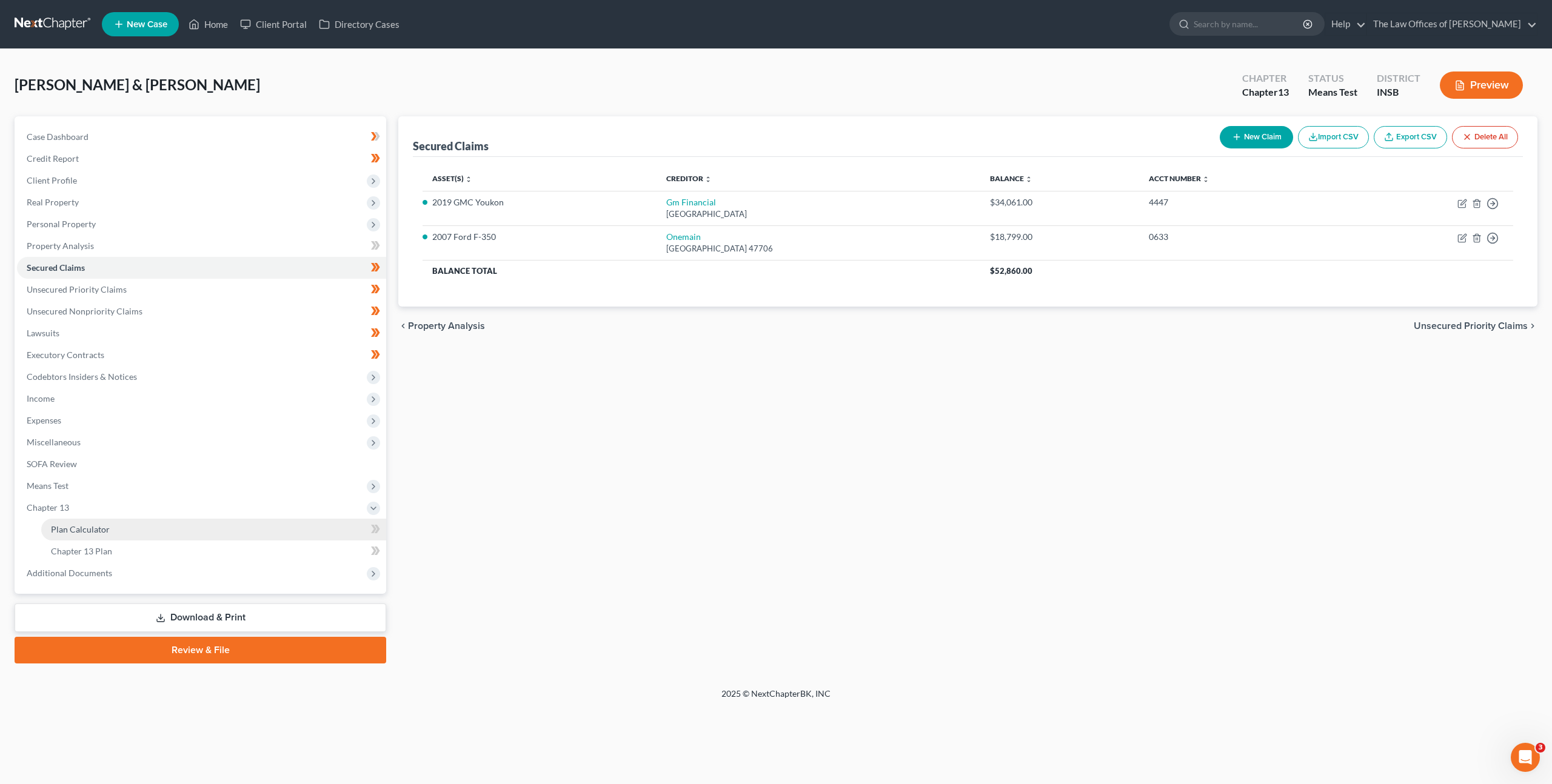
click at [206, 522] on link "Plan Calculator" at bounding box center [213, 529] width 345 height 22
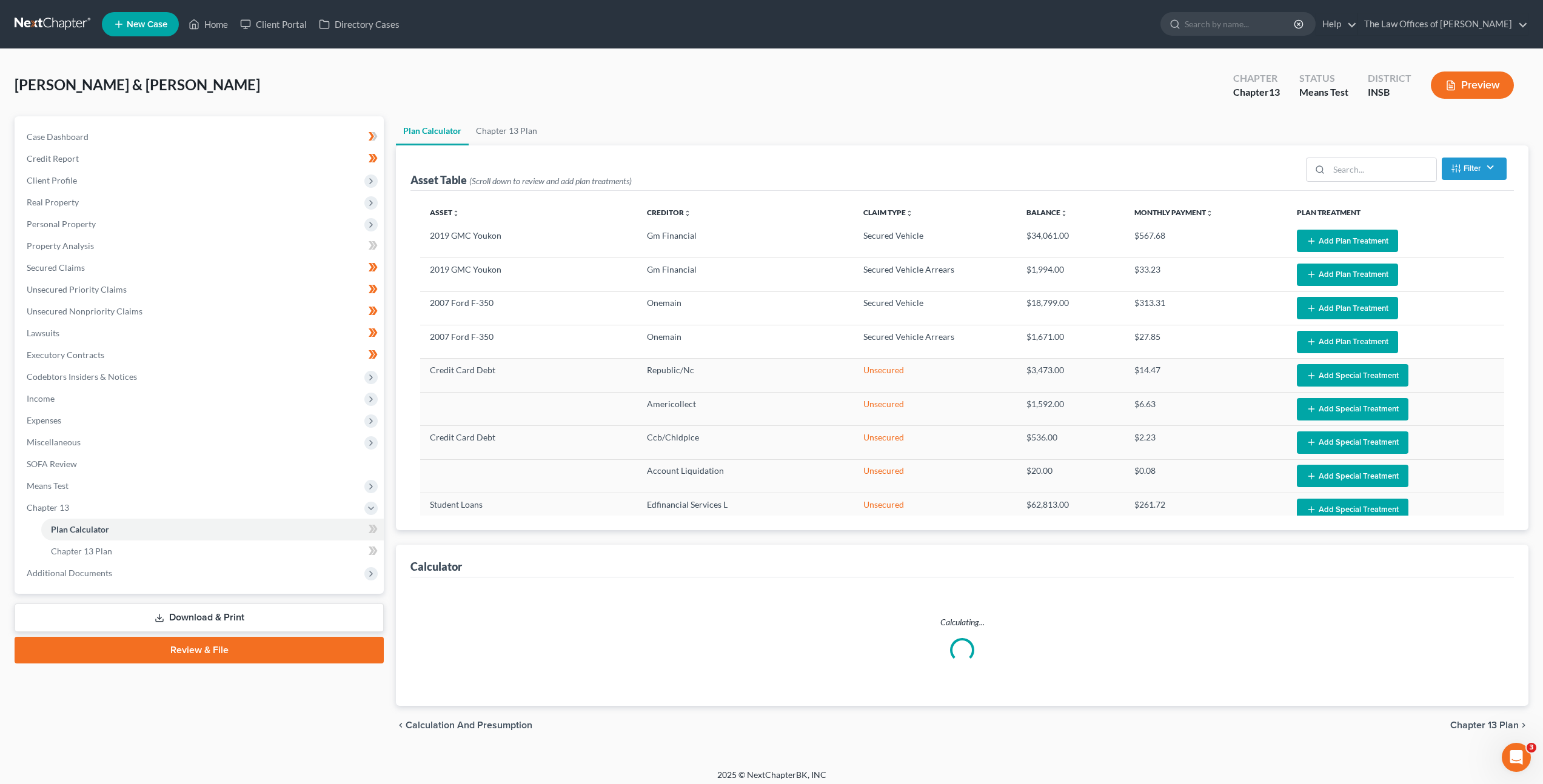
select select "59"
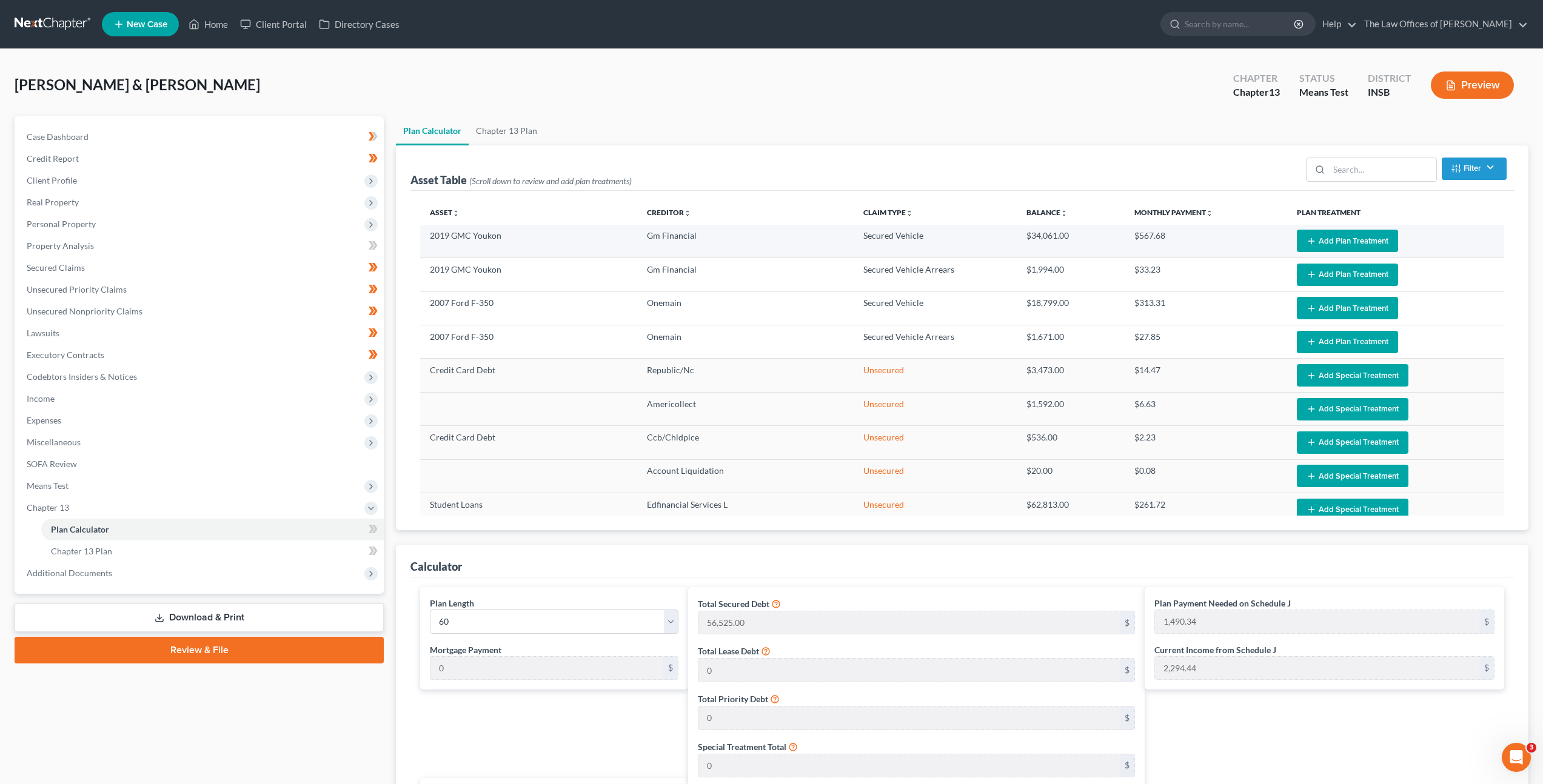
click at [1336, 243] on button "Add Plan Treatment" at bounding box center [1348, 241] width 101 height 22
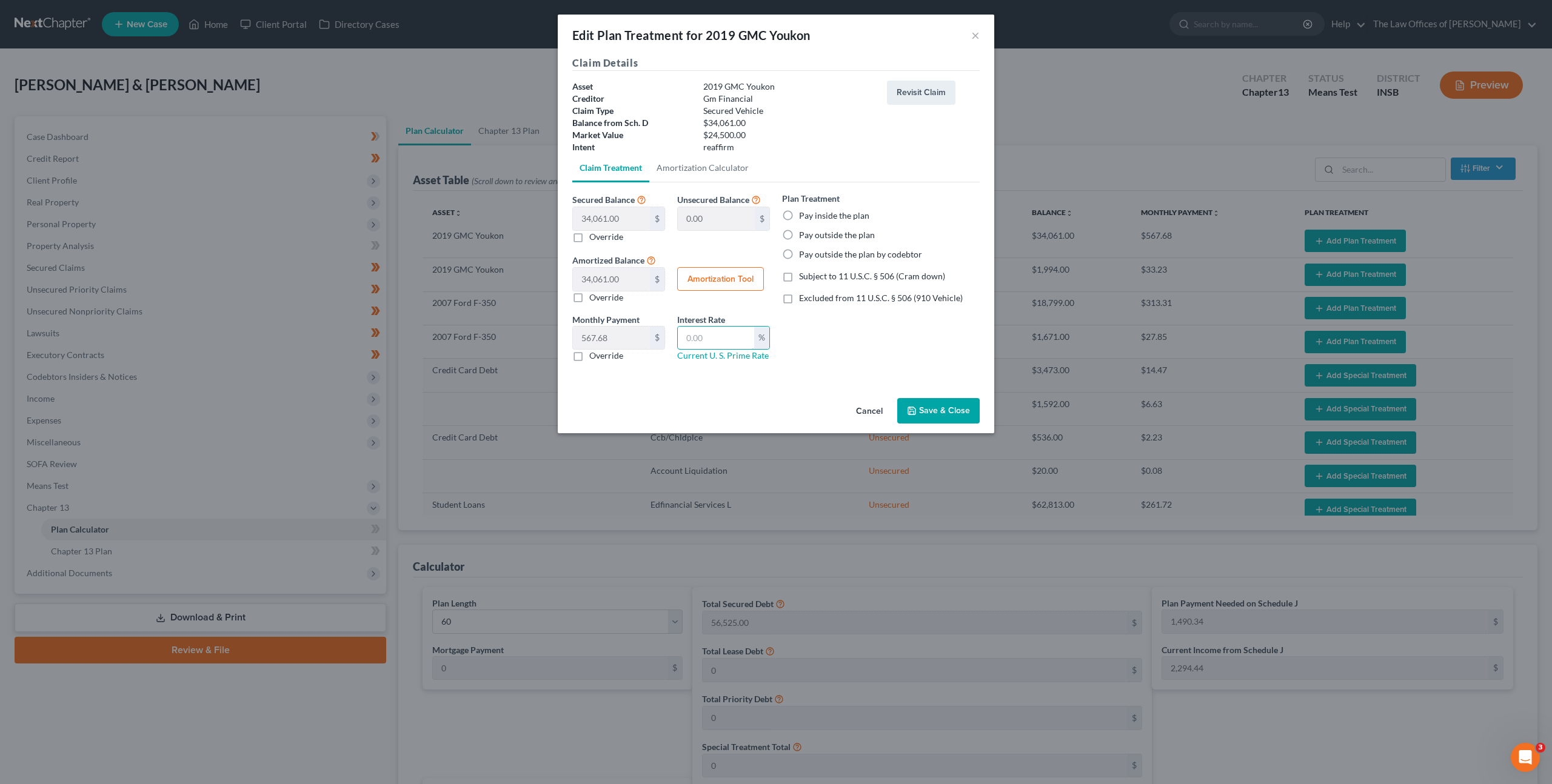
drag, startPoint x: 708, startPoint y: 343, endPoint x: 902, endPoint y: 318, distance: 195.6
click at [714, 343] on input "text" at bounding box center [716, 338] width 77 height 23
type input "8.5"
click at [737, 353] on link "Current U. S. Prime Rate" at bounding box center [722, 355] width 91 height 10
click at [832, 343] on div "Plan Treatment Pay inside the plan Pay outside the plan Pay outside the plan by…" at bounding box center [881, 282] width 210 height 179
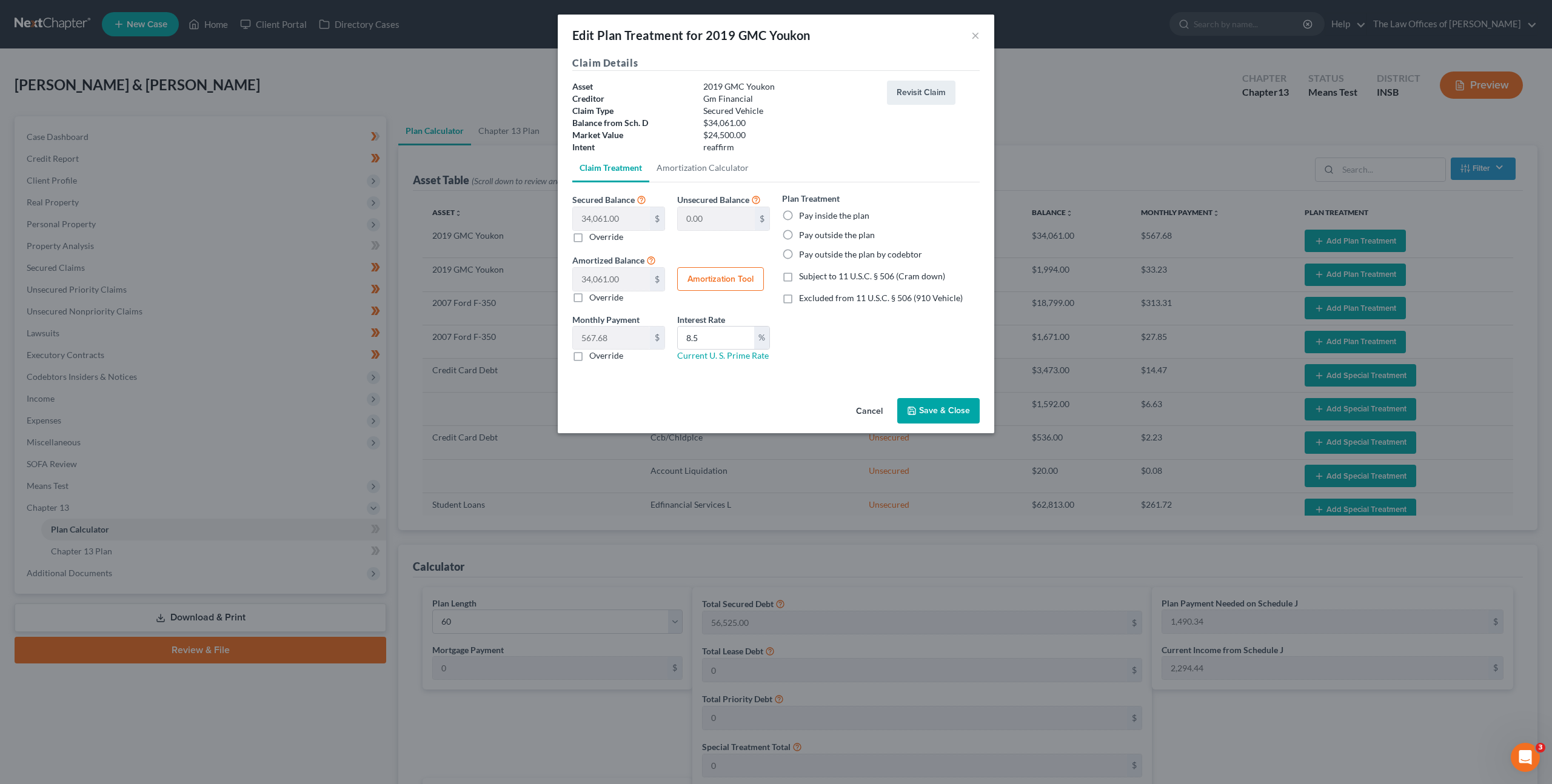
click at [799, 216] on label "Pay inside the plan" at bounding box center [834, 216] width 71 height 12
click at [804, 216] on input "Pay inside the plan" at bounding box center [808, 213] width 8 height 8
radio input "true"
drag, startPoint x: 788, startPoint y: 297, endPoint x: 798, endPoint y: 310, distance: 16.4
click at [799, 297] on label "Excluded from 11 U.S.C. § 506 (910 Vehicle)" at bounding box center [881, 298] width 164 height 12
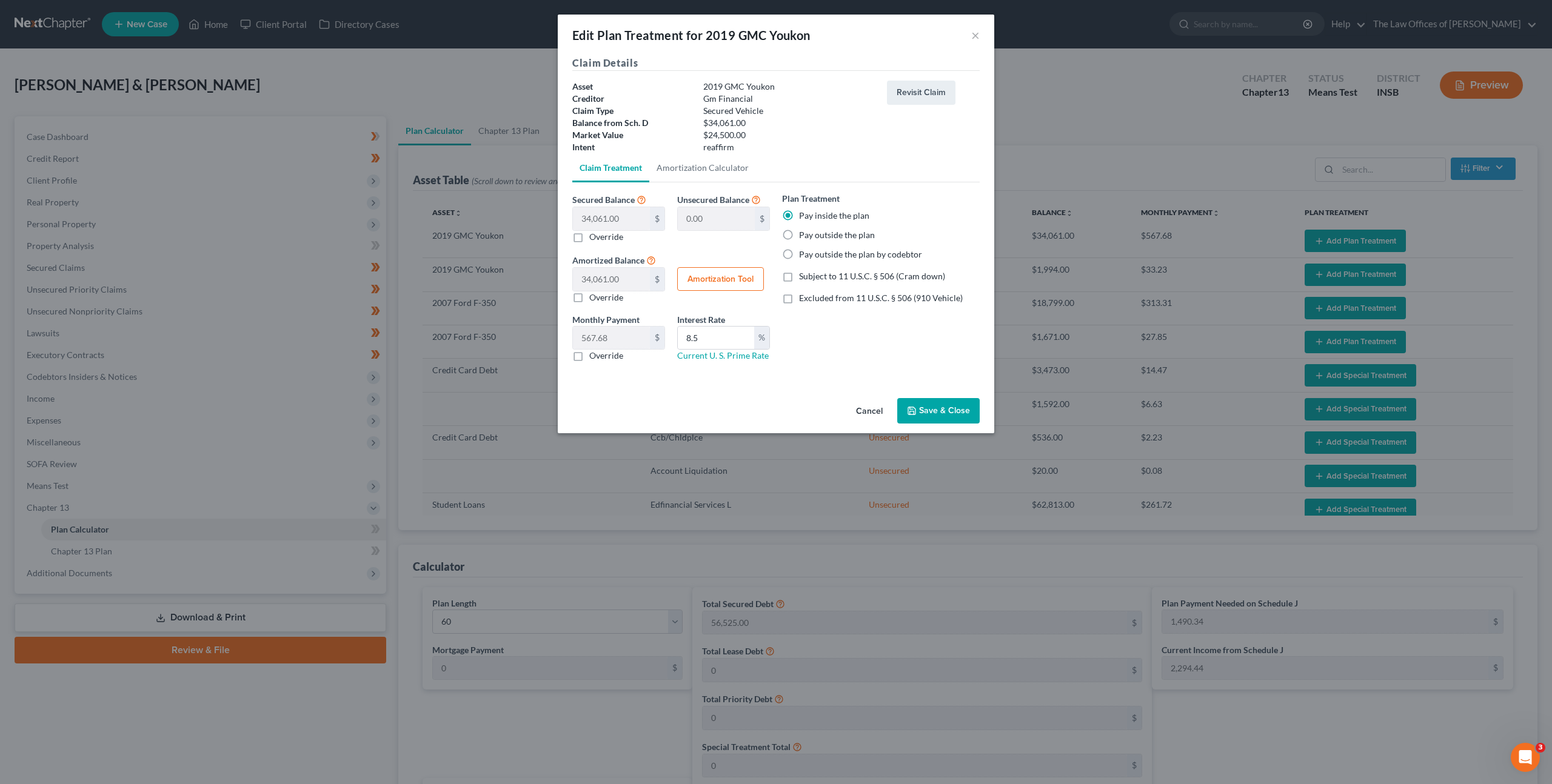
click at [804, 297] on input "Excluded from 11 U.S.C. § 506 (910 Vehicle)" at bounding box center [808, 296] width 8 height 8
checkbox input "true"
click at [830, 345] on div "Plan Treatment Pay inside the plan Pay outside the plan Pay outside the plan by…" at bounding box center [881, 282] width 210 height 179
click at [732, 278] on button "Amortization Tool" at bounding box center [720, 279] width 87 height 25
type input "34,061.00"
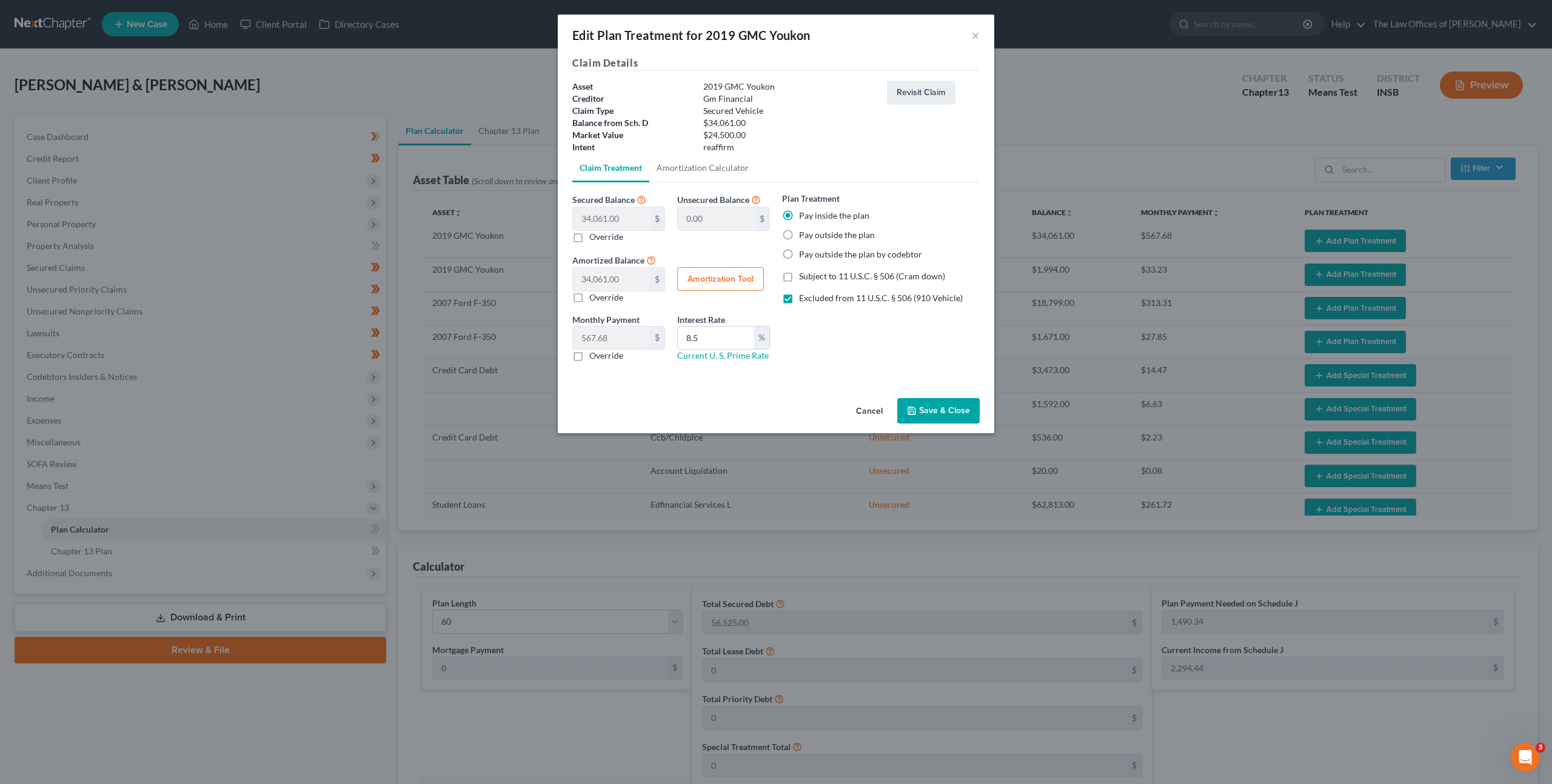
type input "8.5"
type input "60"
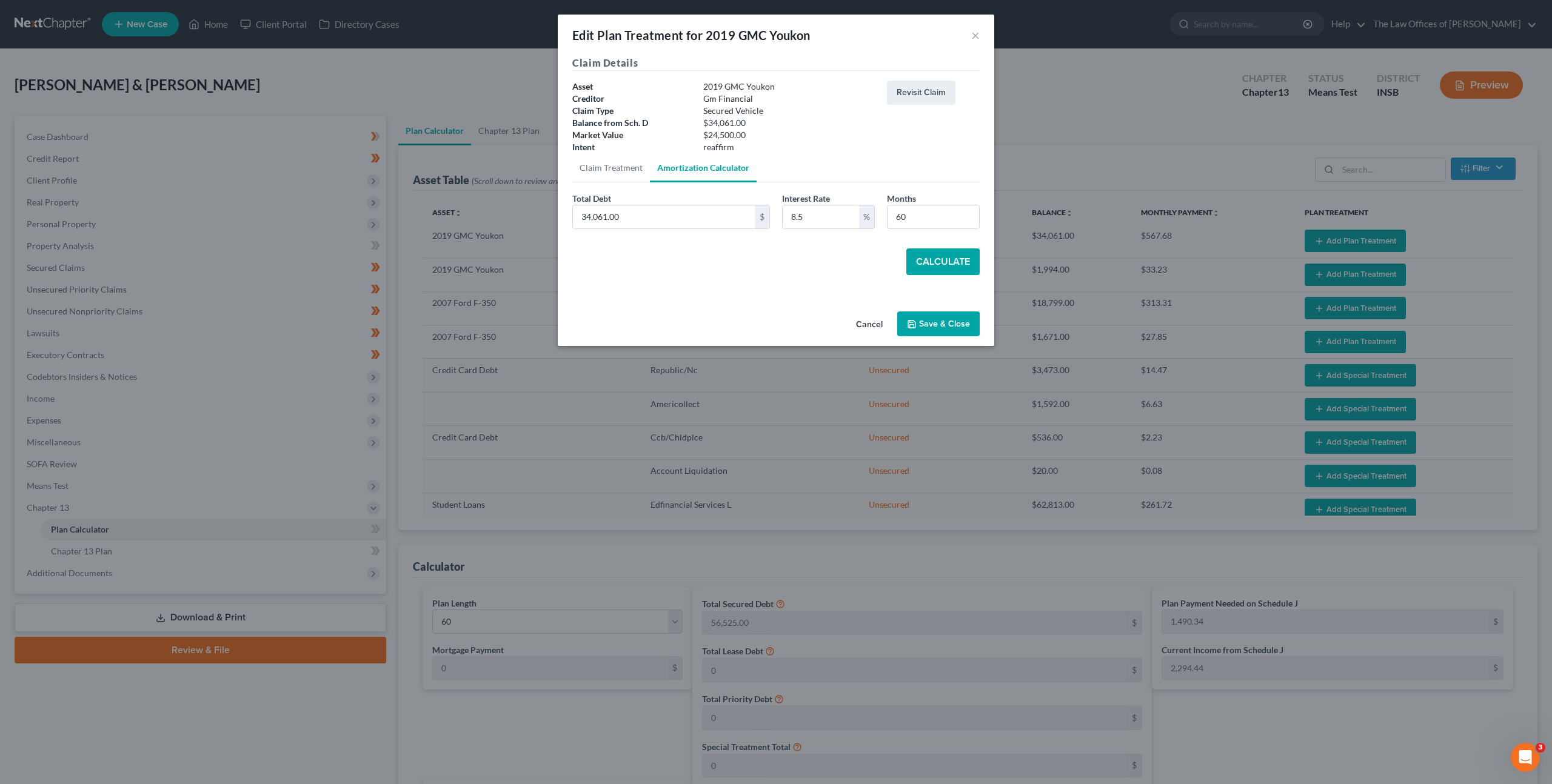
click at [925, 258] on button "Calculate" at bounding box center [942, 262] width 74 height 27
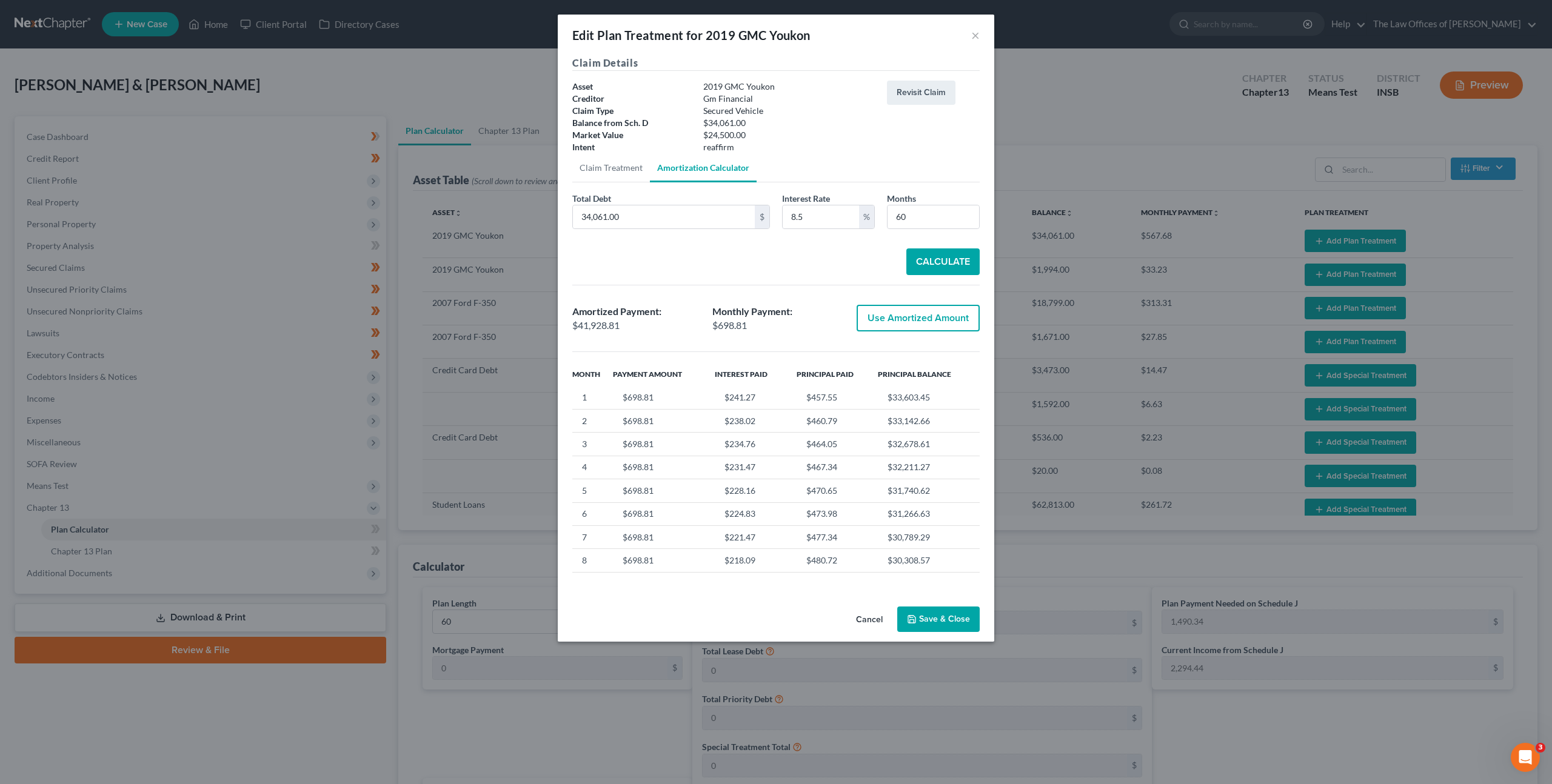
click at [893, 320] on button "Use Amortized Amount" at bounding box center [918, 318] width 123 height 27
type input "41,928.81"
checkbox input "true"
type input "698.81"
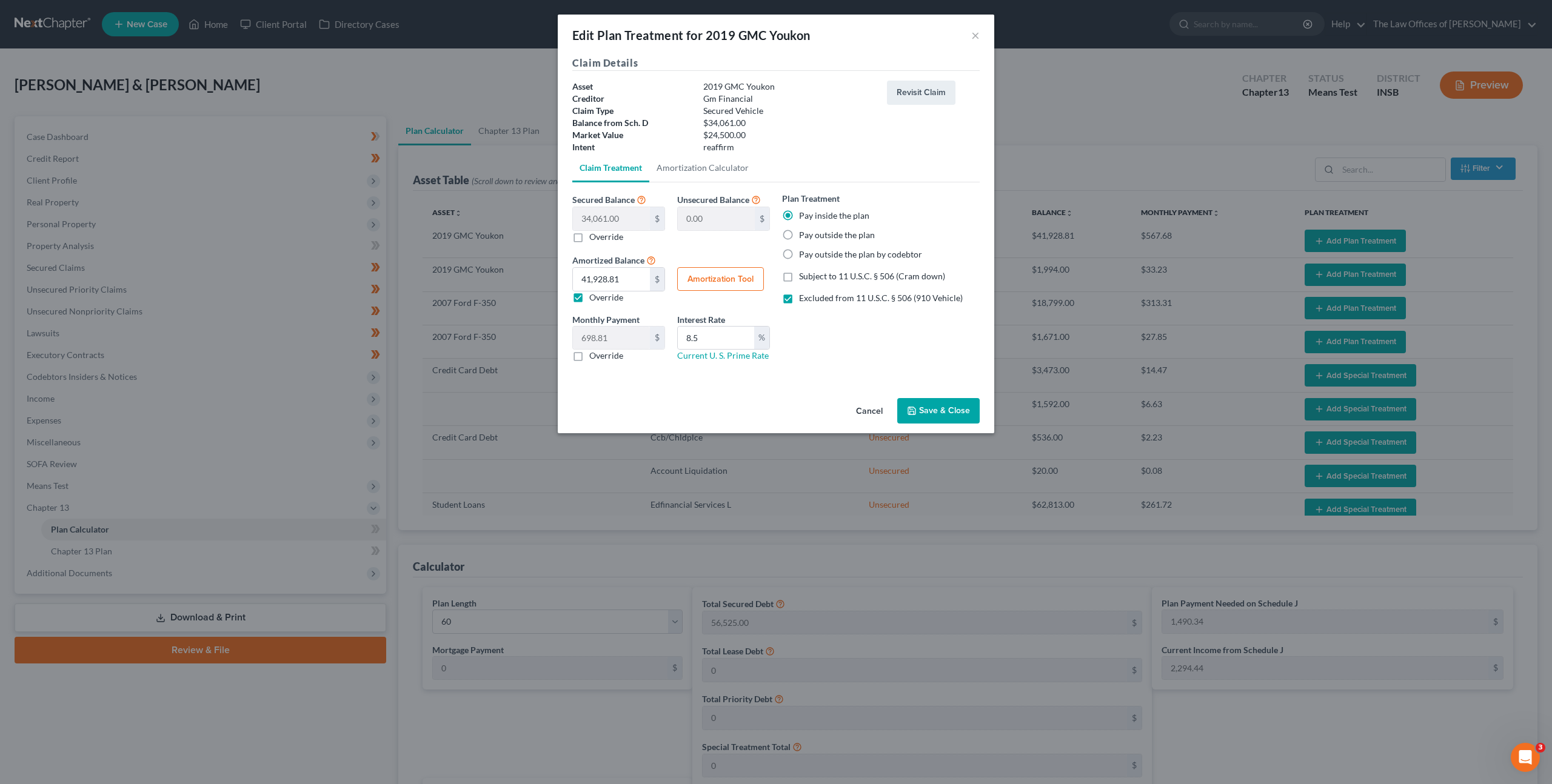
click at [929, 400] on button "Save & Close" at bounding box center [938, 411] width 83 height 25
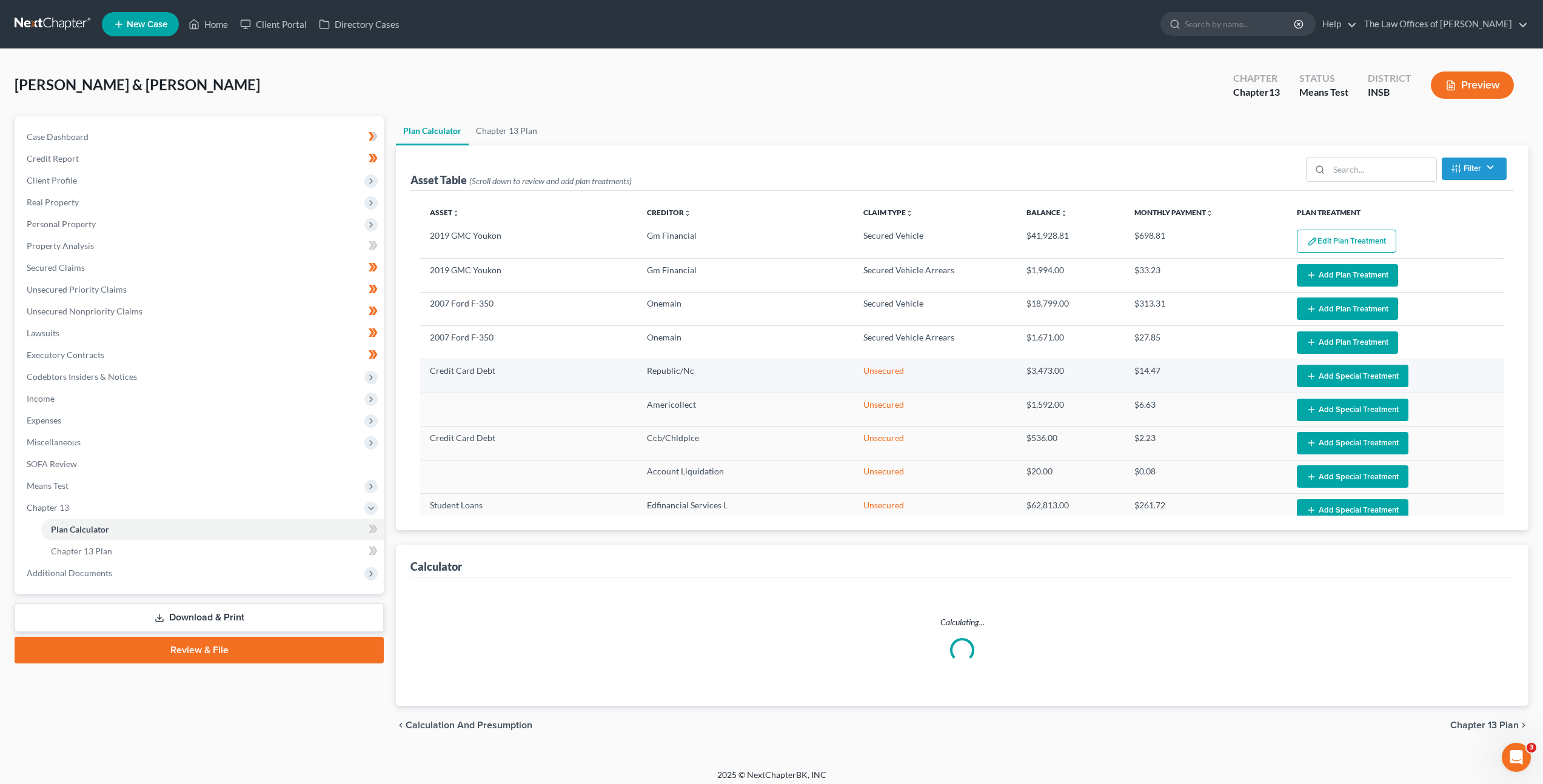
select select "59"
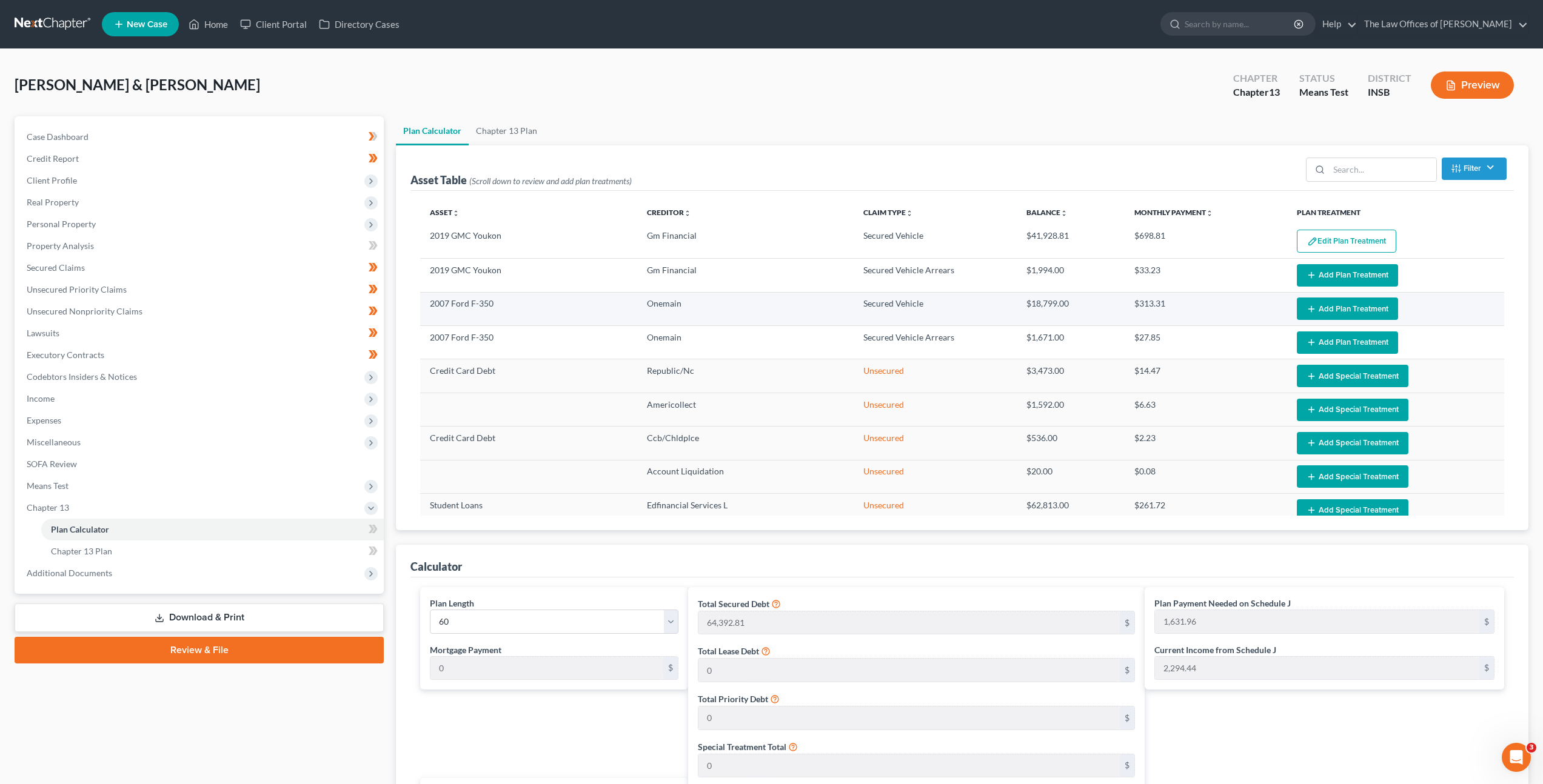
click at [1326, 312] on button "Add Plan Treatment" at bounding box center [1348, 308] width 101 height 22
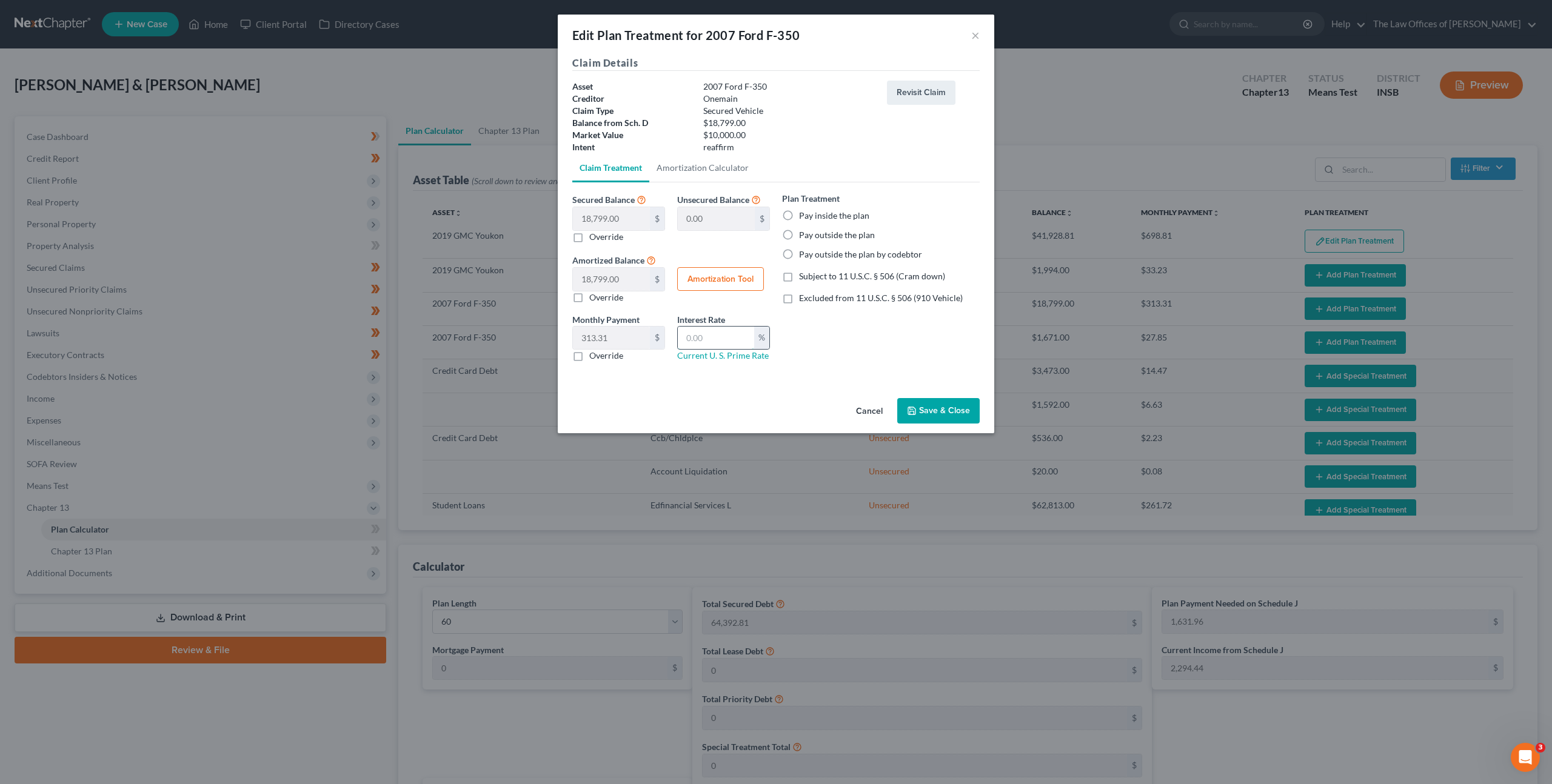
click at [710, 341] on input "text" at bounding box center [716, 338] width 77 height 23
type input "8.5"
click at [799, 218] on label "Pay inside the plan" at bounding box center [834, 216] width 71 height 12
click at [804, 218] on input "Pay inside the plan" at bounding box center [808, 213] width 8 height 8
radio input "true"
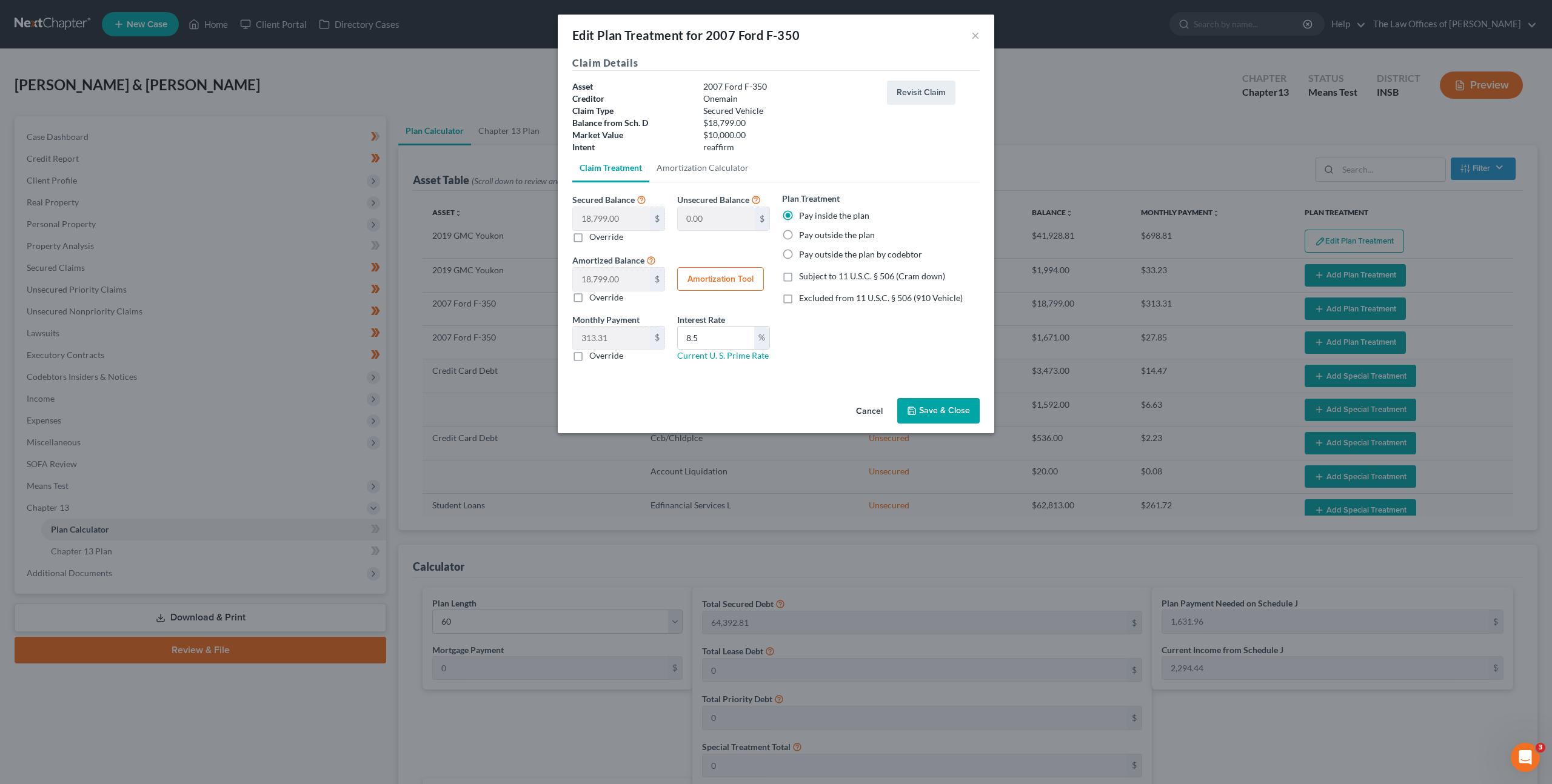
click at [799, 297] on label "Excluded from 11 U.S.C. § 506 (910 Vehicle)" at bounding box center [881, 298] width 164 height 12
click at [804, 297] on input "Excluded from 11 U.S.C. § 506 (910 Vehicle)" at bounding box center [808, 296] width 8 height 8
checkbox input "true"
click at [723, 279] on button "Amortization Tool" at bounding box center [720, 279] width 87 height 25
type input "18,799.00"
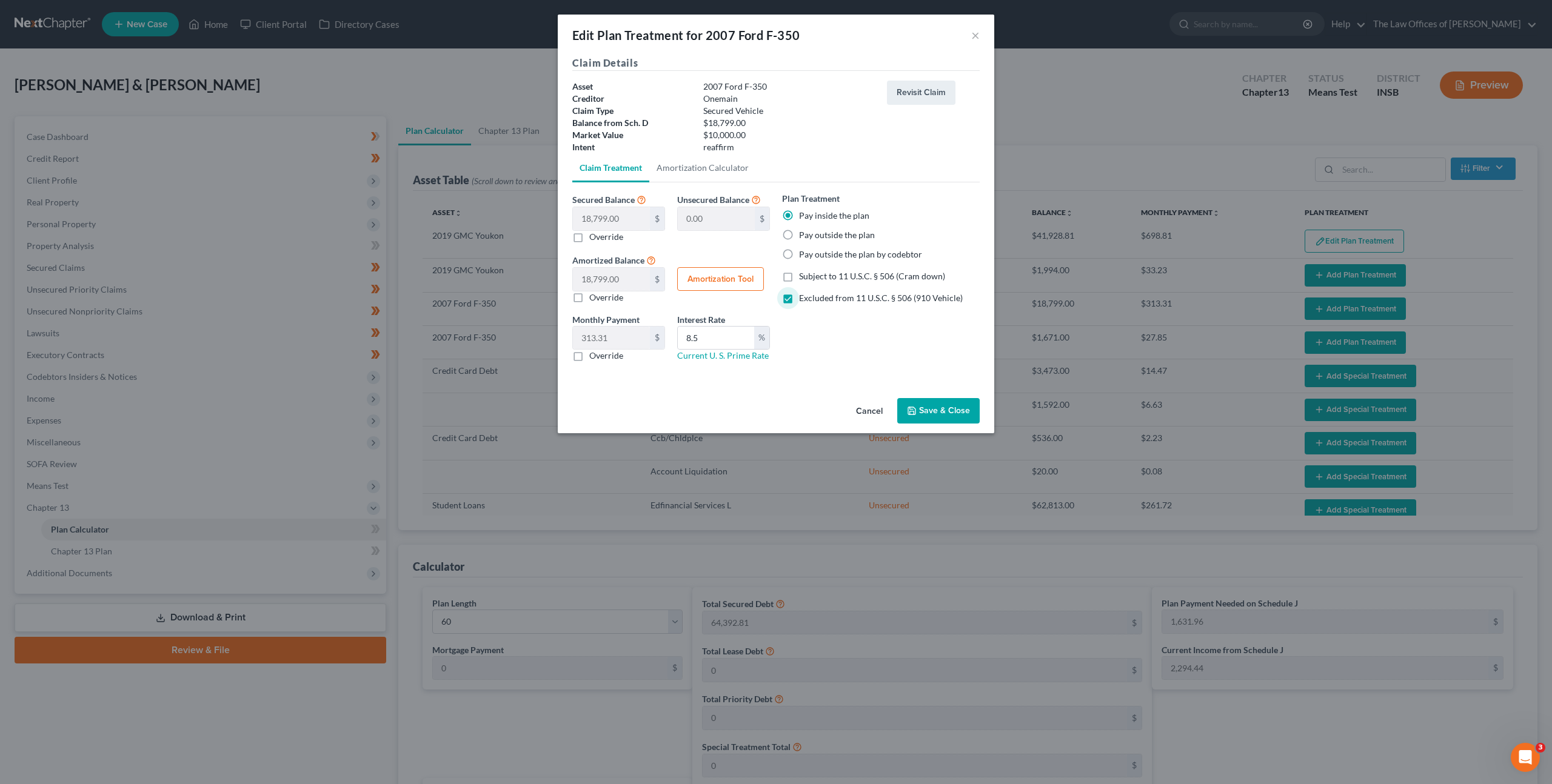
type input "8.5"
type input "60"
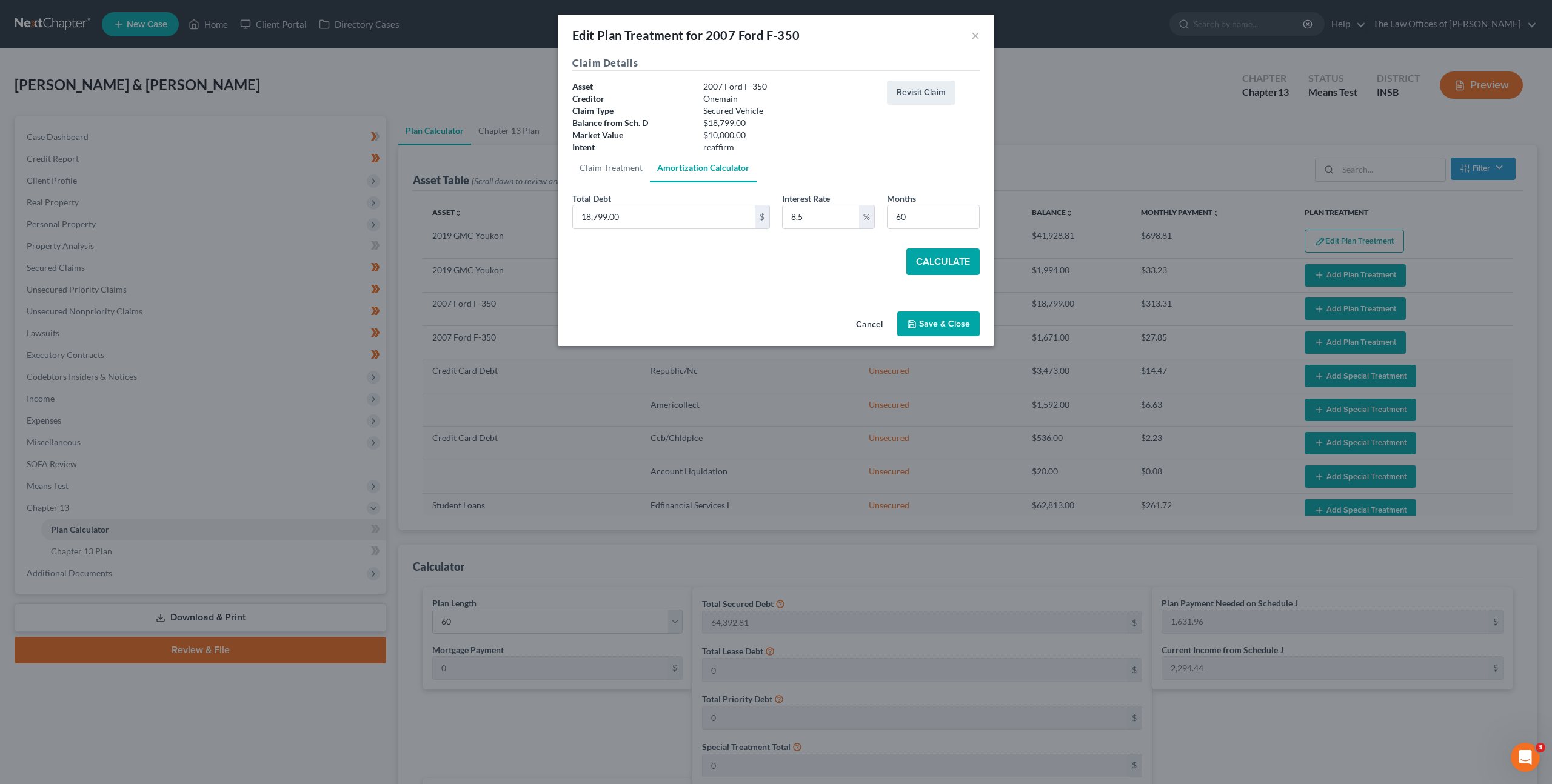
click at [948, 265] on button "Calculate" at bounding box center [942, 262] width 74 height 27
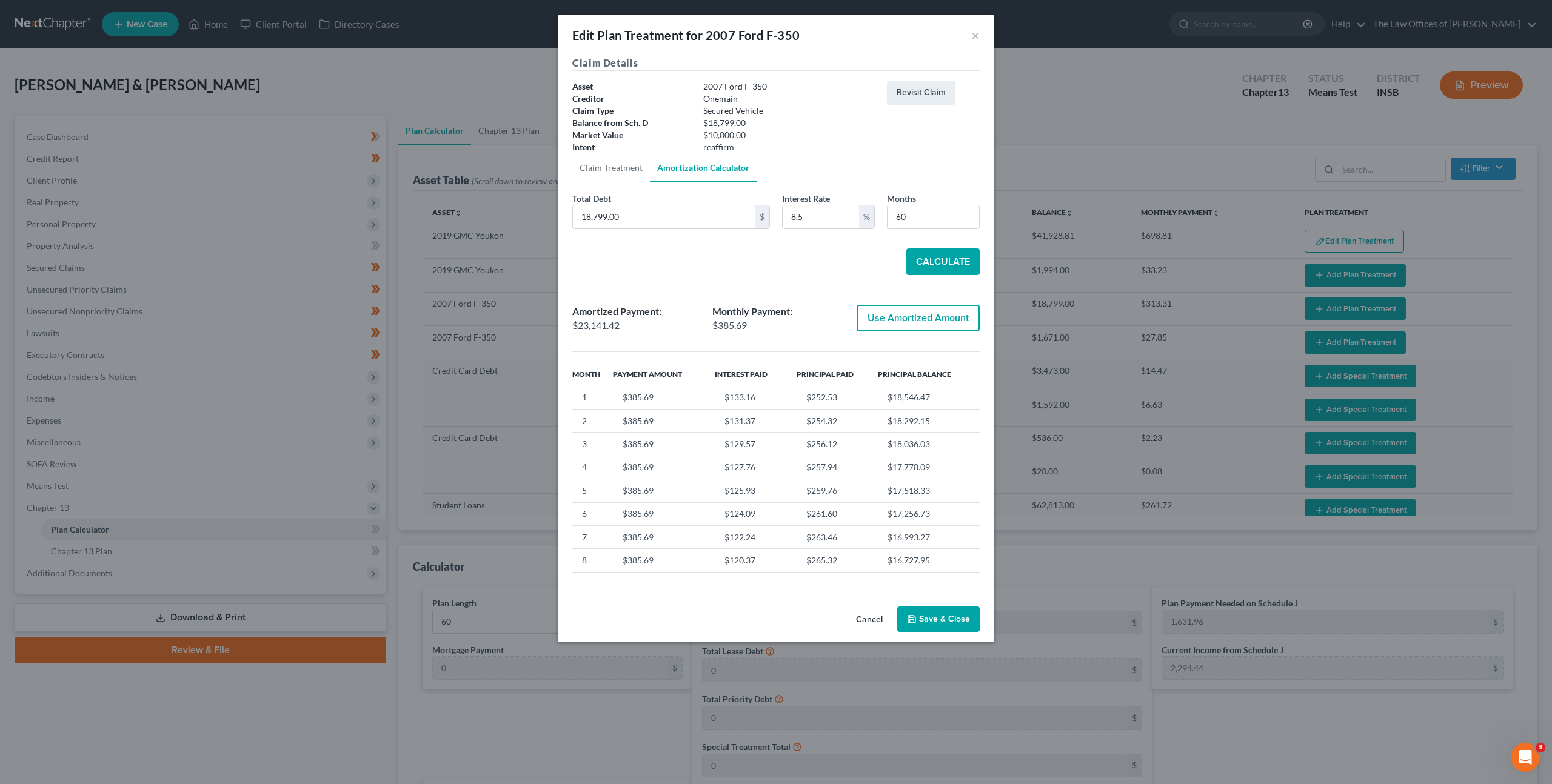
click at [916, 321] on button "Use Amortized Amount" at bounding box center [918, 318] width 123 height 27
type input "23,141.41"
checkbox input "true"
type input "385.69"
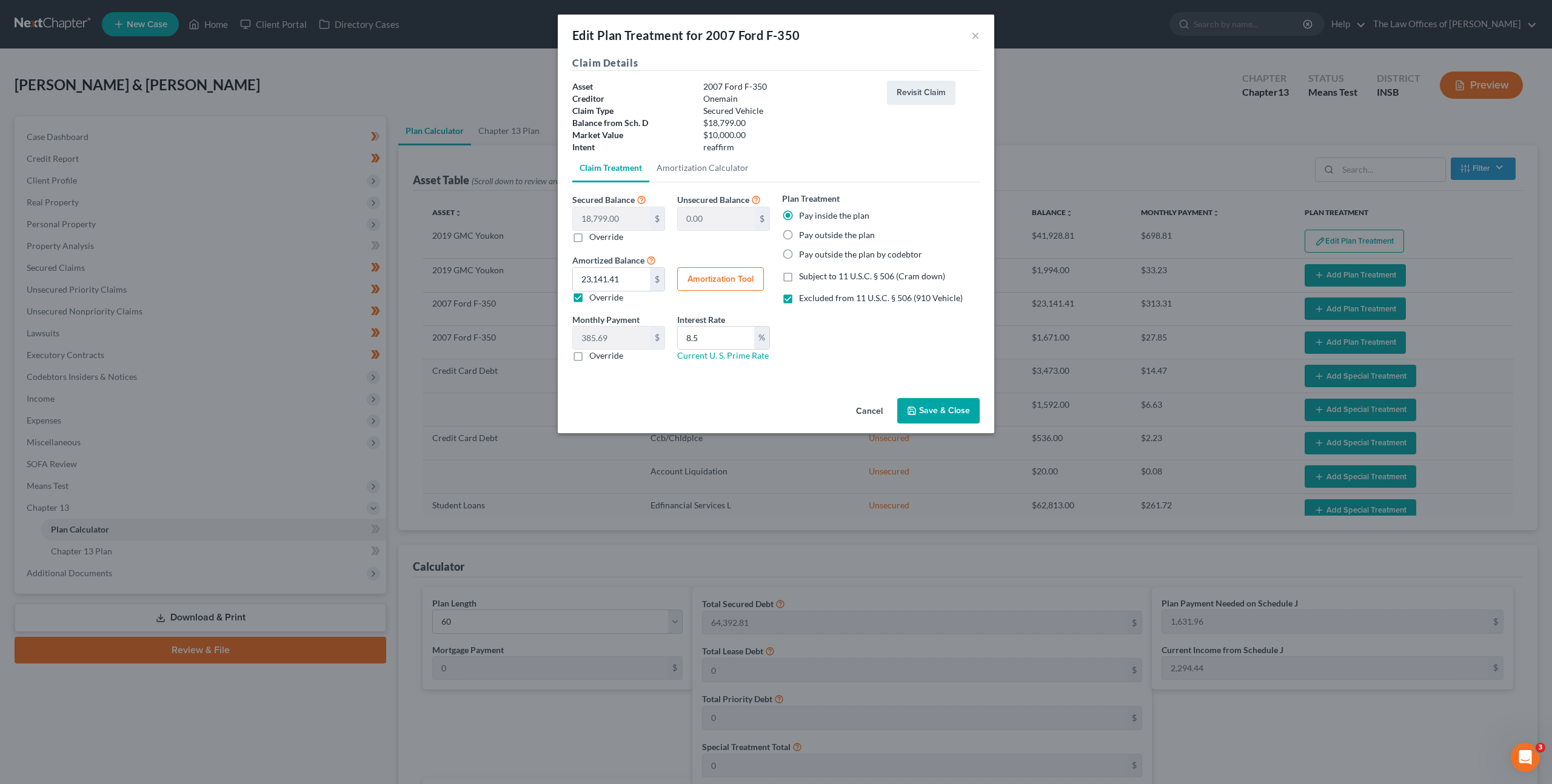
click at [932, 408] on button "Save & Close" at bounding box center [938, 411] width 83 height 25
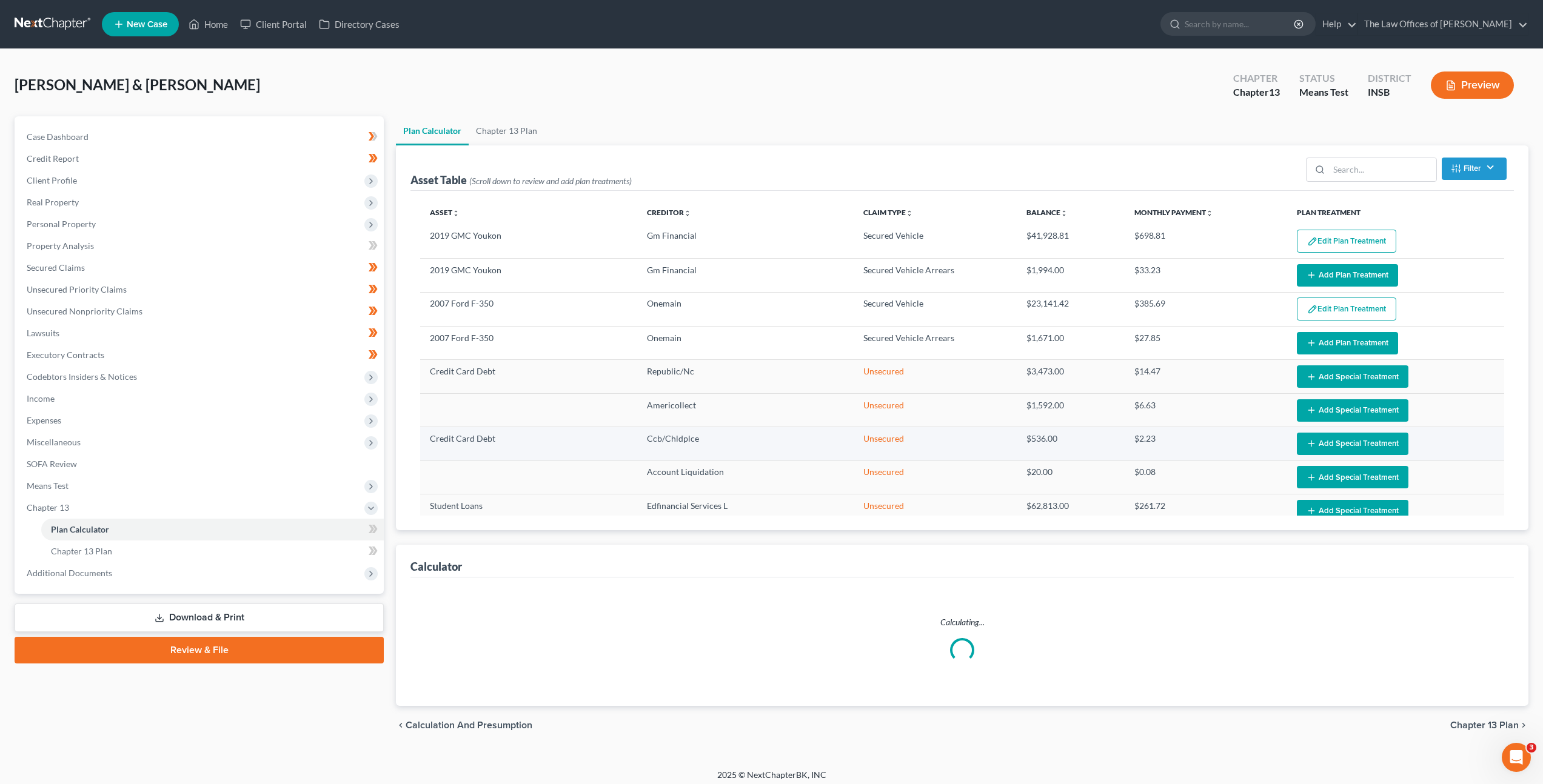
select select "59"
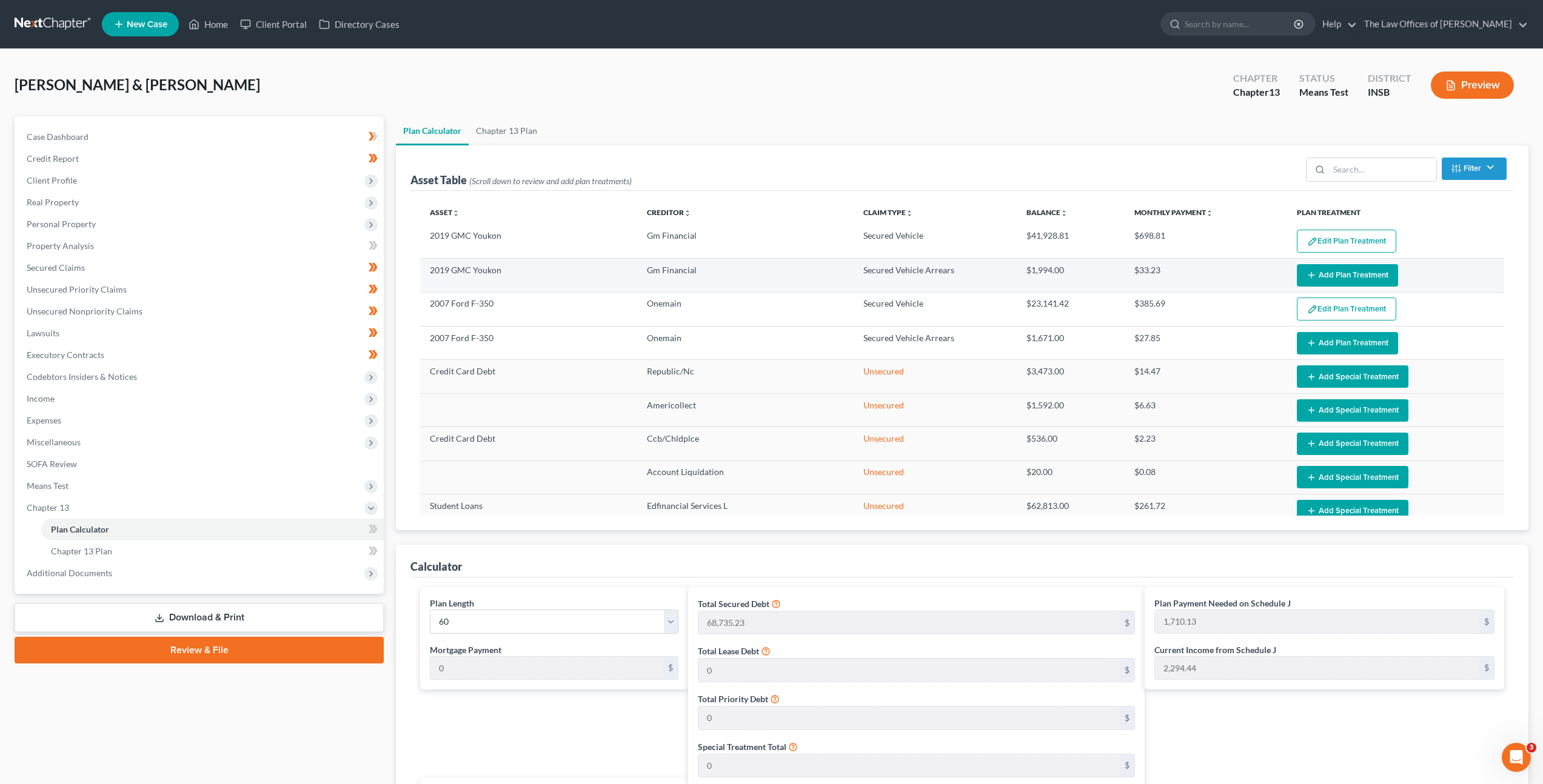
click at [1307, 278] on icon "button" at bounding box center [1311, 275] width 10 height 10
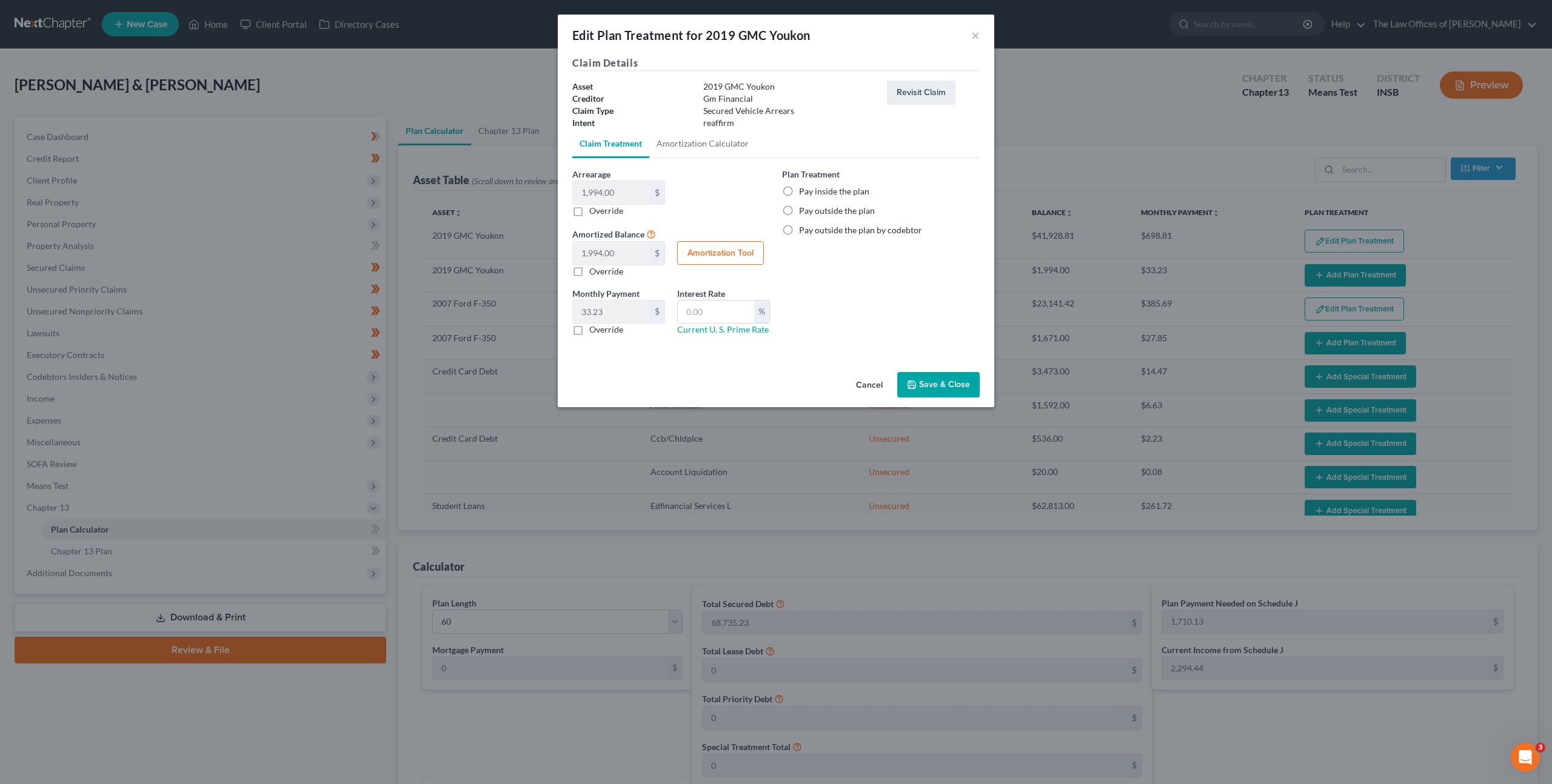
click at [876, 389] on button "Cancel" at bounding box center [870, 385] width 46 height 25
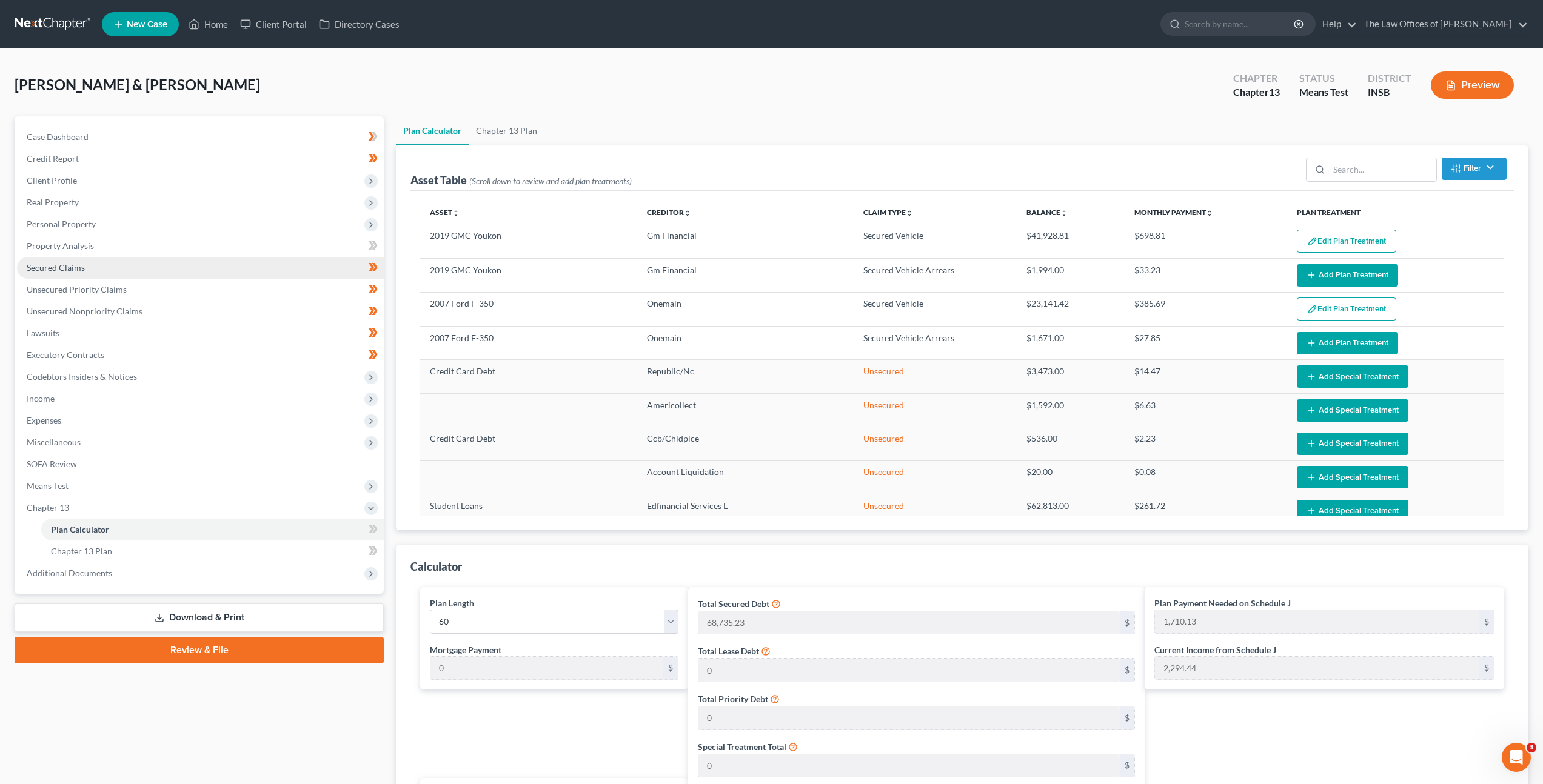
drag, startPoint x: 109, startPoint y: 270, endPoint x: 143, endPoint y: 265, distance: 34.4
click at [109, 270] on link "Secured Claims" at bounding box center [200, 268] width 366 height 22
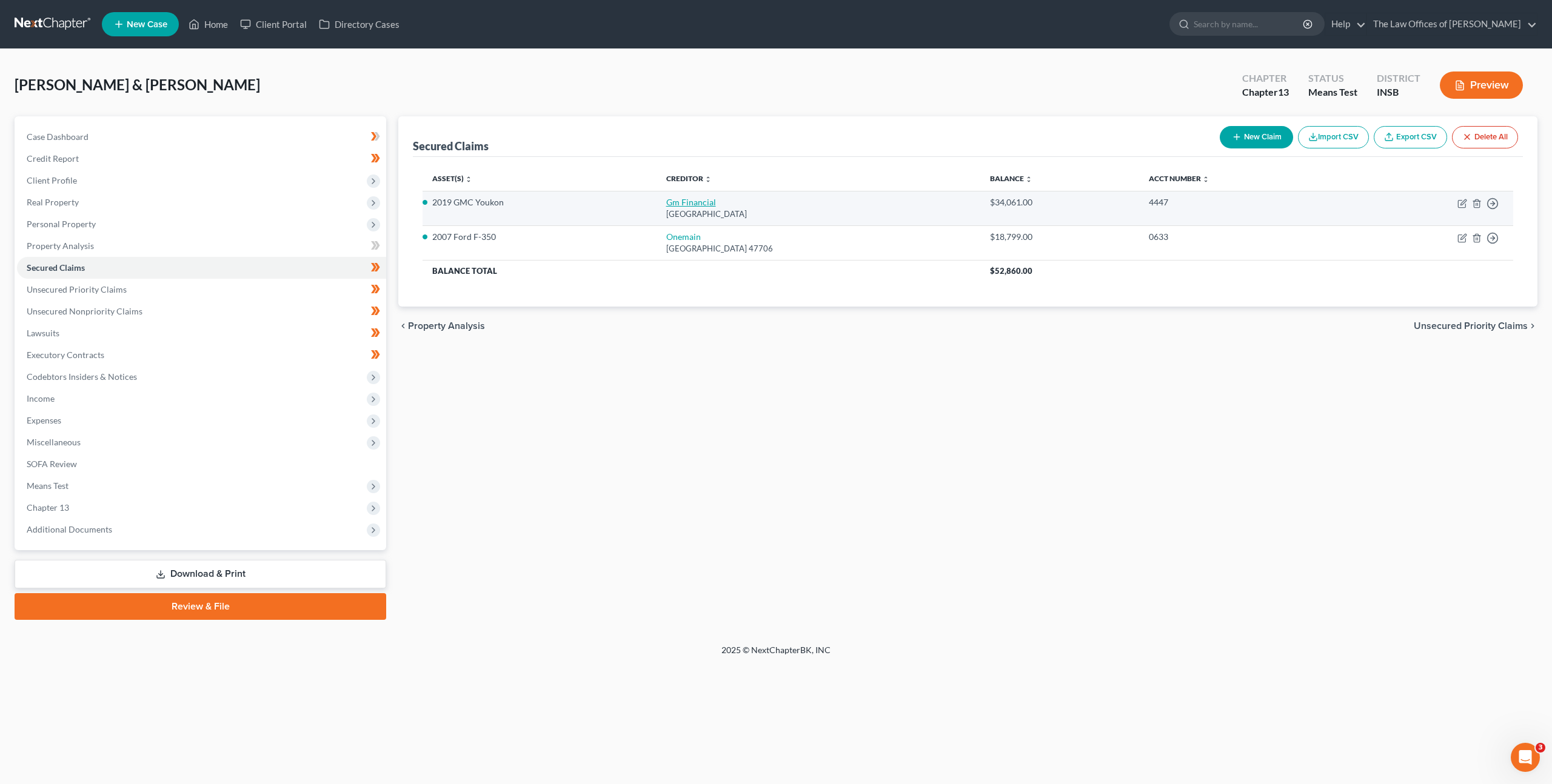
click at [698, 207] on link "Gm Financial" at bounding box center [691, 202] width 50 height 10
select select "45"
select select "9"
select select "2"
select select "0"
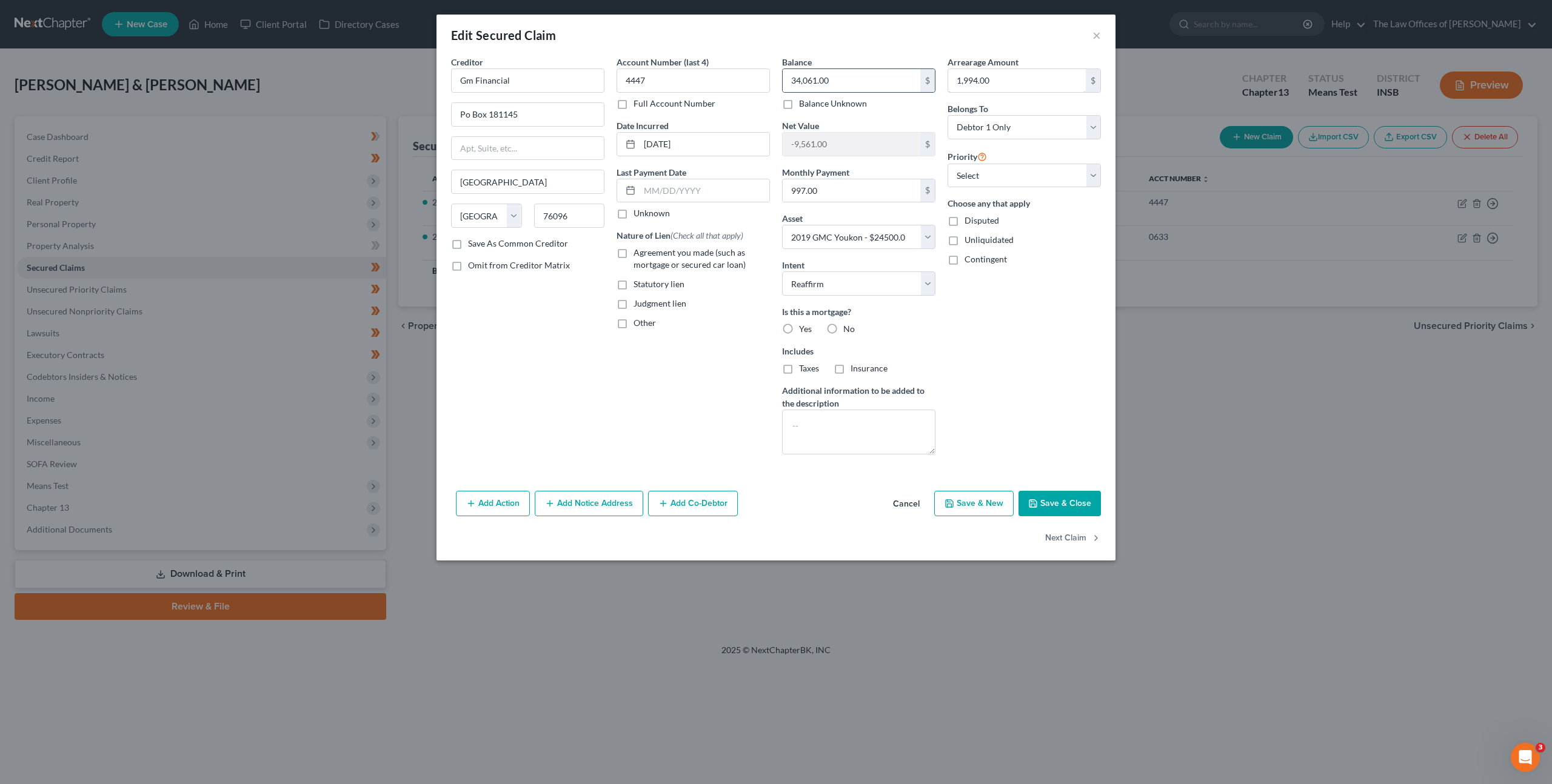
drag, startPoint x: 977, startPoint y: 82, endPoint x: 922, endPoint y: 80, distance: 55.0
click at [922, 80] on div "Creditor * Gm Financial Po Box [GEOGRAPHIC_DATA] [US_STATE] AK AR AZ [GEOGRAPHI…" at bounding box center [776, 260] width 662 height 409
drag, startPoint x: 1024, startPoint y: 83, endPoint x: 910, endPoint y: 77, distance: 114.2
click at [921, 74] on div "Creditor * Gm Financial Po Box [GEOGRAPHIC_DATA] [US_STATE] AK AR AZ [GEOGRAPHI…" at bounding box center [776, 260] width 662 height 409
drag, startPoint x: 986, startPoint y: 363, endPoint x: 995, endPoint y: 364, distance: 9.1
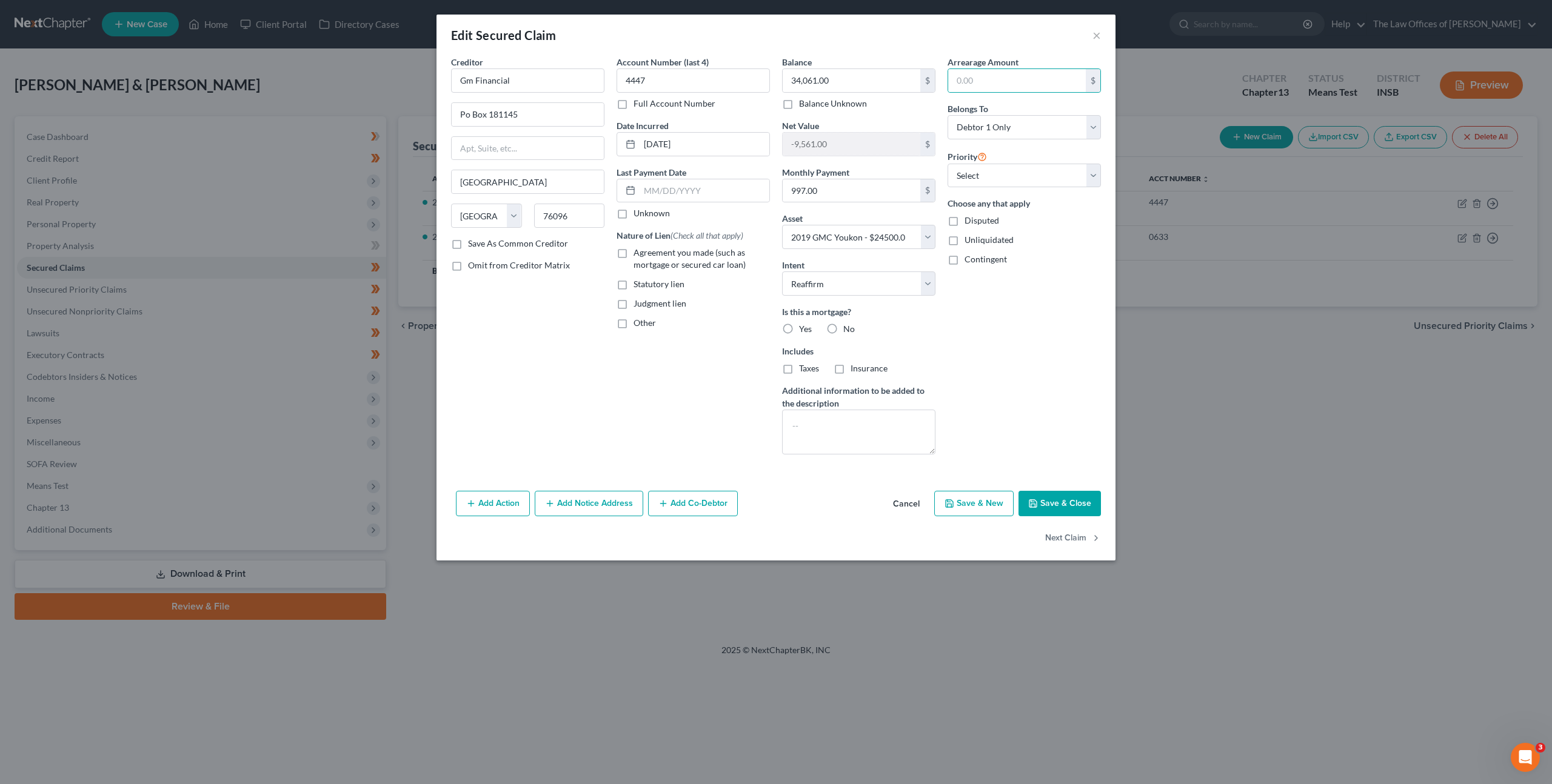
click at [988, 363] on div "Arrearage Amount $ Belongs To * Select Debtor 1 Only Debtor 2 Only Debtor 1 And…" at bounding box center [1024, 260] width 166 height 409
click at [1051, 509] on button "Save & Close" at bounding box center [1059, 504] width 83 height 25
select select
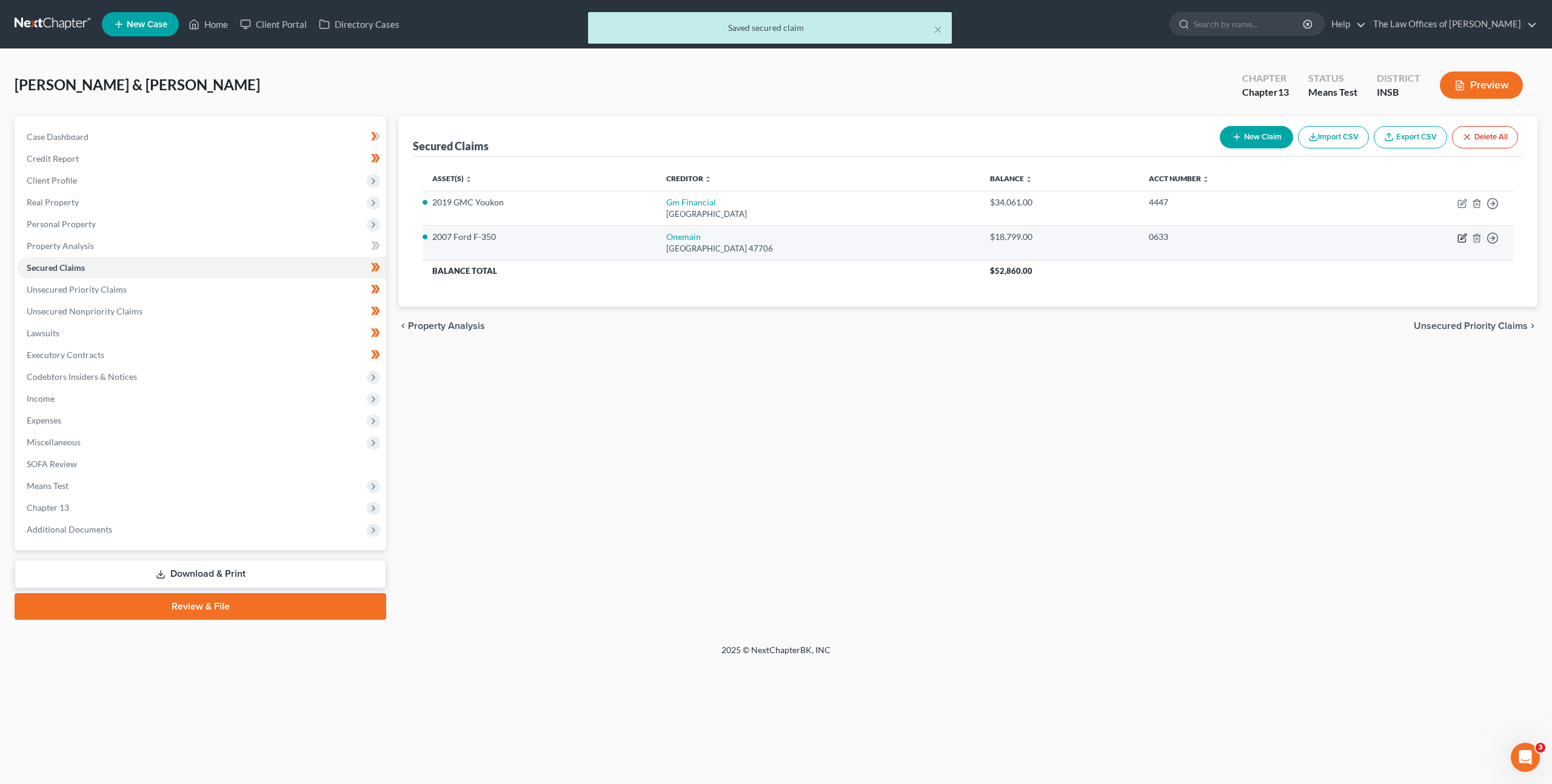
click at [1465, 240] on icon "button" at bounding box center [1462, 238] width 10 height 10
select select "15"
select select "2"
select select "0"
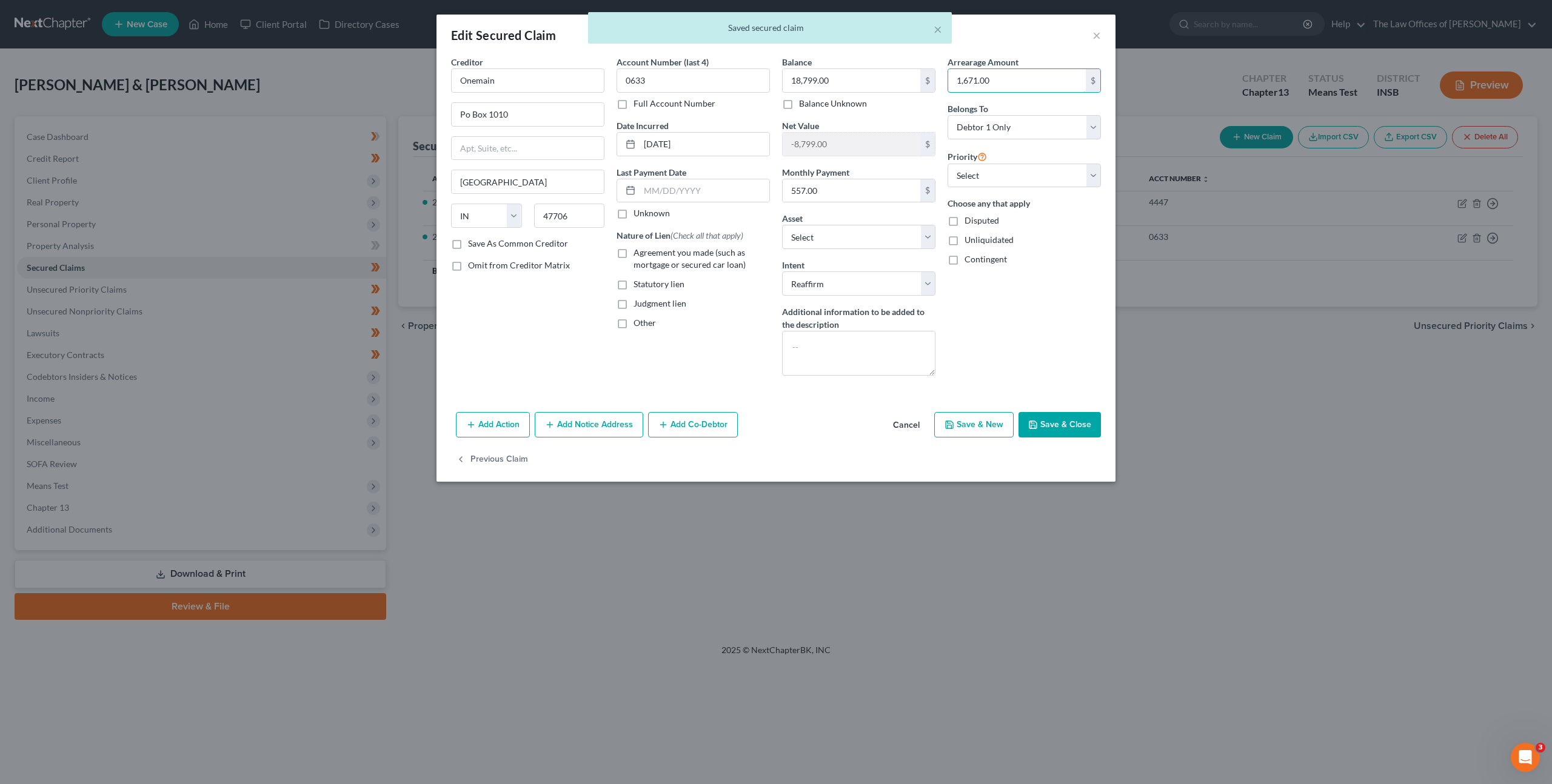
drag, startPoint x: 1012, startPoint y: 77, endPoint x: 844, endPoint y: 59, distance: 169.0
click at [844, 59] on div "Creditor * Onemain Po Box [GEOGRAPHIC_DATA] [US_STATE] AK AR AZ [GEOGRAPHIC_DAT…" at bounding box center [776, 221] width 662 height 330
drag, startPoint x: 980, startPoint y: 80, endPoint x: 810, endPoint y: 64, distance: 170.8
click at [810, 62] on div "Creditor * Onemain Po Box [GEOGRAPHIC_DATA] [US_STATE] AK AR AZ [GEOGRAPHIC_DAT…" at bounding box center [776, 221] width 662 height 330
click at [1050, 346] on div "Arrearage Amount $ Belongs To * Select Debtor 1 Only Debtor 2 Only Debtor 1 And…" at bounding box center [1024, 221] width 166 height 330
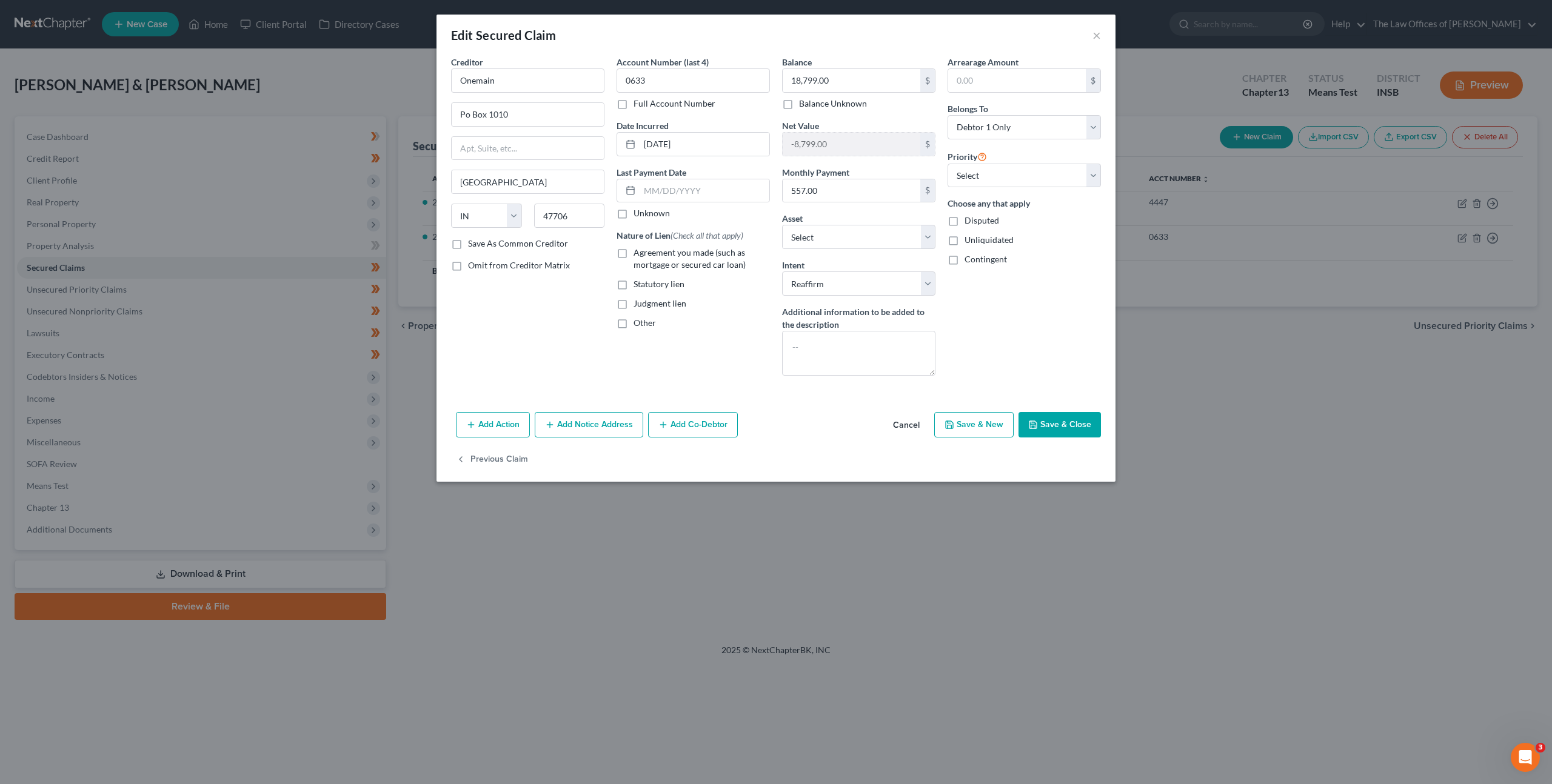
click at [1056, 419] on button "Save & Close" at bounding box center [1059, 425] width 83 height 25
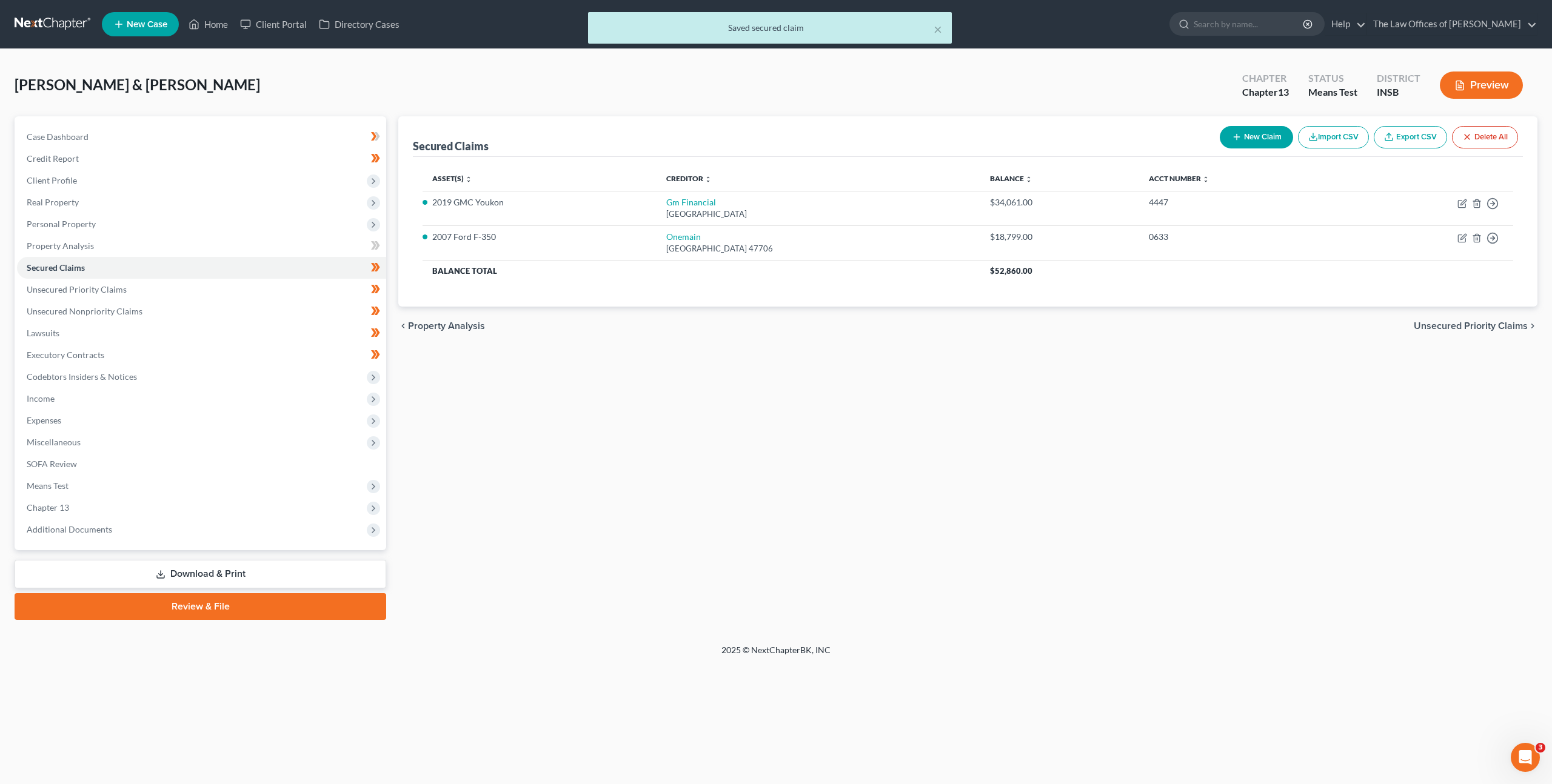
drag, startPoint x: 991, startPoint y: 410, endPoint x: 965, endPoint y: 412, distance: 26.1
click at [991, 409] on div "Secured Claims New Claim Import CSV Export CSV Delete All Asset(s) expand_more …" at bounding box center [968, 369] width 1151 height 504
click at [213, 465] on link "SOFA Review" at bounding box center [201, 464] width 369 height 22
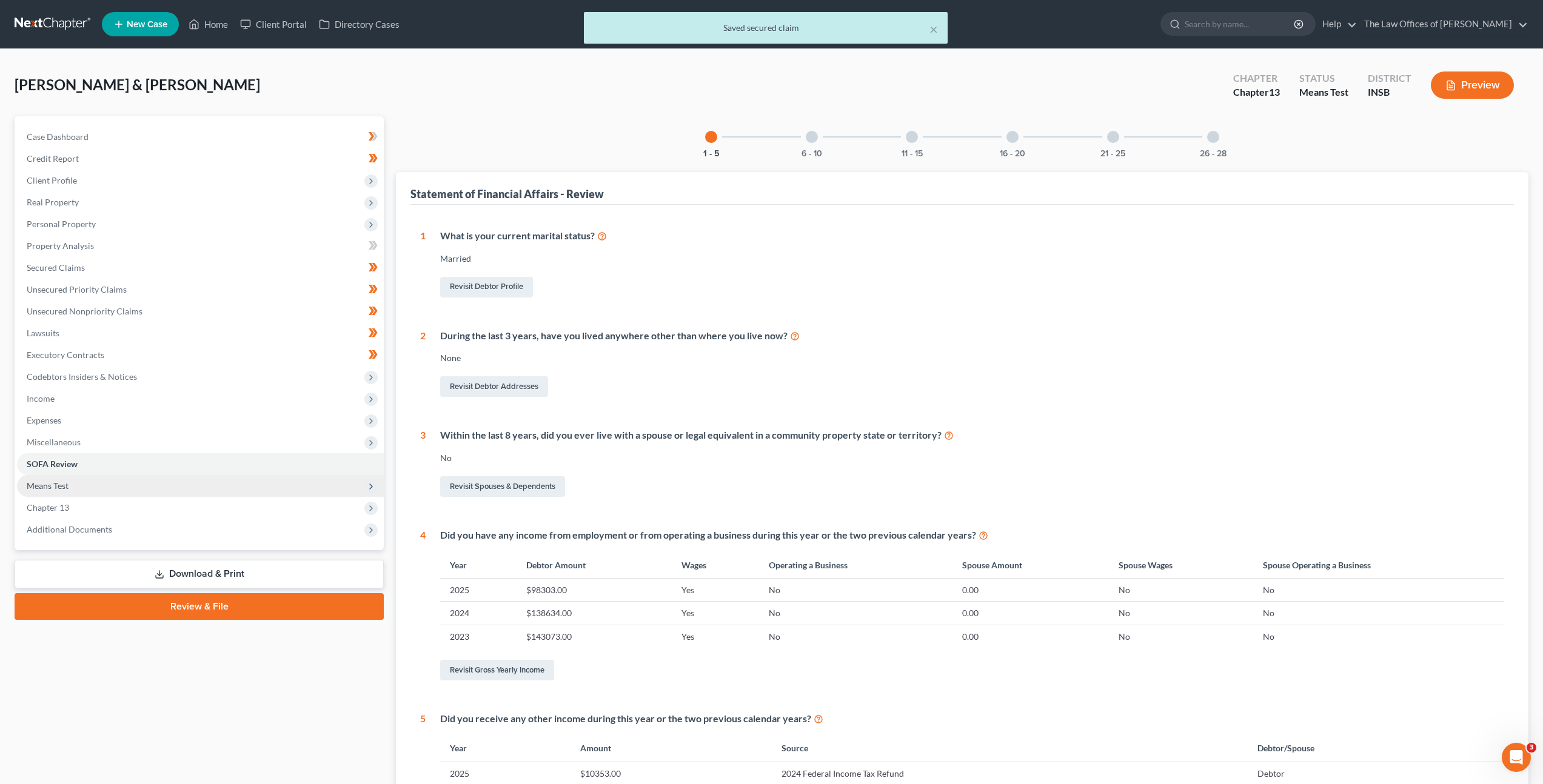
click at [202, 484] on span "Means Test" at bounding box center [200, 485] width 366 height 22
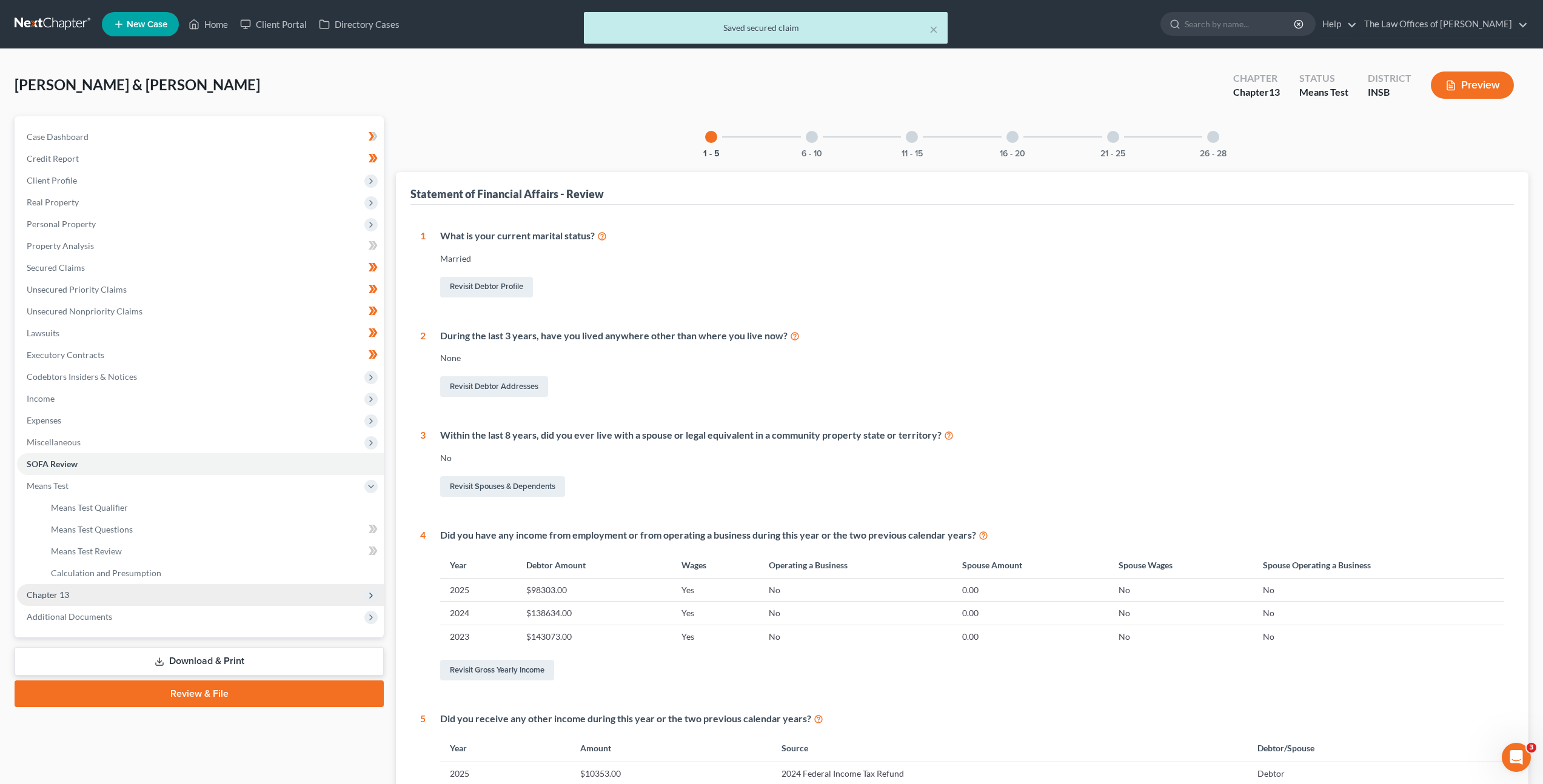
click at [161, 599] on span "Chapter 13" at bounding box center [200, 595] width 366 height 22
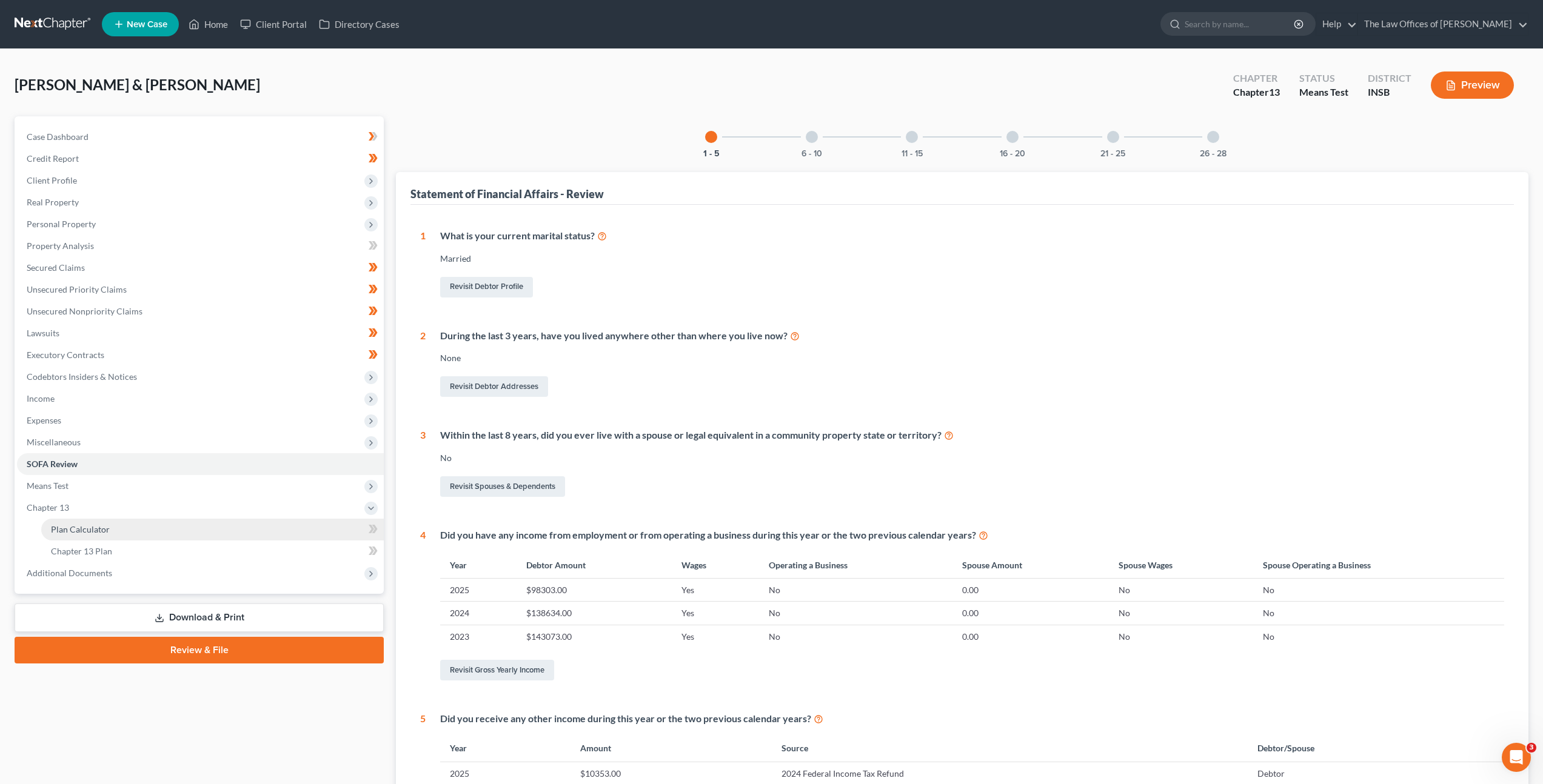
click at [164, 524] on link "Plan Calculator" at bounding box center [212, 529] width 343 height 22
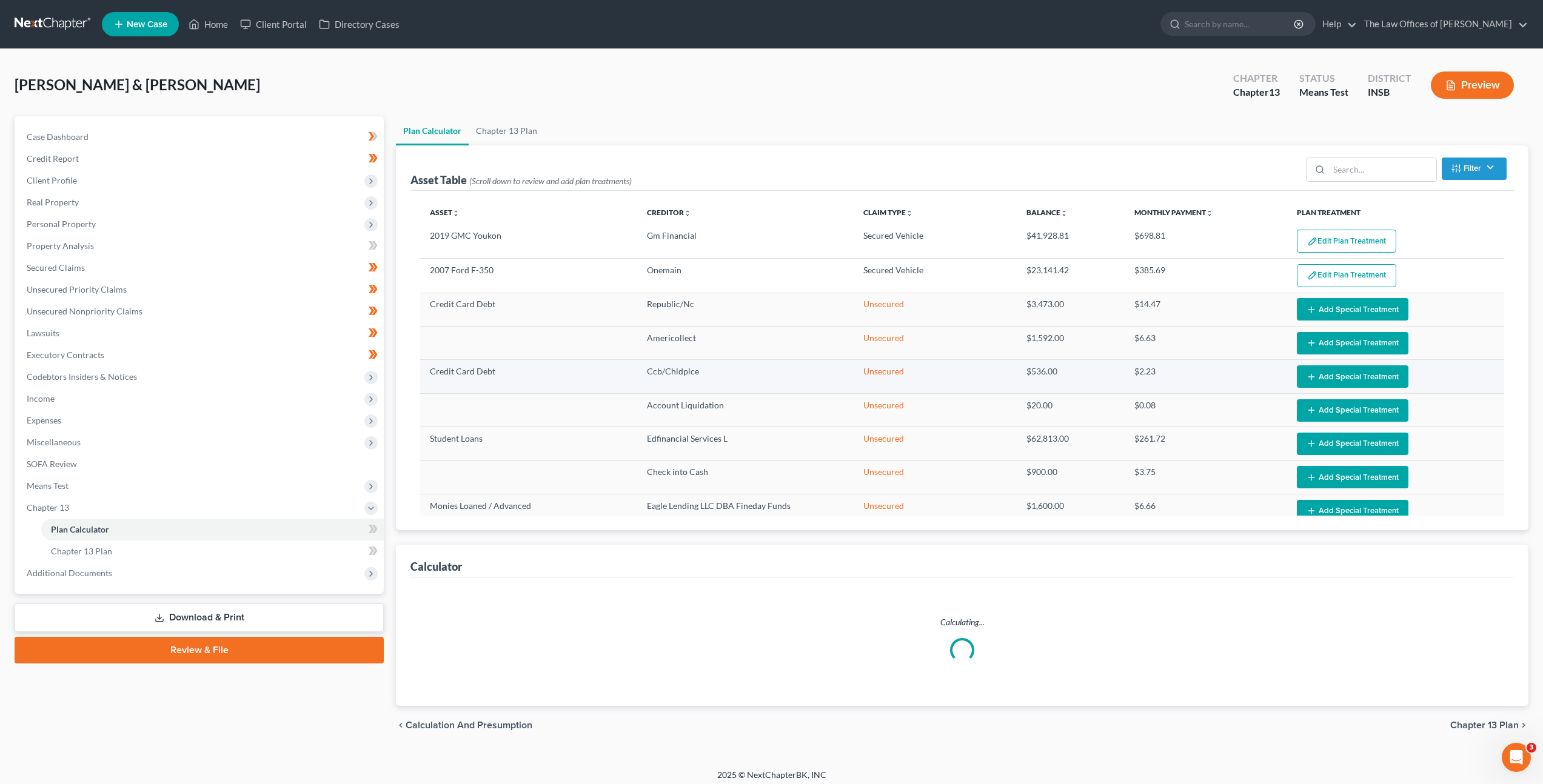
select select "59"
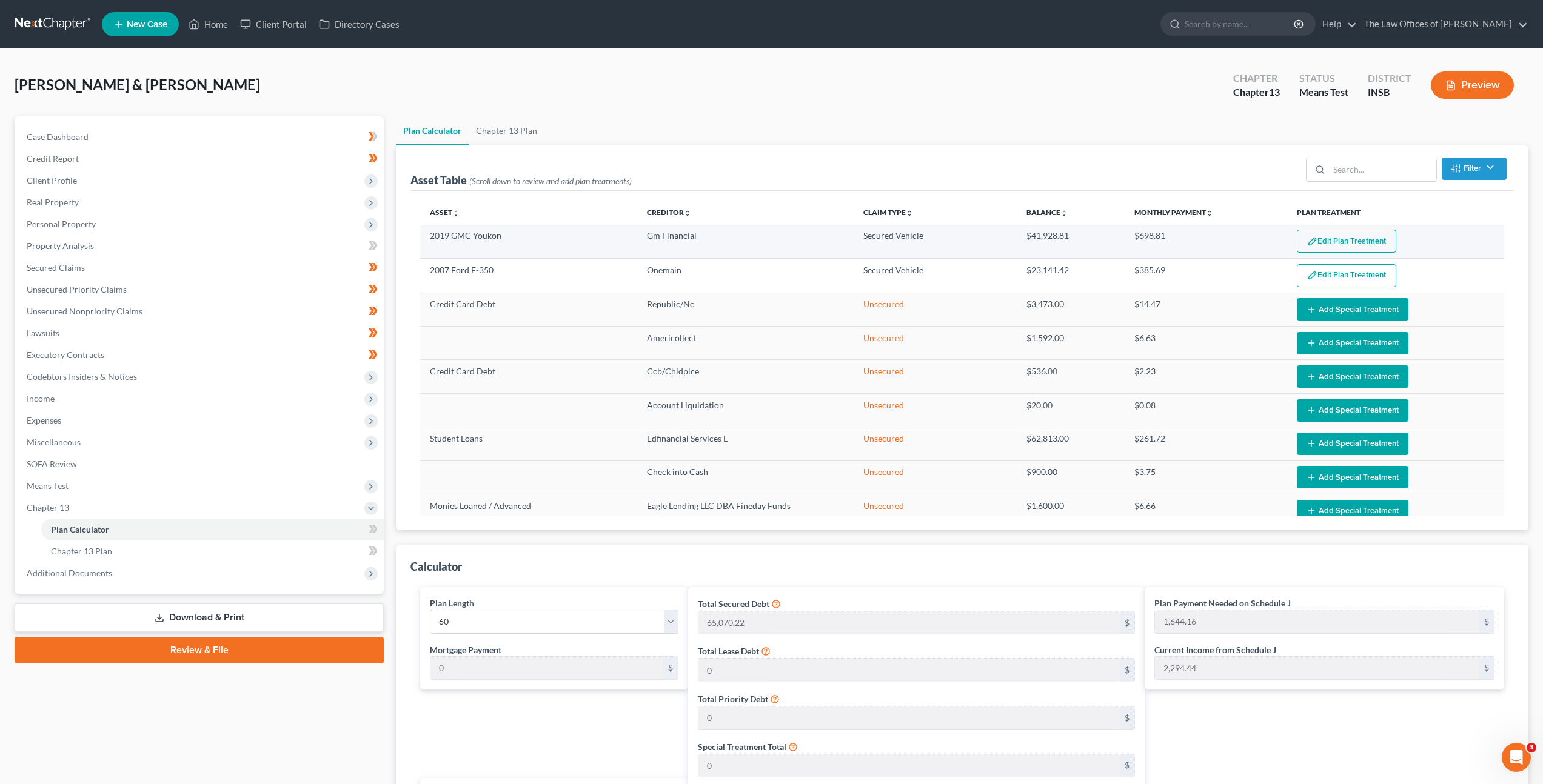
click at [1297, 245] on button "Edit Plan Treatment" at bounding box center [1347, 241] width 100 height 23
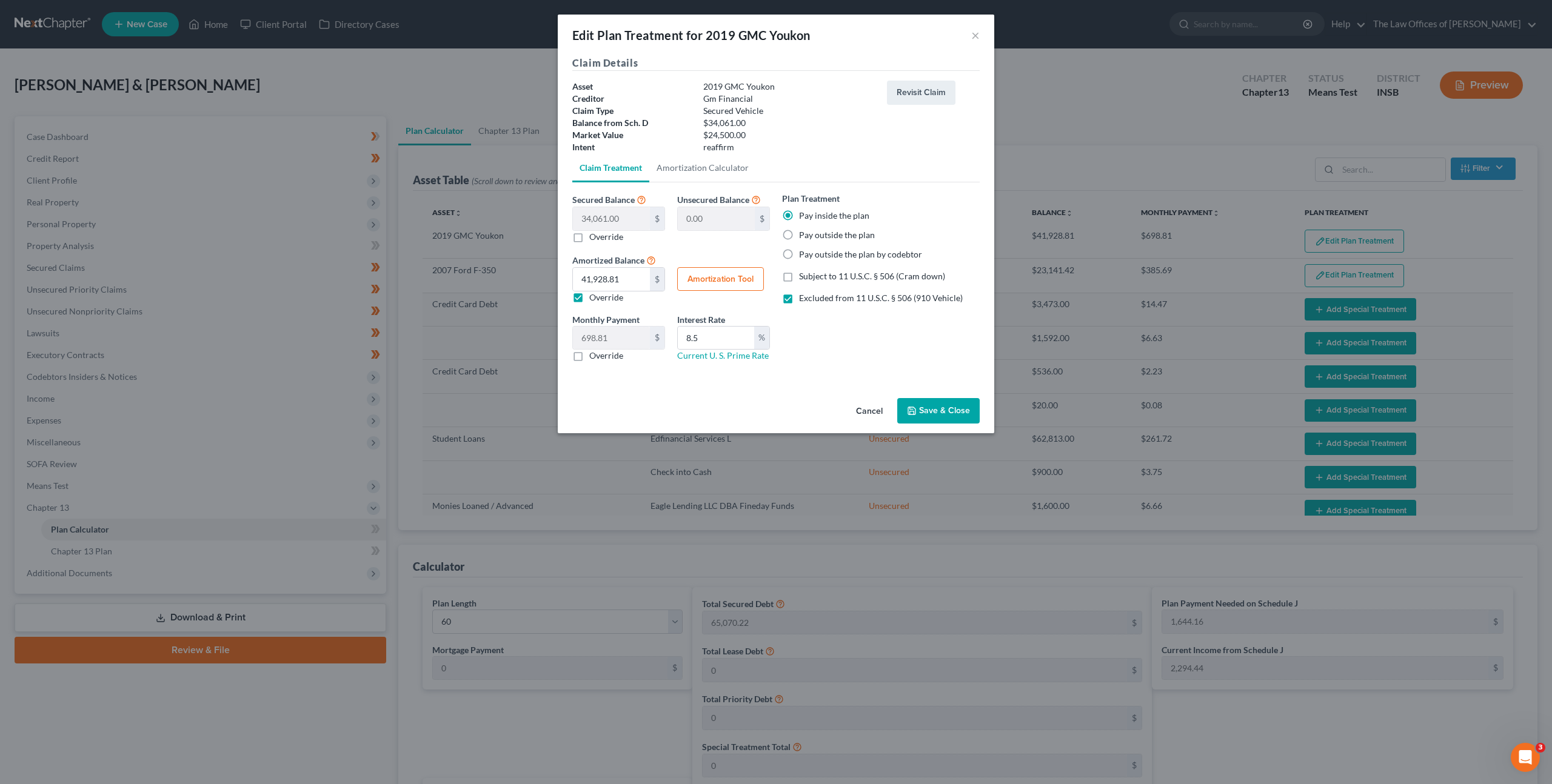
click at [876, 404] on button "Cancel" at bounding box center [870, 411] width 46 height 25
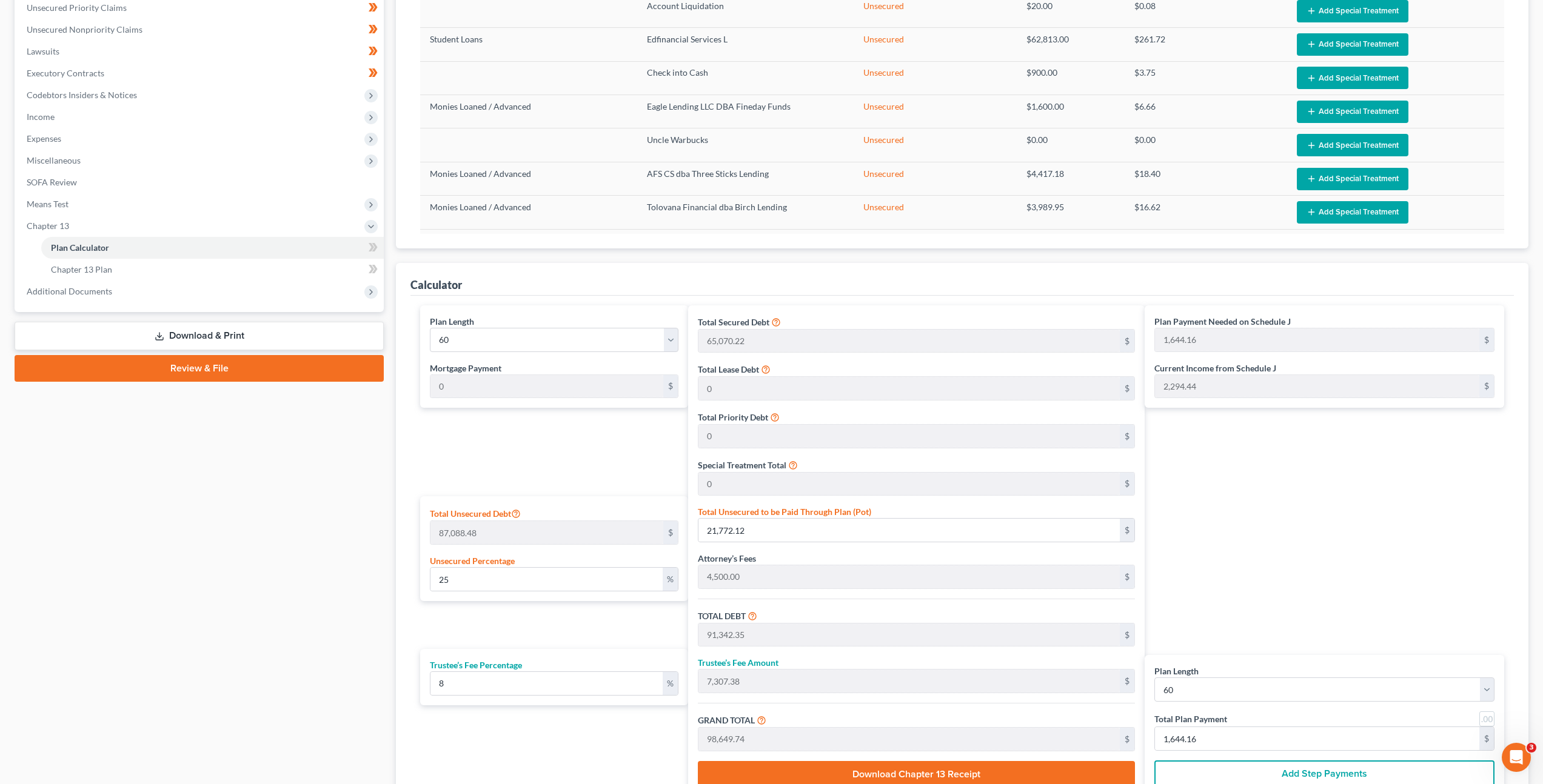
scroll to position [297, 0]
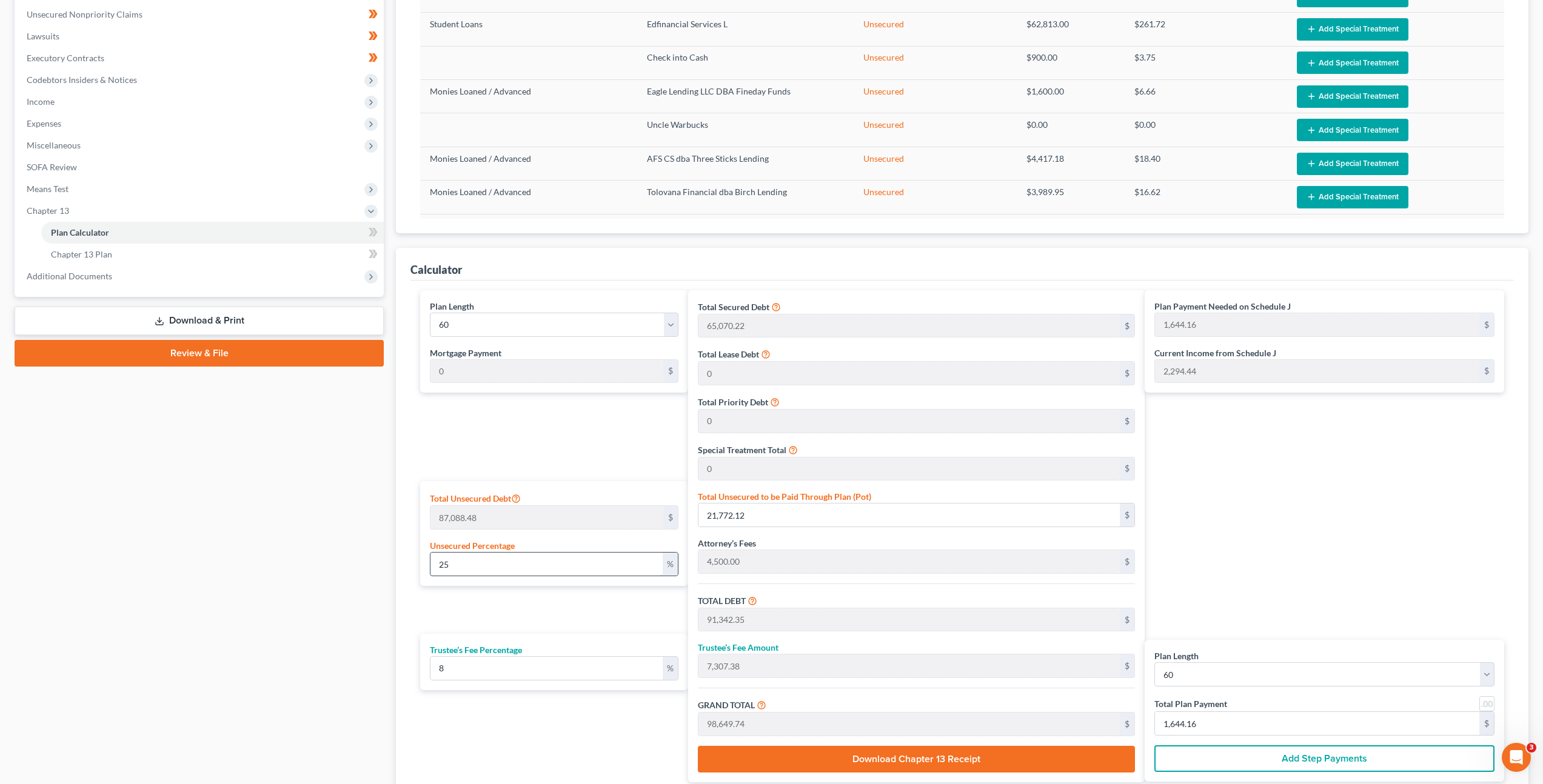
click at [608, 571] on input "25" at bounding box center [546, 564] width 232 height 23
drag, startPoint x: 607, startPoint y: 571, endPoint x: 410, endPoint y: 519, distance: 203.7
click at [418, 522] on div "Plan Length 1 2 3 4 5 6 7 8 9 10 11 12 13 14 15 16 17 18 19 20 21 22 23 24 25 2…" at bounding box center [551, 537] width 274 height 492
type input "1"
type input "870.88"
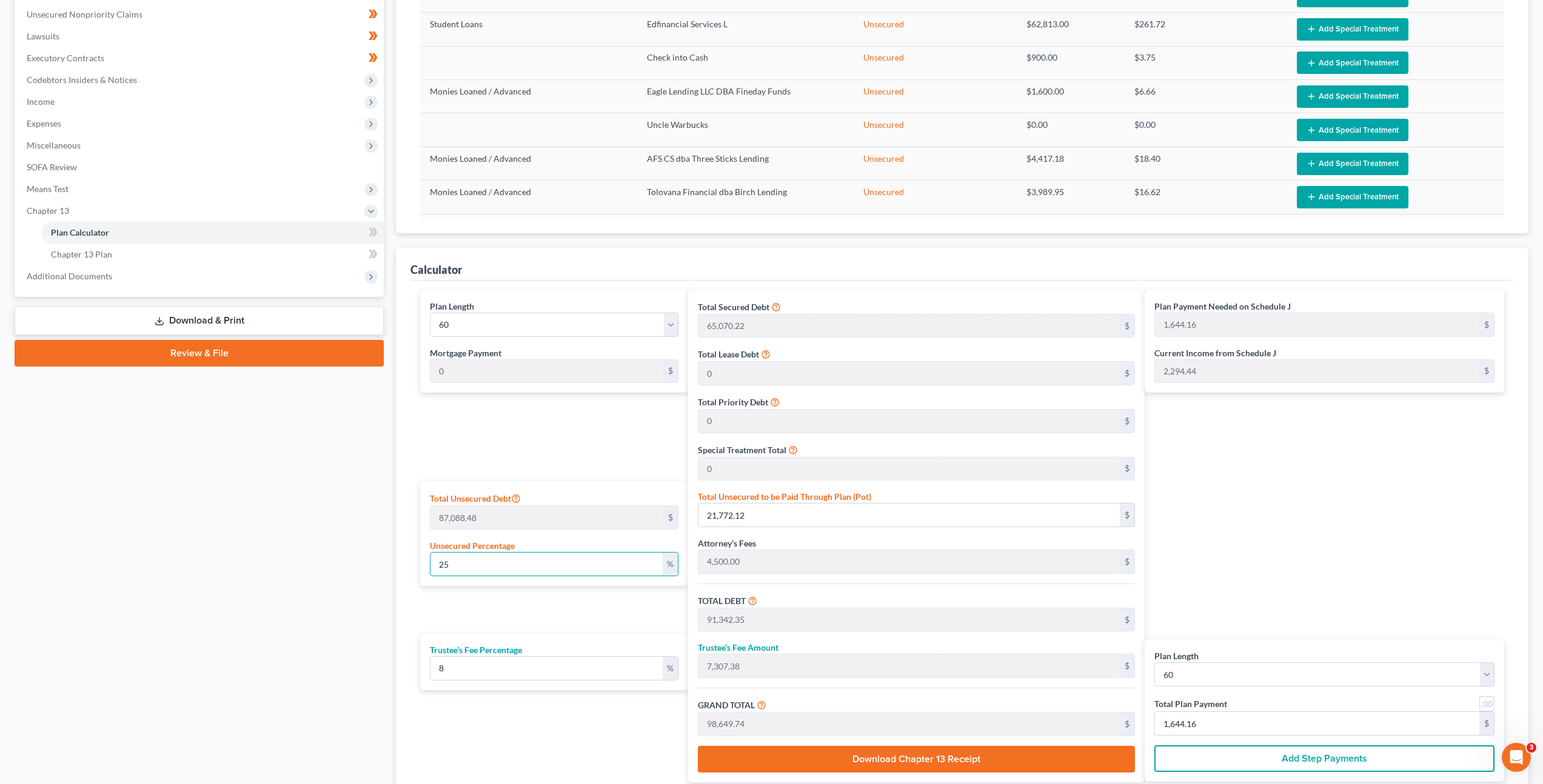
type input "70,441.11"
type input "5,635.28"
type input "76,076.40"
type input "1,267.94"
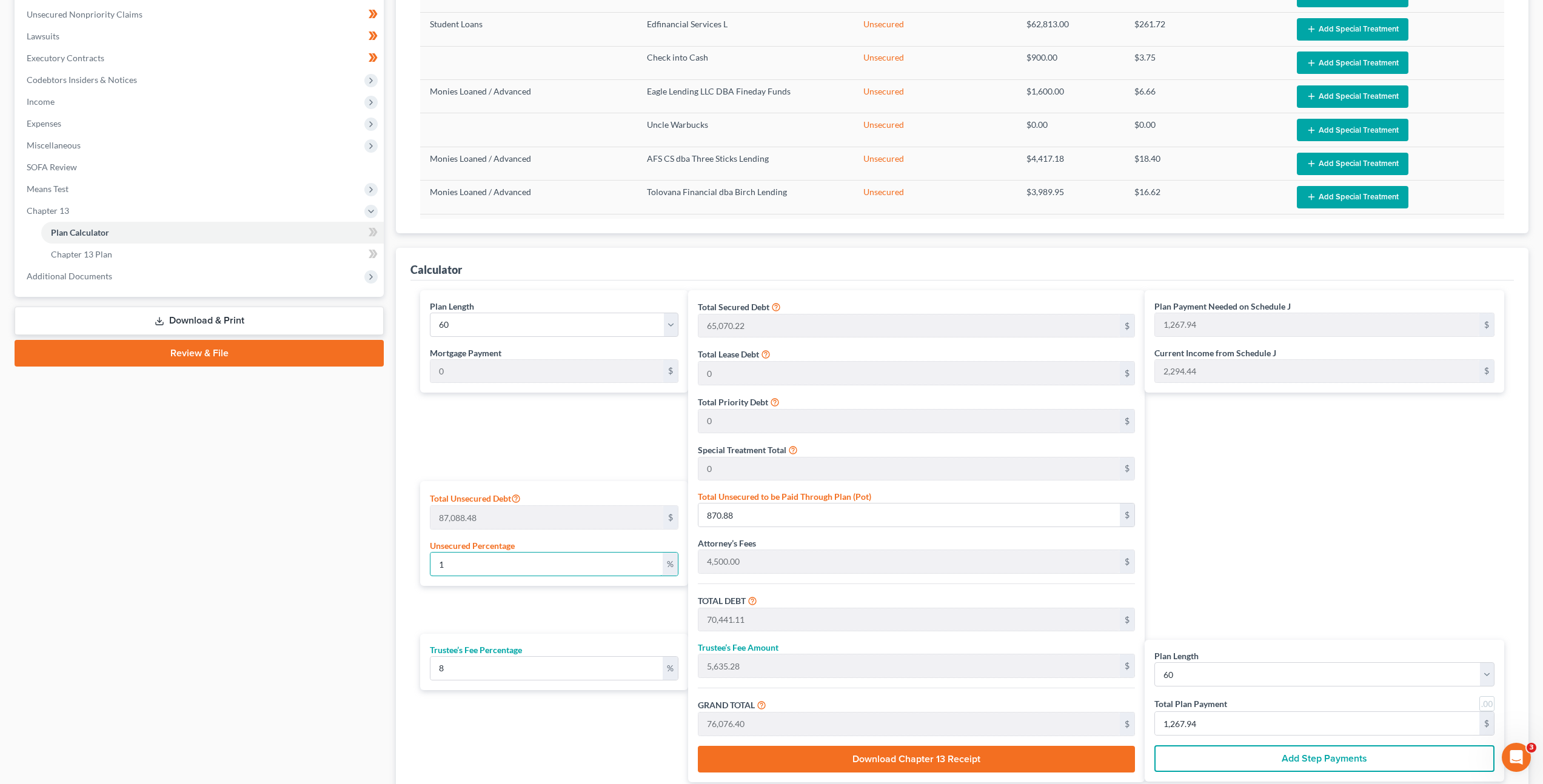
type input "10"
type input "8,708.84"
type input "78,279.07"
type input "6,262.32"
type input "84,541.40"
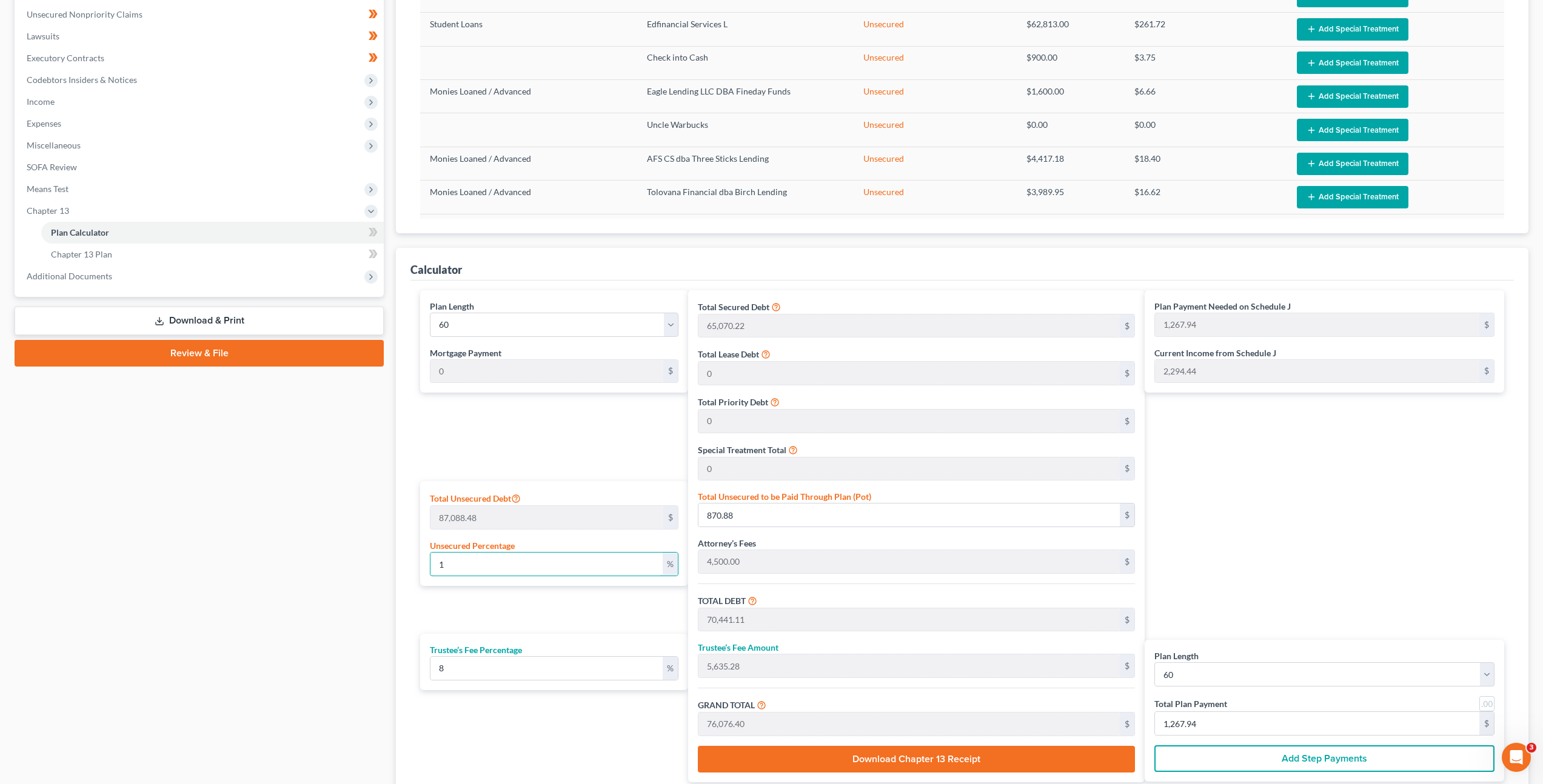
type input "1,409.02"
type input "100"
type input "87,088.49"
type input "156,658.72"
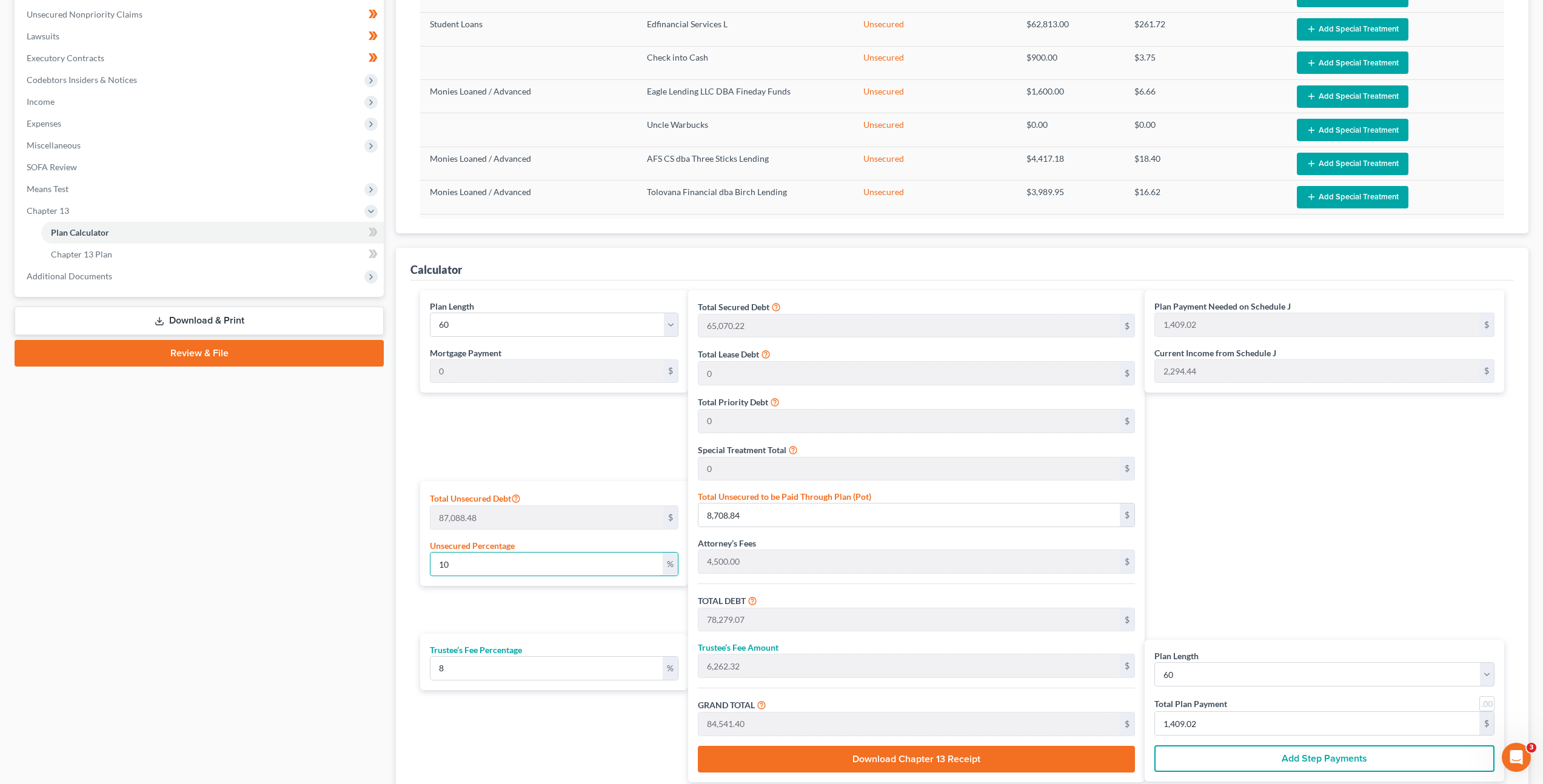
type input "12,532.69"
type input "169,191.41"
type input "2,819.85"
type input "100"
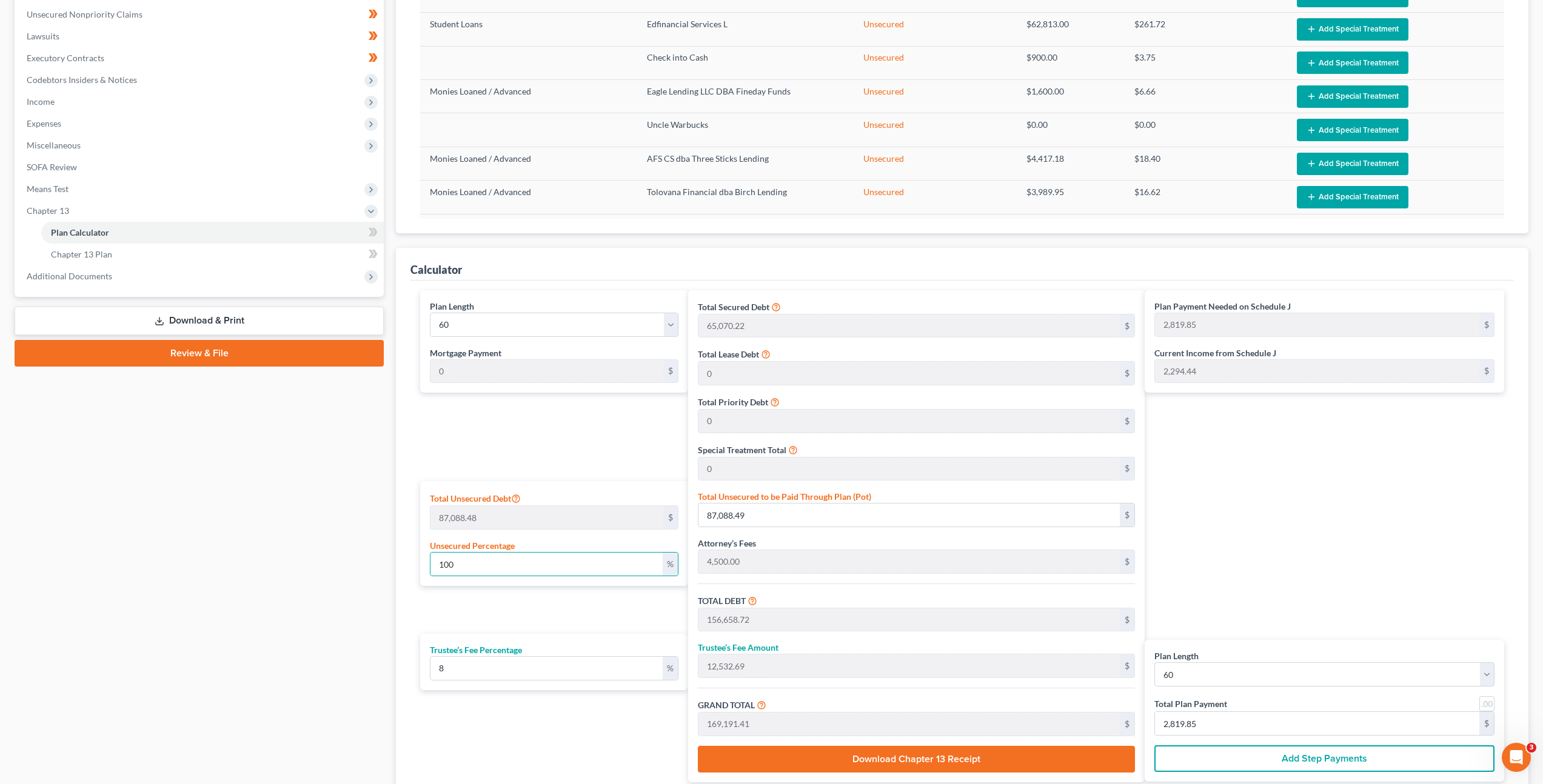
click at [597, 457] on div "Plan Length 1 2 3 4 5 6 7 8 9 10 11 12 13 14 15 16 17 18 19 20 21 22 23 24 25 2…" at bounding box center [551, 537] width 274 height 492
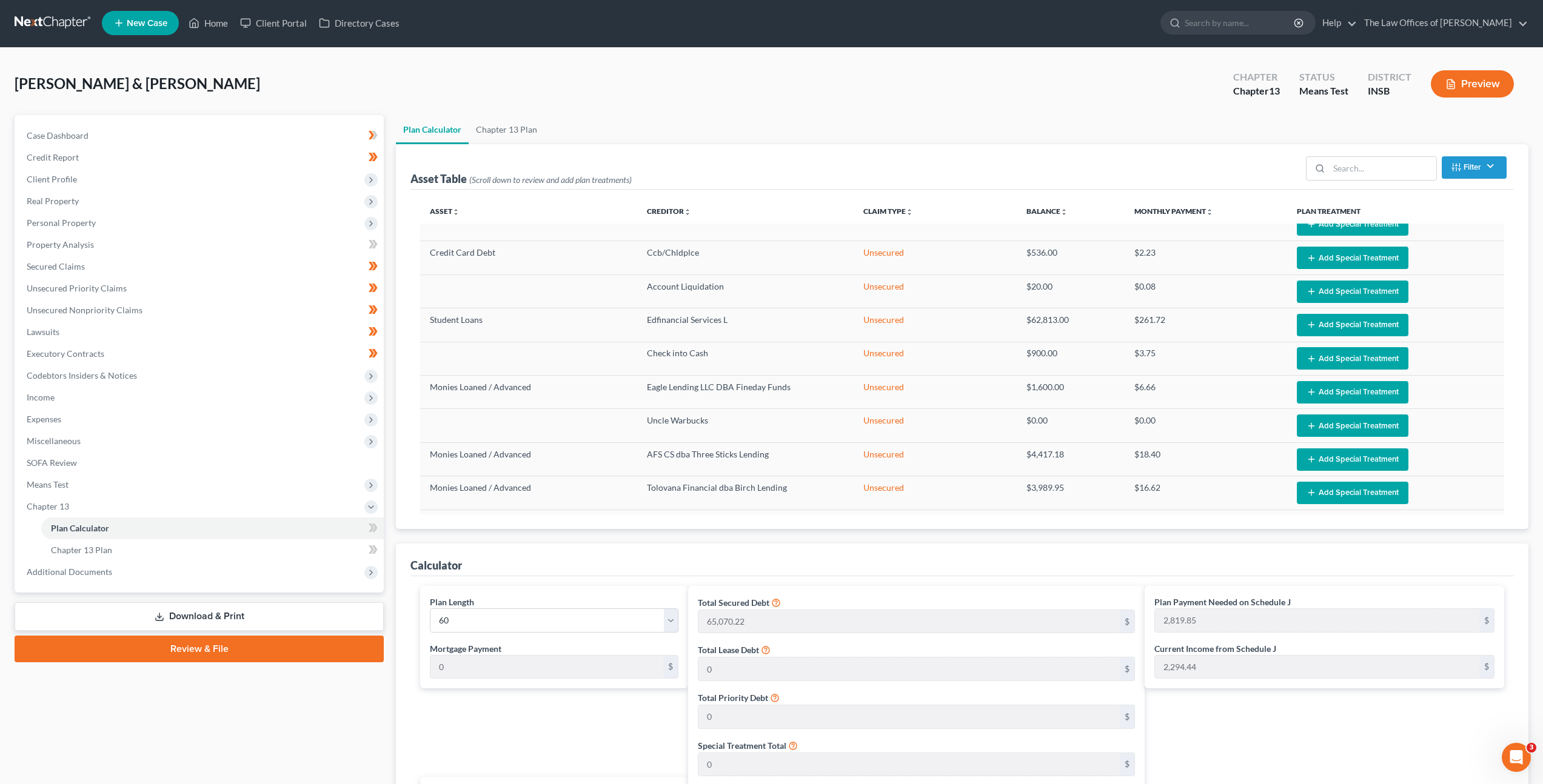
scroll to position [0, 0]
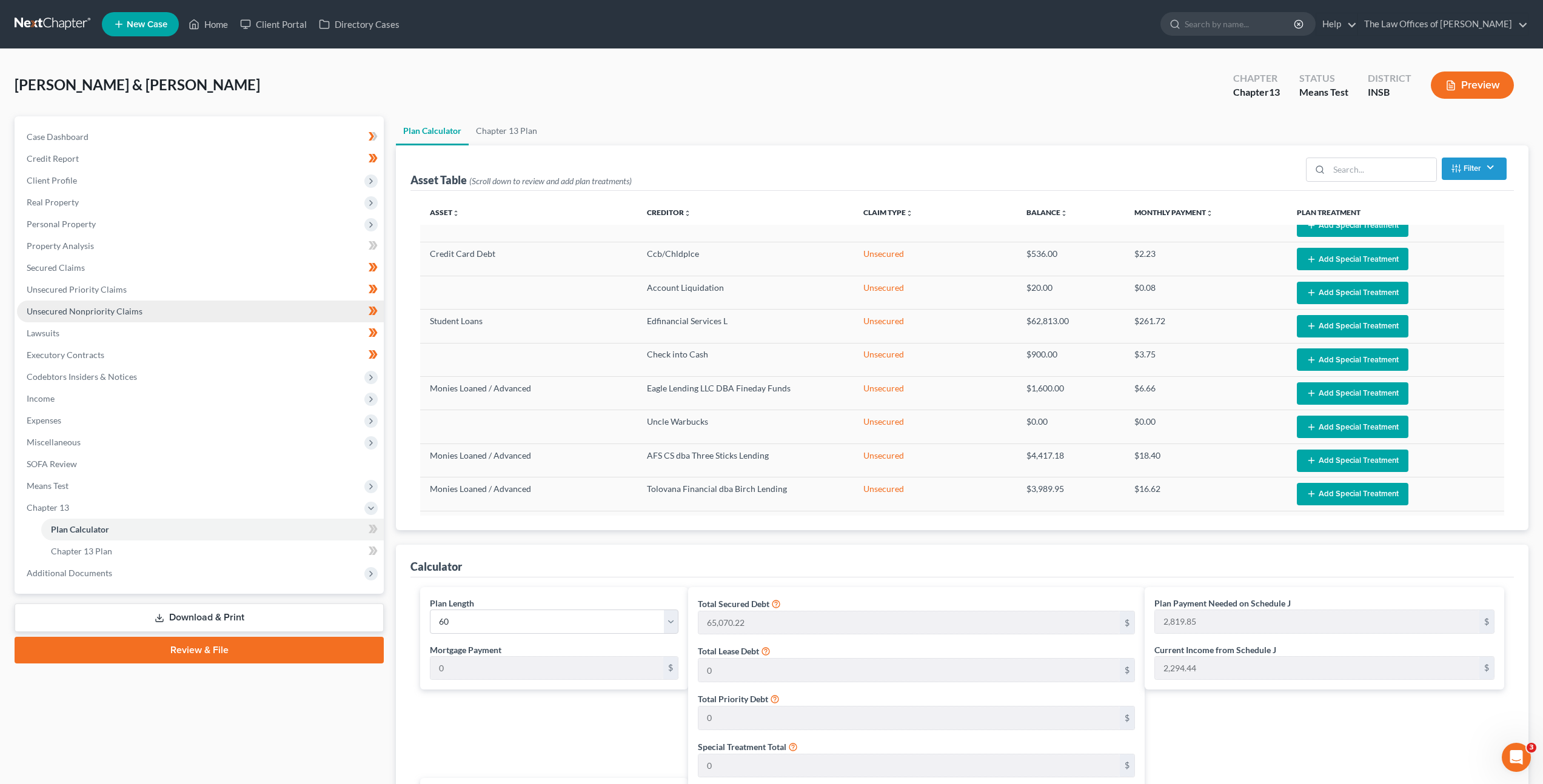
click at [170, 316] on link "Unsecured Nonpriority Claims" at bounding box center [200, 311] width 366 height 22
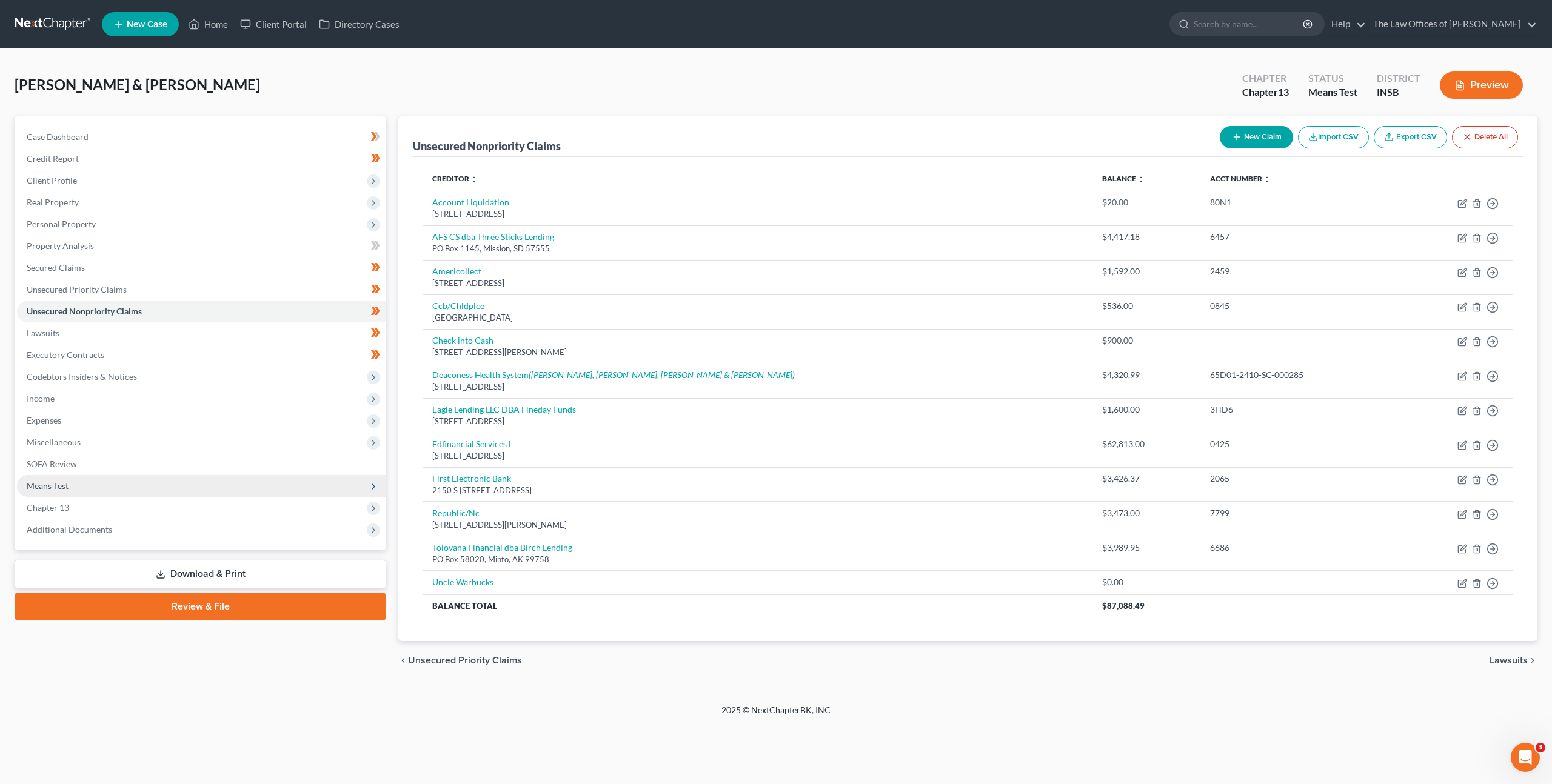
click at [103, 488] on span "Means Test" at bounding box center [201, 485] width 369 height 22
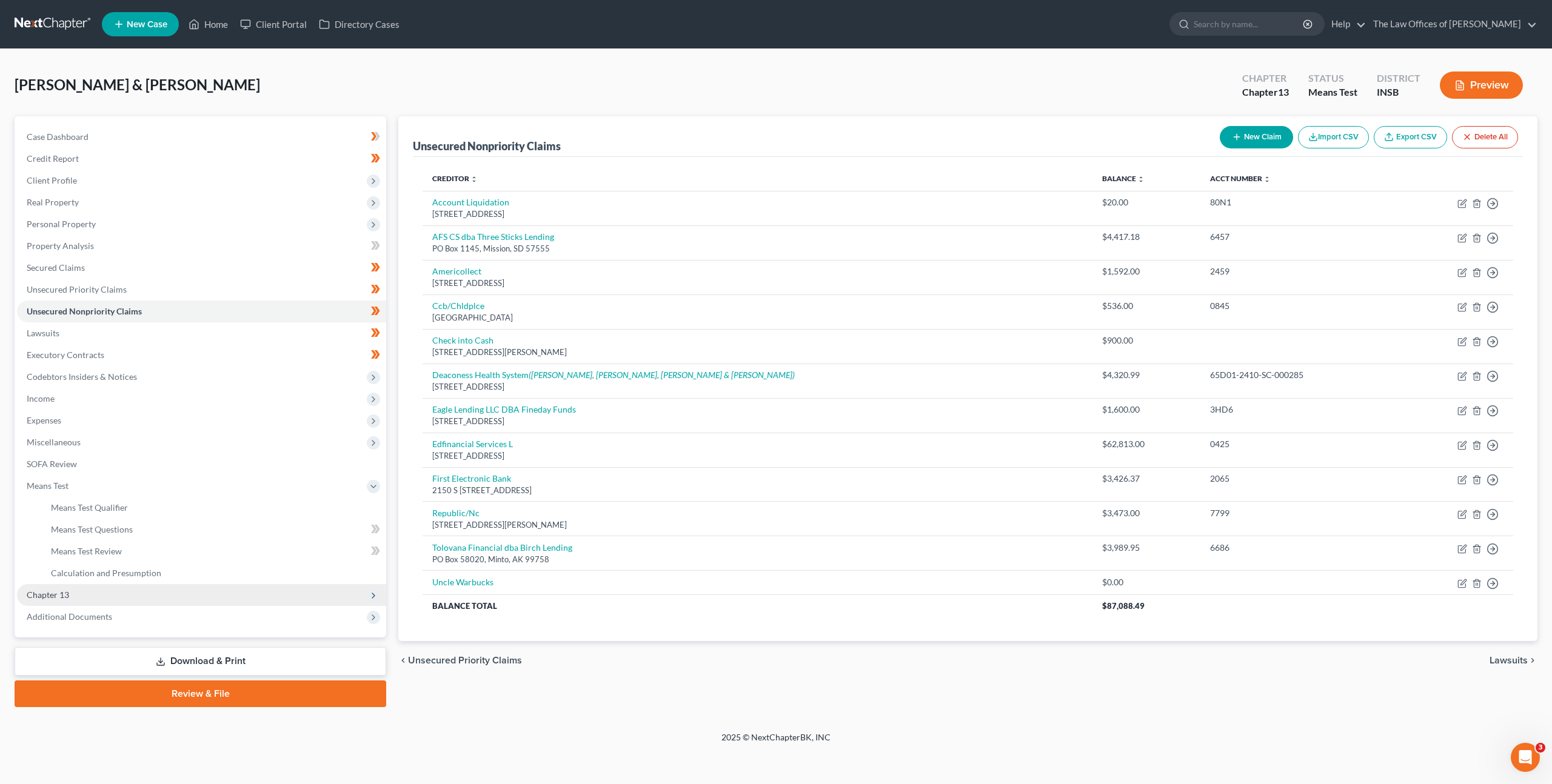
click at [112, 593] on span "Chapter 13" at bounding box center [201, 595] width 369 height 22
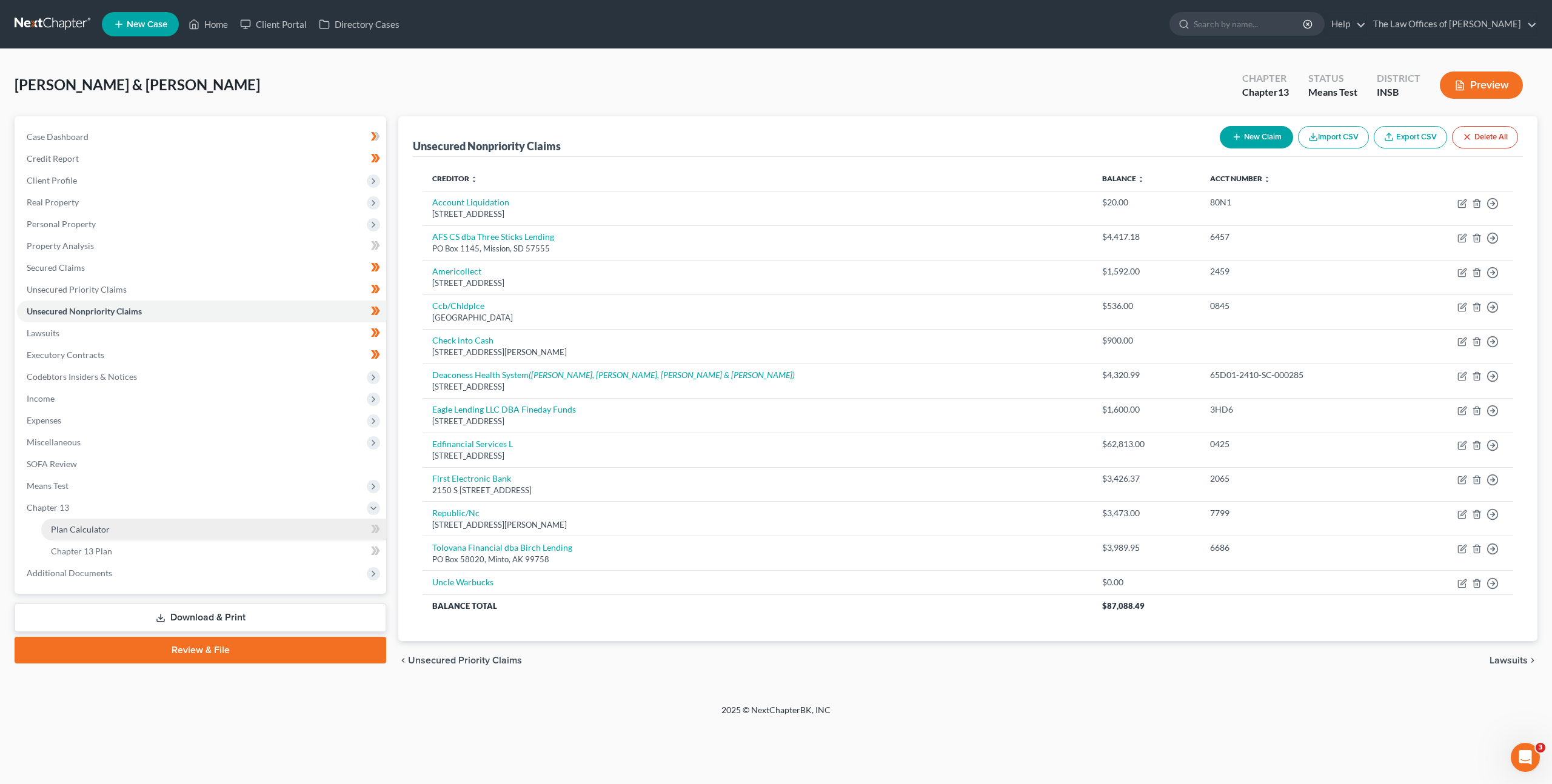
click at [134, 536] on link "Plan Calculator" at bounding box center [213, 529] width 345 height 22
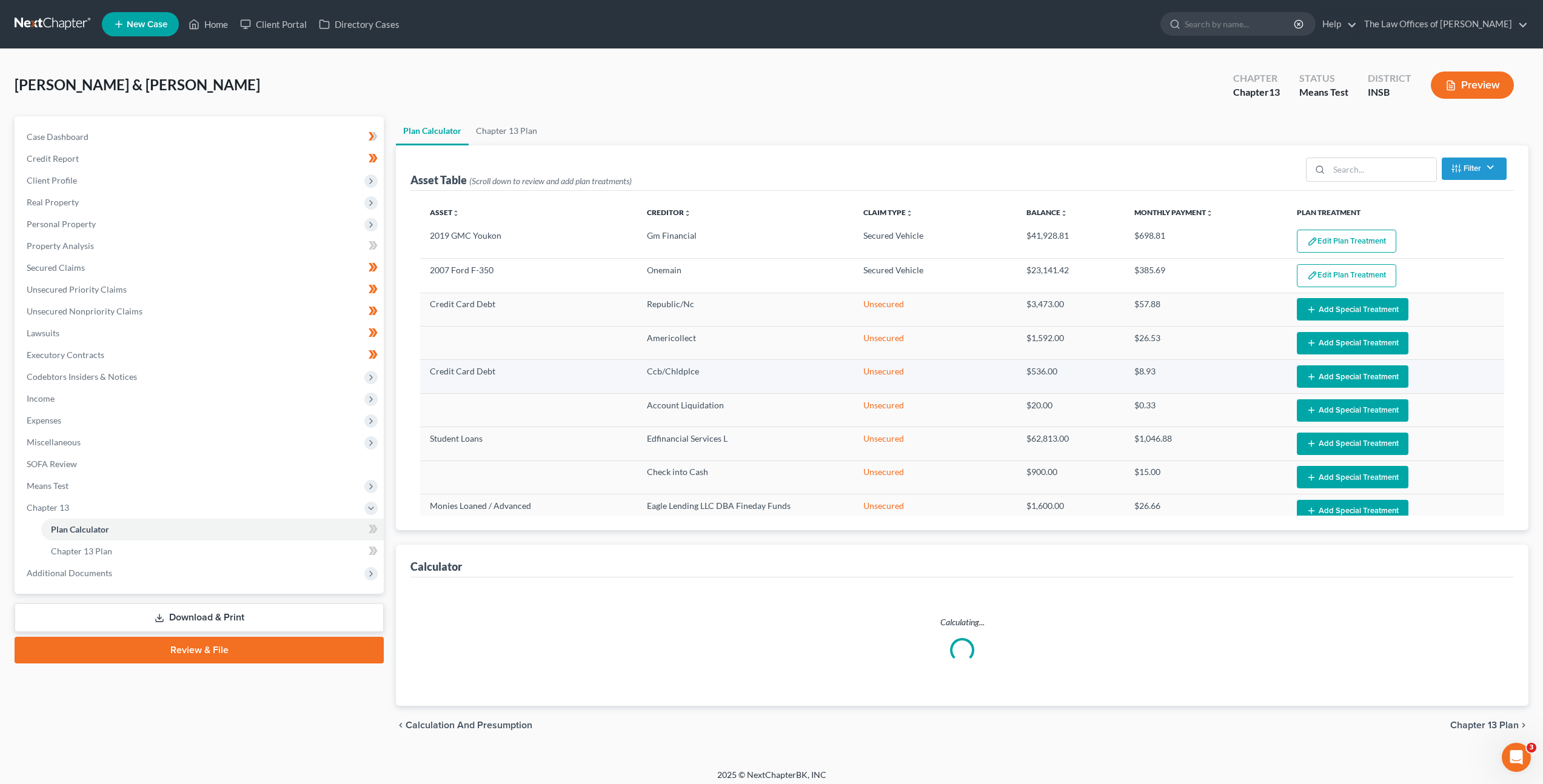
select select "59"
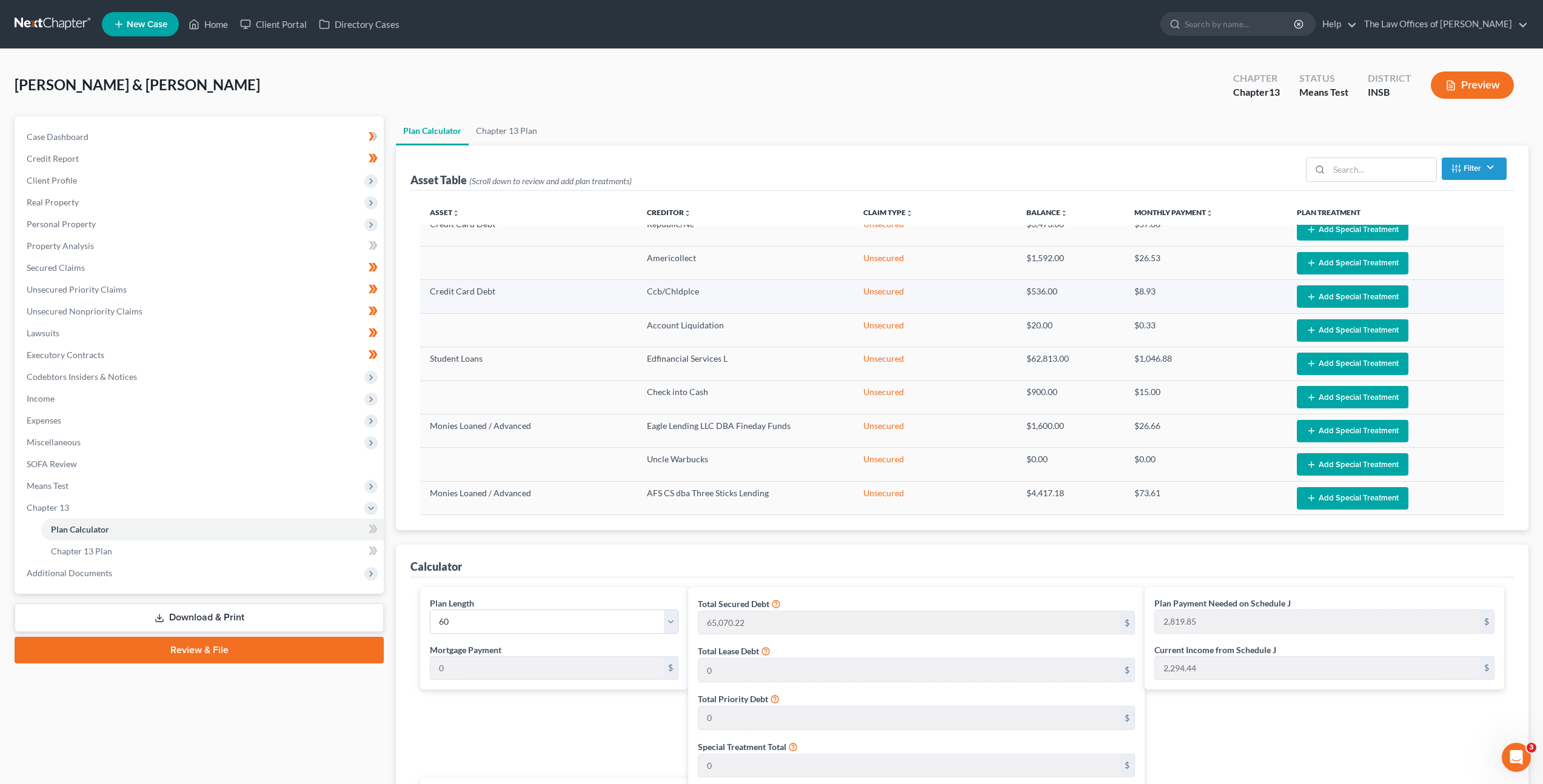
scroll to position [93, 0]
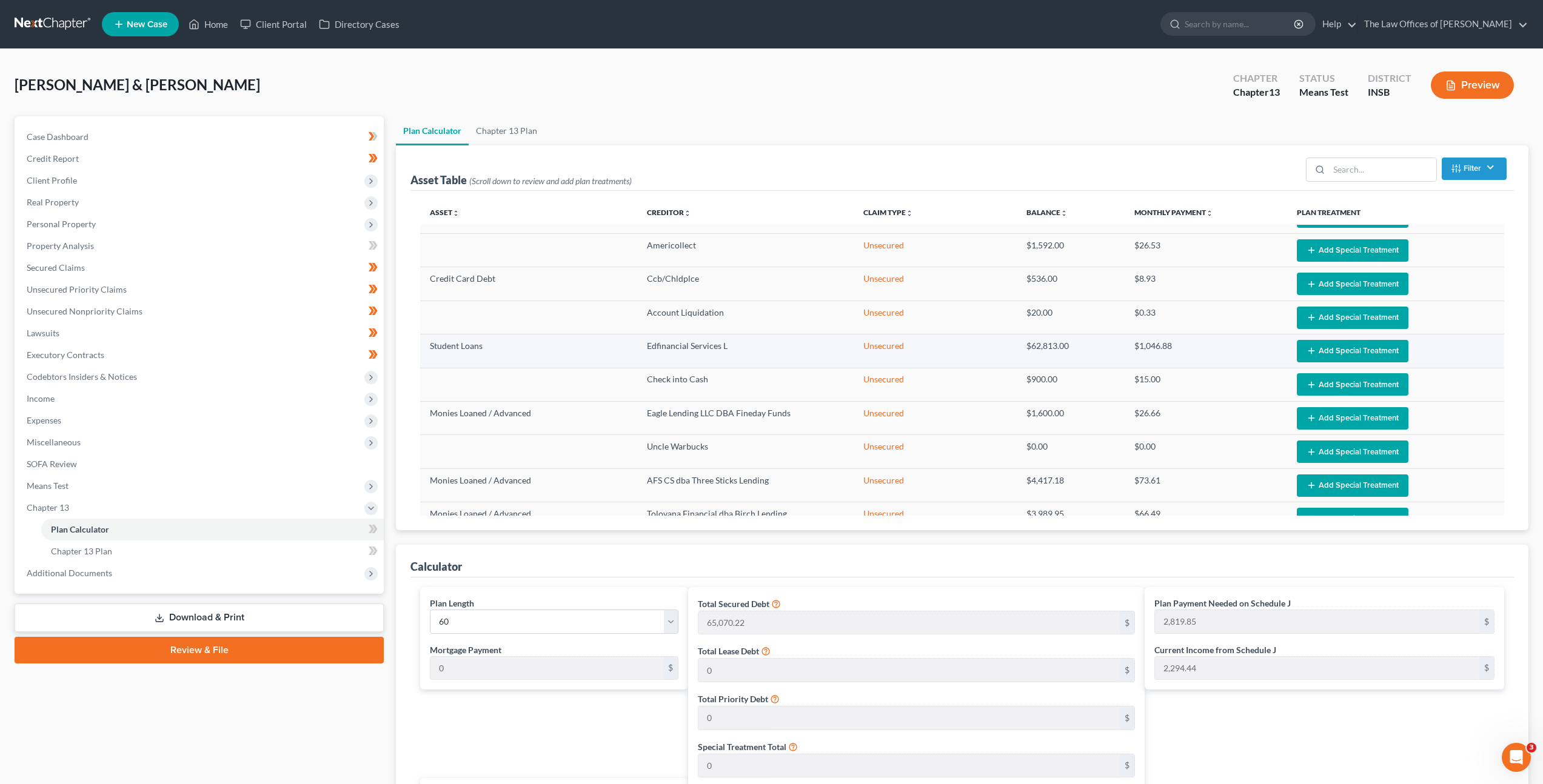
click at [1313, 347] on button "Add Special Treatment" at bounding box center [1353, 351] width 111 height 22
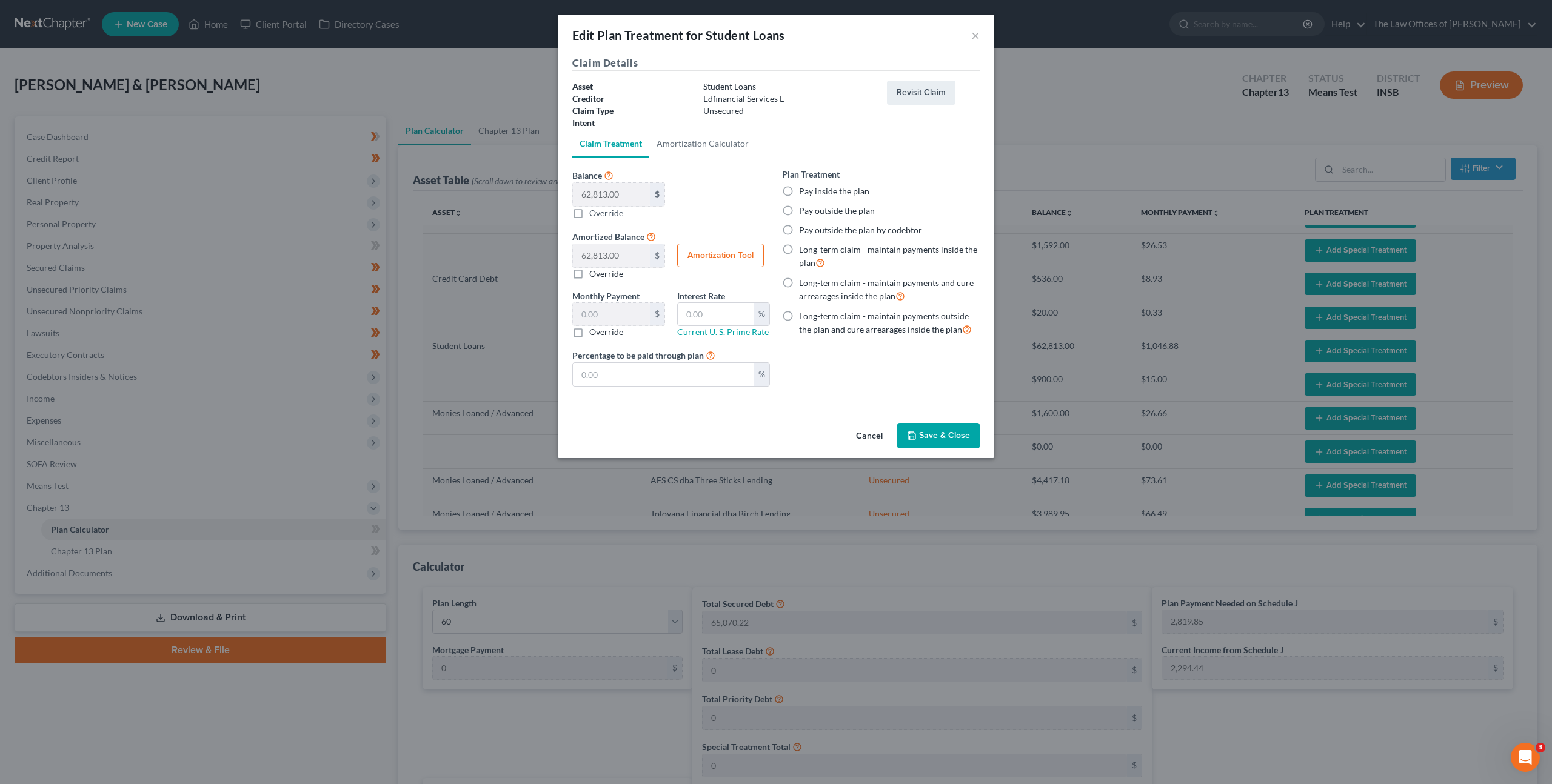
click at [799, 213] on label "Pay outside the plan" at bounding box center [837, 211] width 76 height 12
click at [804, 213] on input "Pay outside the plan" at bounding box center [808, 209] width 8 height 8
radio input "true"
click at [830, 378] on div "Plan Treatment Pay inside the plan Pay outside the plan Pay outside the plan by…" at bounding box center [881, 282] width 210 height 228
click at [952, 438] on button "Save & Close" at bounding box center [938, 435] width 83 height 25
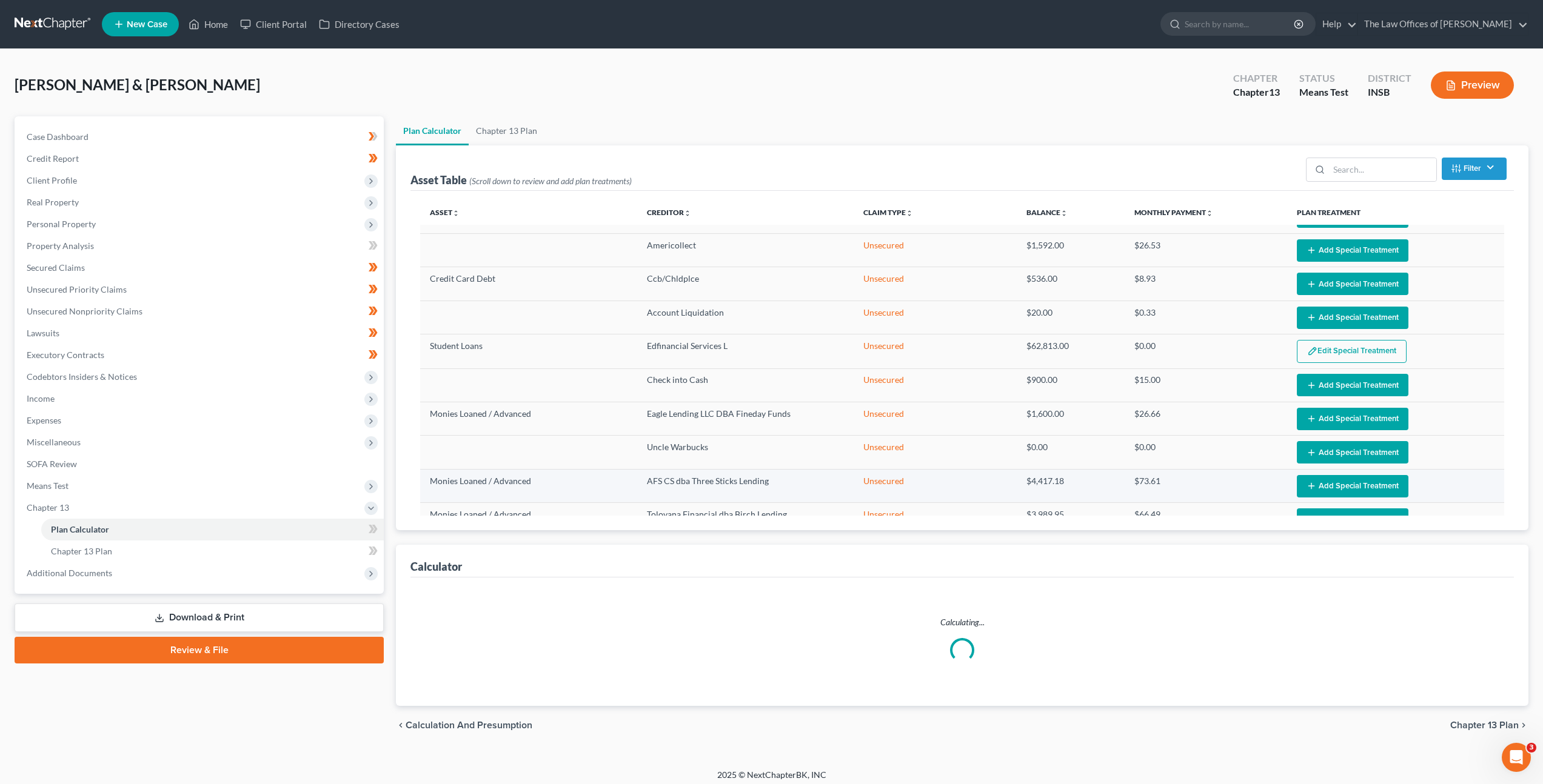
select select "59"
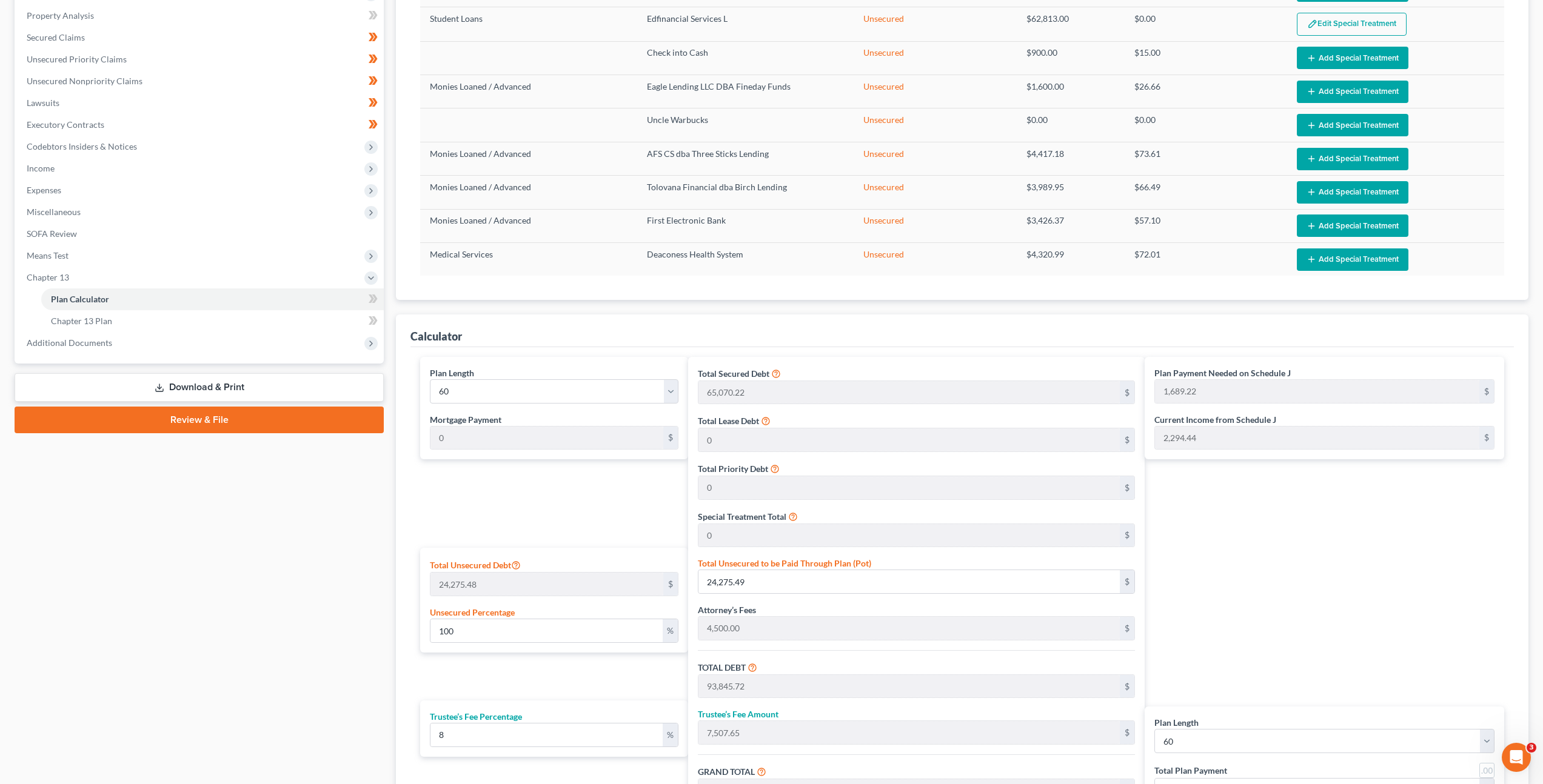
scroll to position [331, 0]
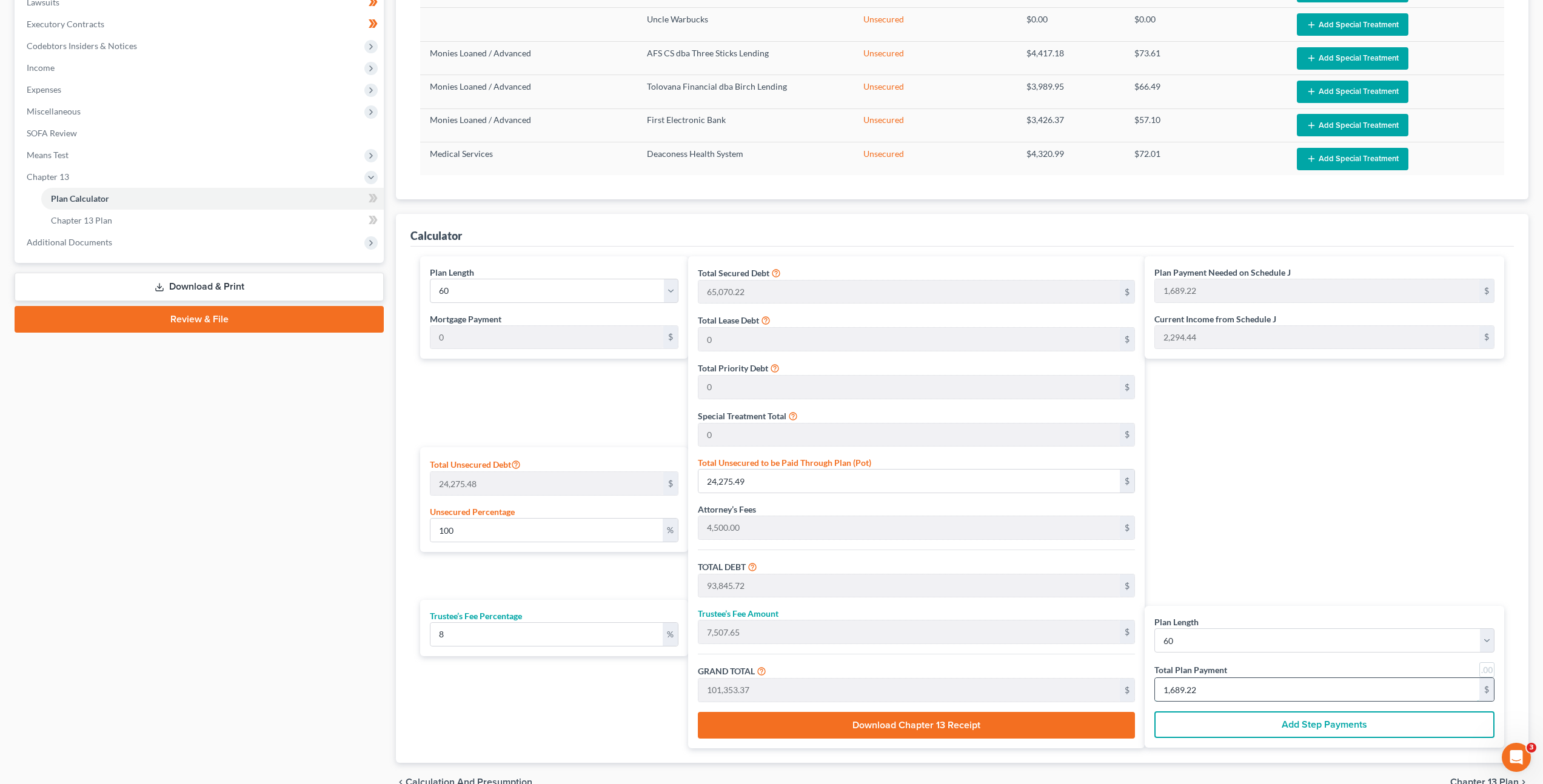
drag, startPoint x: 1199, startPoint y: 682, endPoint x: 1220, endPoint y: 690, distance: 22.5
click at [1202, 684] on input "1,689.22" at bounding box center [1317, 690] width 324 height 23
type input "0"
type input "55.55"
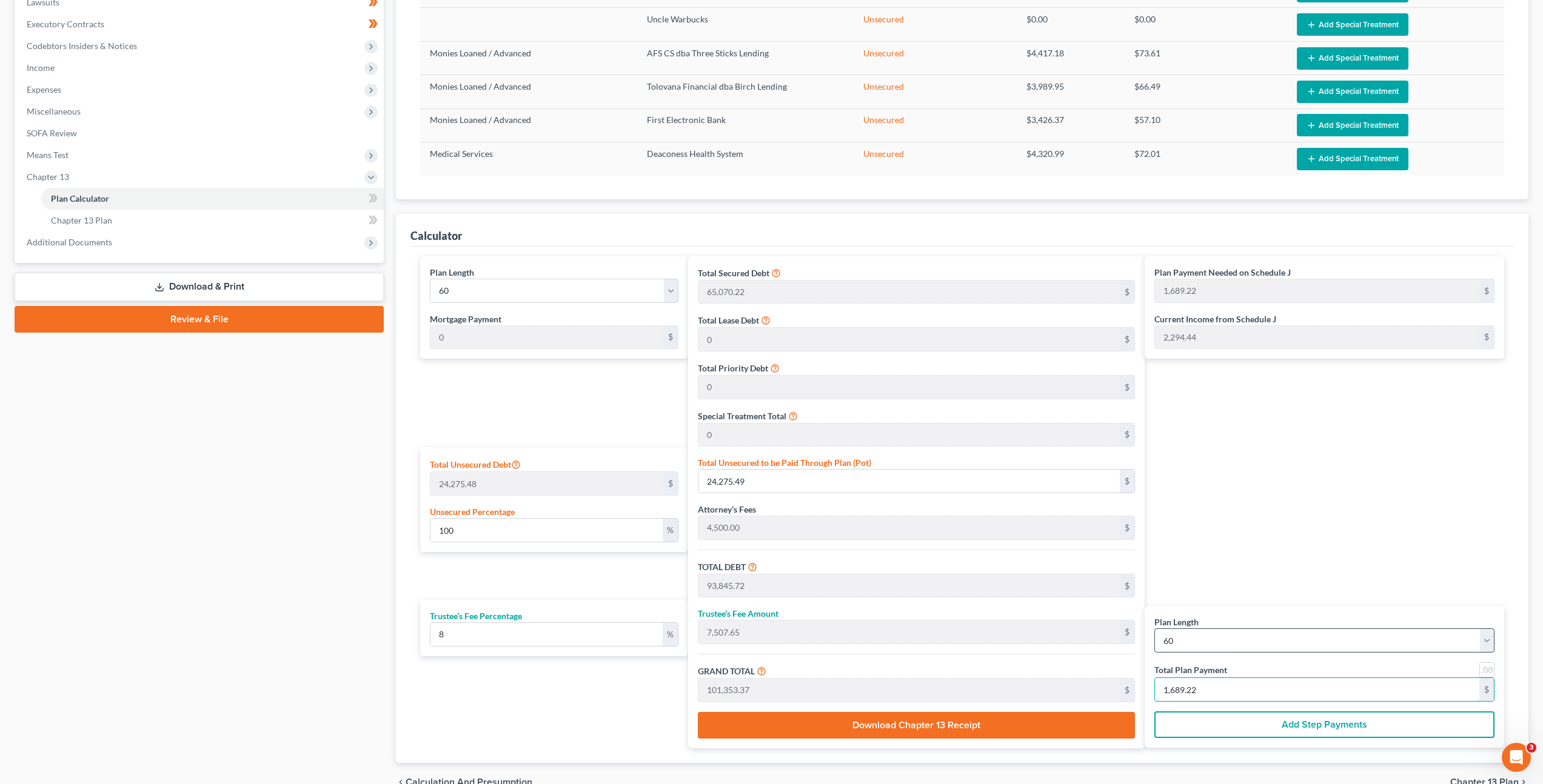
type input "4.44"
type input "60.00"
type input "1"
type input "888.88"
type input "71.11"
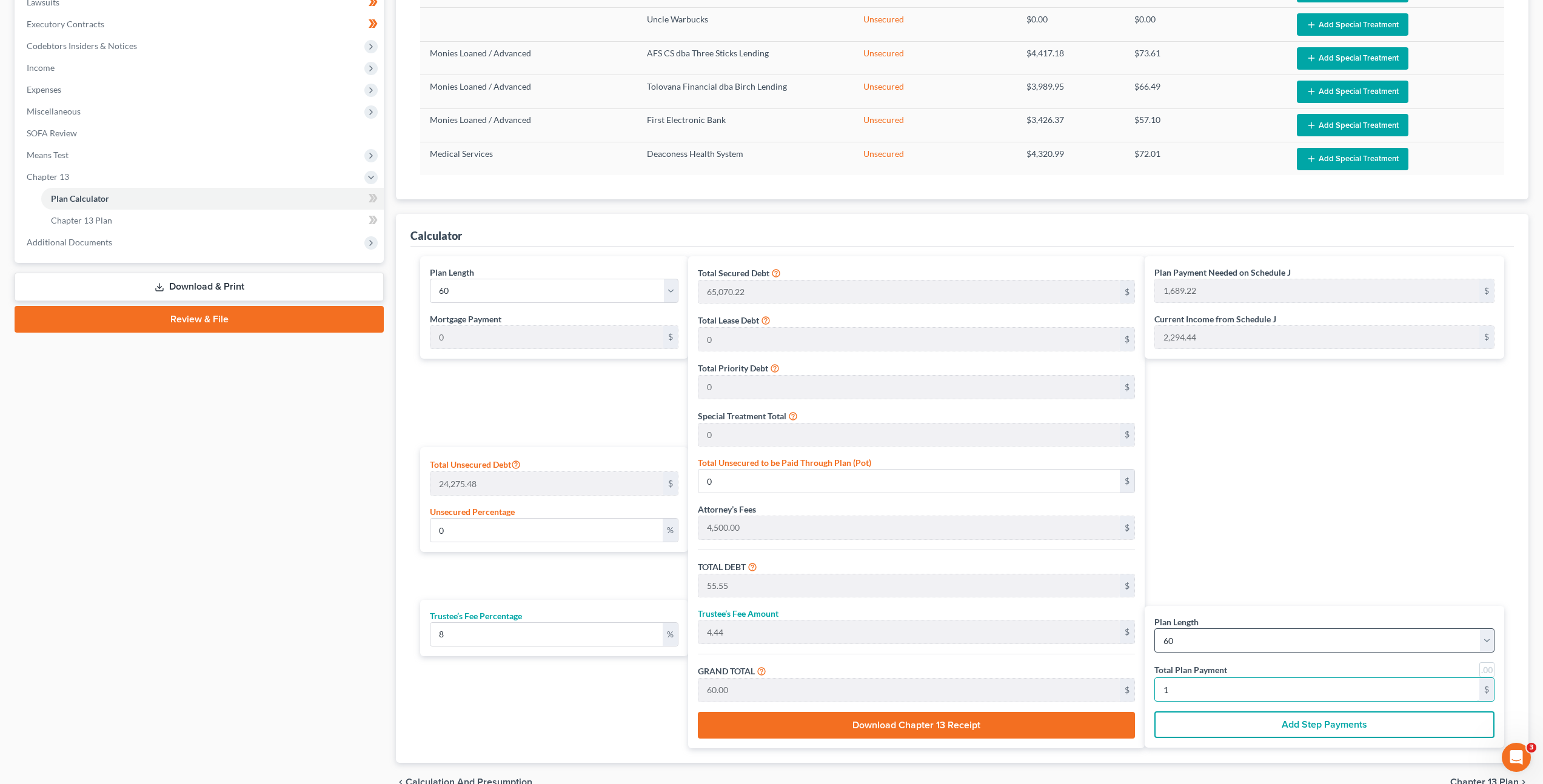
type input "960.00"
type input "16"
type input "9,388.88"
type input "751.11"
type input "10,140.00"
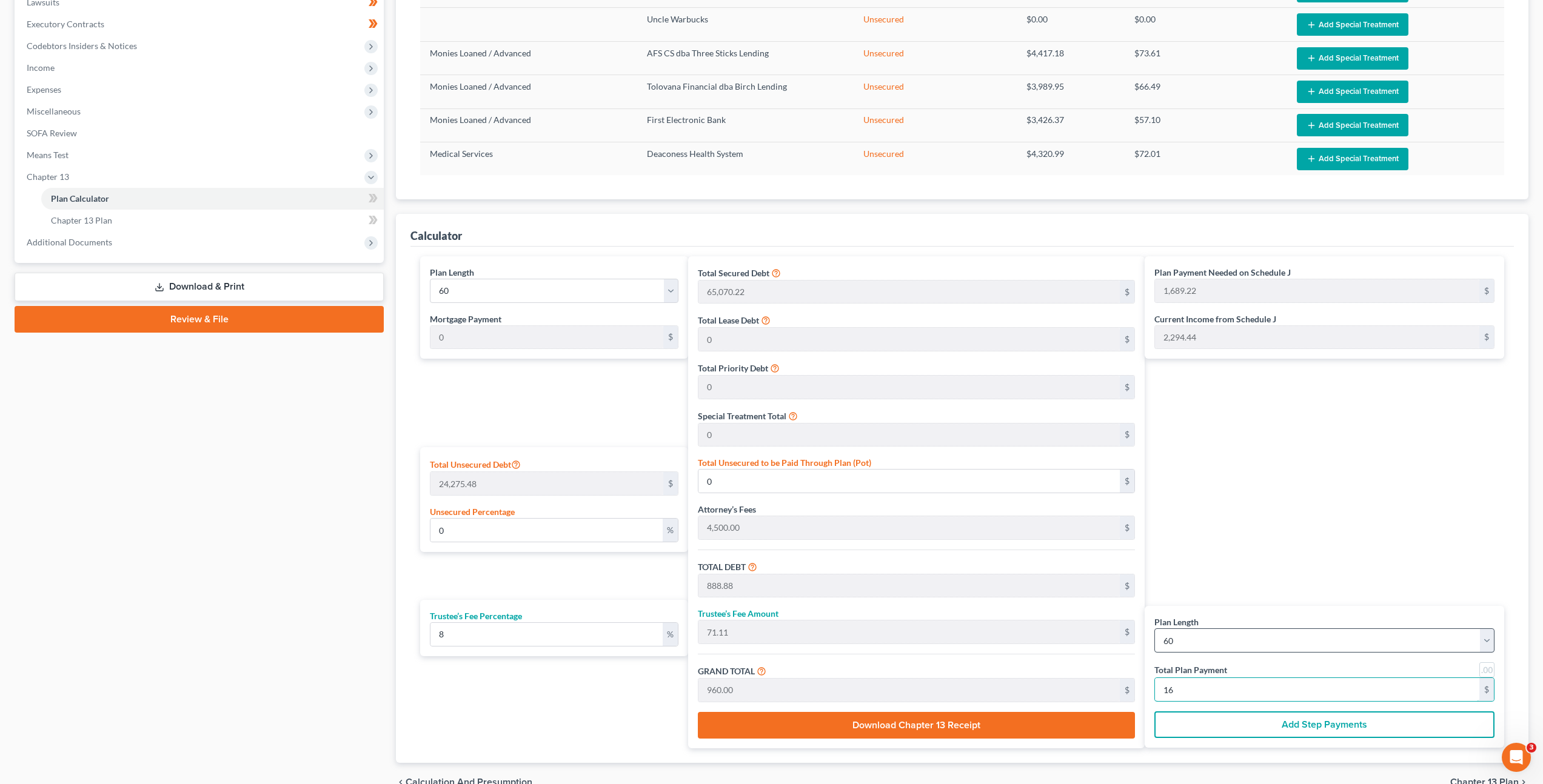
type input "169"
type input "100.18"
type input "24,318.65"
type input "93,888.88"
type input "7,511.11"
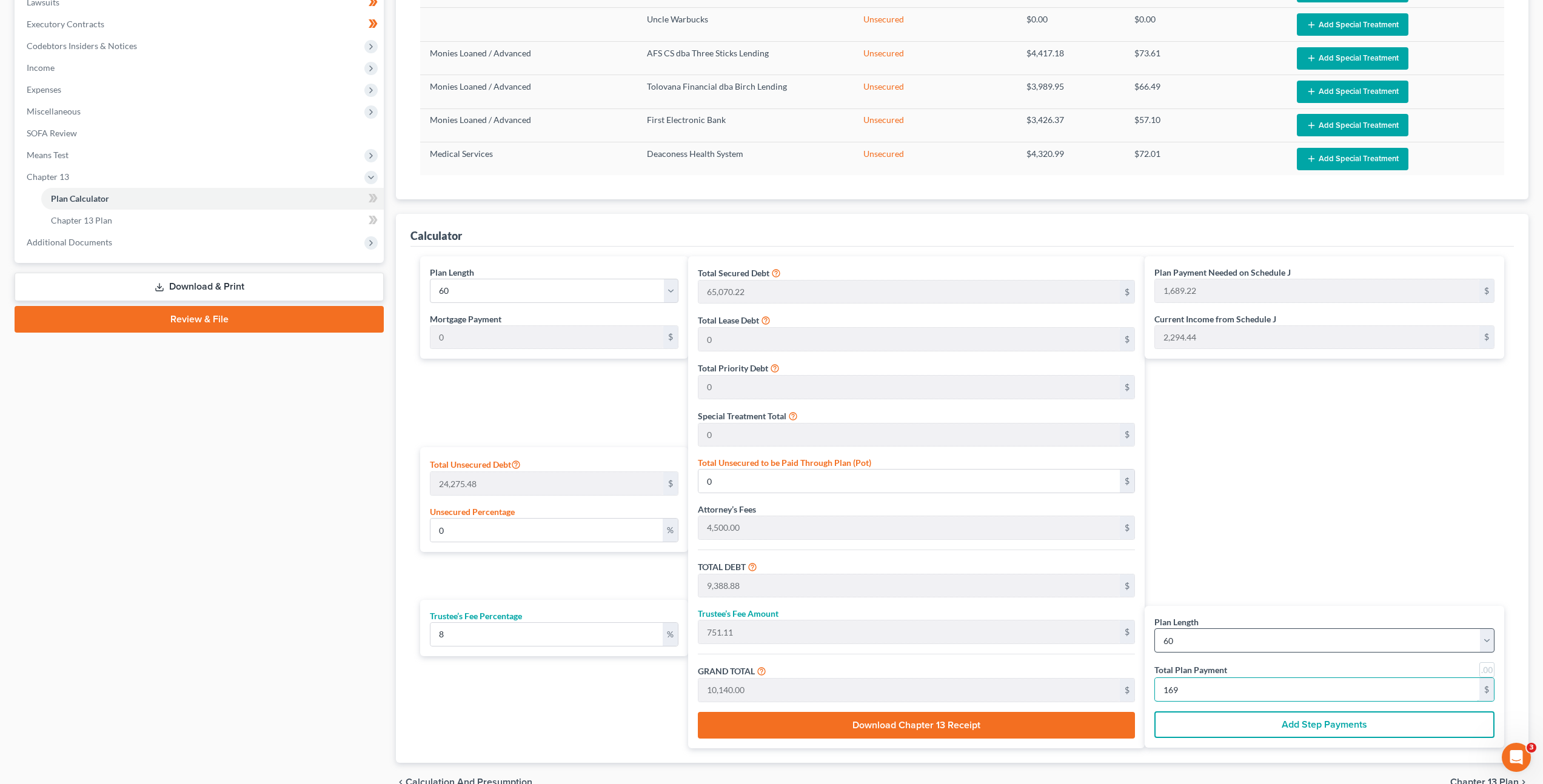
type input "101,400.00"
type input "1,690"
click at [1404, 509] on div "Plan Payment Needed on Schedule J 1,689.22 $ Current Income from Schedule J 2,2…" at bounding box center [1327, 502] width 366 height 492
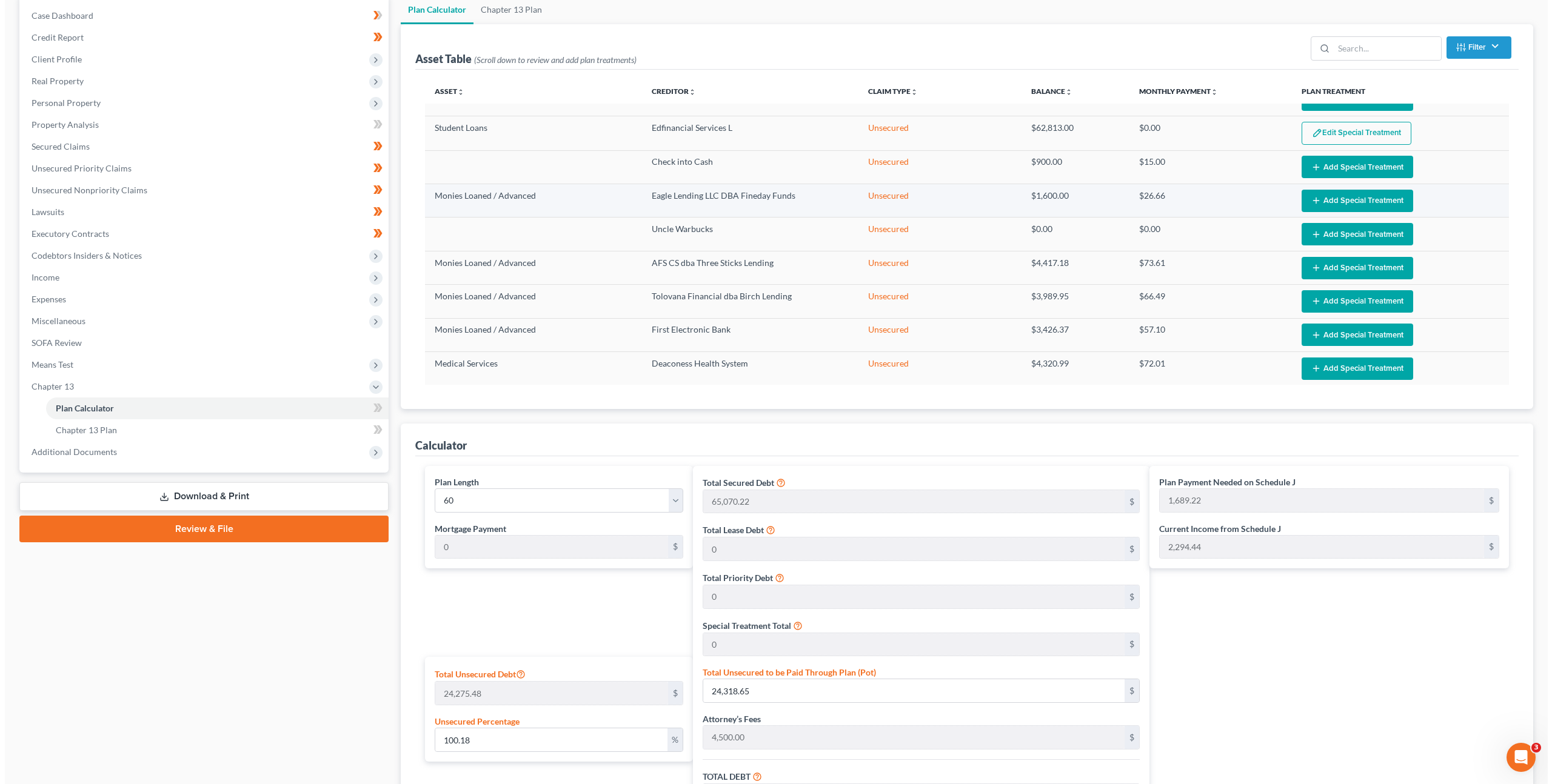
scroll to position [0, 0]
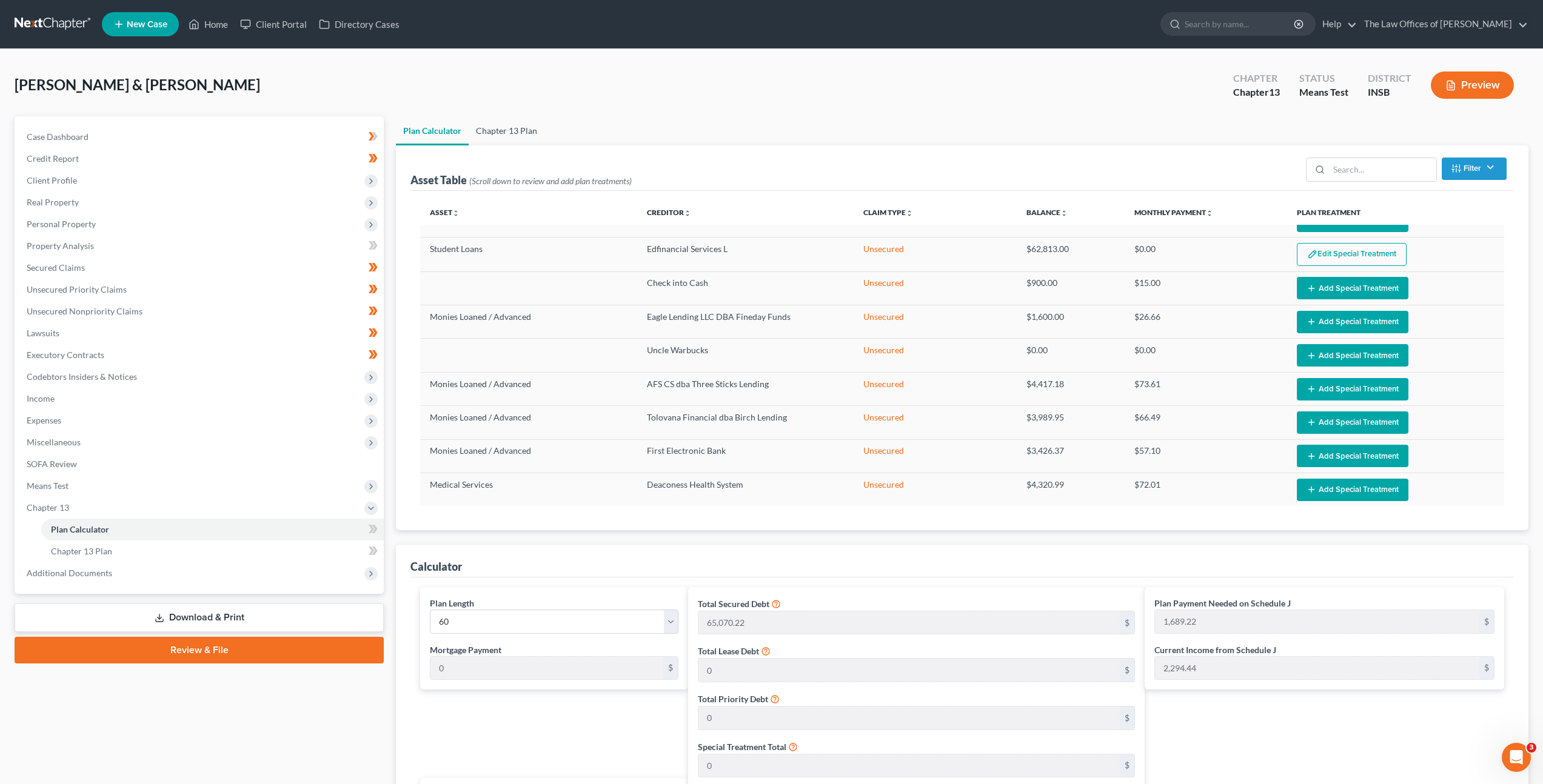
click at [509, 129] on link "Chapter 13 Plan" at bounding box center [506, 131] width 76 height 29
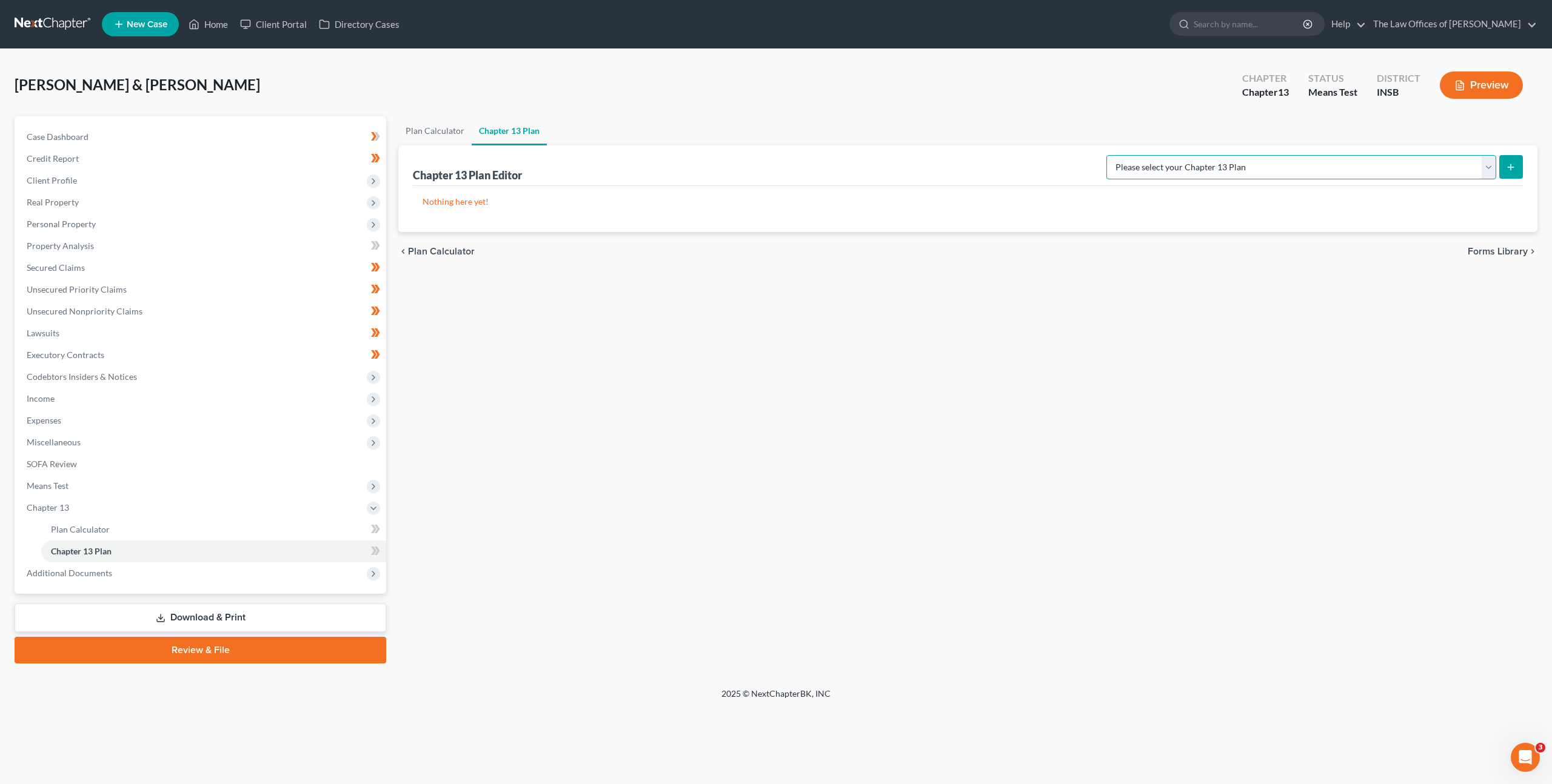
click at [1302, 166] on select "Please select your Chapter 13 Plan National Form Plan - Official Form 113 South…" at bounding box center [1302, 167] width 389 height 25
select select "5"
click at [1142, 155] on select "Please select your Chapter 13 Plan National Form Plan - Official Form 113 South…" at bounding box center [1302, 167] width 389 height 25
drag, startPoint x: 1245, startPoint y: 297, endPoint x: 1274, endPoint y: 283, distance: 32.2
click at [1245, 297] on div "Plan Calculator Chapter 13 Plan Chapter 13 Plan Editor Please select your Chapt…" at bounding box center [968, 390] width 1151 height 548
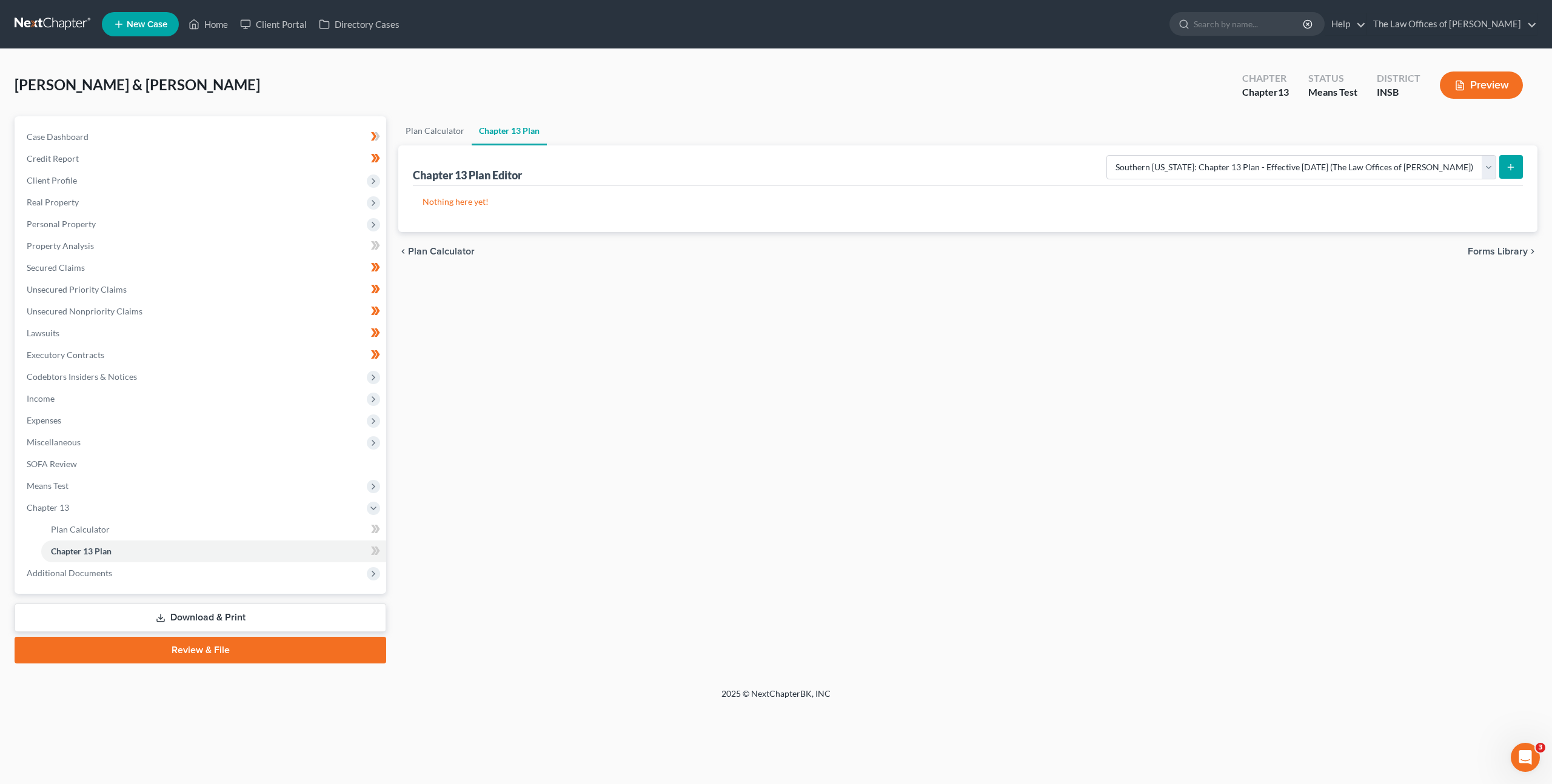
click at [1512, 163] on icon "submit" at bounding box center [1510, 167] width 10 height 10
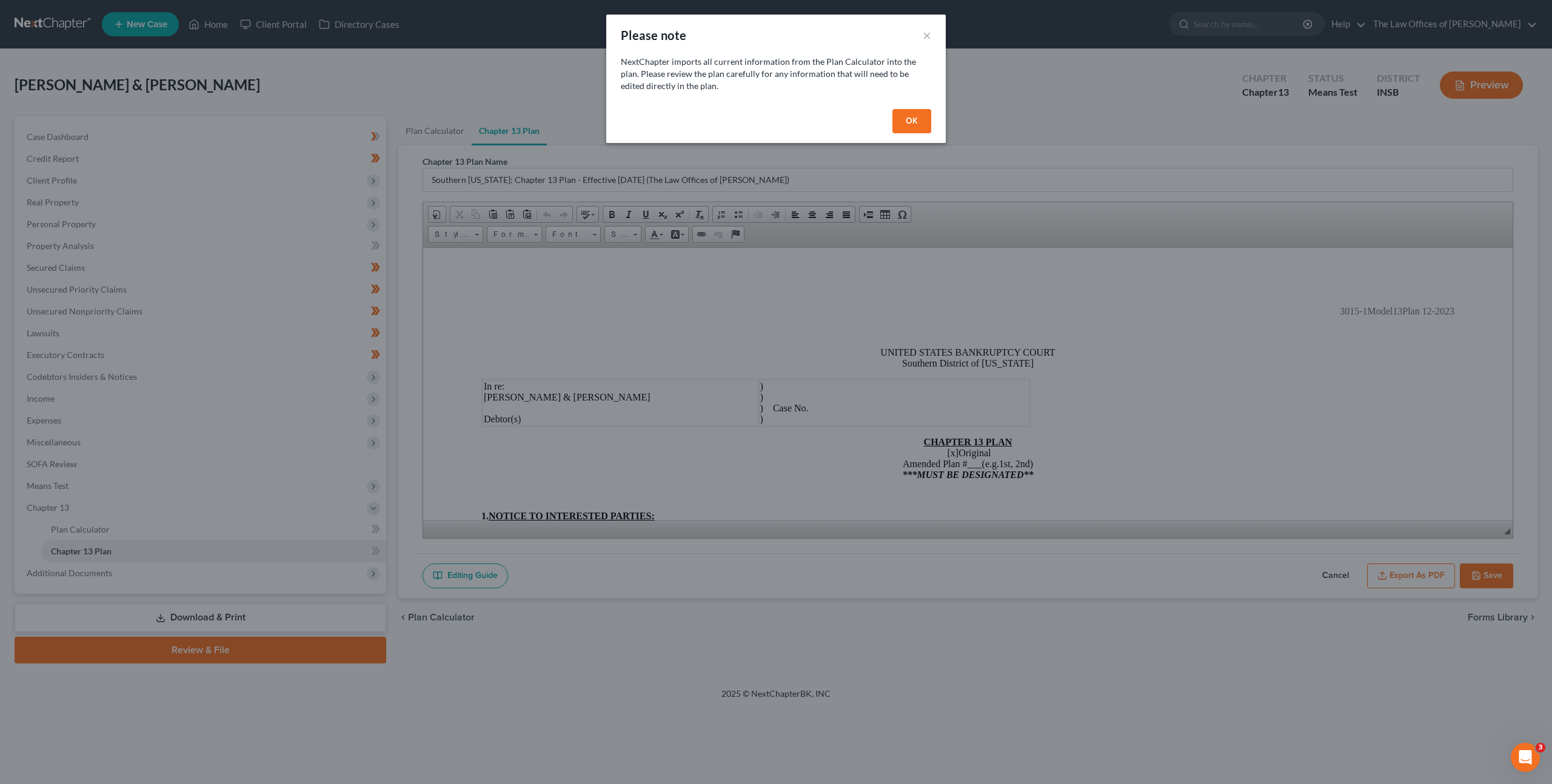
click at [908, 123] on button "OK" at bounding box center [912, 121] width 39 height 25
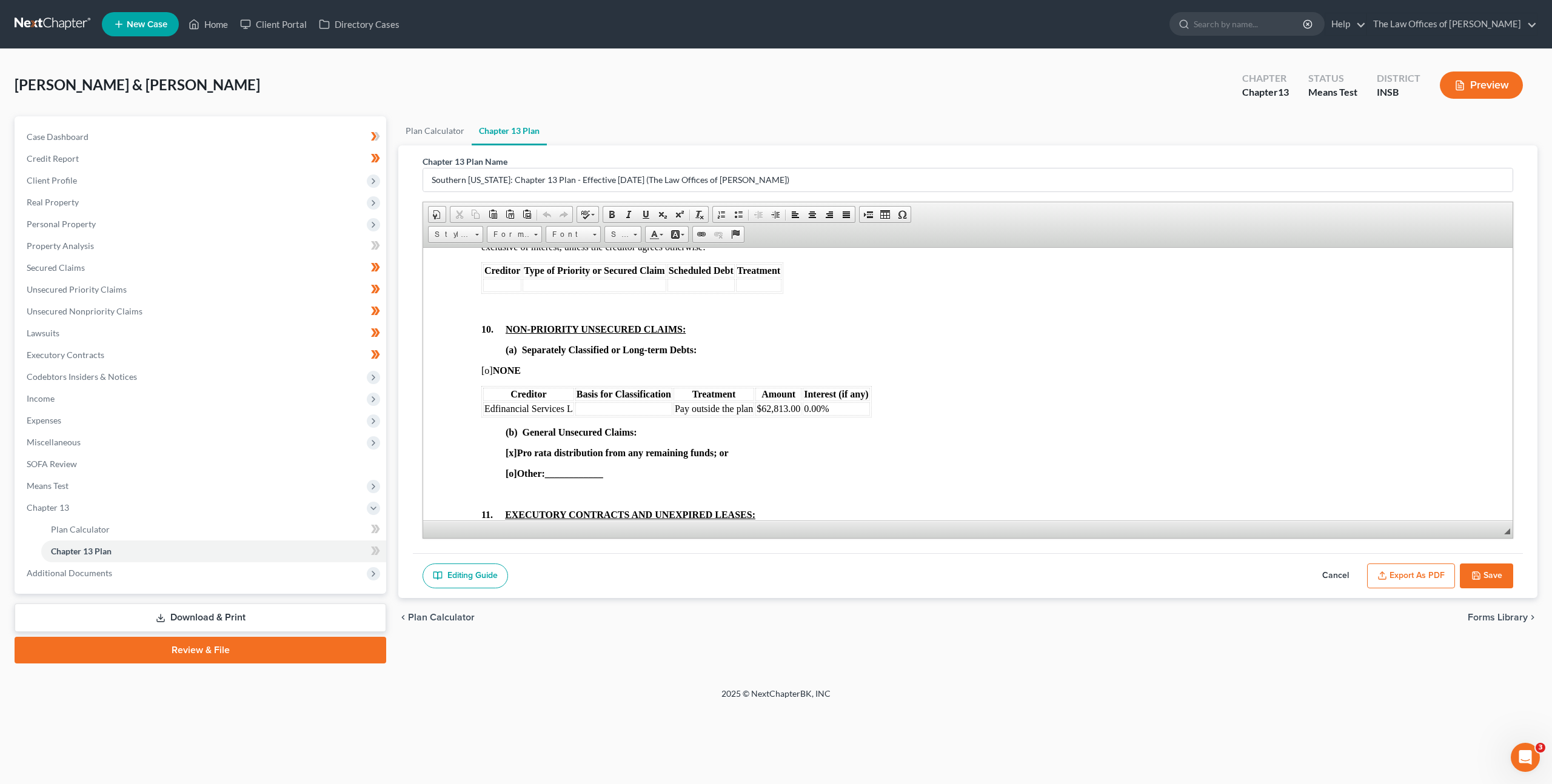
scroll to position [2154, 0]
click at [570, 412] on span "Edfinancial Services L" at bounding box center [528, 407] width 88 height 10
drag, startPoint x: 570, startPoint y: 419, endPoint x: 590, endPoint y: 419, distance: 20.0
click at [590, 414] on tr "Edfinancial Services L Pay outside the plan $62,813.00 0.00%" at bounding box center [676, 407] width 387 height 13
click at [572, 412] on span "Edfinancial Services L" at bounding box center [528, 407] width 88 height 10
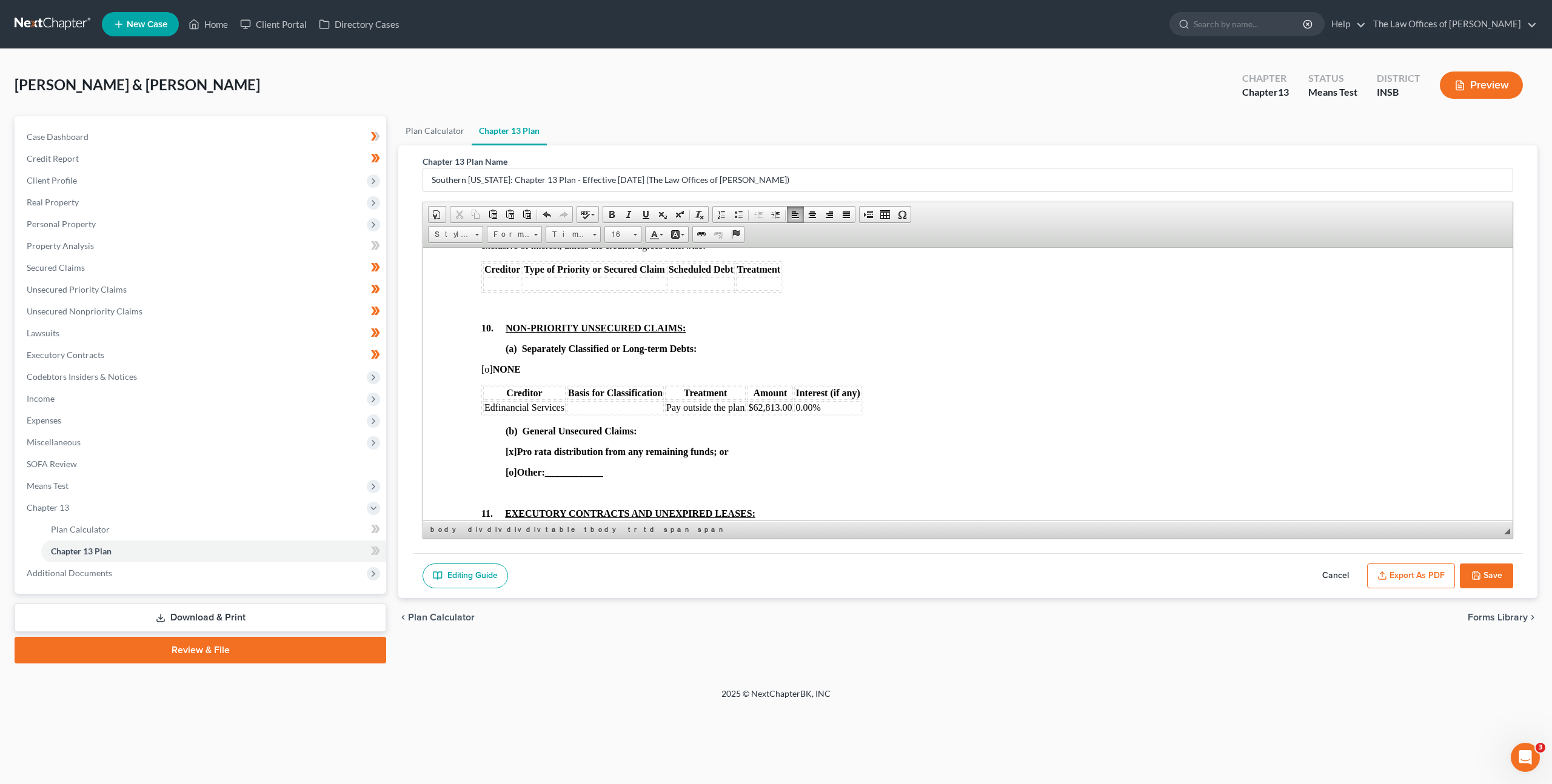
click at [1030, 375] on p "[o] NONE" at bounding box center [968, 369] width 973 height 11
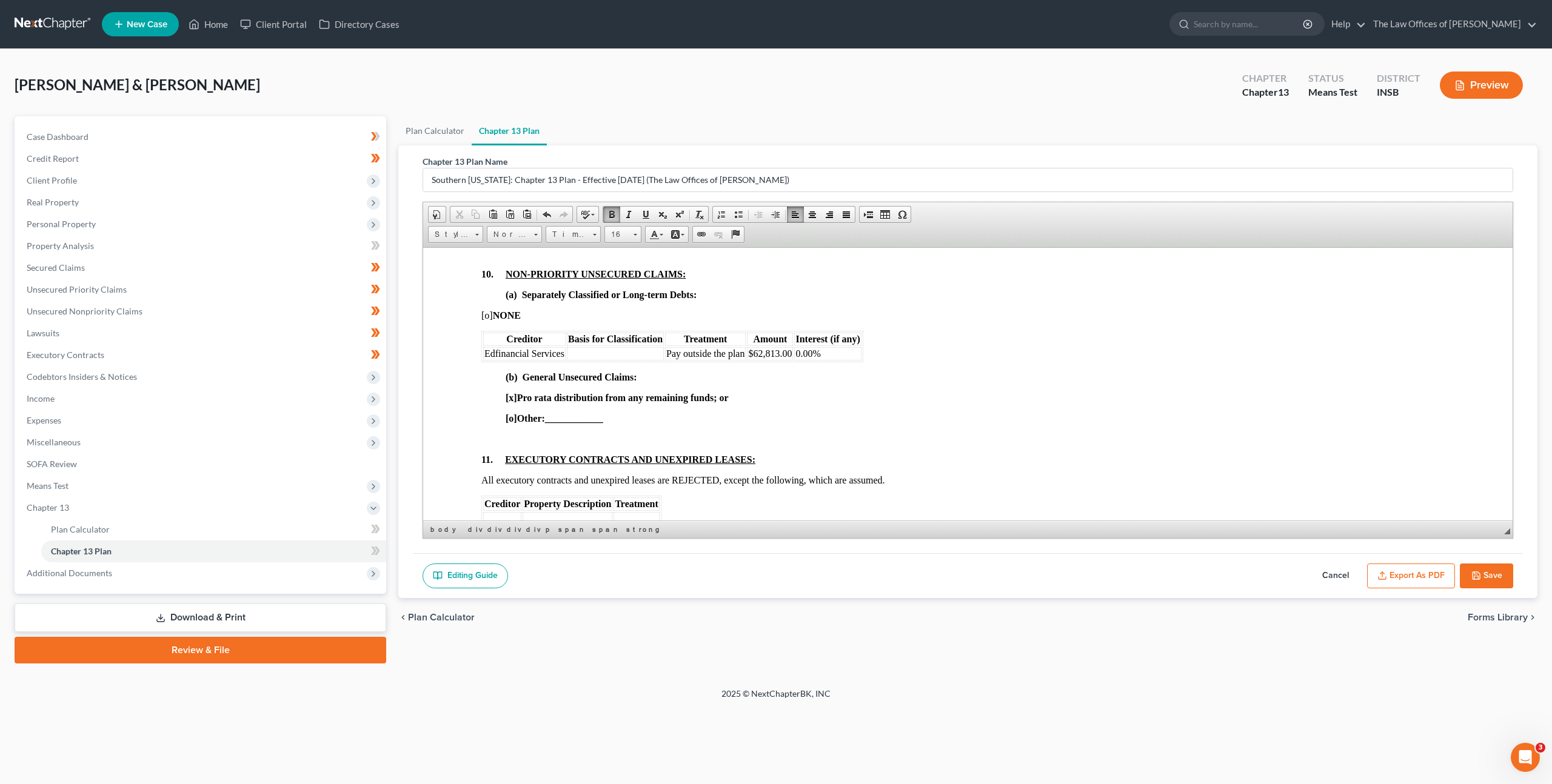
scroll to position [2111, 0]
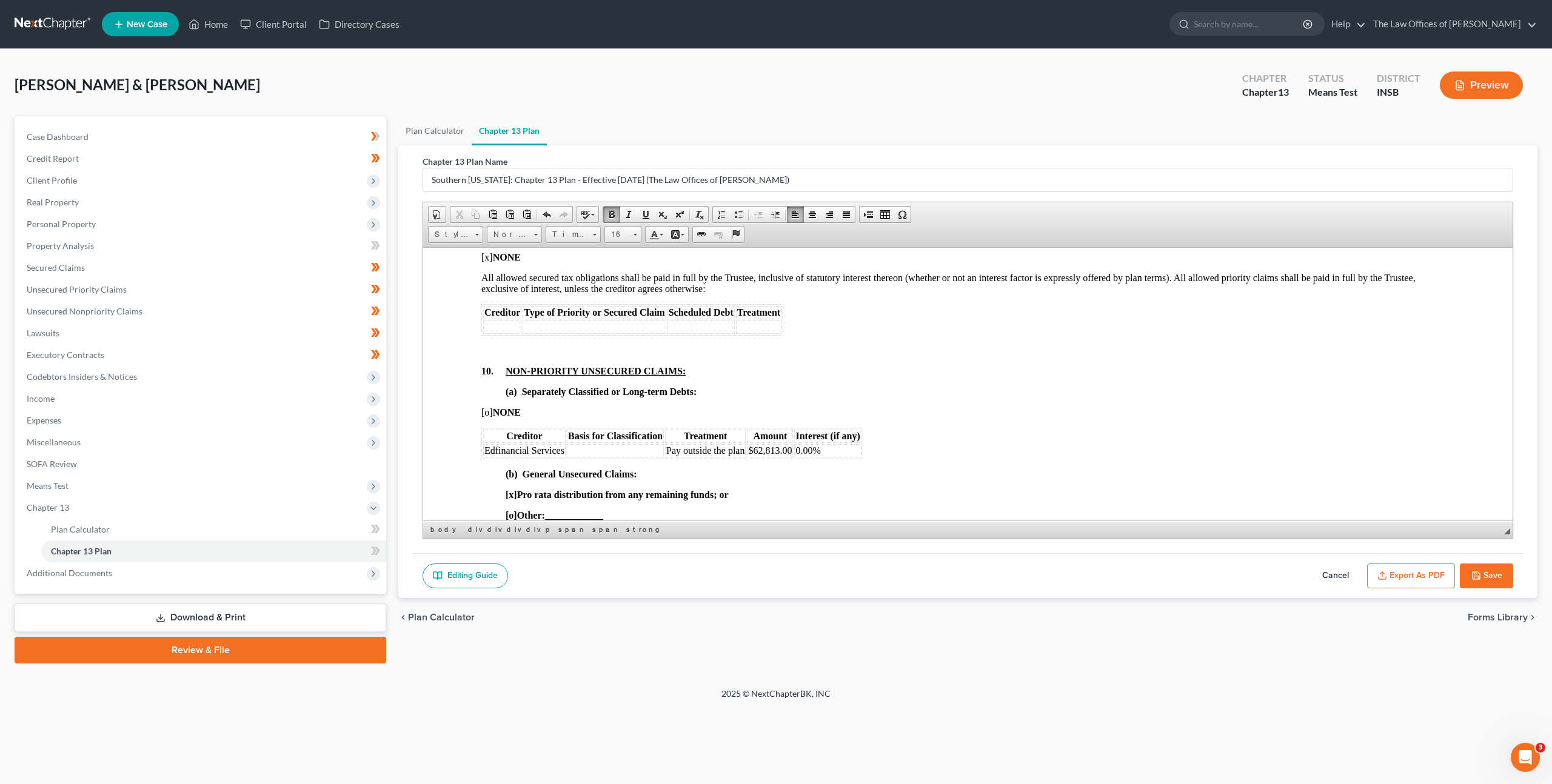
click at [827, 457] on td "0.00%" at bounding box center [827, 450] width 67 height 13
drag, startPoint x: 827, startPoint y: 459, endPoint x: 804, endPoint y: 456, distance: 23.2
click at [804, 456] on td "0.00%" at bounding box center [827, 450] width 67 height 13
click at [928, 340] on div "9. SECURED TAX CLAIMS AND 11 U.S.C. § 507 PRIORITY CLAIMS: [x] NONE All allowed…" at bounding box center [968, 448] width 973 height 434
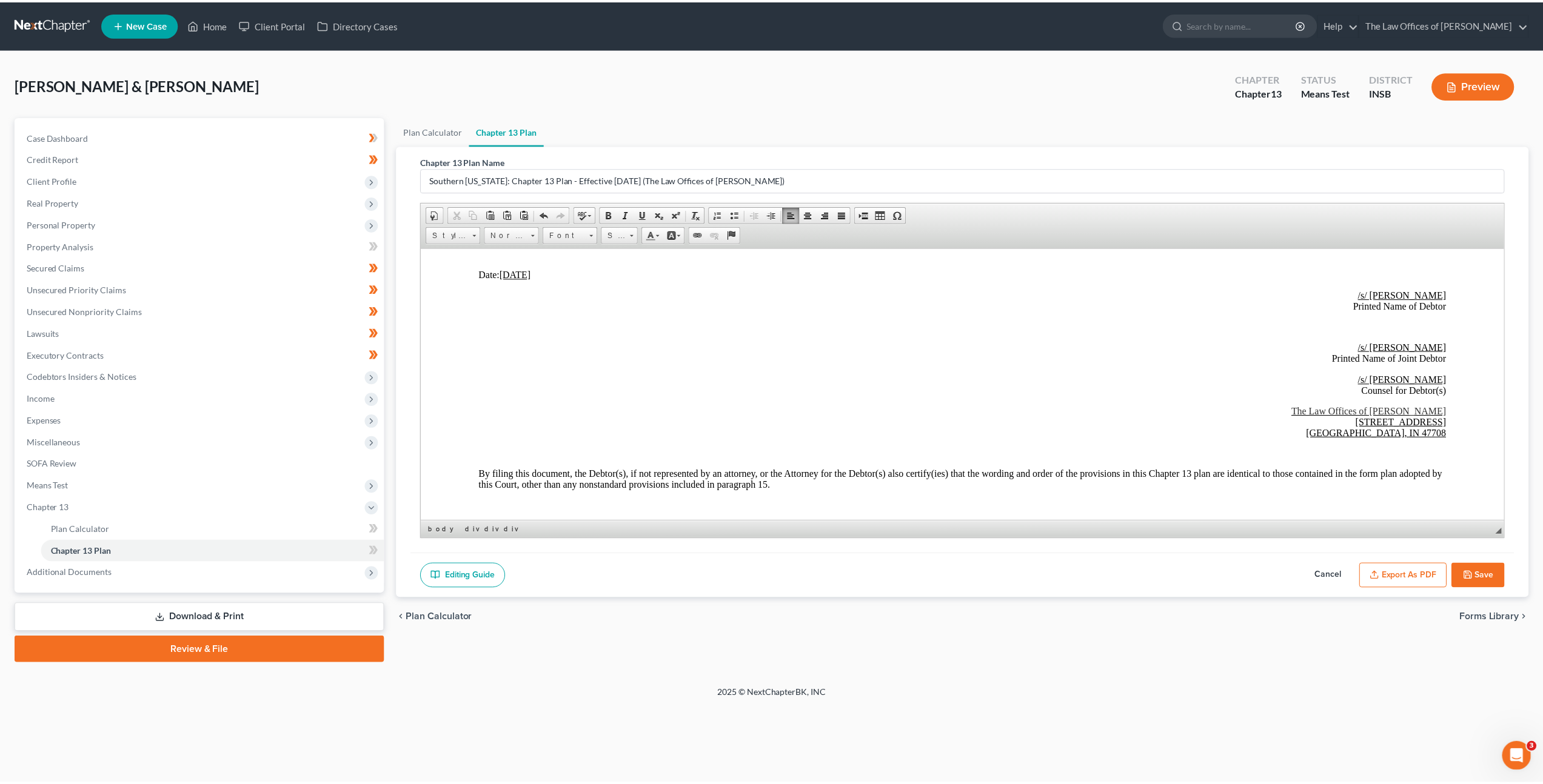
scroll to position [2940, 0]
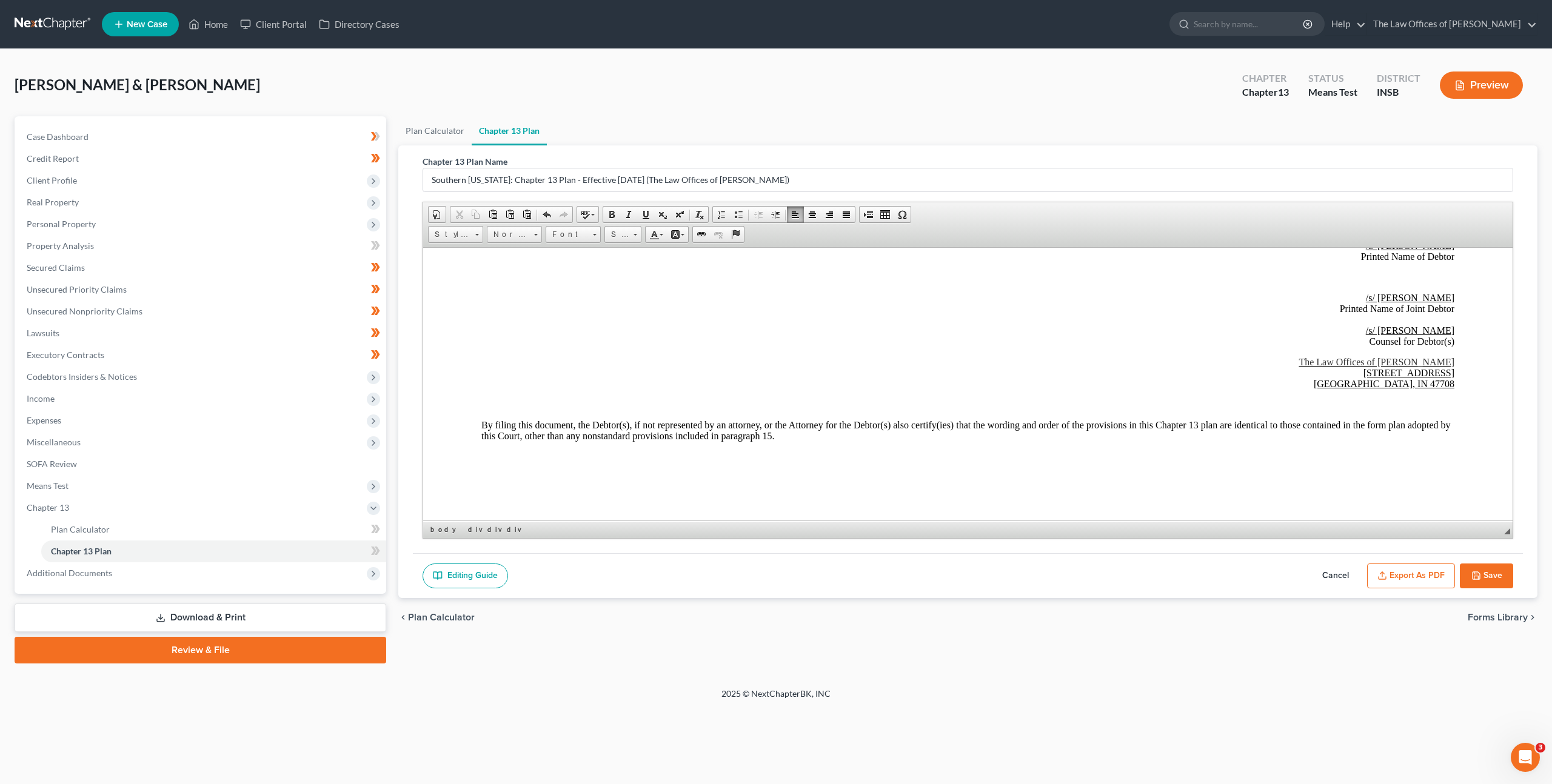
click at [1470, 574] on button "Save" at bounding box center [1487, 577] width 54 height 25
select select "5"
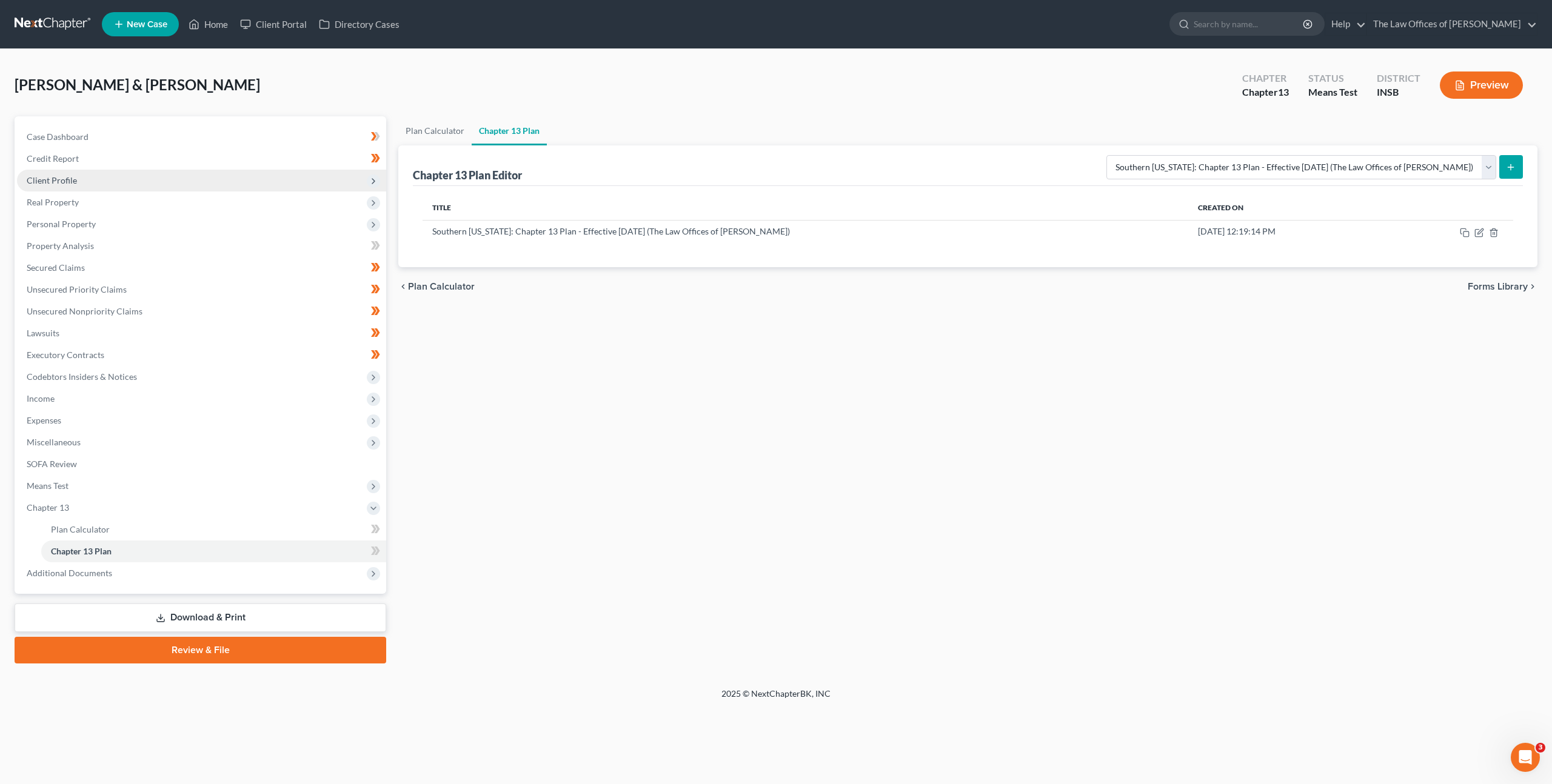
click at [138, 189] on span "Client Profile" at bounding box center [201, 180] width 369 height 22
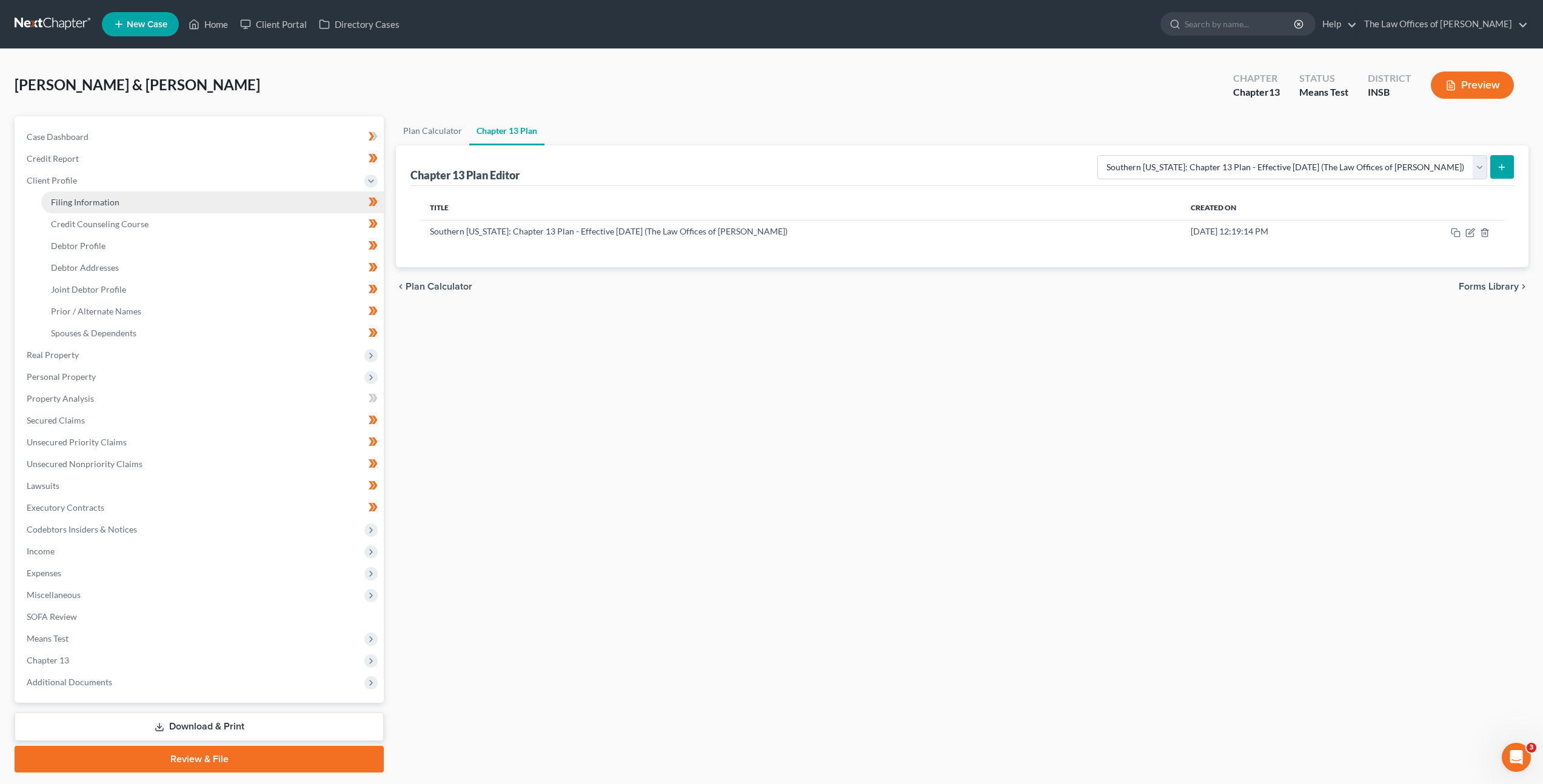
click at [138, 205] on link "Filing Information" at bounding box center [212, 202] width 343 height 22
select select "1"
select select "3"
select select "15"
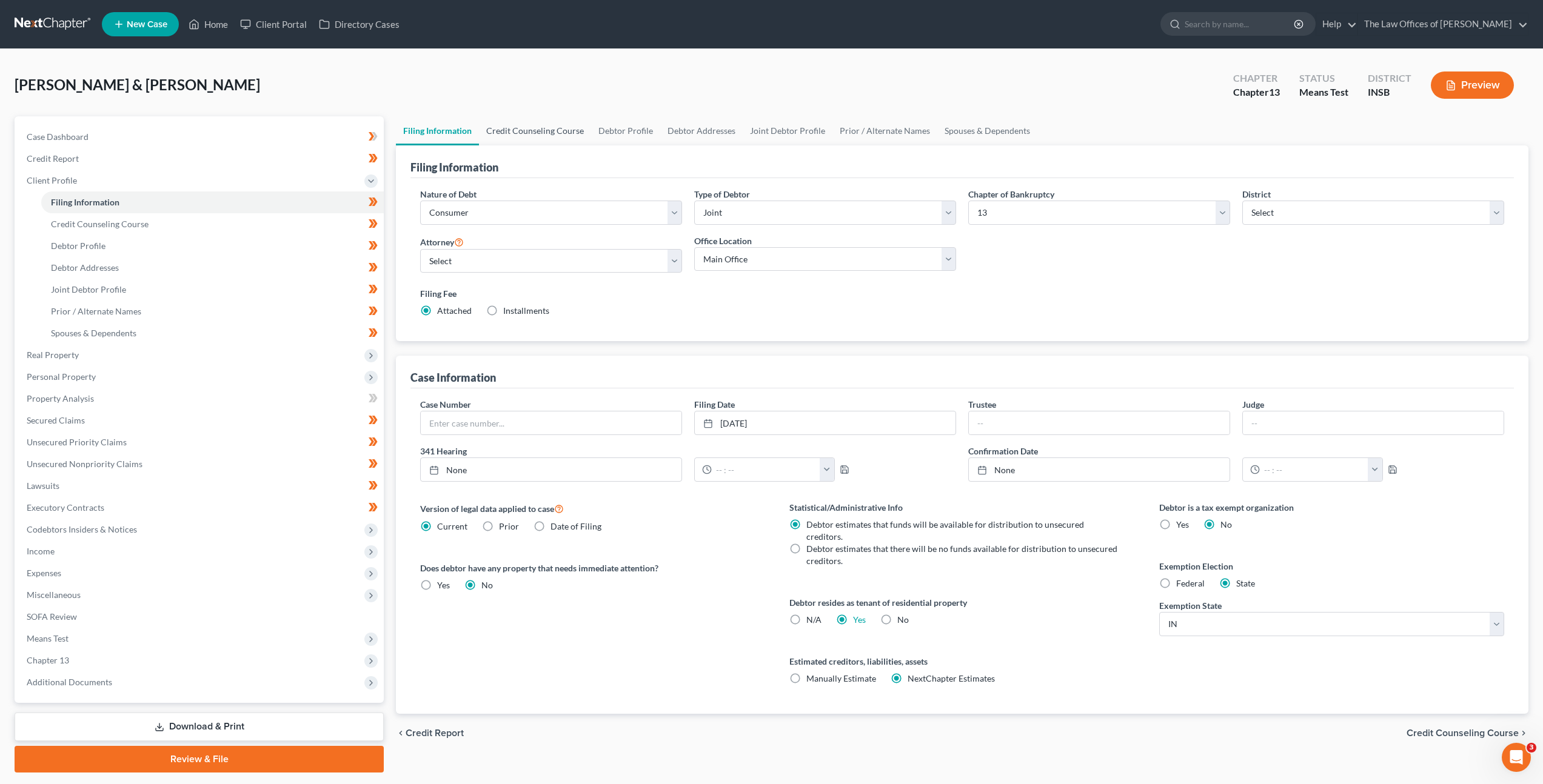
click at [499, 140] on link "Credit Counseling Course" at bounding box center [534, 131] width 112 height 29
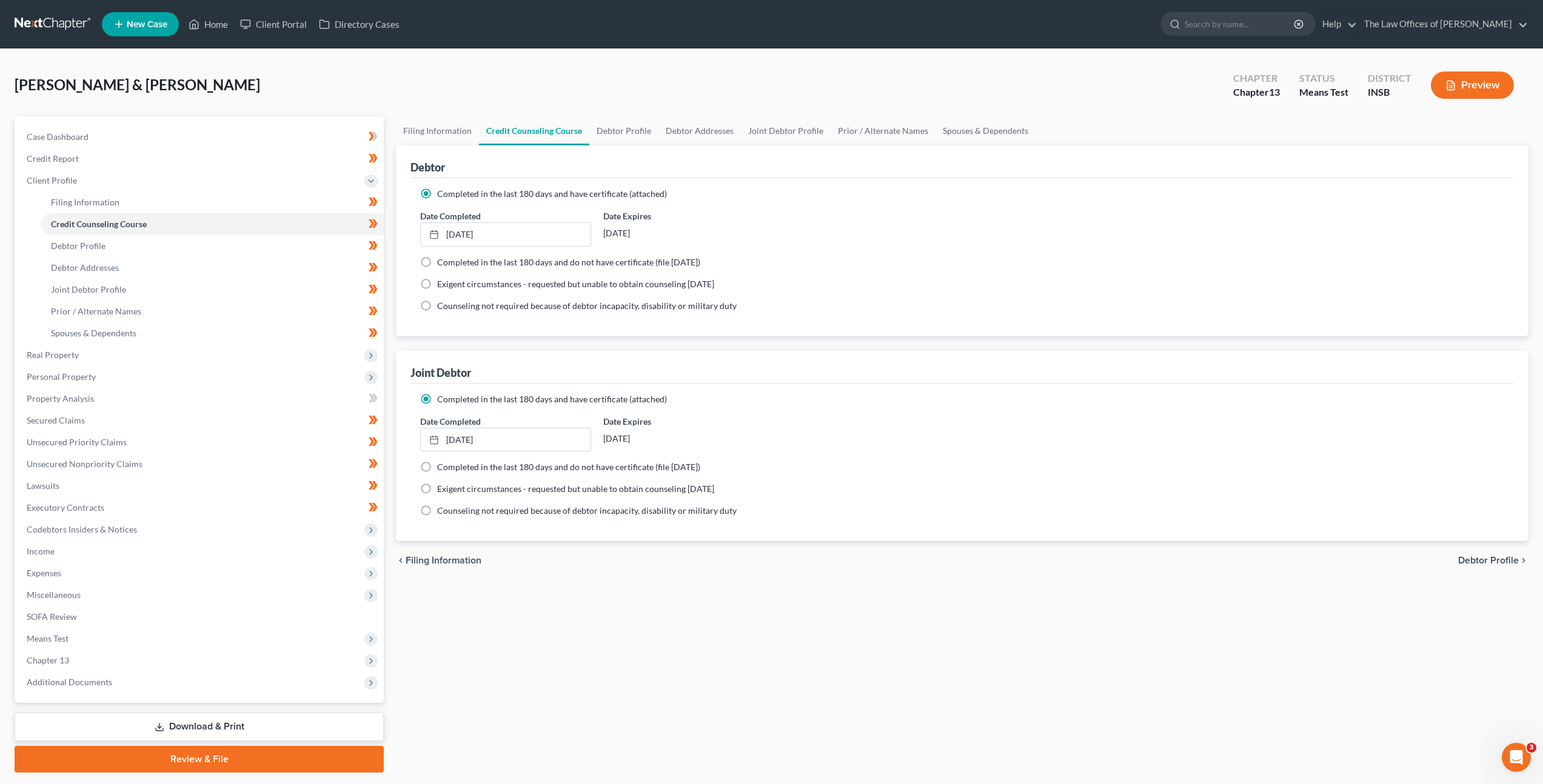
click at [926, 251] on ng-include "Completed in the last 180 days and have certificate (attached) Date Completed […" at bounding box center [962, 250] width 1084 height 124
